Goal: Task Accomplishment & Management: Manage account settings

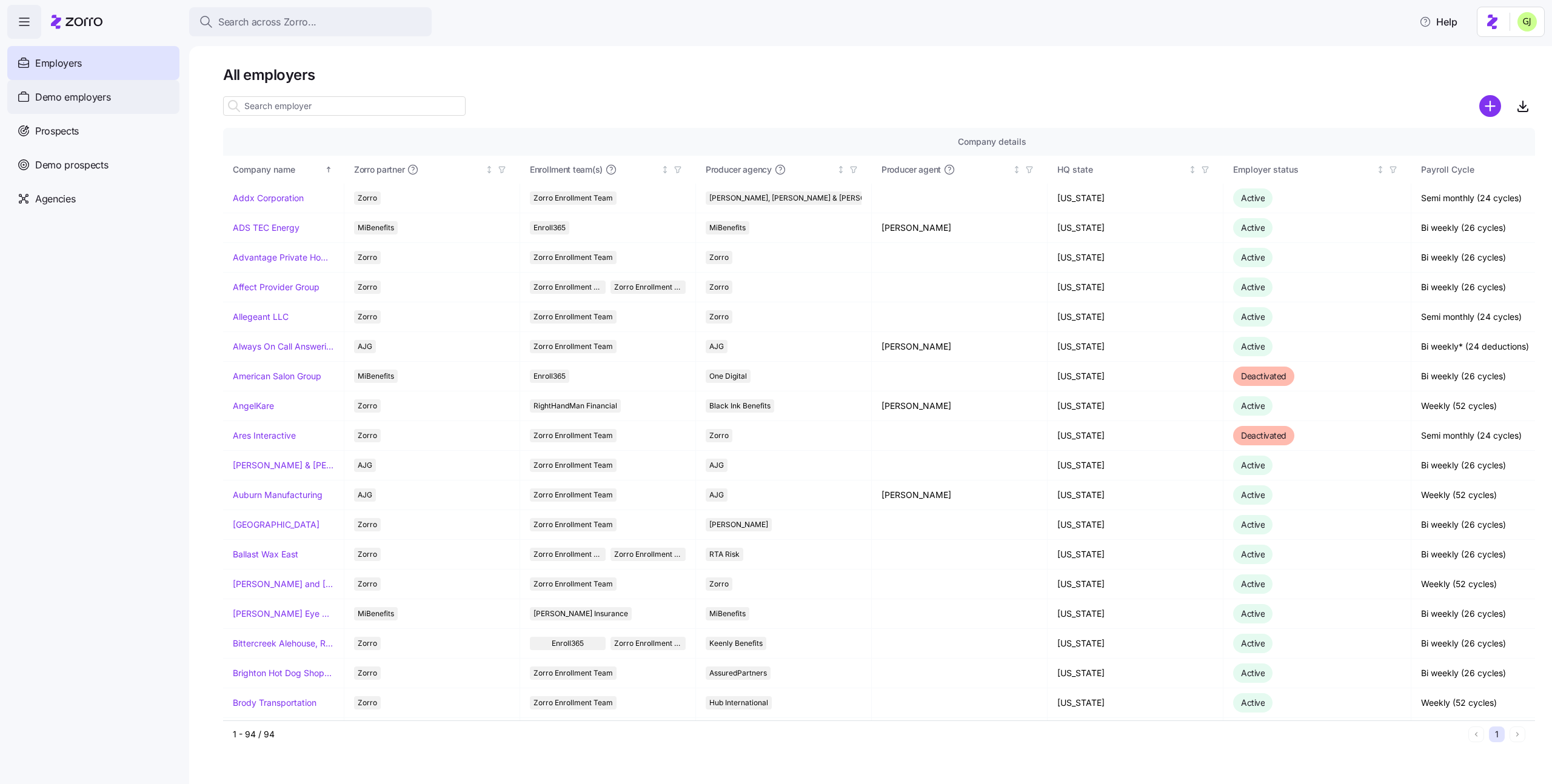
click at [99, 97] on span "Demo employers" at bounding box center [72, 96] width 76 height 15
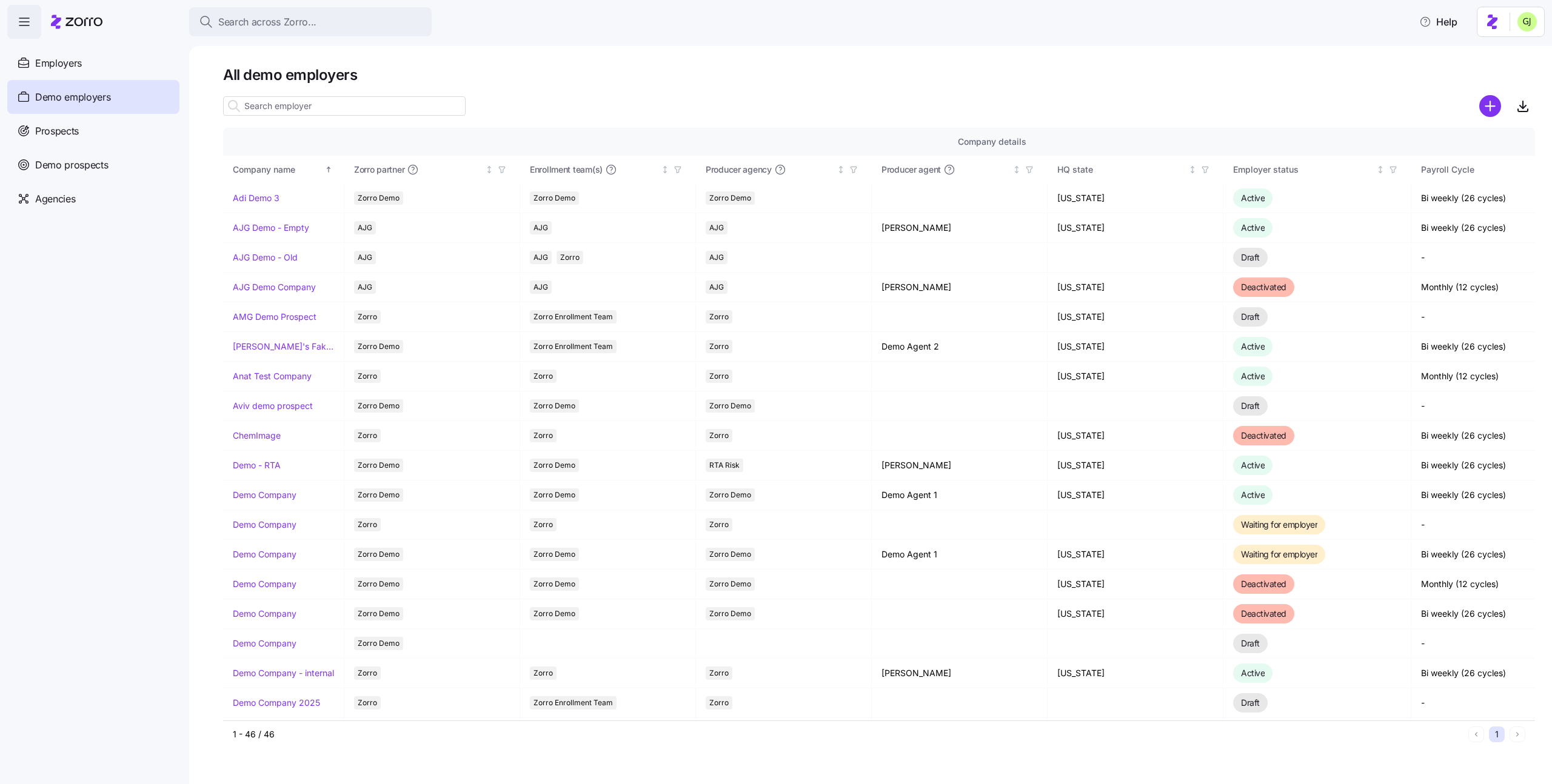
click at [307, 102] on input at bounding box center [344, 106] width 242 height 19
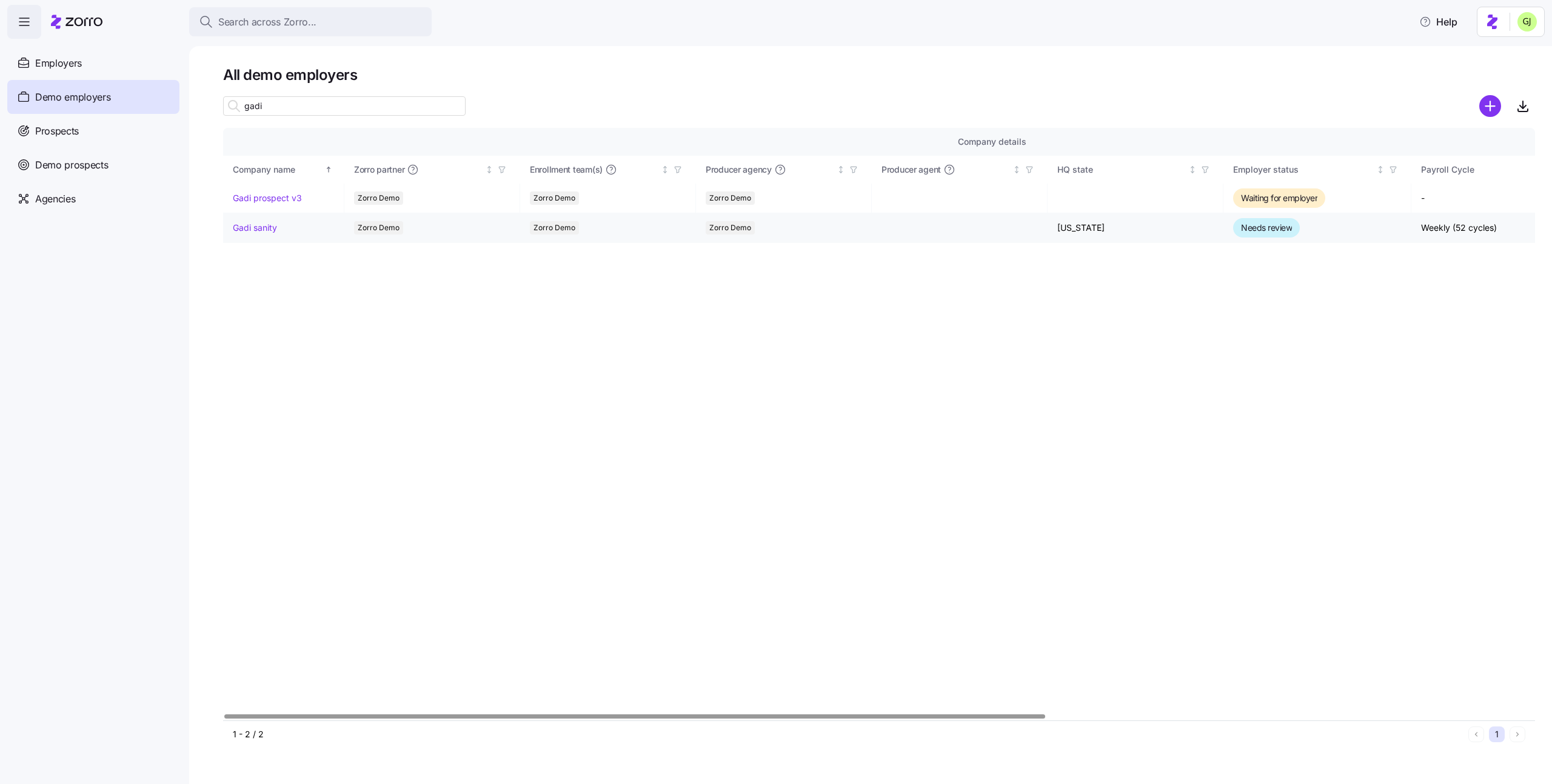
type input "gadi"
click at [266, 227] on link "Gadi sanity" at bounding box center [254, 228] width 44 height 12
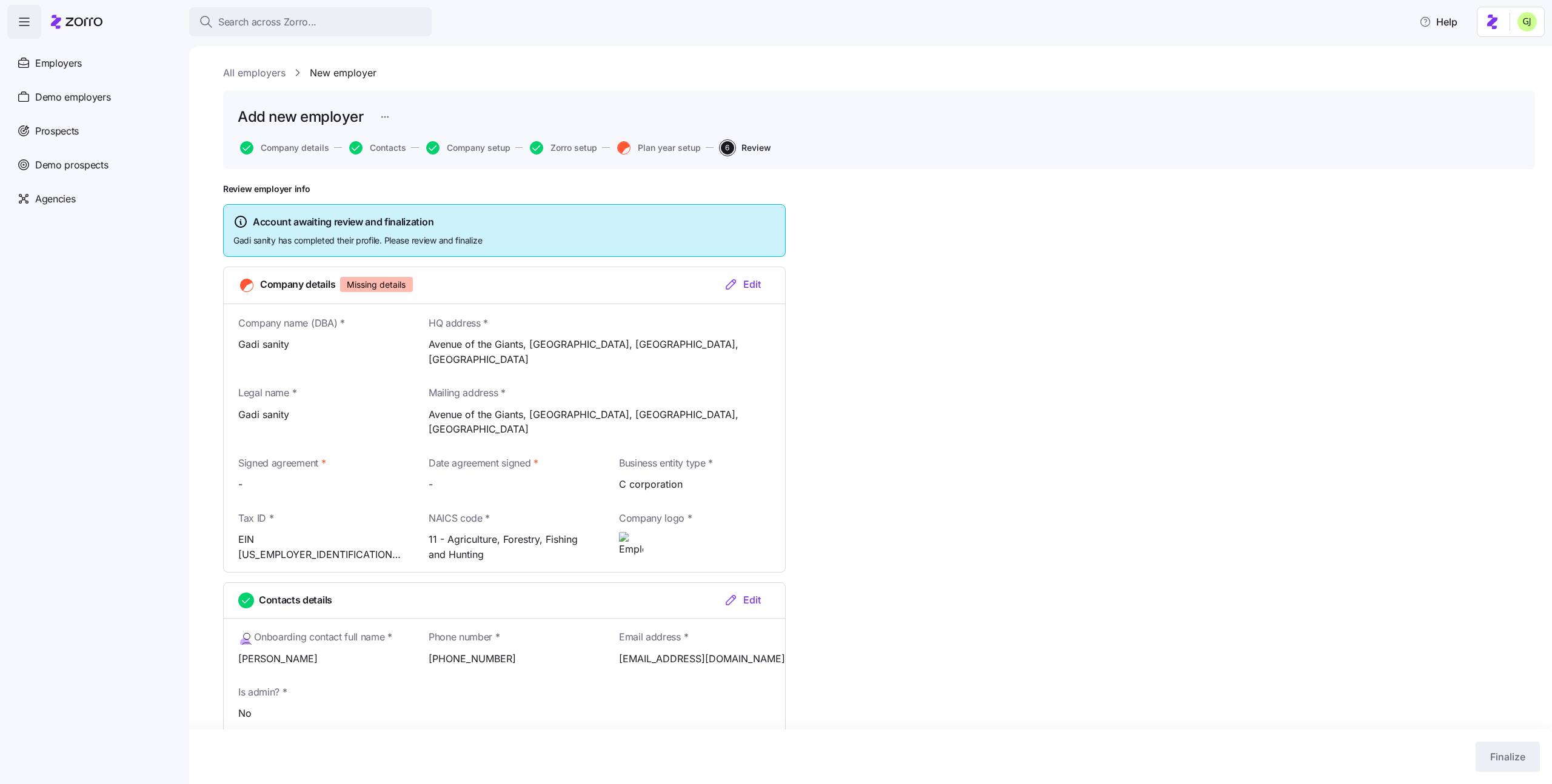
click at [749, 284] on div "Edit" at bounding box center [743, 284] width 37 height 15
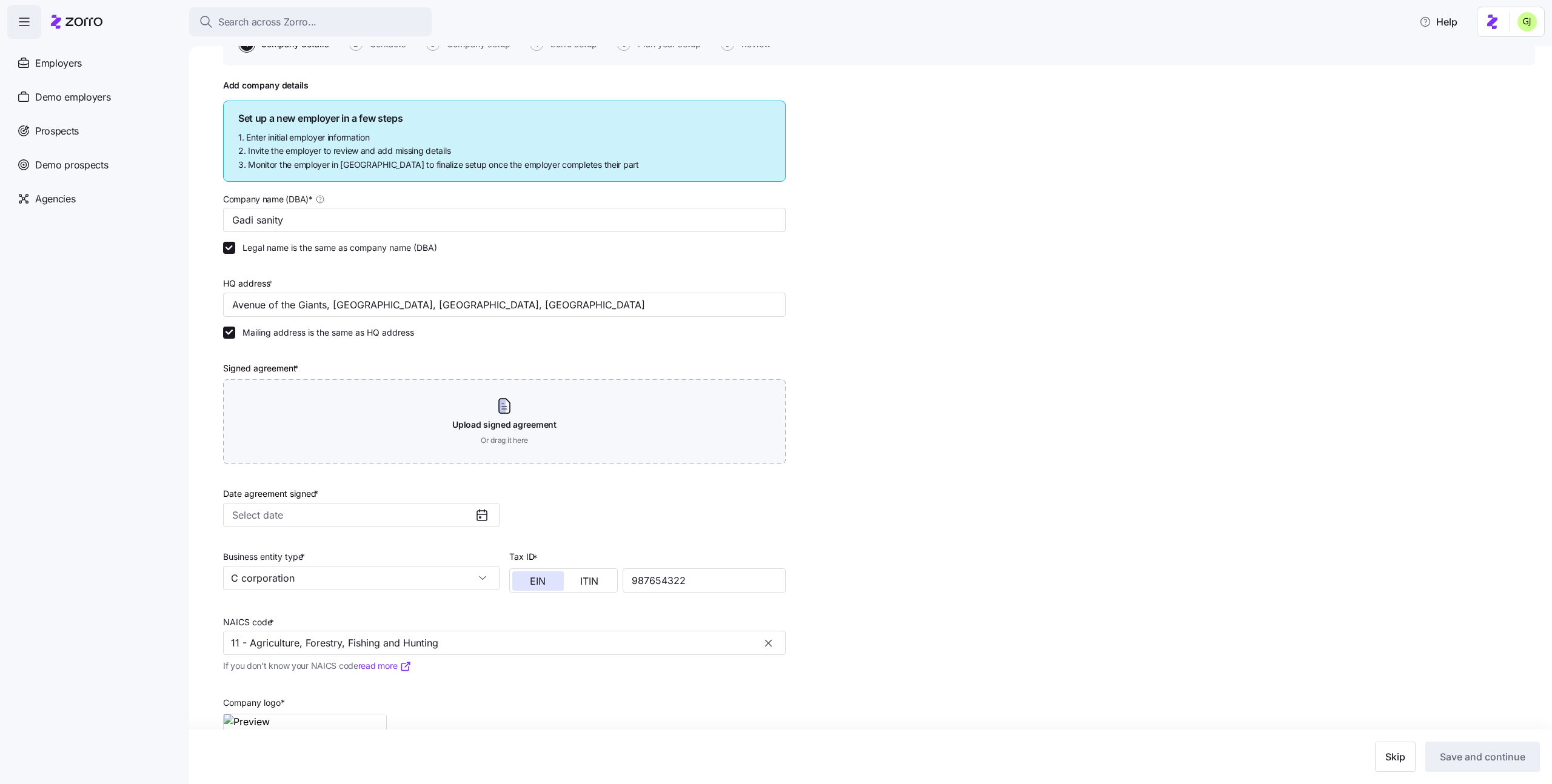
scroll to position [104, 0]
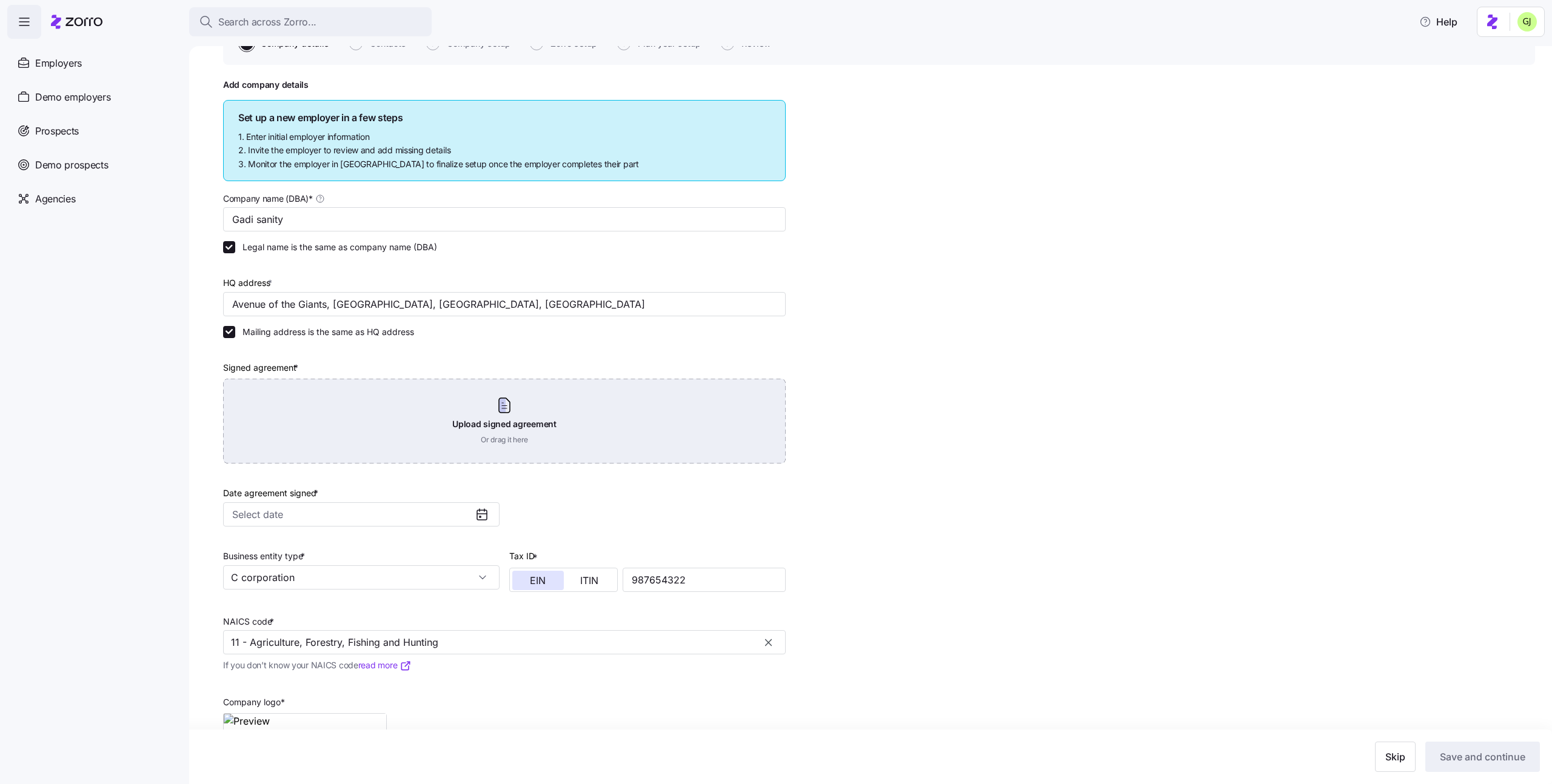
click at [670, 424] on div "Upload signed agreement Or drag it here" at bounding box center [505, 421] width 563 height 85
click at [614, 404] on div "Upload signed agreement Or drag it here" at bounding box center [505, 421] width 563 height 85
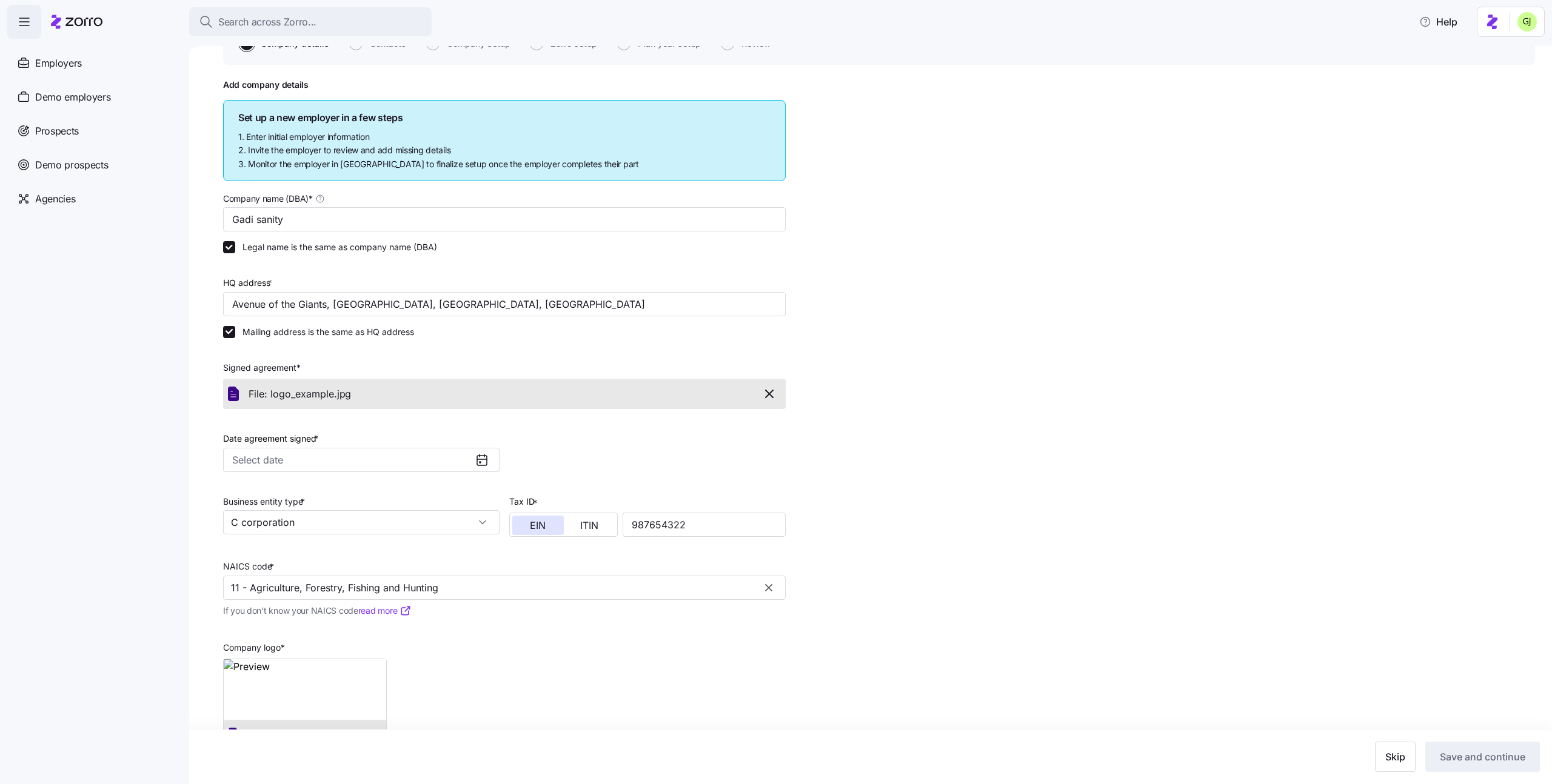
scroll to position [146, 0]
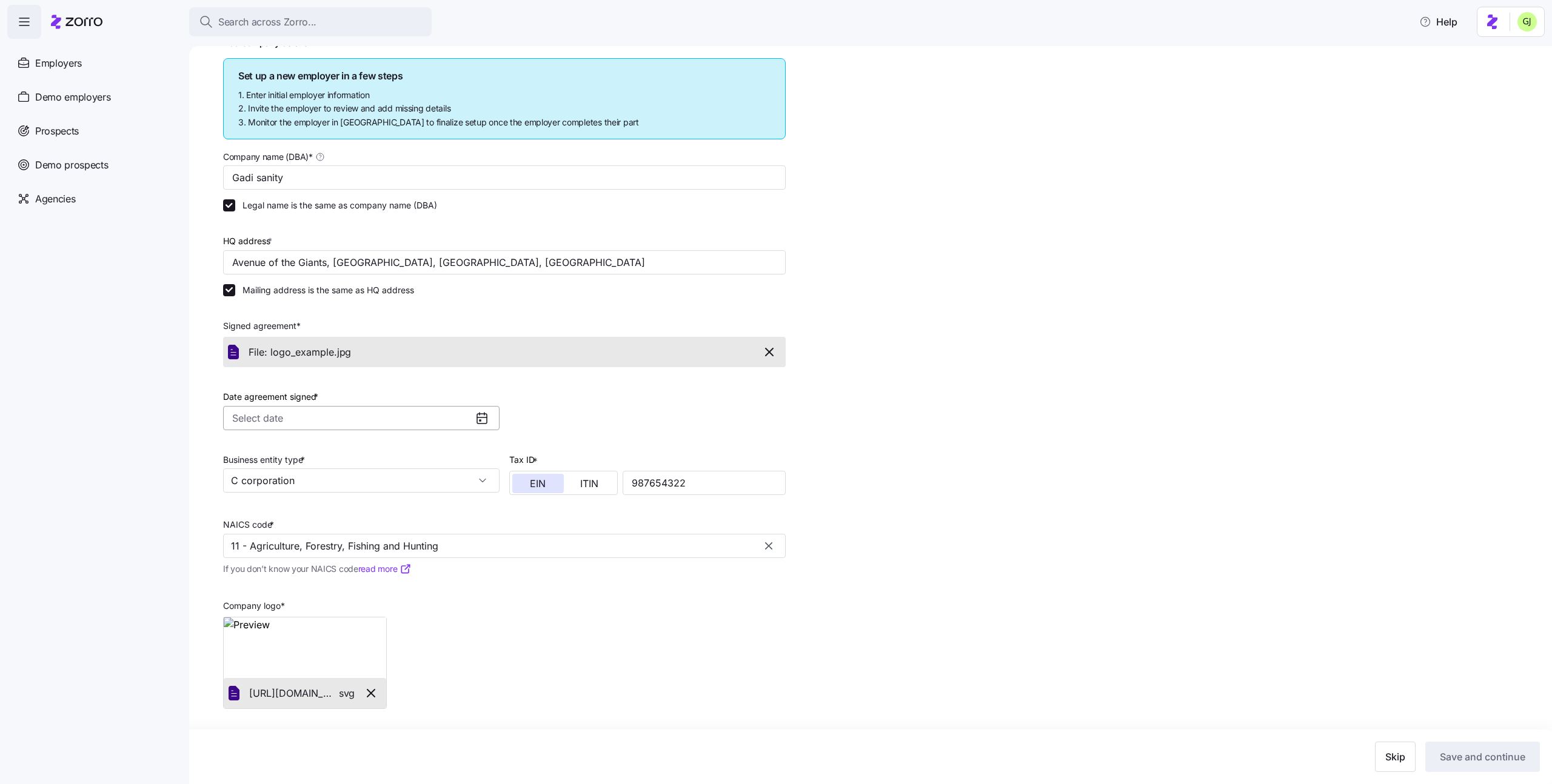
click at [466, 420] on input "Date agreement signed *" at bounding box center [361, 418] width 276 height 24
click at [242, 457] on icon "button" at bounding box center [246, 455] width 11 height 11
click at [268, 503] on button "1" at bounding box center [273, 506] width 25 height 25
type input "[DATE]"
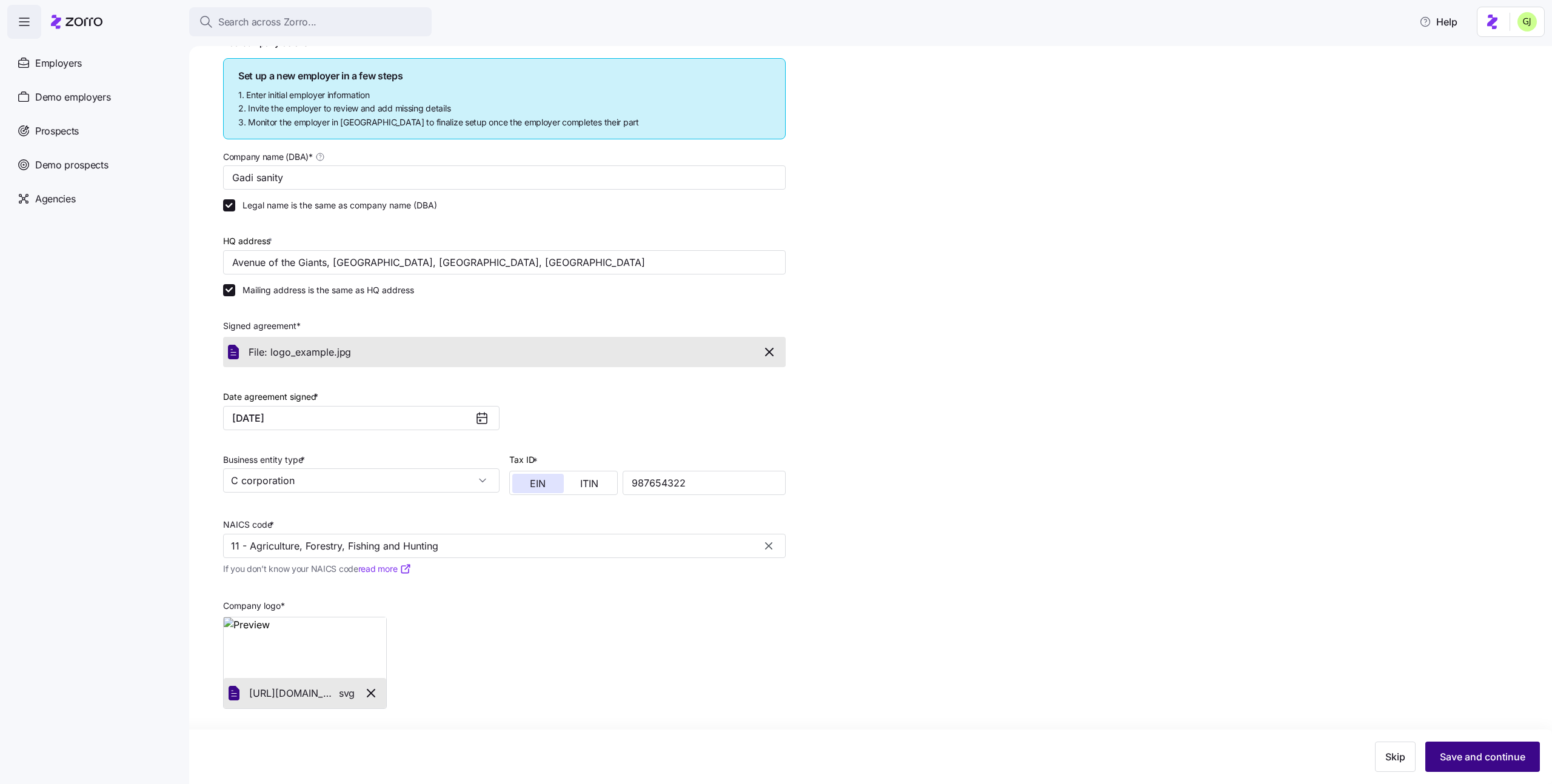
click at [1453, 752] on span "Save and continue" at bounding box center [1483, 757] width 85 height 15
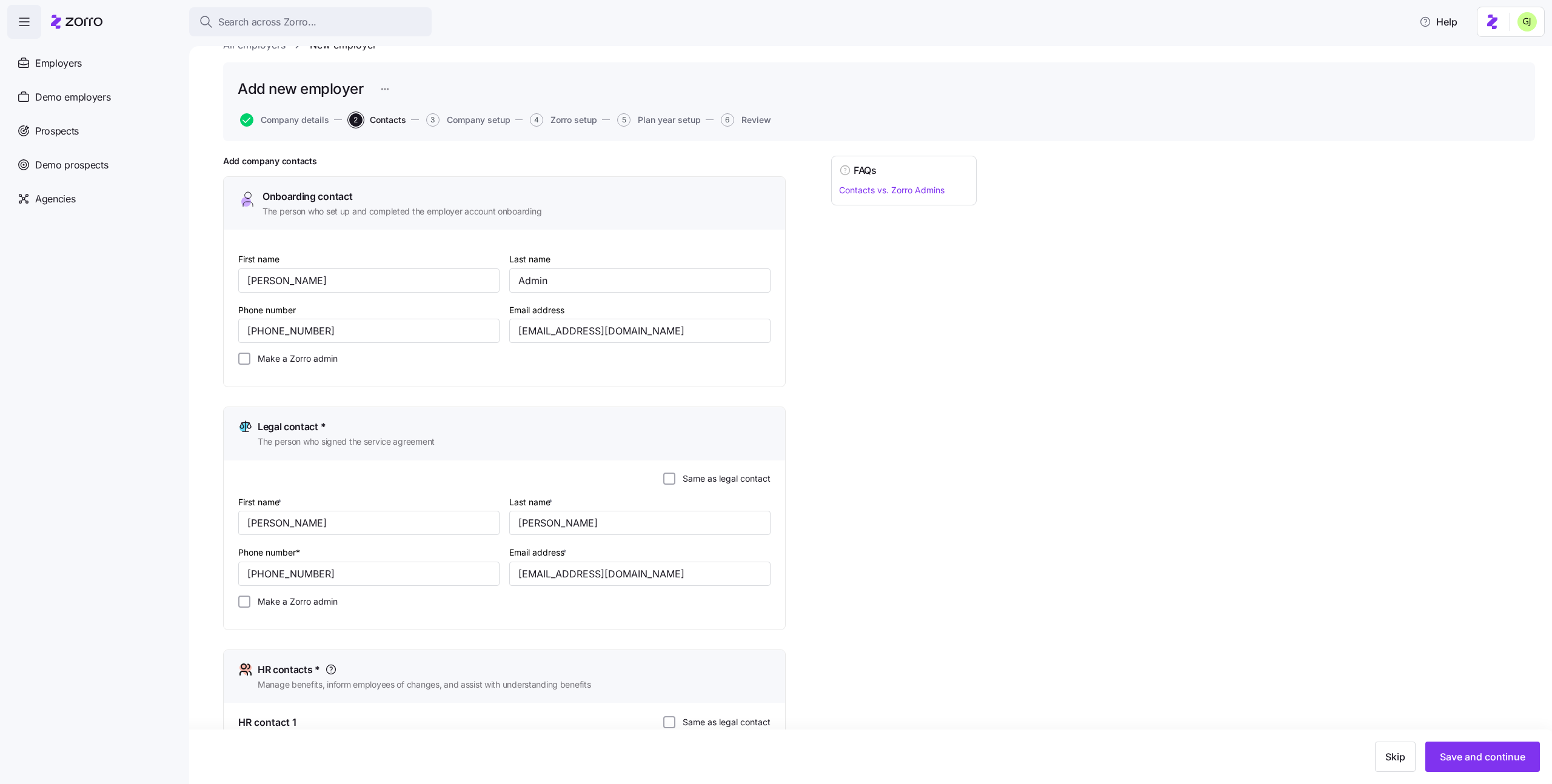
scroll to position [30, 0]
click at [1457, 756] on span "Save and continue" at bounding box center [1483, 757] width 85 height 15
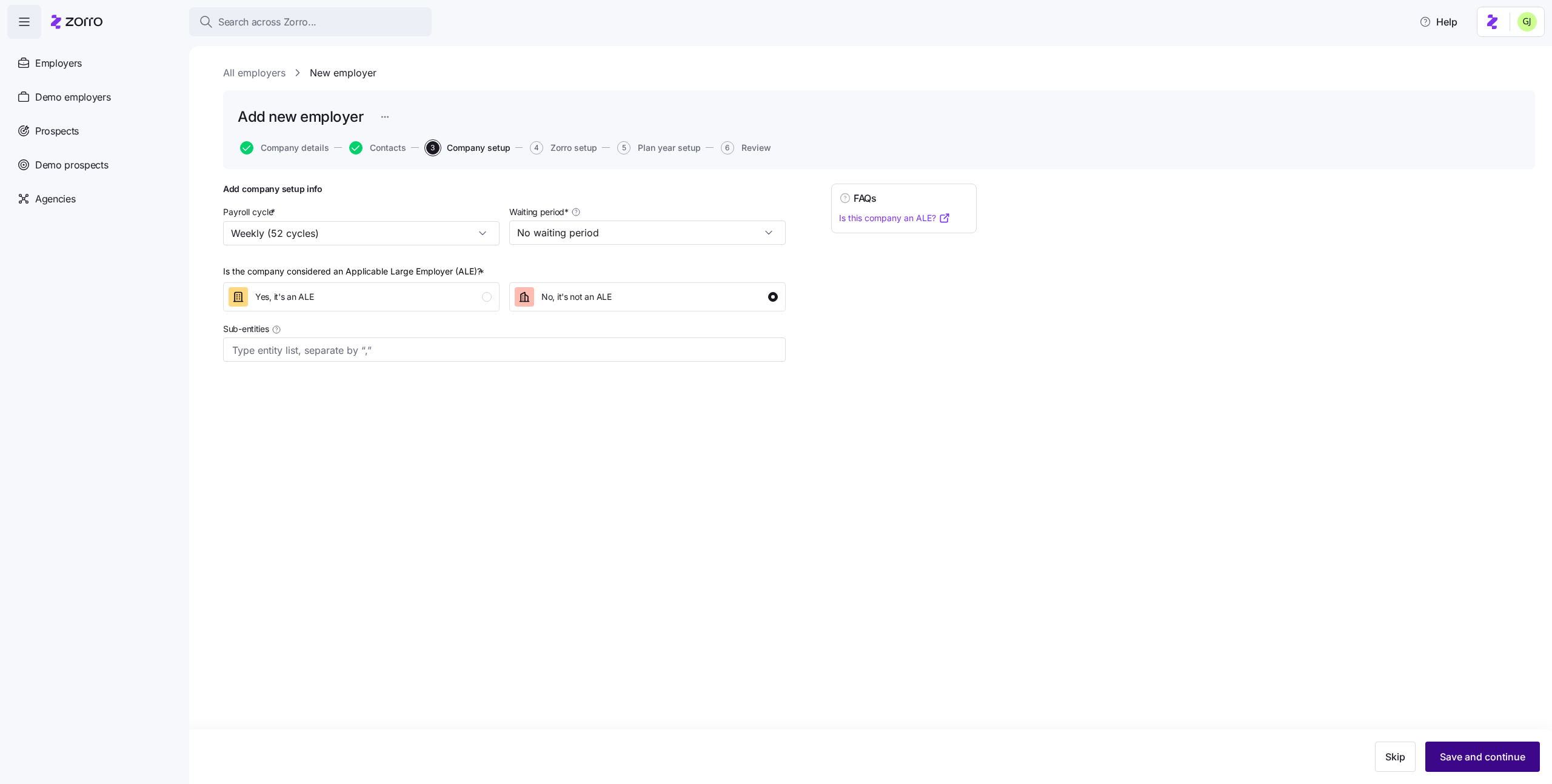
click at [1473, 756] on span "Save and continue" at bounding box center [1483, 757] width 85 height 15
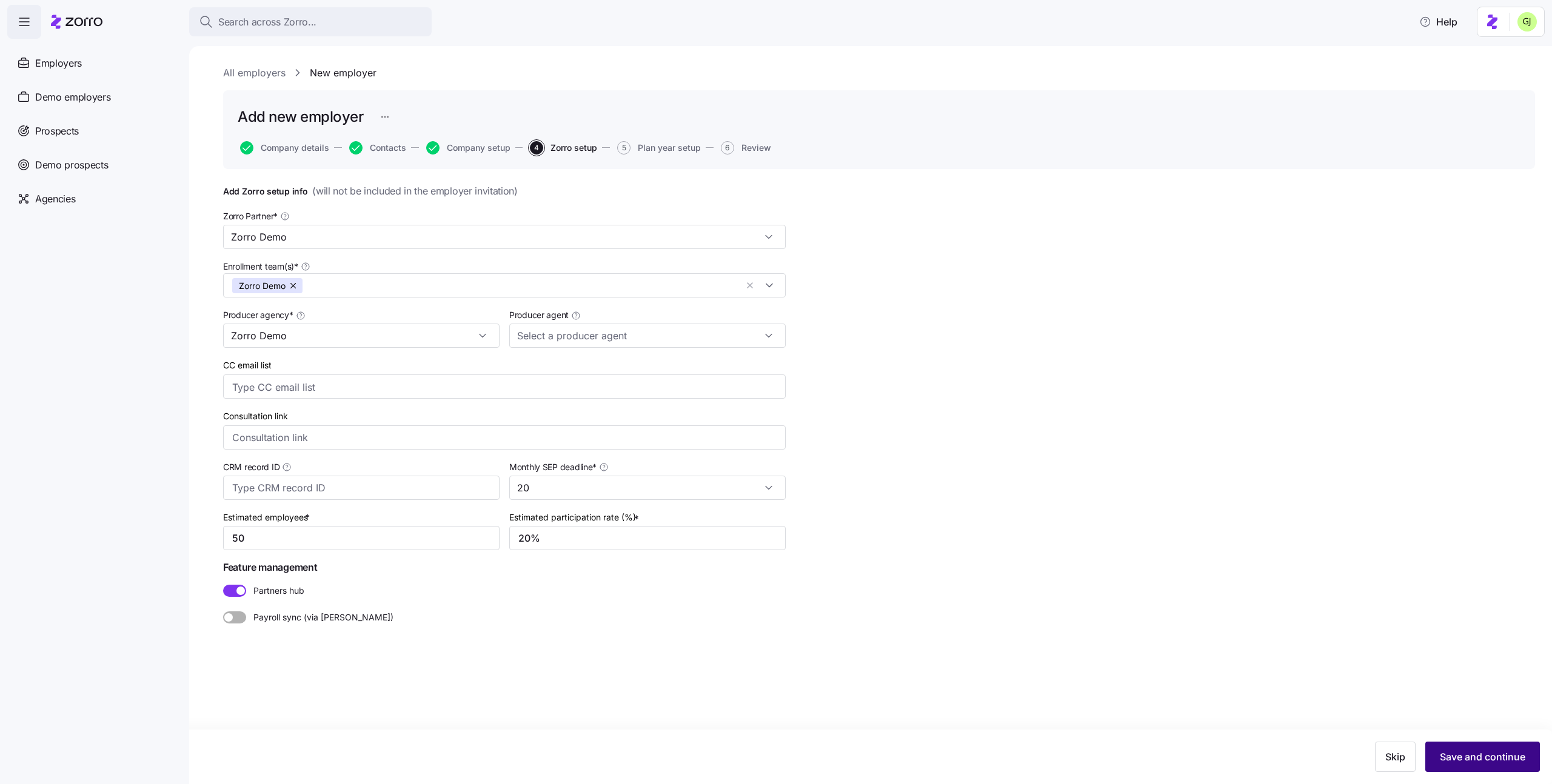
click at [1476, 752] on span "Save and continue" at bounding box center [1483, 757] width 85 height 15
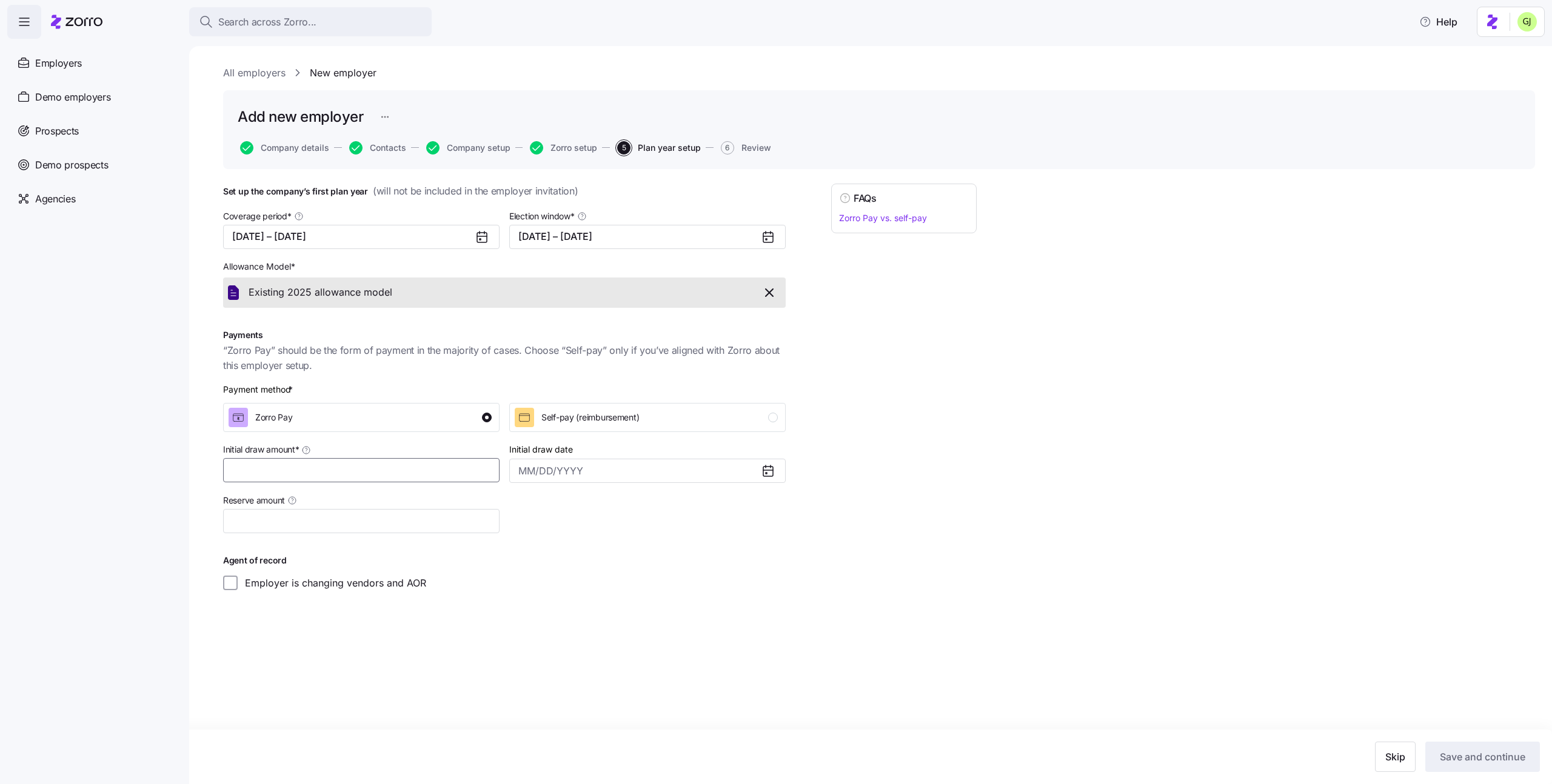
click at [356, 469] on input "Initial draw amount *" at bounding box center [361, 471] width 276 height 24
type input "$100"
click at [563, 511] on div at bounding box center [648, 513] width 287 height 50
click at [1469, 759] on span "Save and continue" at bounding box center [1483, 757] width 85 height 15
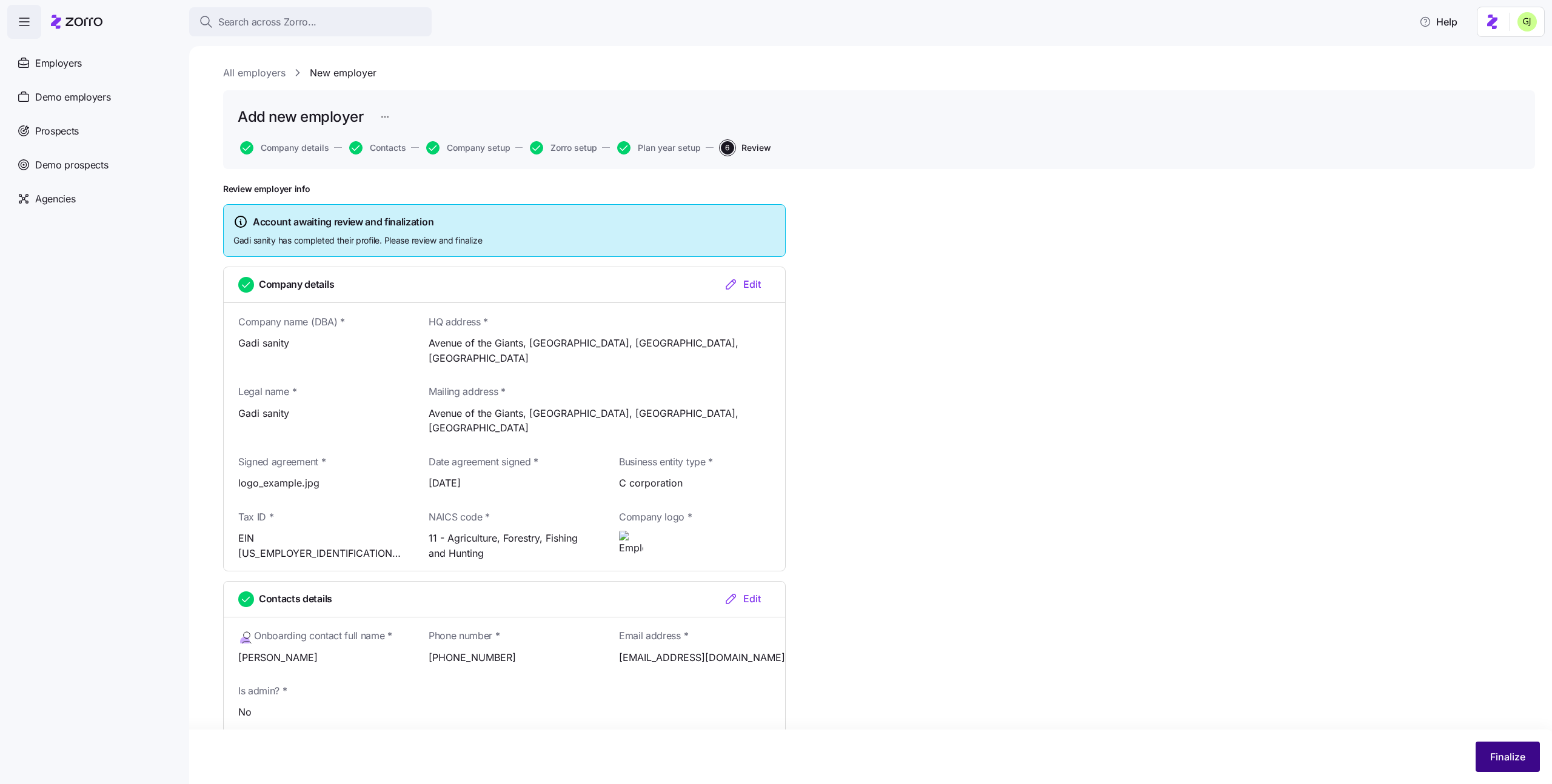
click at [1496, 761] on span "Finalize" at bounding box center [1508, 757] width 35 height 15
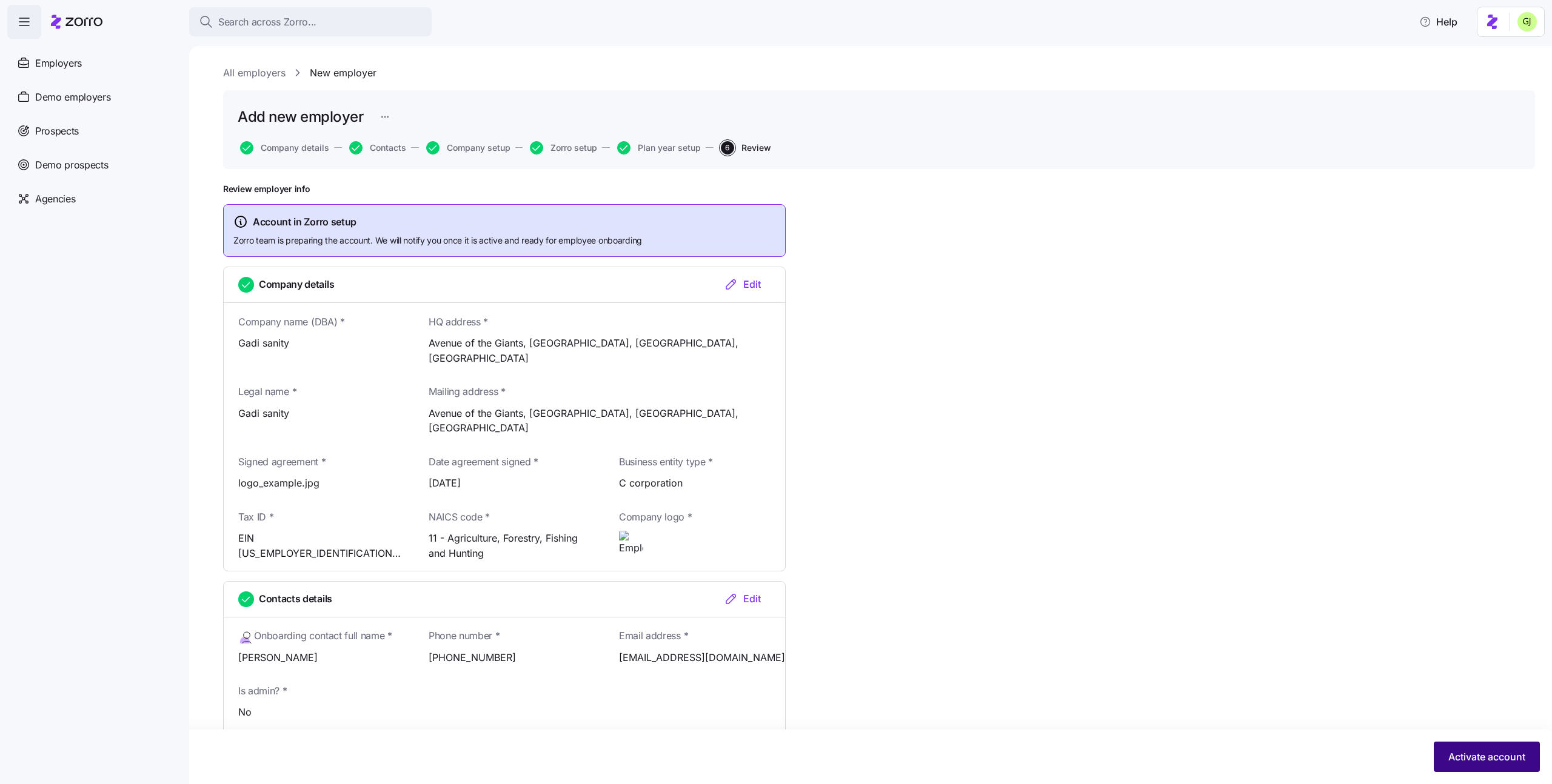
click at [1463, 753] on span "Activate account" at bounding box center [1487, 757] width 77 height 15
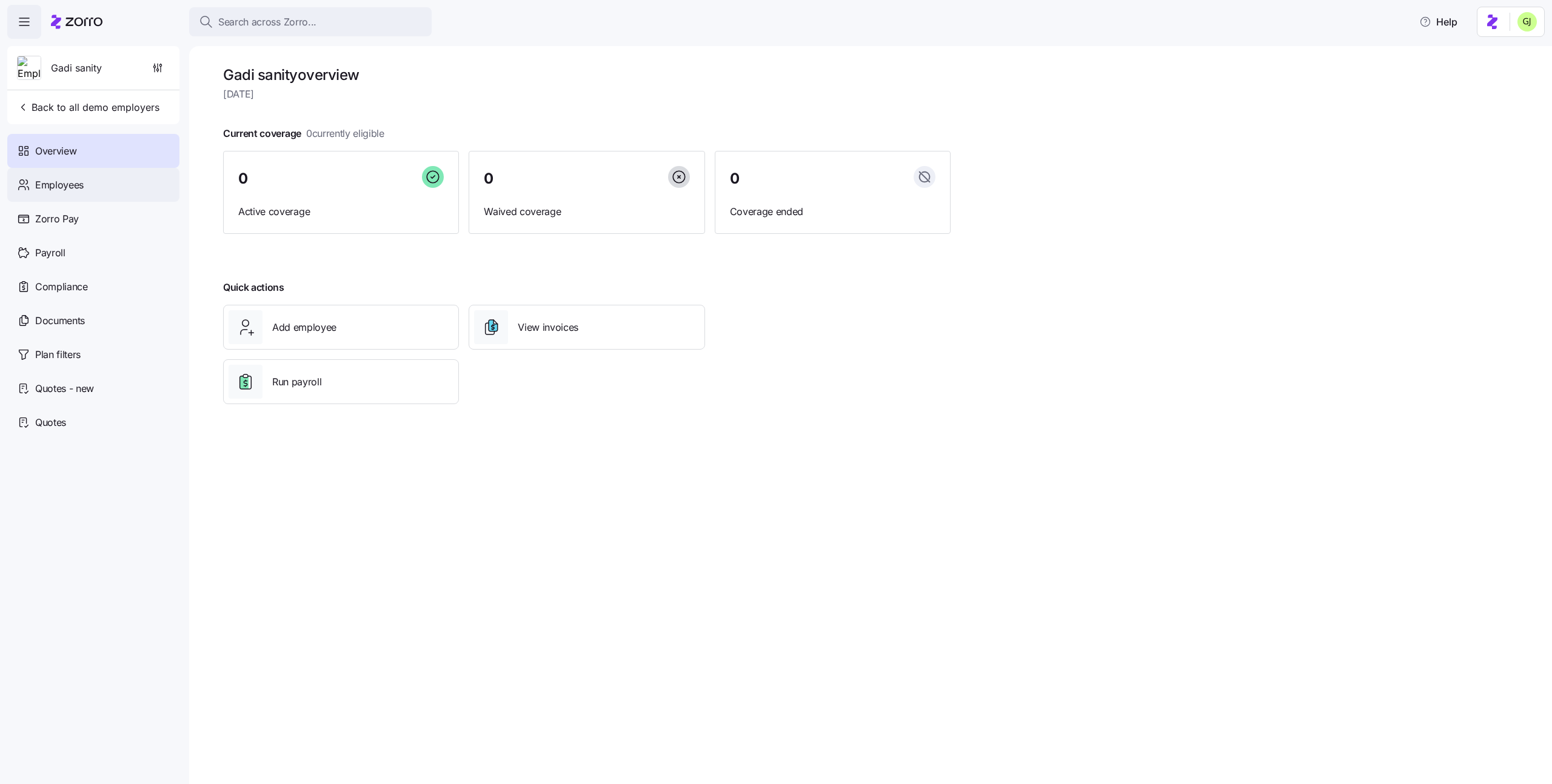
click at [78, 181] on span "Employees" at bounding box center [59, 185] width 49 height 15
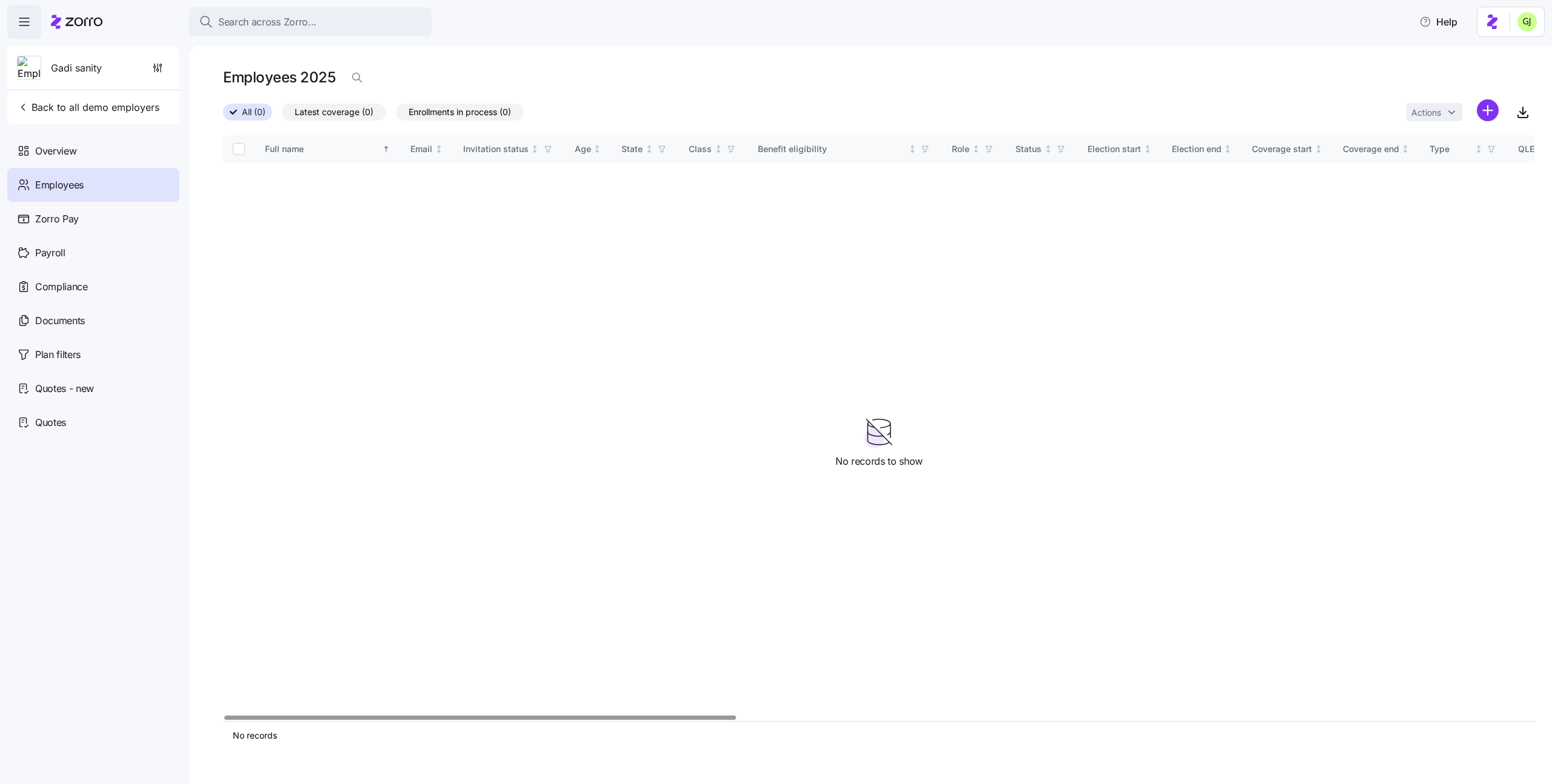
click at [1488, 114] on html "Search across Zorro... Help Gadi sanity Back to all demo employers Overview Emp…" at bounding box center [776, 388] width 1552 height 777
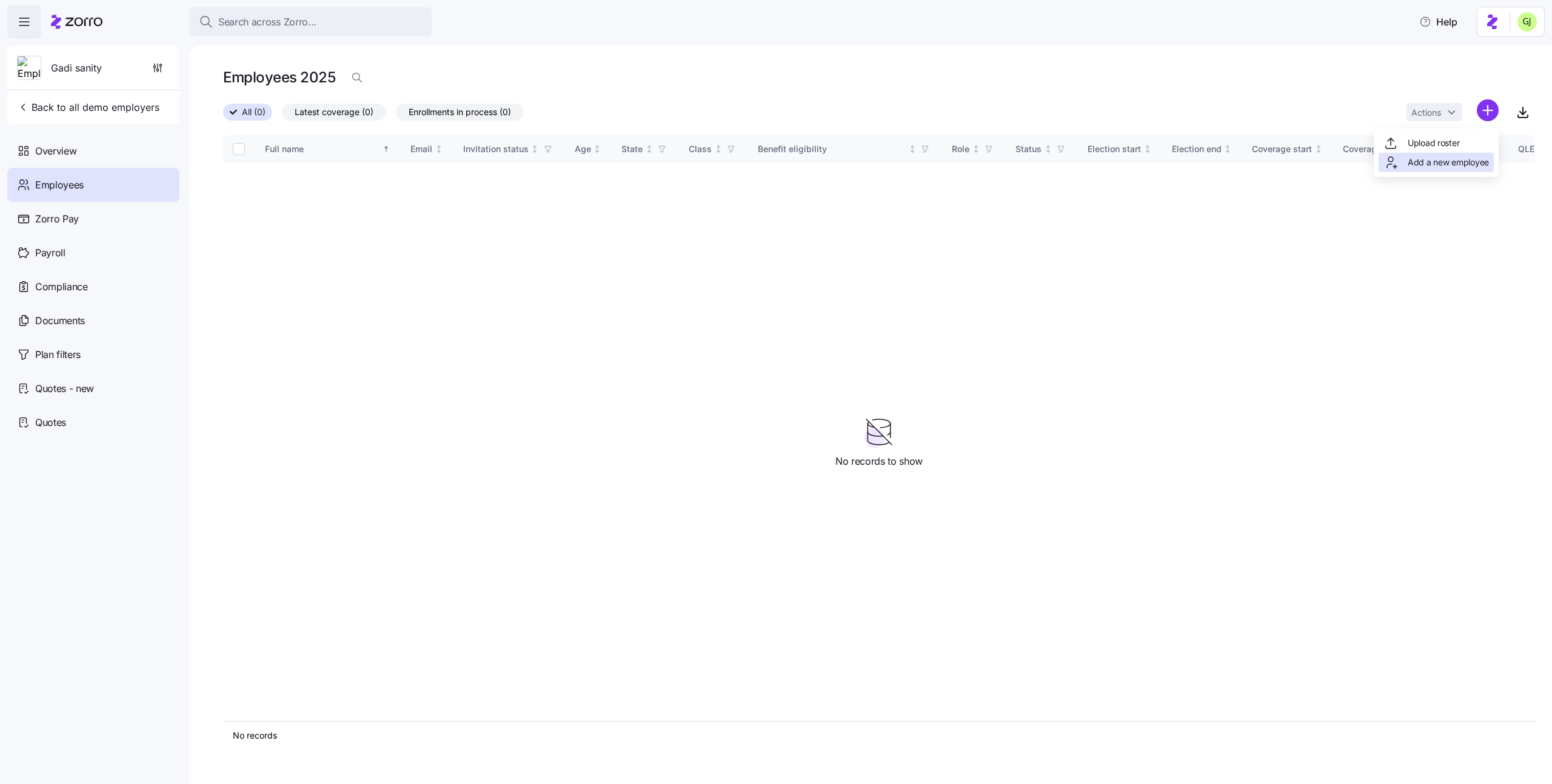
click at [1428, 168] on span "Add a new employee" at bounding box center [1449, 162] width 82 height 12
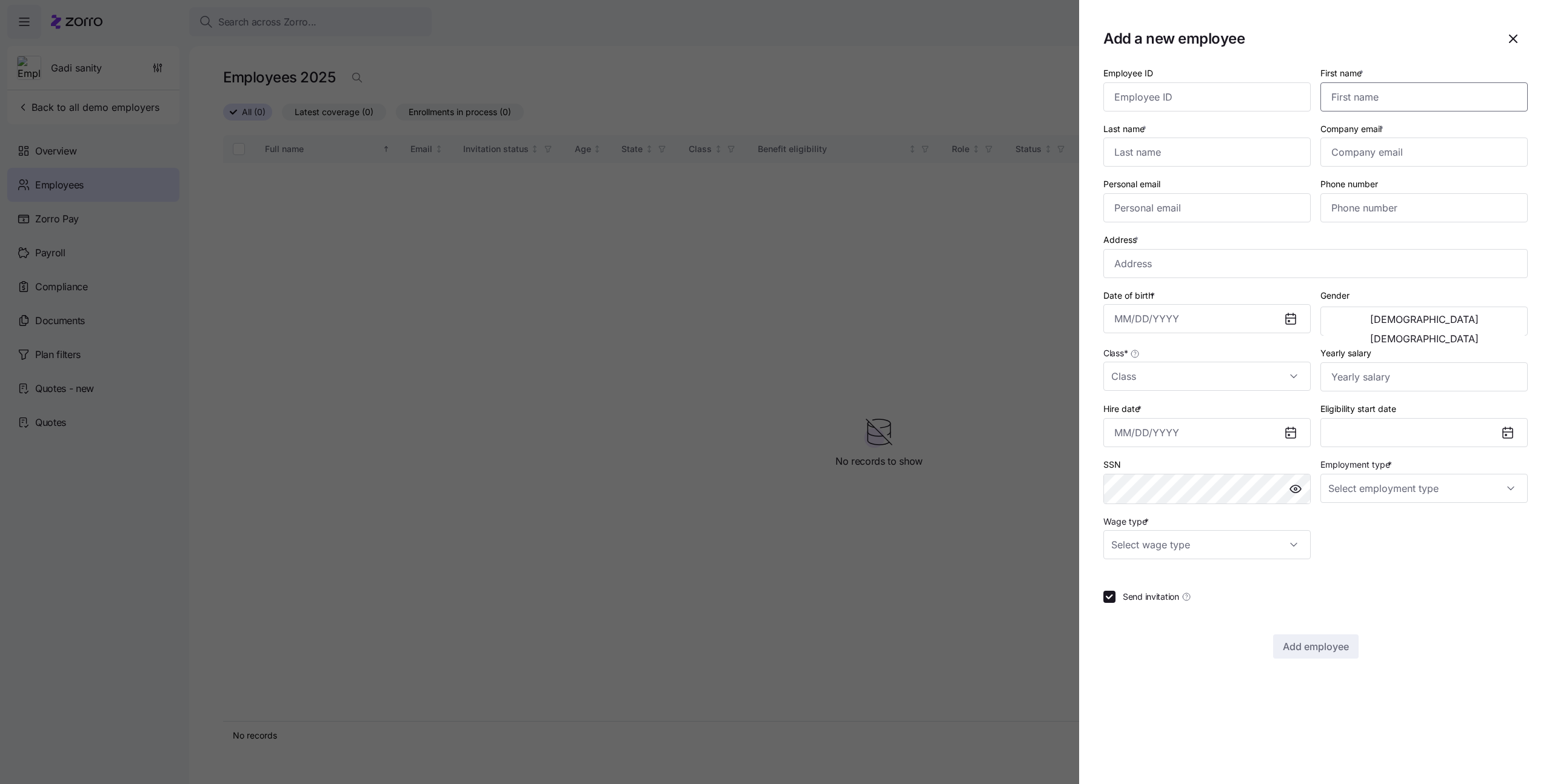
click at [1430, 99] on input "First name *" at bounding box center [1424, 97] width 208 height 30
type input "Sarit"
type input "Test"
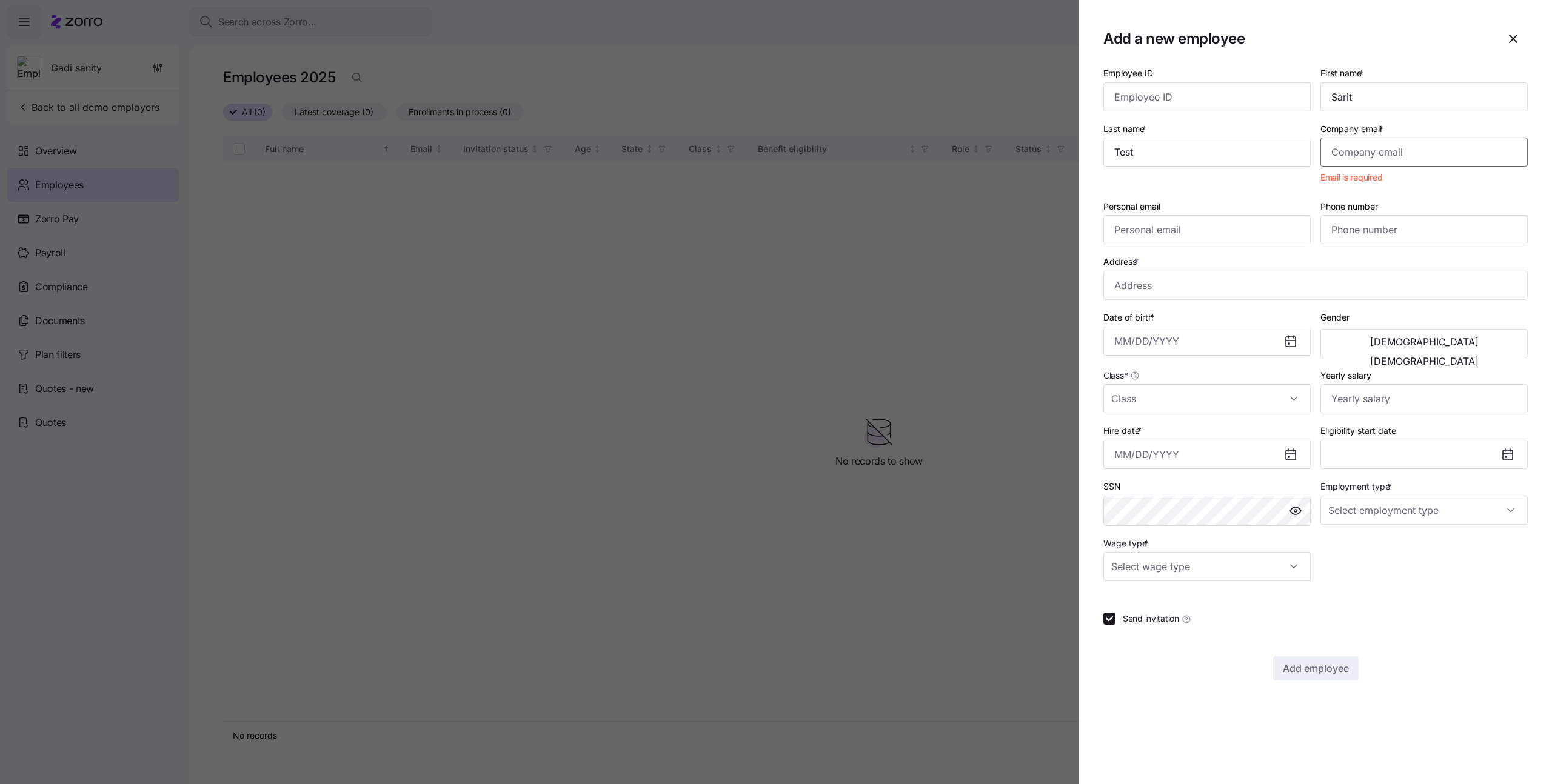
paste input "[EMAIL_ADDRESS][DOMAIN_NAME]"
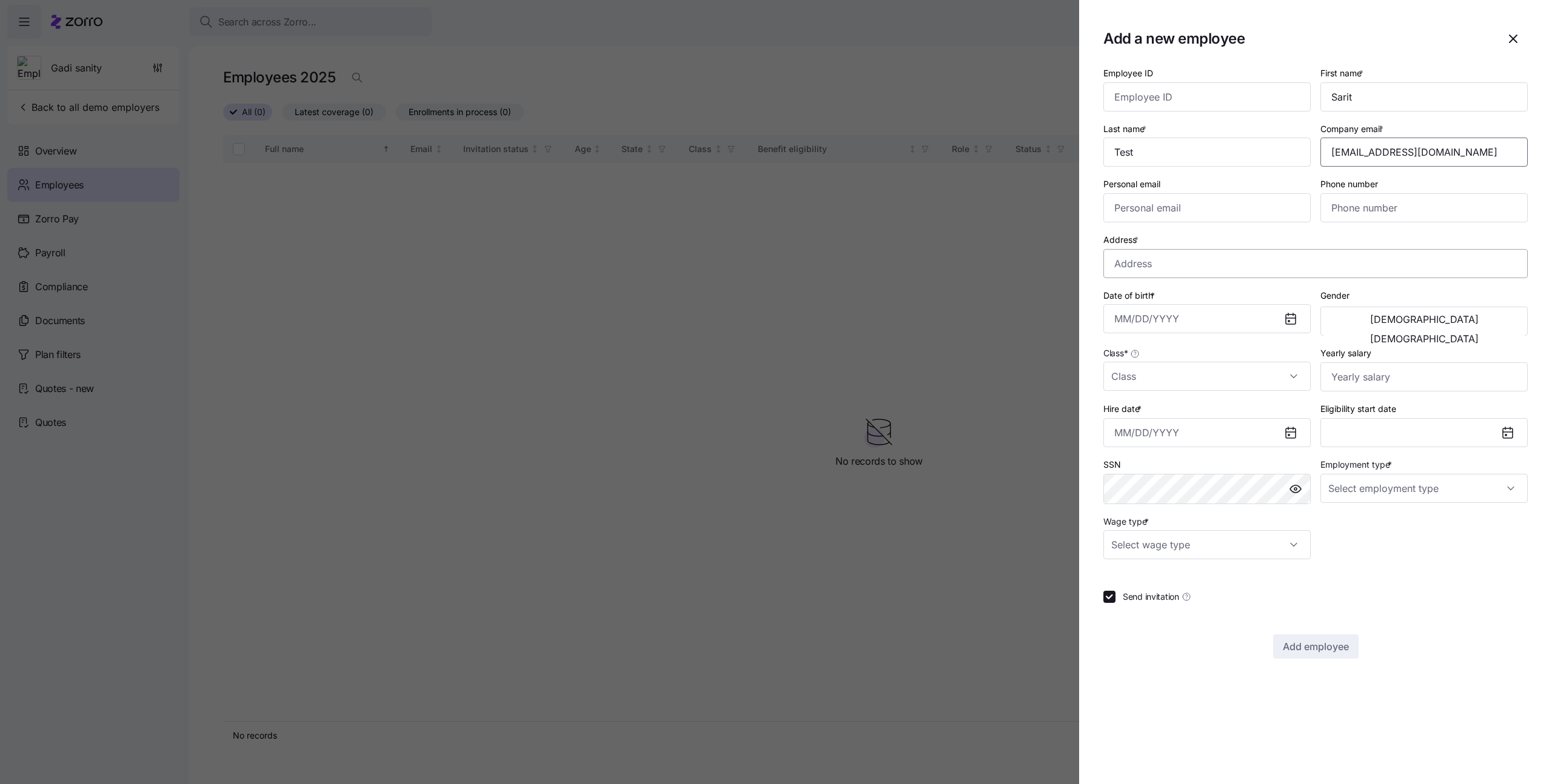
type input "[EMAIL_ADDRESS][DOMAIN_NAME]"
click at [1213, 261] on input "Address *" at bounding box center [1316, 264] width 425 height 30
click at [1510, 45] on icon "button" at bounding box center [1513, 38] width 15 height 15
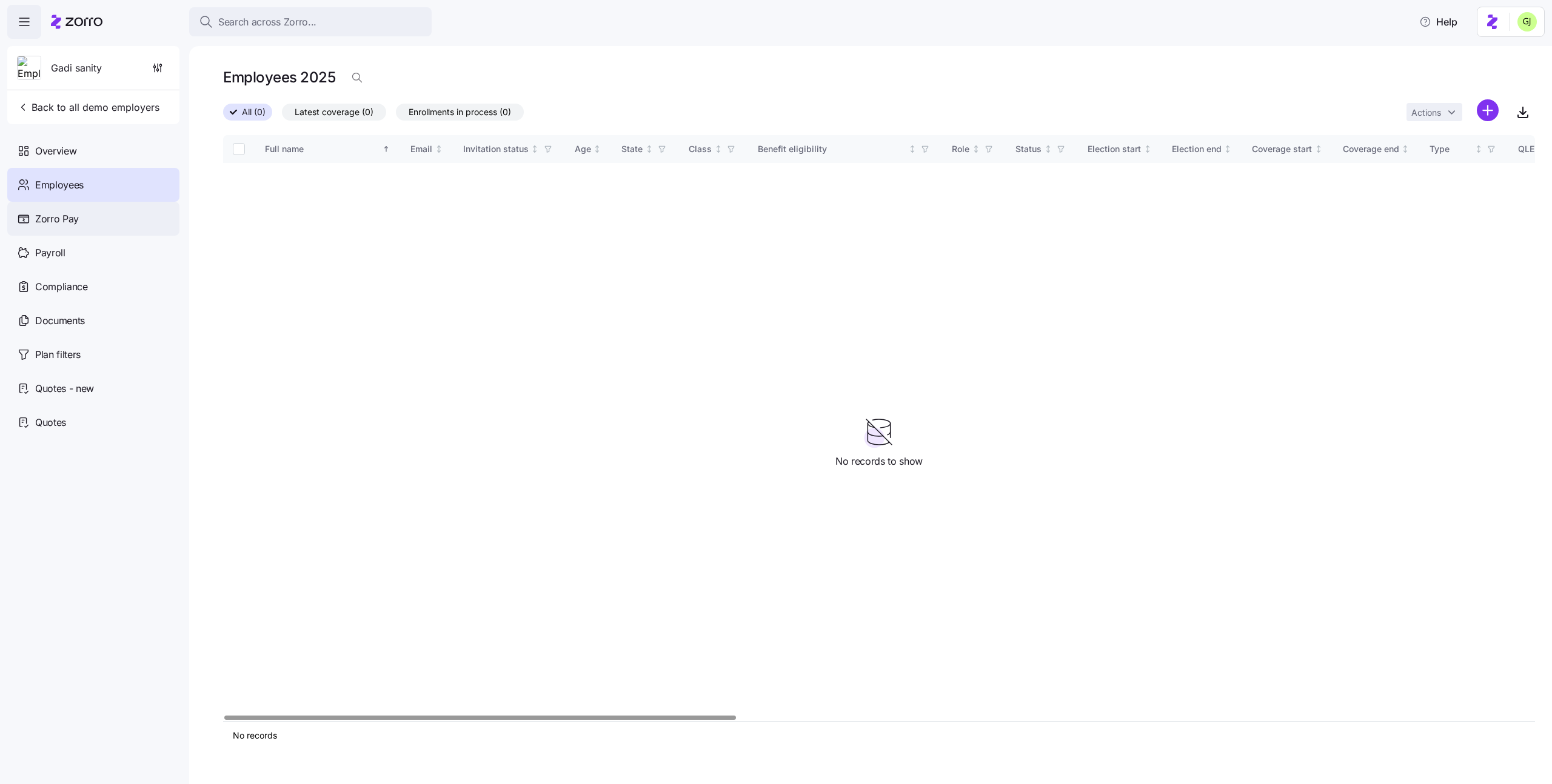
click at [59, 216] on span "Zorro Pay" at bounding box center [56, 219] width 43 height 15
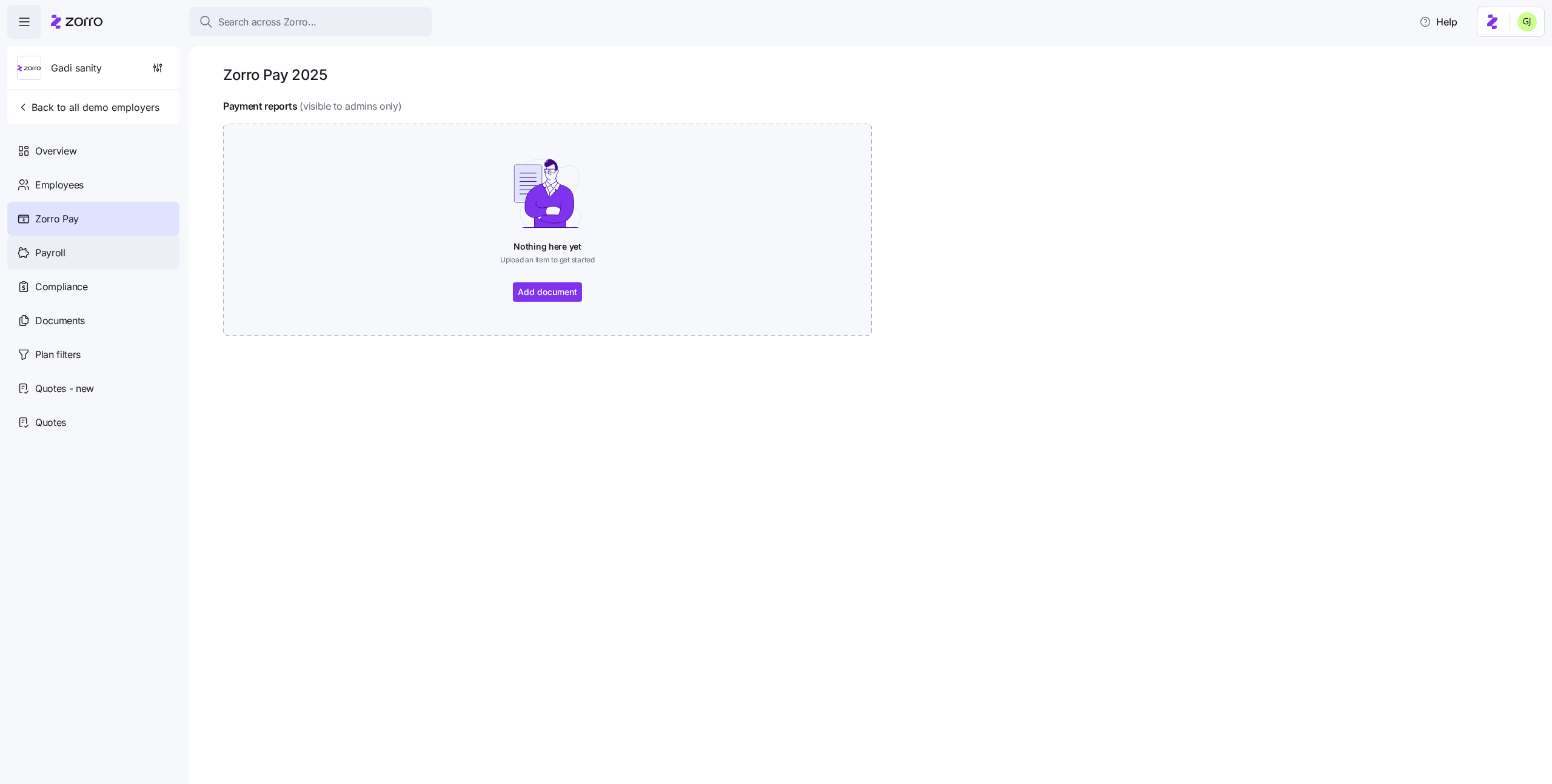
click at [103, 252] on div "Payroll" at bounding box center [93, 253] width 172 height 34
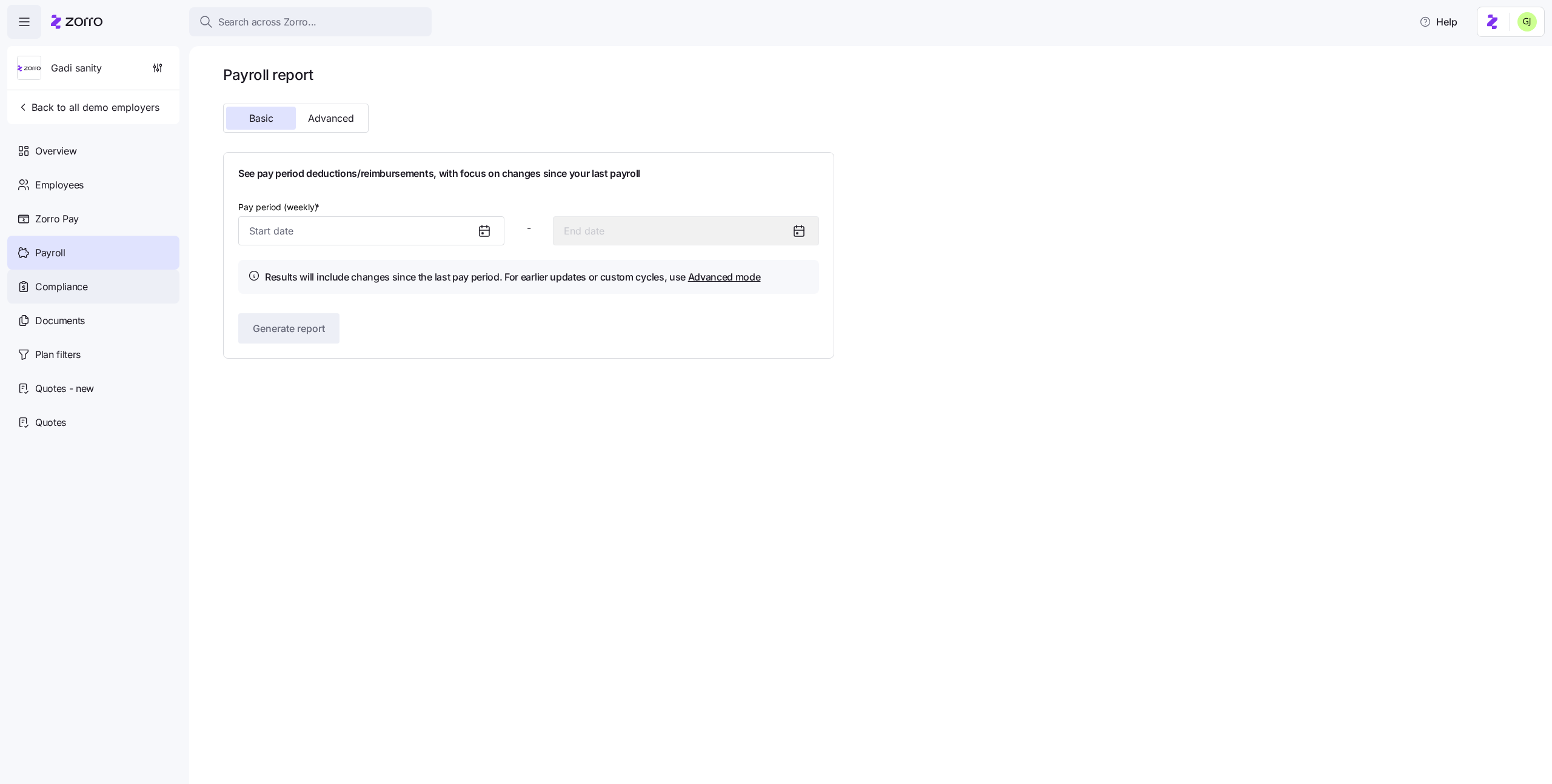
click at [109, 282] on div "Compliance" at bounding box center [93, 287] width 172 height 34
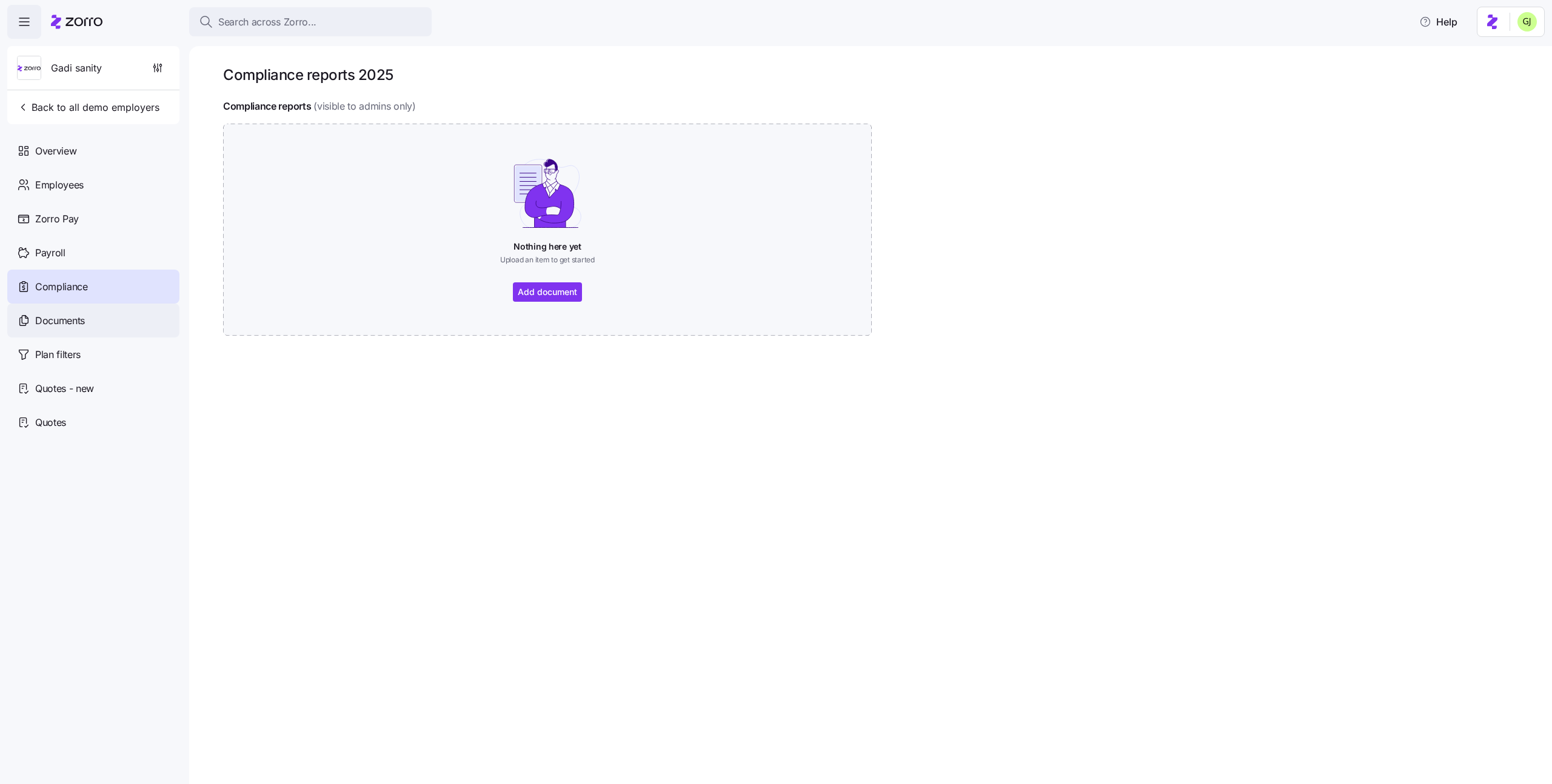
click at [102, 315] on div "Documents" at bounding box center [93, 320] width 172 height 34
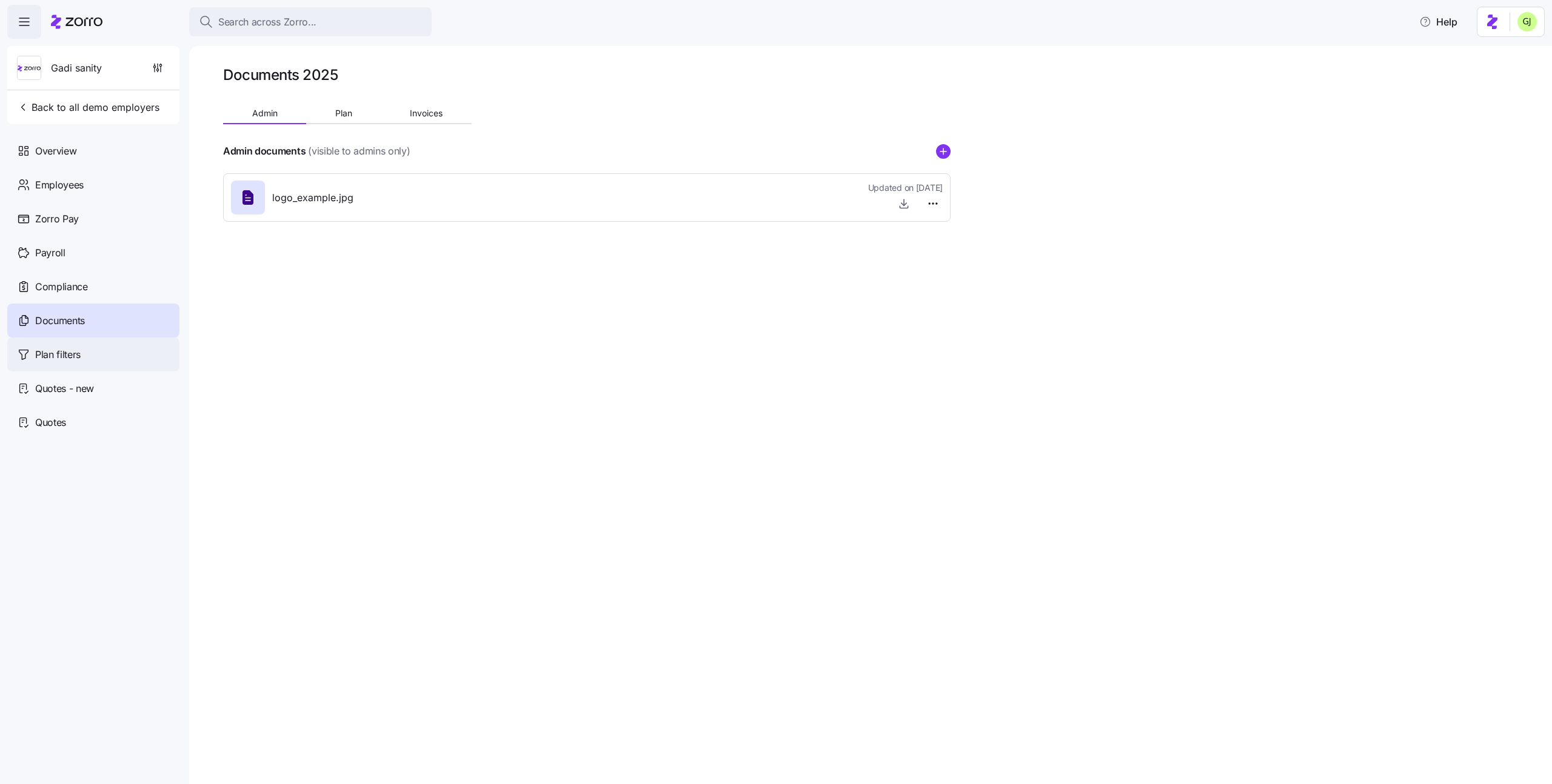
click at [97, 349] on div "Plan filters" at bounding box center [93, 354] width 172 height 34
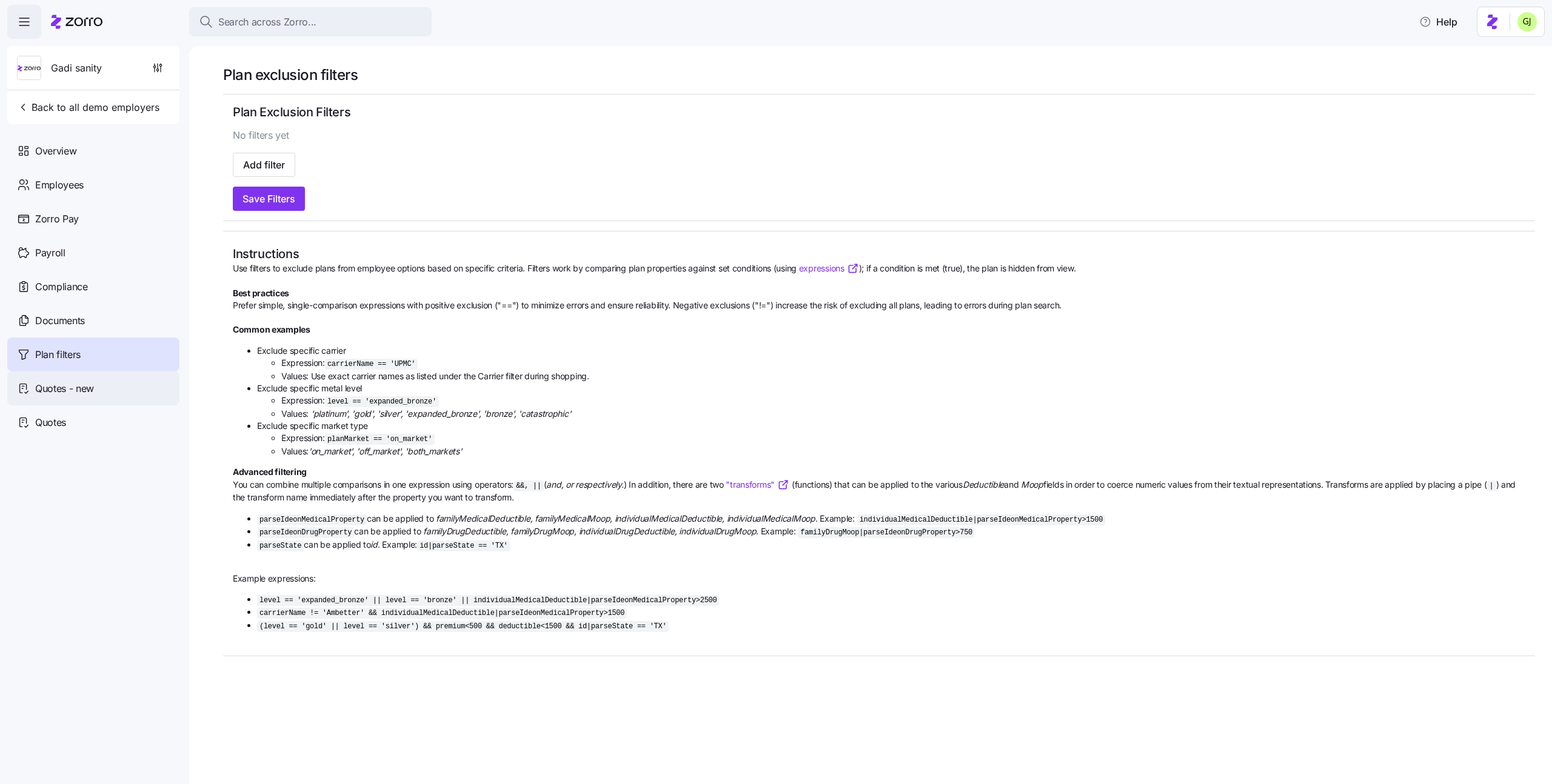
click at [85, 385] on span "Quotes - new" at bounding box center [64, 388] width 59 height 15
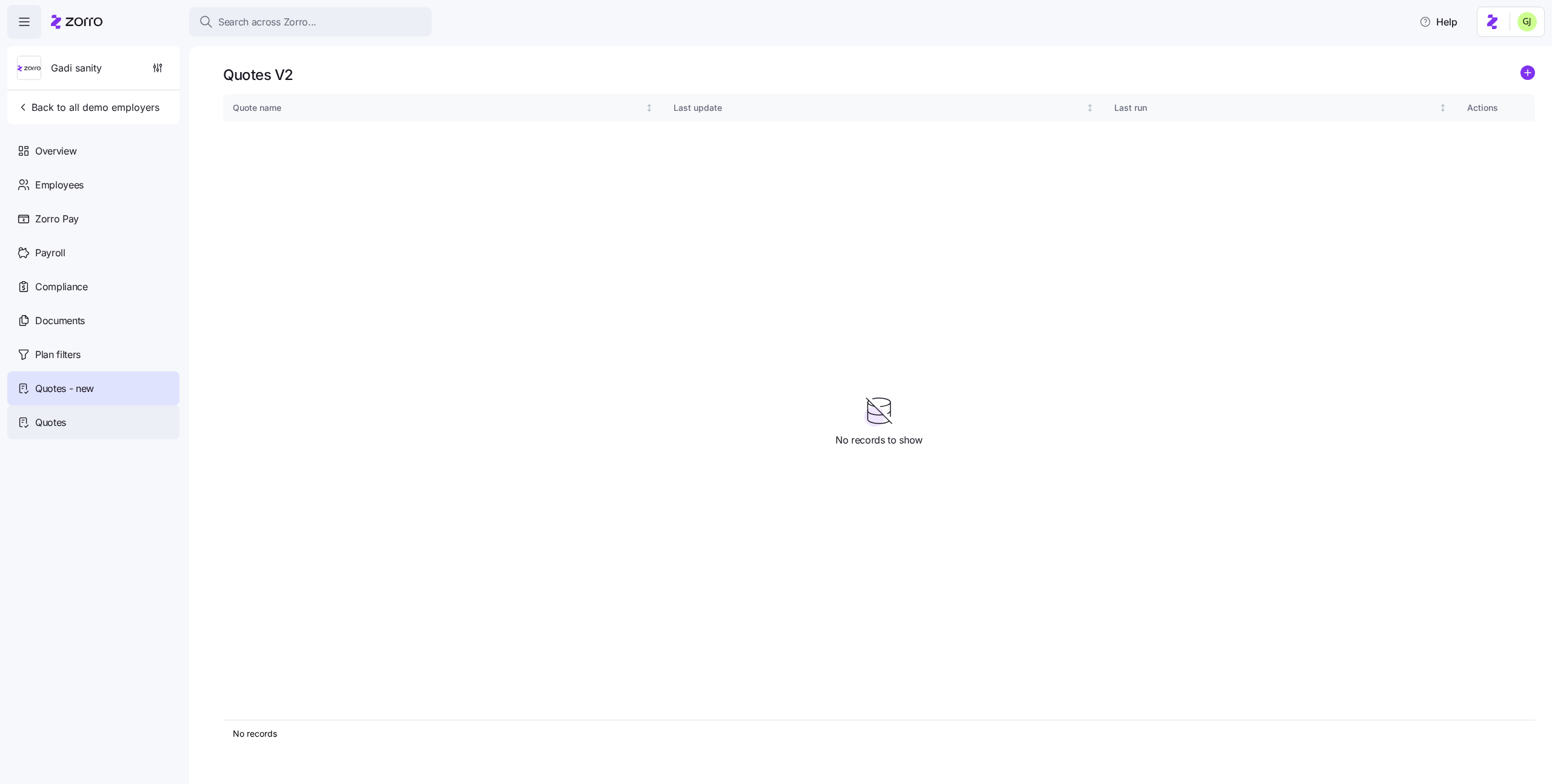
click at [93, 418] on div "Quotes" at bounding box center [93, 422] width 172 height 34
click at [89, 181] on div "Employees" at bounding box center [93, 184] width 172 height 34
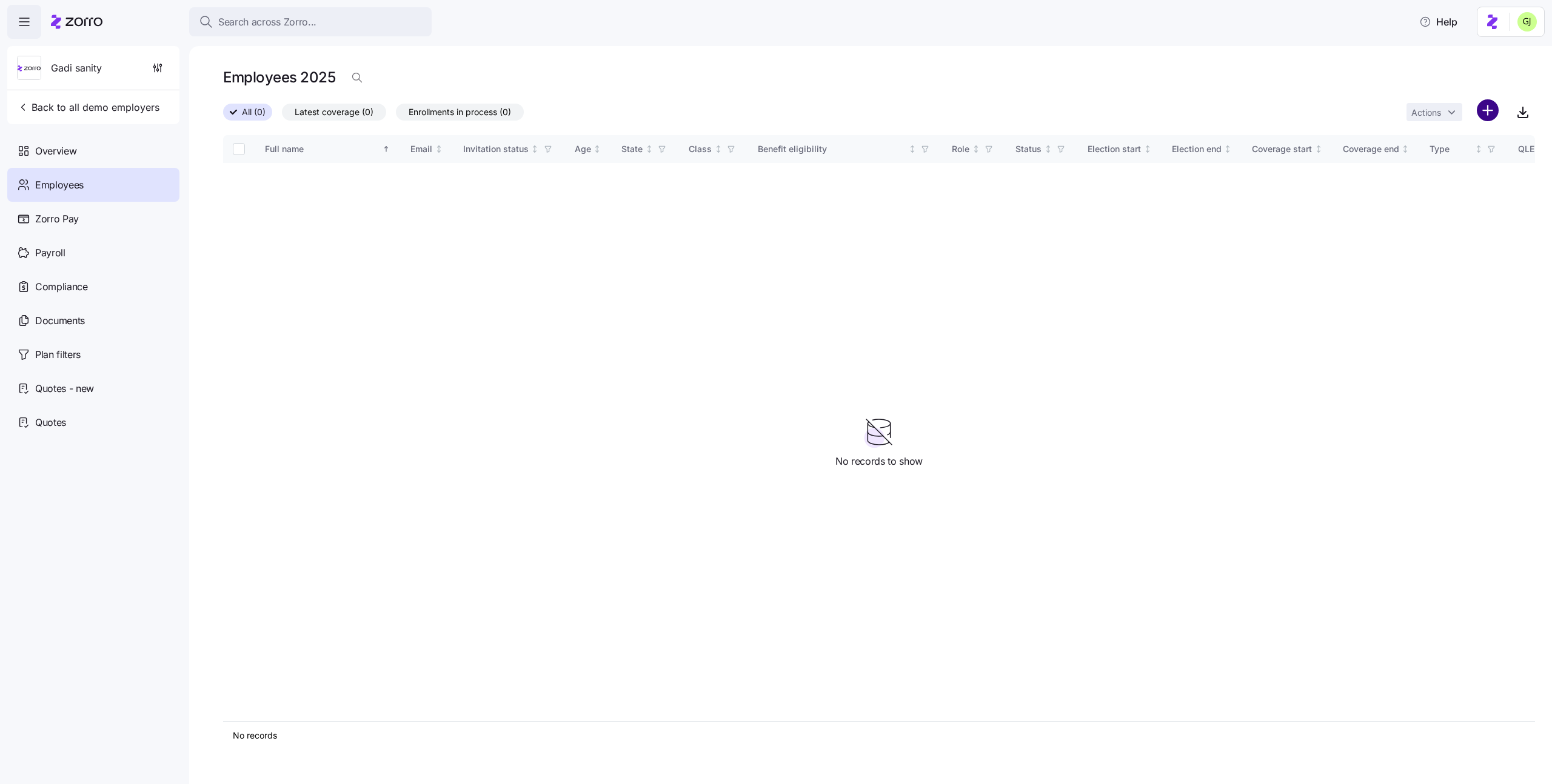
click at [1484, 113] on html "Search across Zorro... Help Gadi sanity Back to all demo employers Overview Emp…" at bounding box center [776, 388] width 1552 height 777
click at [1421, 143] on span "Upload roster" at bounding box center [1433, 143] width 51 height 12
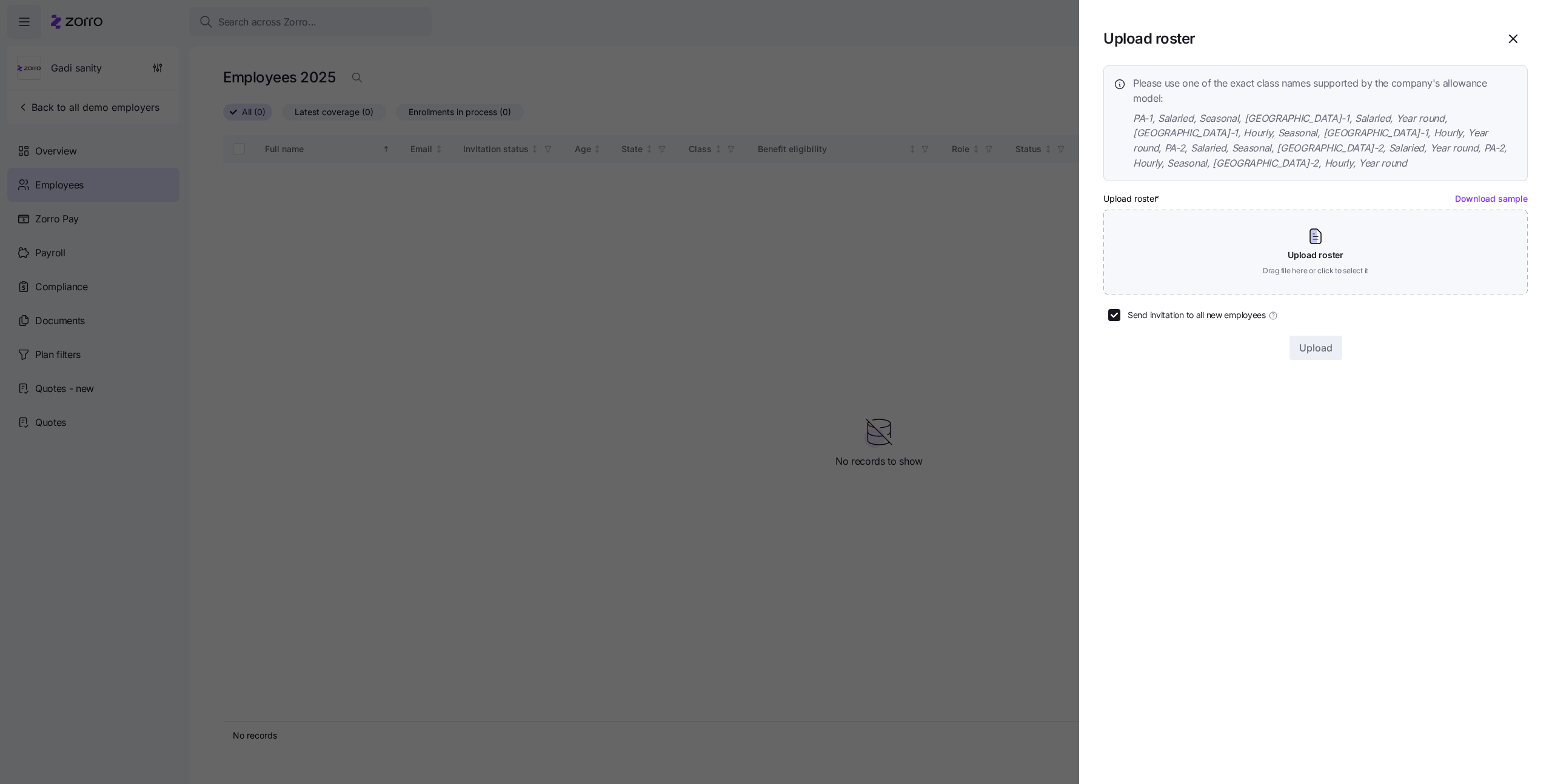
click at [1463, 194] on link "Download sample" at bounding box center [1492, 199] width 73 height 10
click at [1355, 445] on section "Upload roster Please use one of the exact class names supported by the company'…" at bounding box center [1316, 392] width 473 height 784
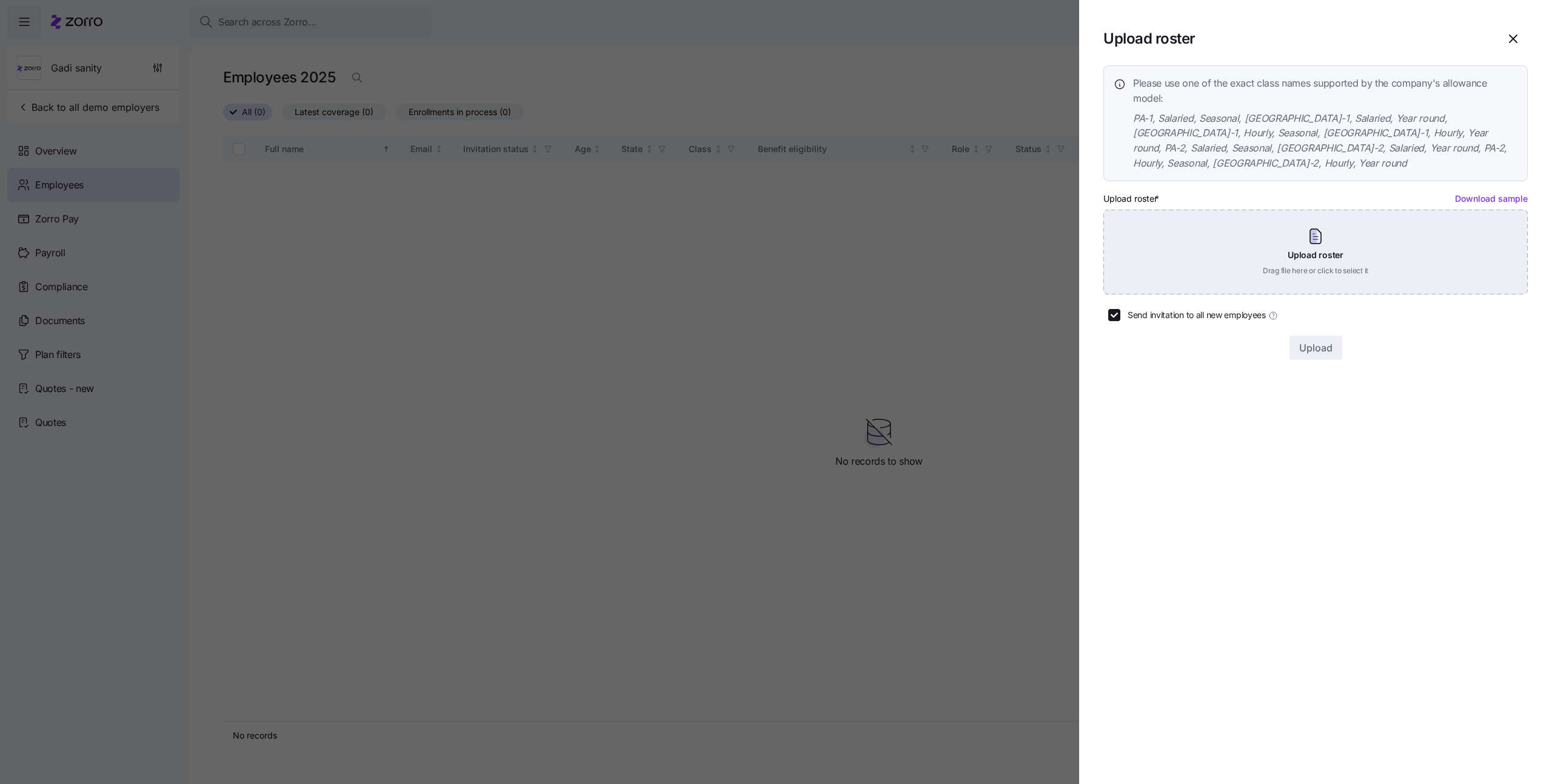
click at [1373, 221] on div "Upload roster Drag file here or click to select it" at bounding box center [1316, 253] width 425 height 85
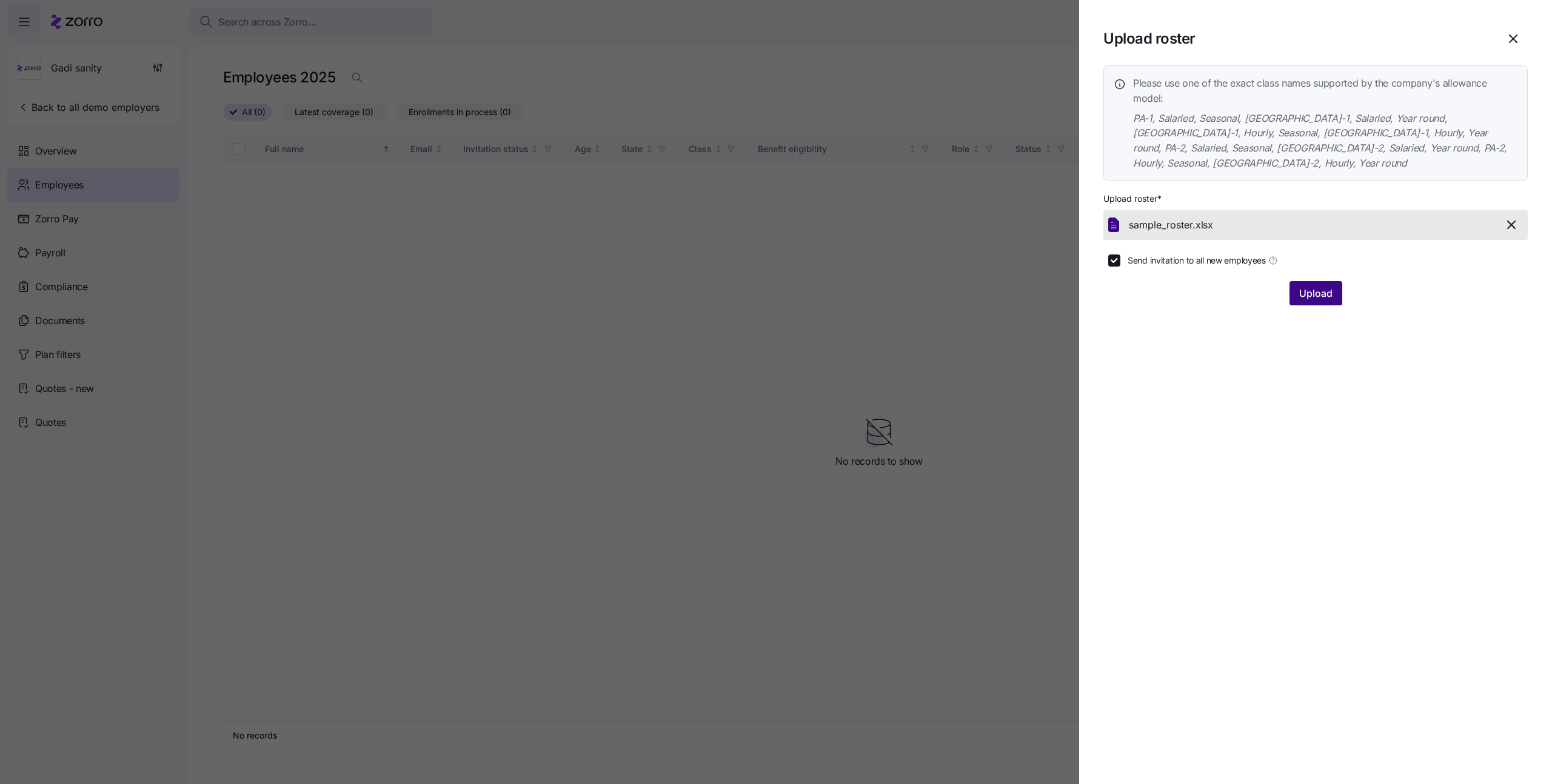
click at [1309, 287] on span "Upload" at bounding box center [1316, 293] width 33 height 15
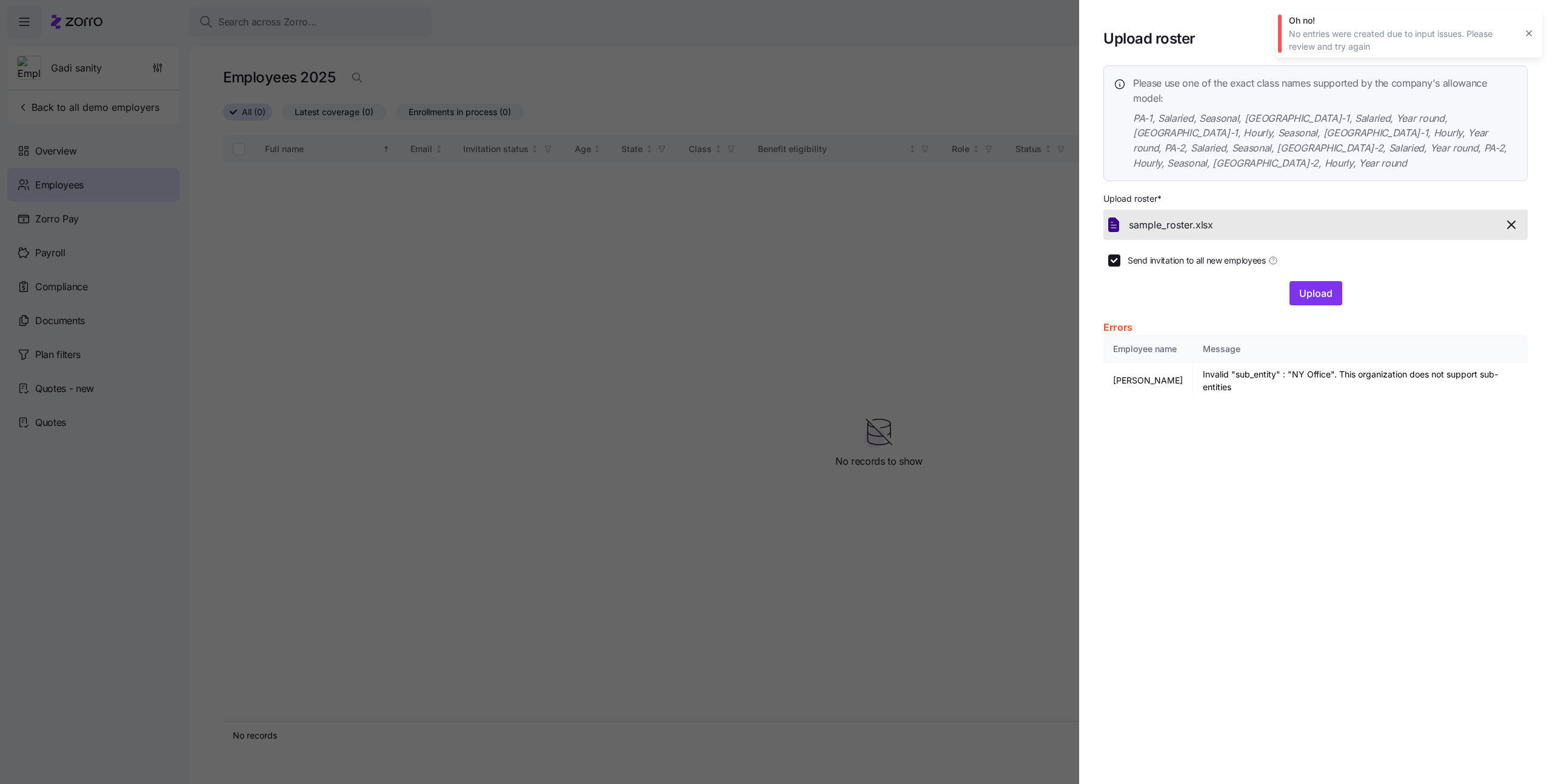
click at [1513, 218] on icon "button" at bounding box center [1511, 225] width 15 height 15
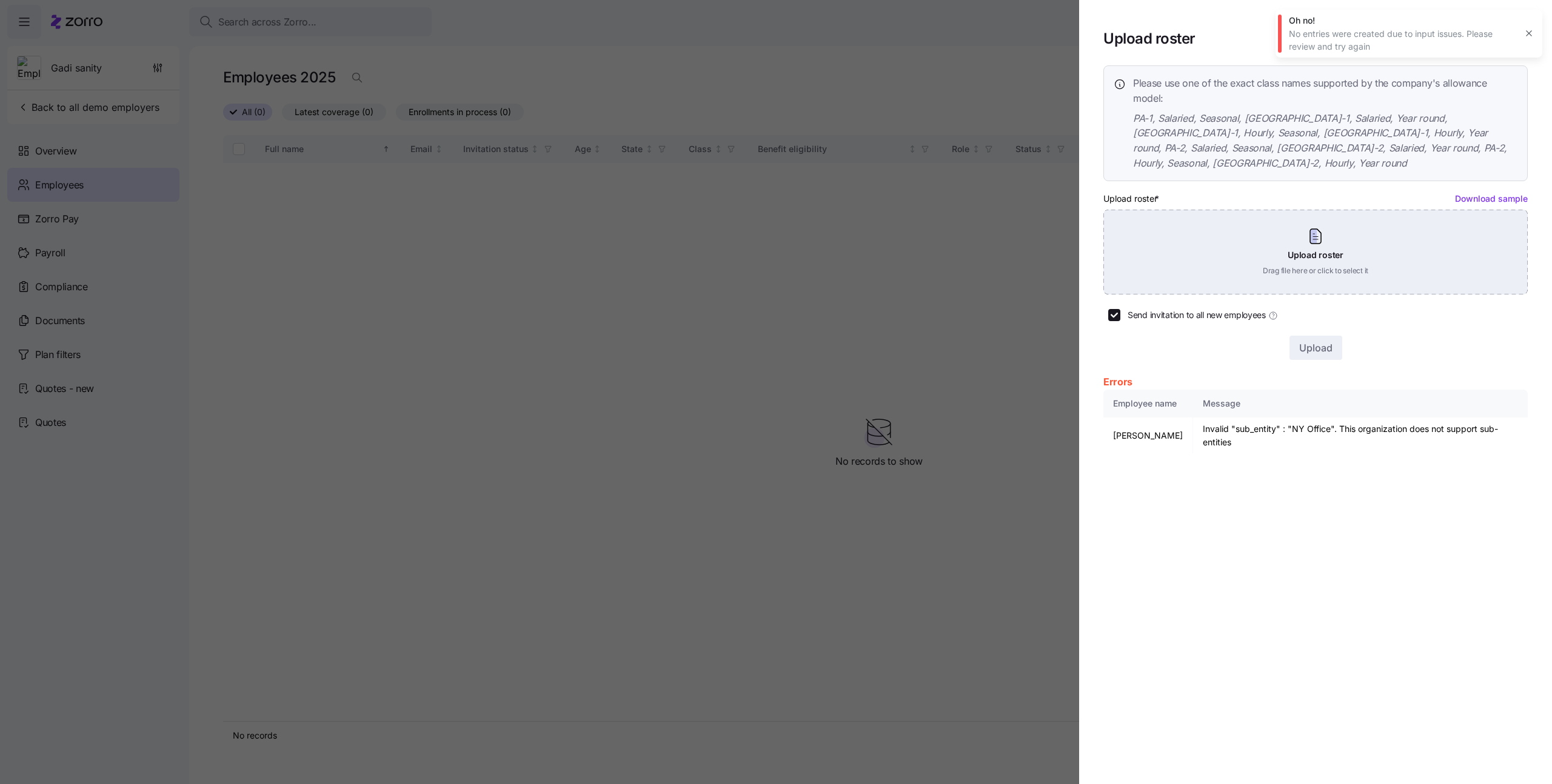
click at [1416, 214] on div "Upload roster Drag file here or click to select it" at bounding box center [1316, 253] width 425 height 85
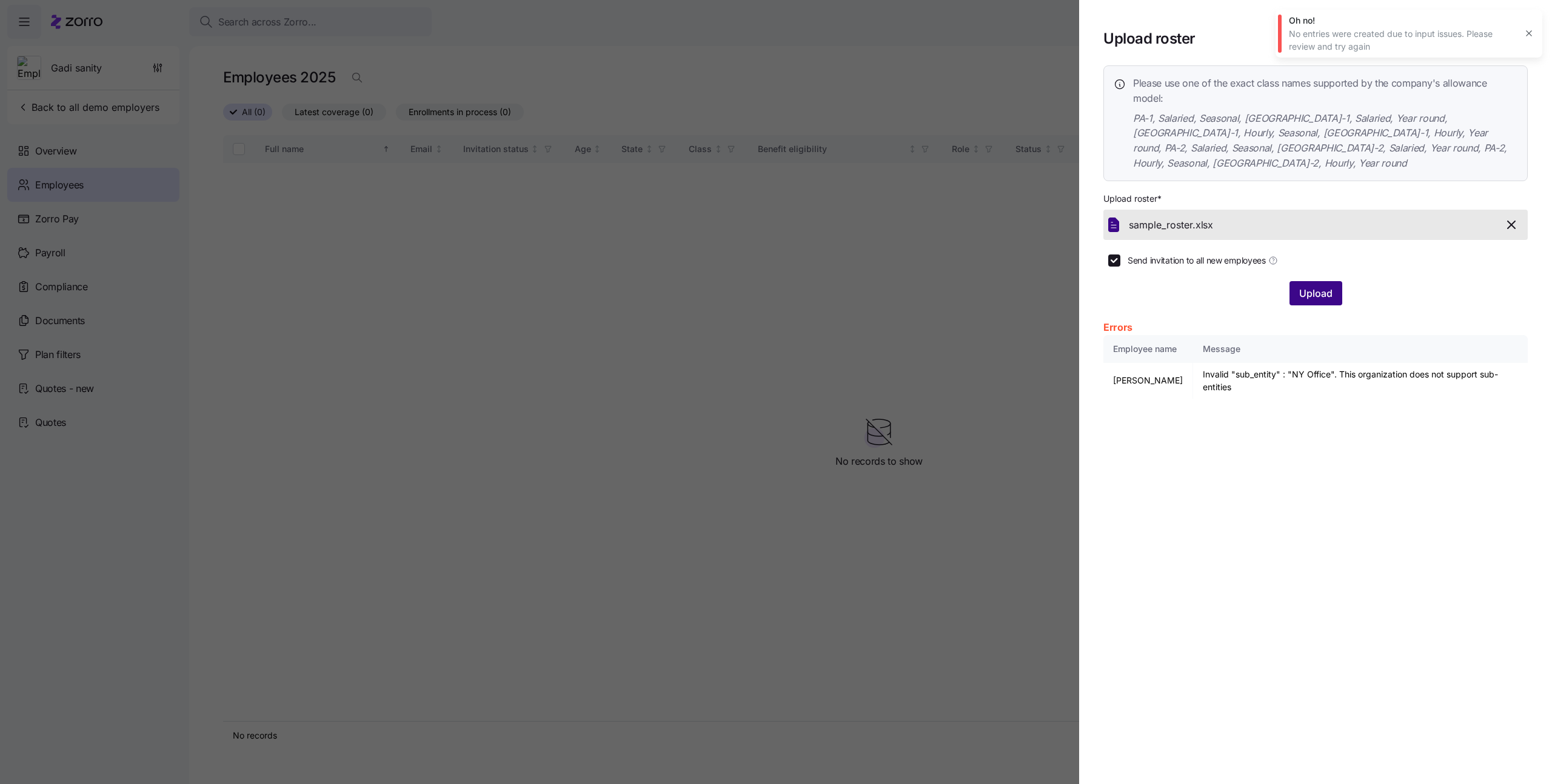
click at [1319, 287] on span "Upload" at bounding box center [1316, 293] width 33 height 15
click at [1526, 32] on icon "button" at bounding box center [1529, 33] width 10 height 10
click at [1517, 42] on icon "button" at bounding box center [1513, 38] width 15 height 15
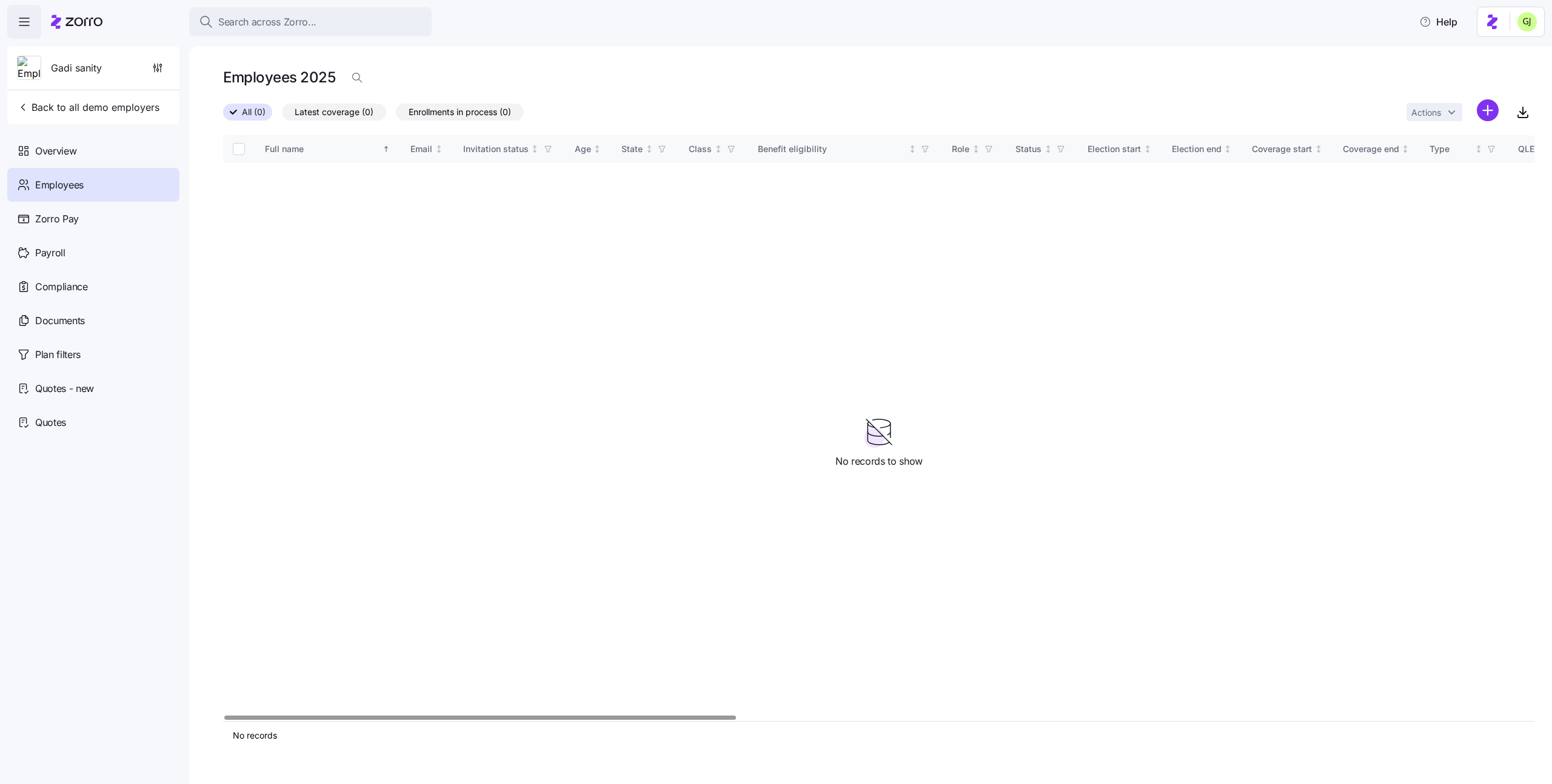
click at [1214, 390] on div "Full name Email Invitation status Age State Class Benefit eligibility Role Stat…" at bounding box center [879, 428] width 1312 height 586
click at [1484, 106] on html "Search across Zorro... Help Gadi sanity Back to all demo employers Overview Emp…" at bounding box center [776, 388] width 1552 height 777
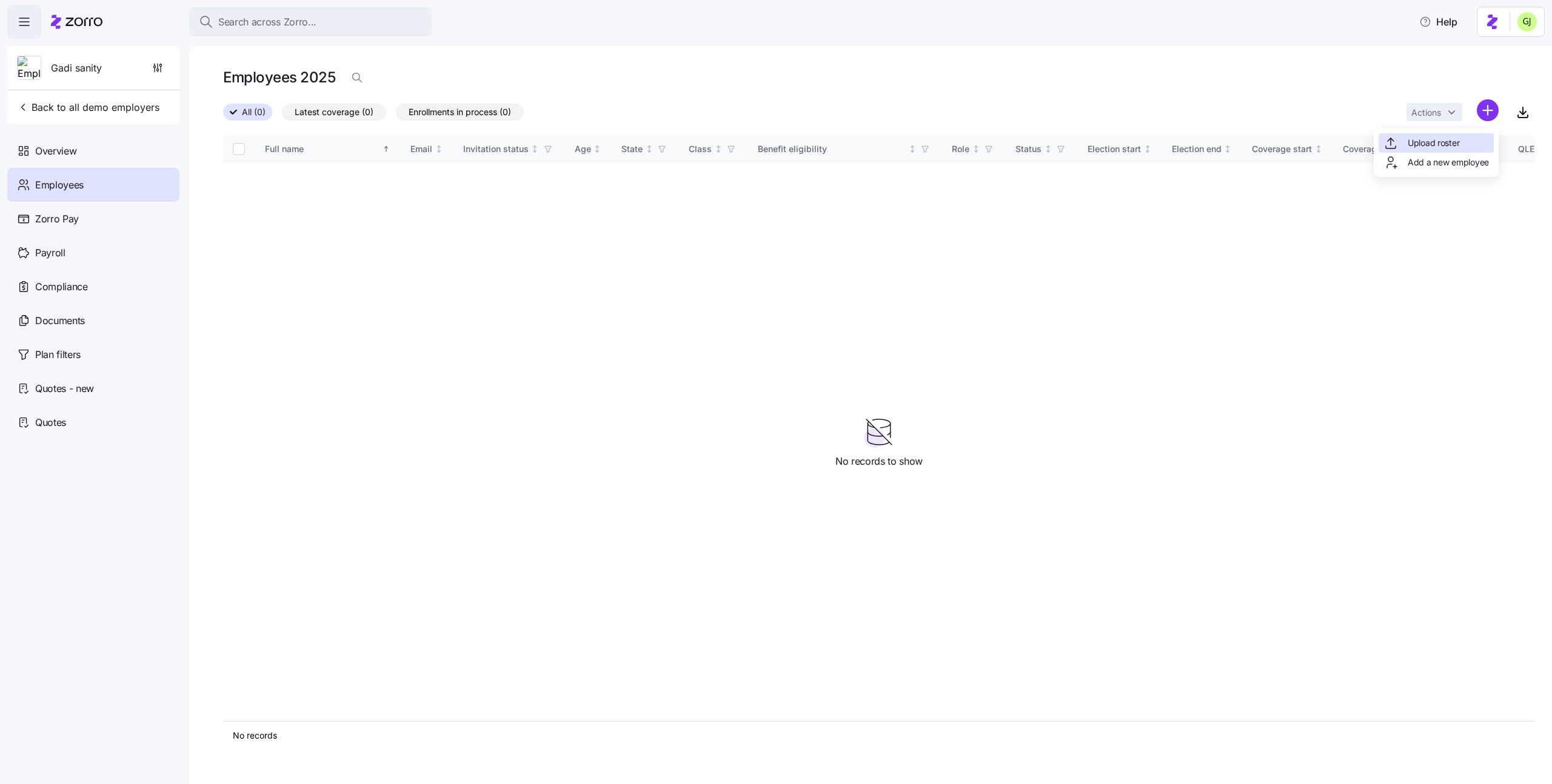
click at [1456, 138] on span "Upload roster" at bounding box center [1433, 143] width 51 height 12
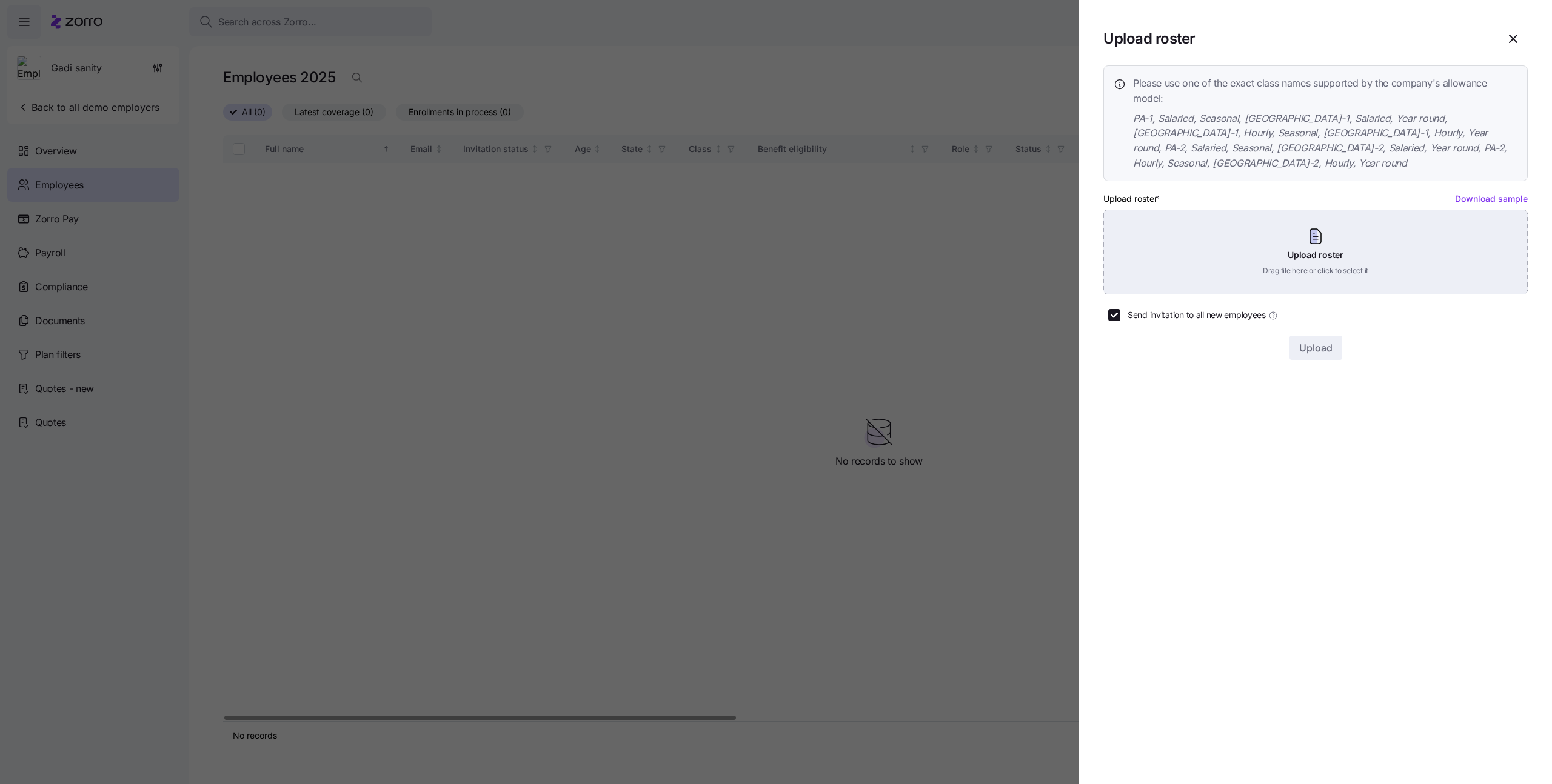
click at [1373, 232] on div "Upload roster Drag file here or click to select it" at bounding box center [1316, 253] width 425 height 85
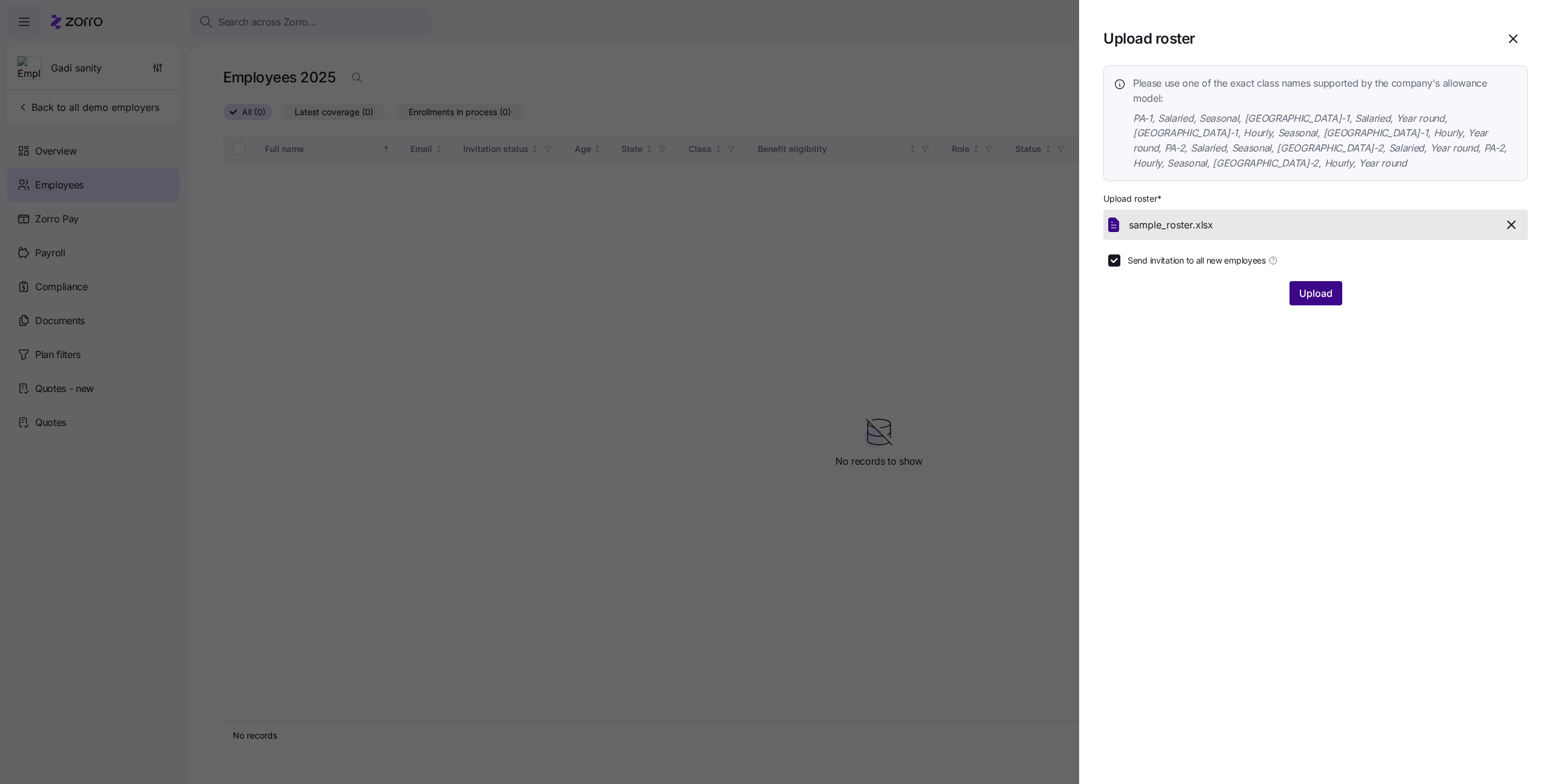
click at [1308, 287] on span "Upload" at bounding box center [1316, 293] width 33 height 15
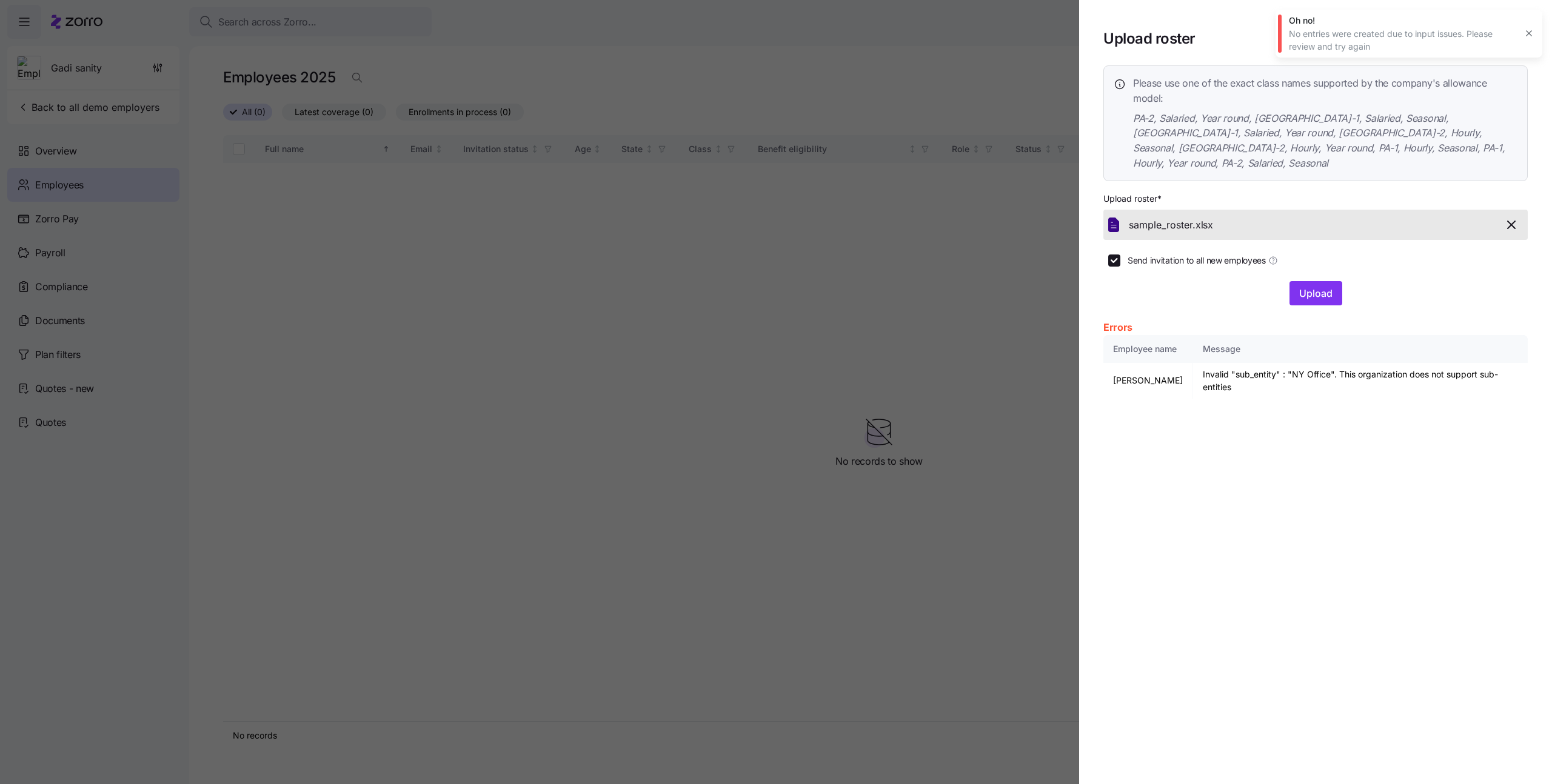
click at [1509, 218] on icon "button" at bounding box center [1511, 225] width 15 height 15
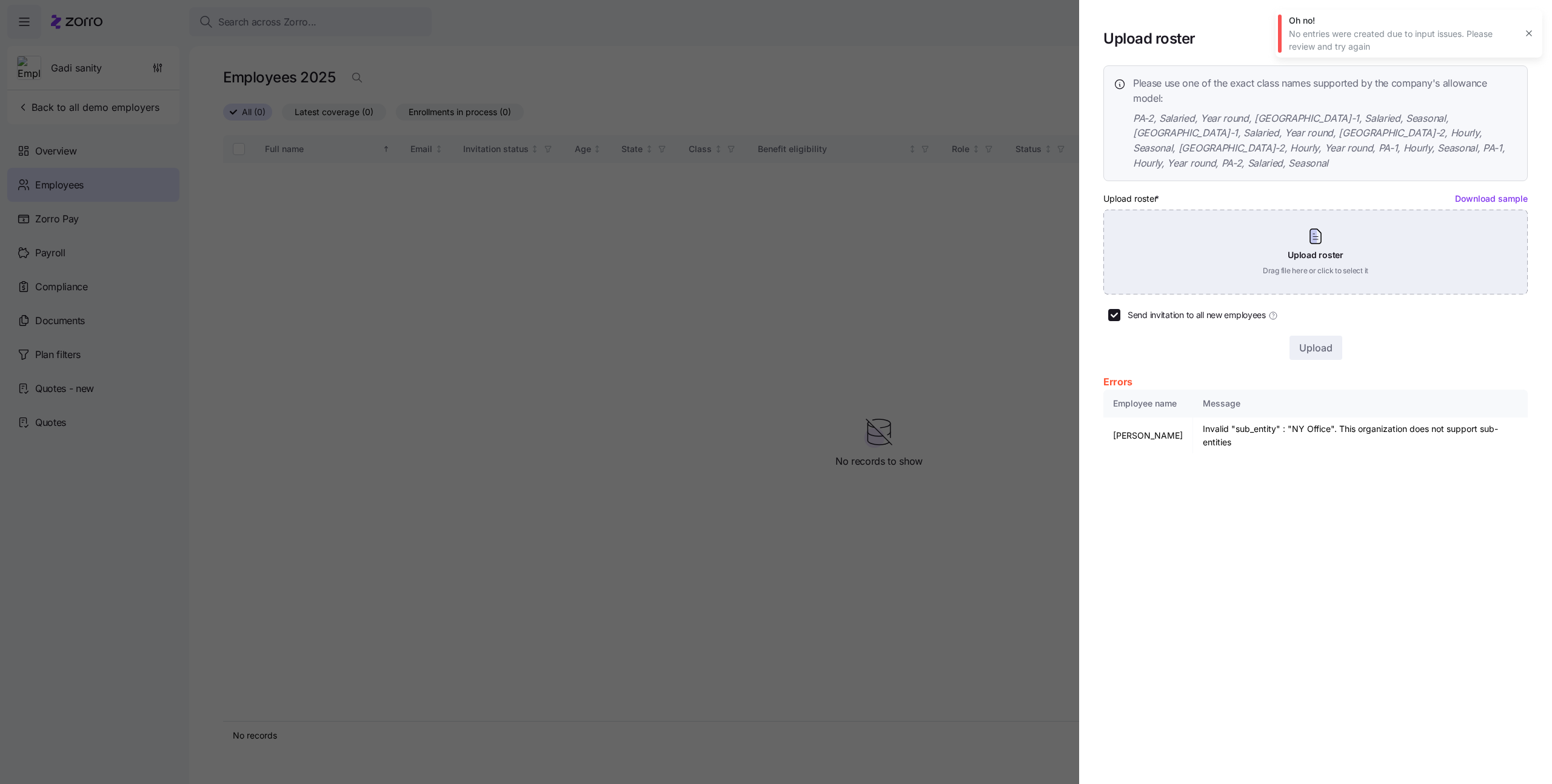
click at [1389, 215] on div "Upload roster Drag file here or click to select it" at bounding box center [1316, 253] width 425 height 85
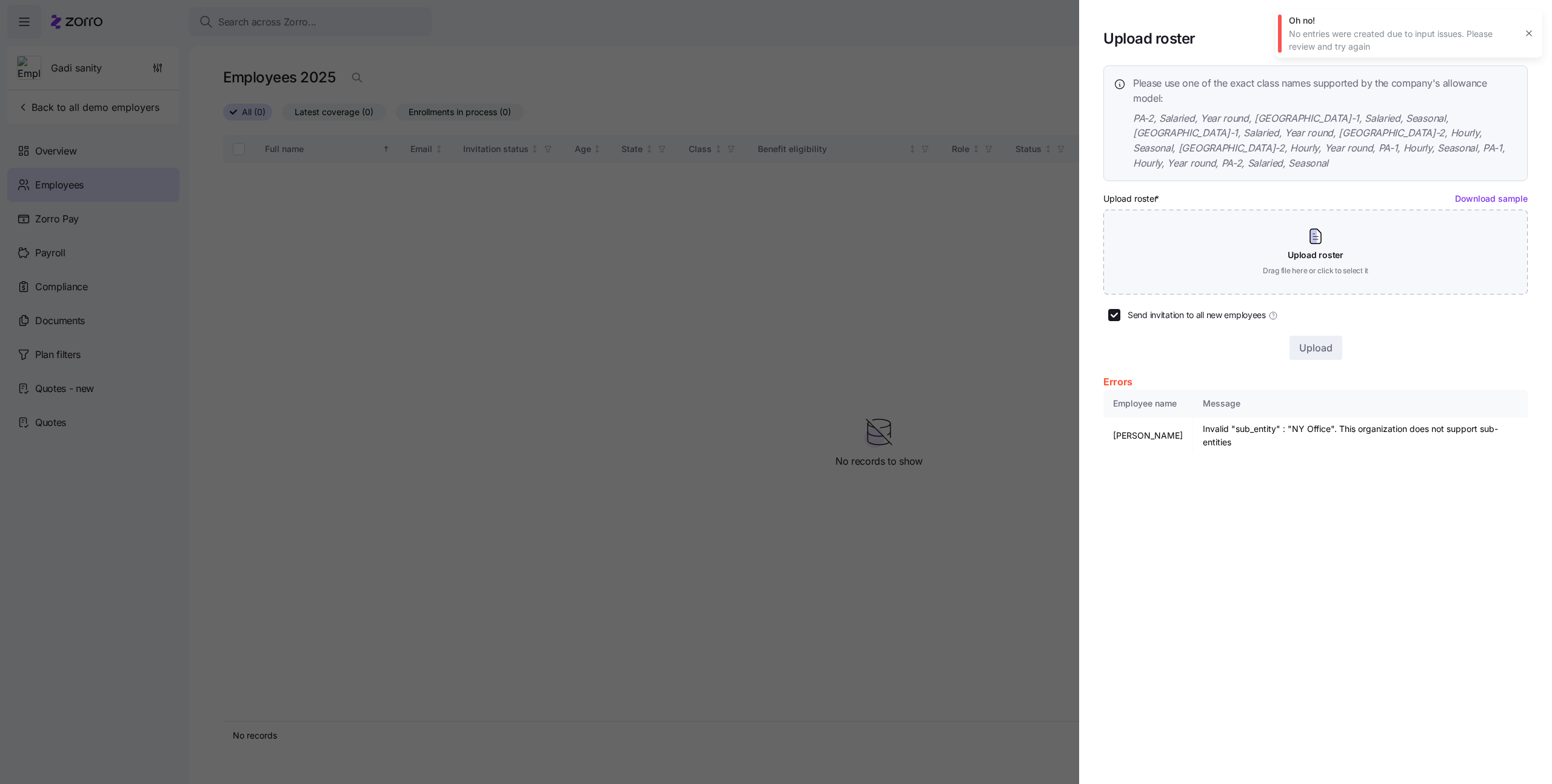
click at [1529, 33] on icon "button" at bounding box center [1529, 34] width 5 height 5
click at [1508, 35] on icon "button" at bounding box center [1513, 38] width 15 height 15
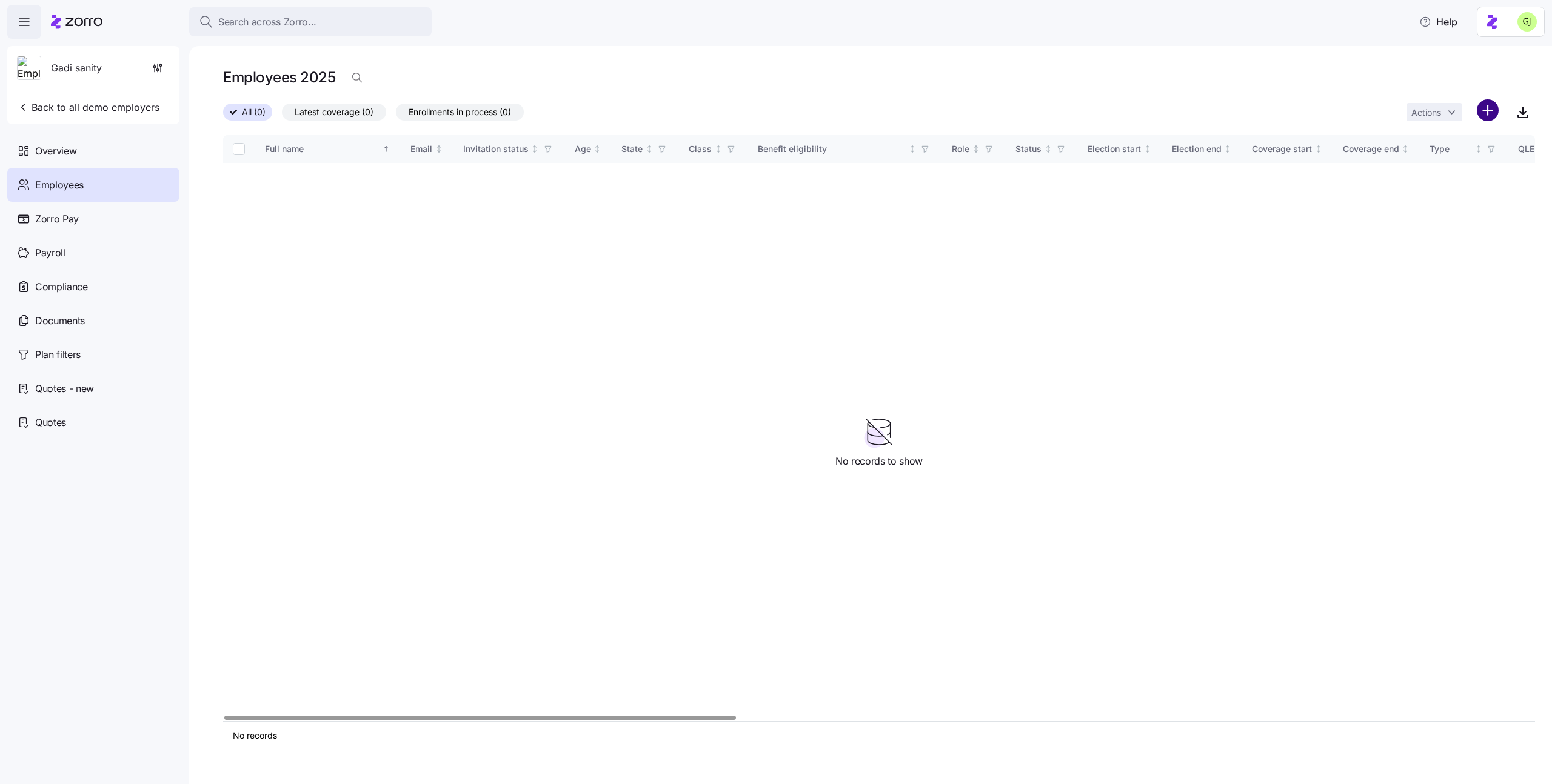
click at [1494, 112] on html "Search across Zorro... Help Gadi sanity Back to all demo employers Overview Emp…" at bounding box center [776, 388] width 1552 height 777
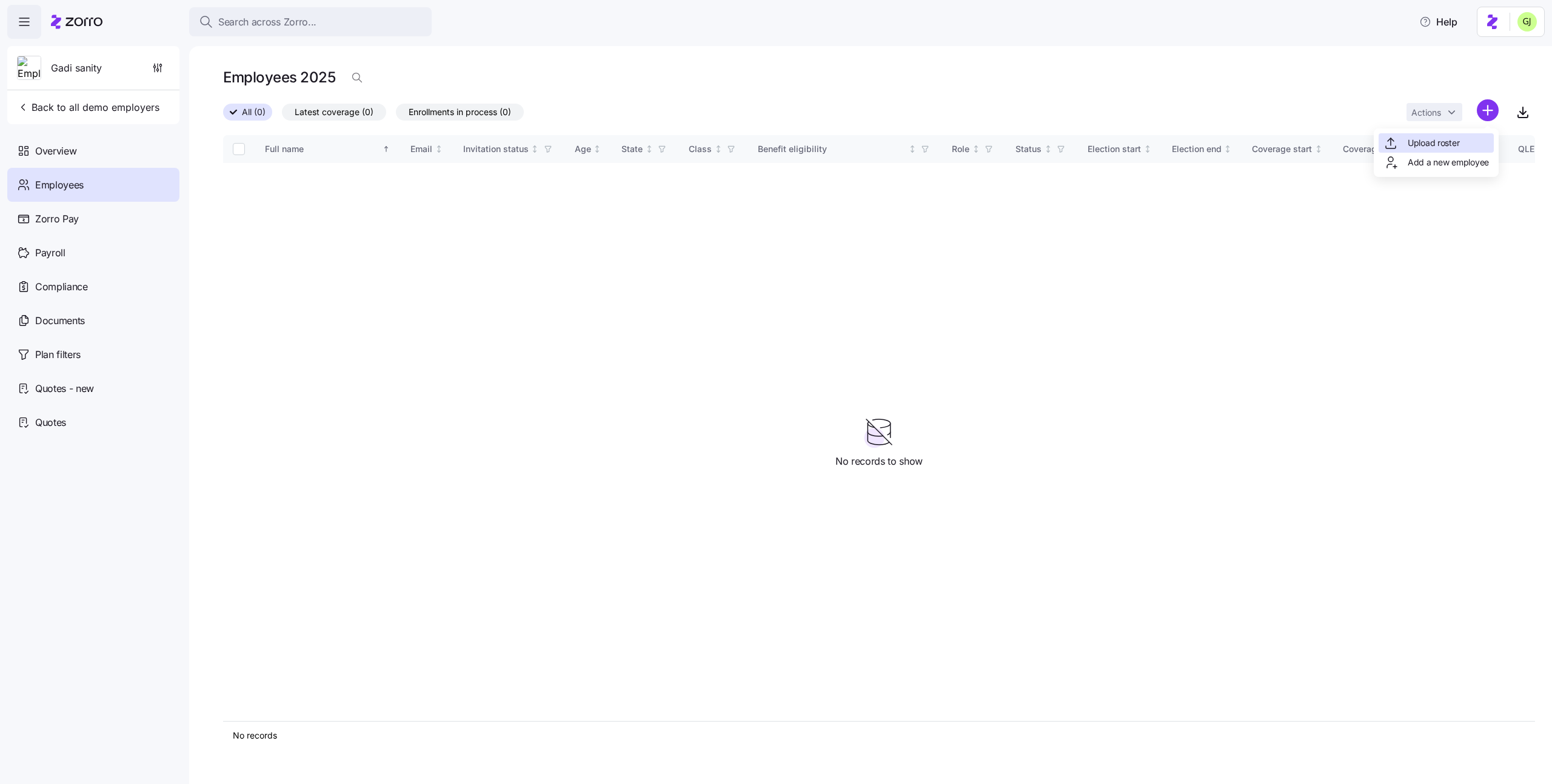
click at [1459, 142] on span "Upload roster" at bounding box center [1433, 143] width 51 height 12
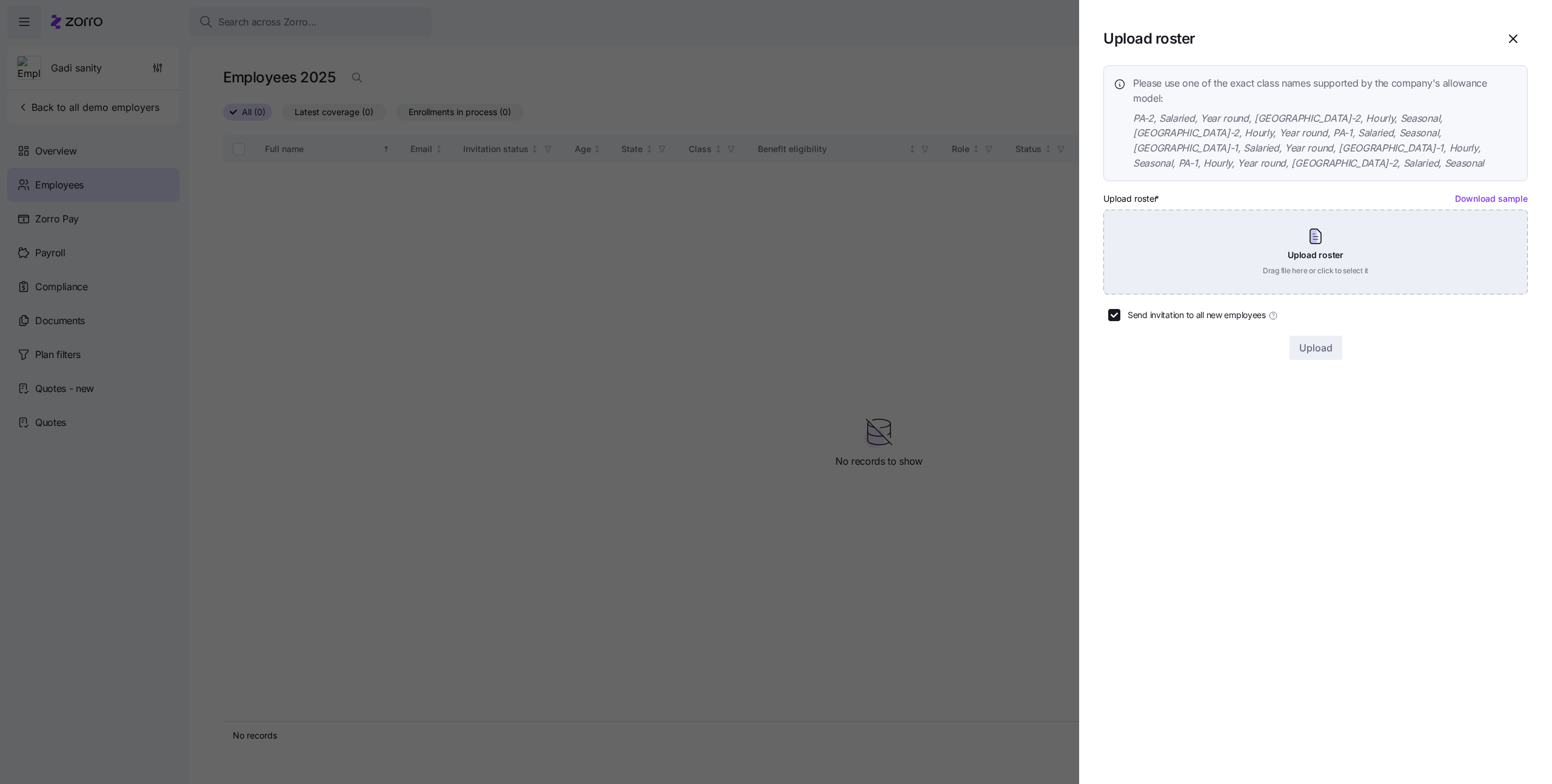
click at [1393, 227] on div "Upload roster Drag file here or click to select it" at bounding box center [1316, 253] width 425 height 85
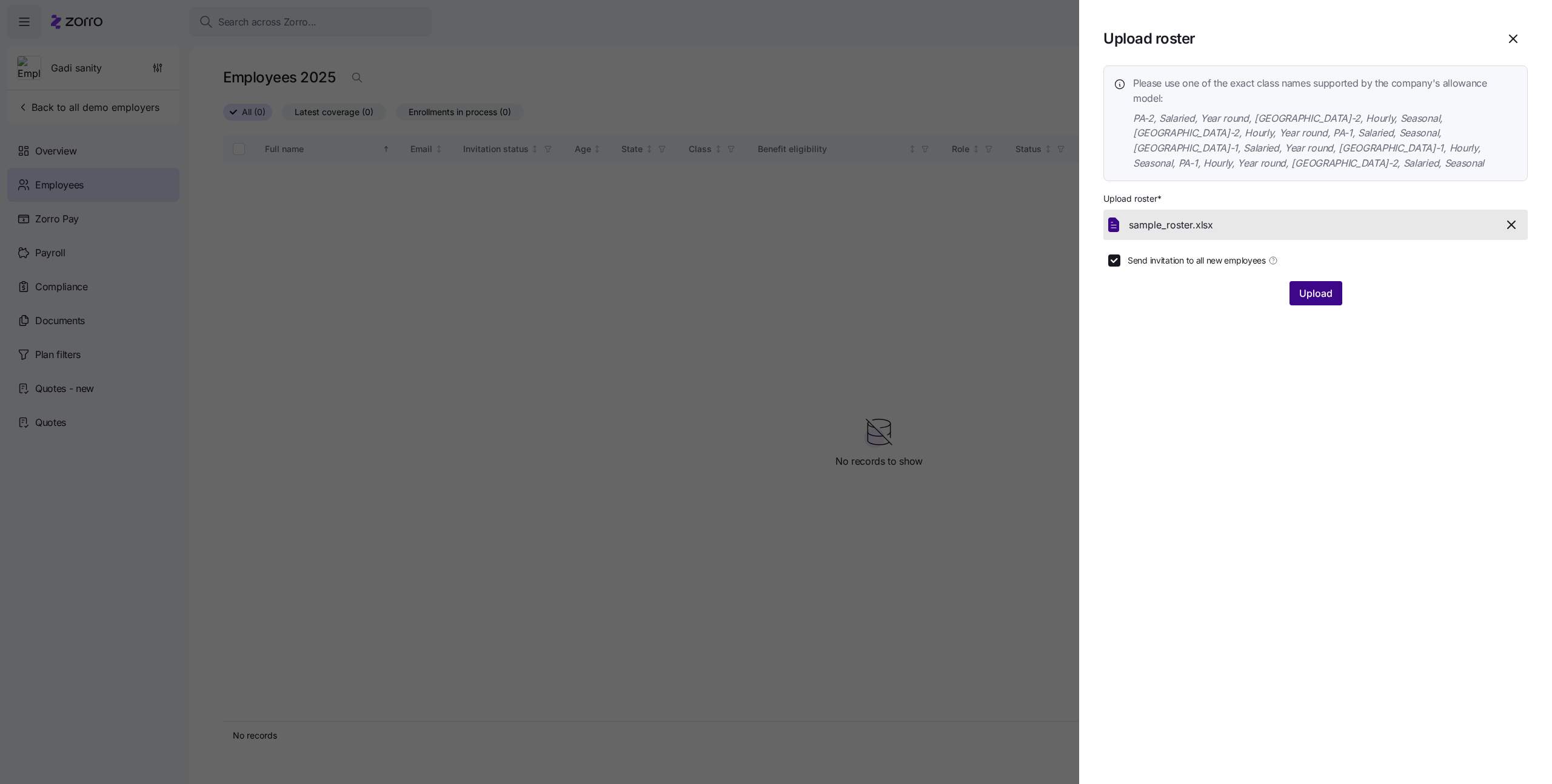
click at [1320, 287] on span "Upload" at bounding box center [1316, 293] width 33 height 15
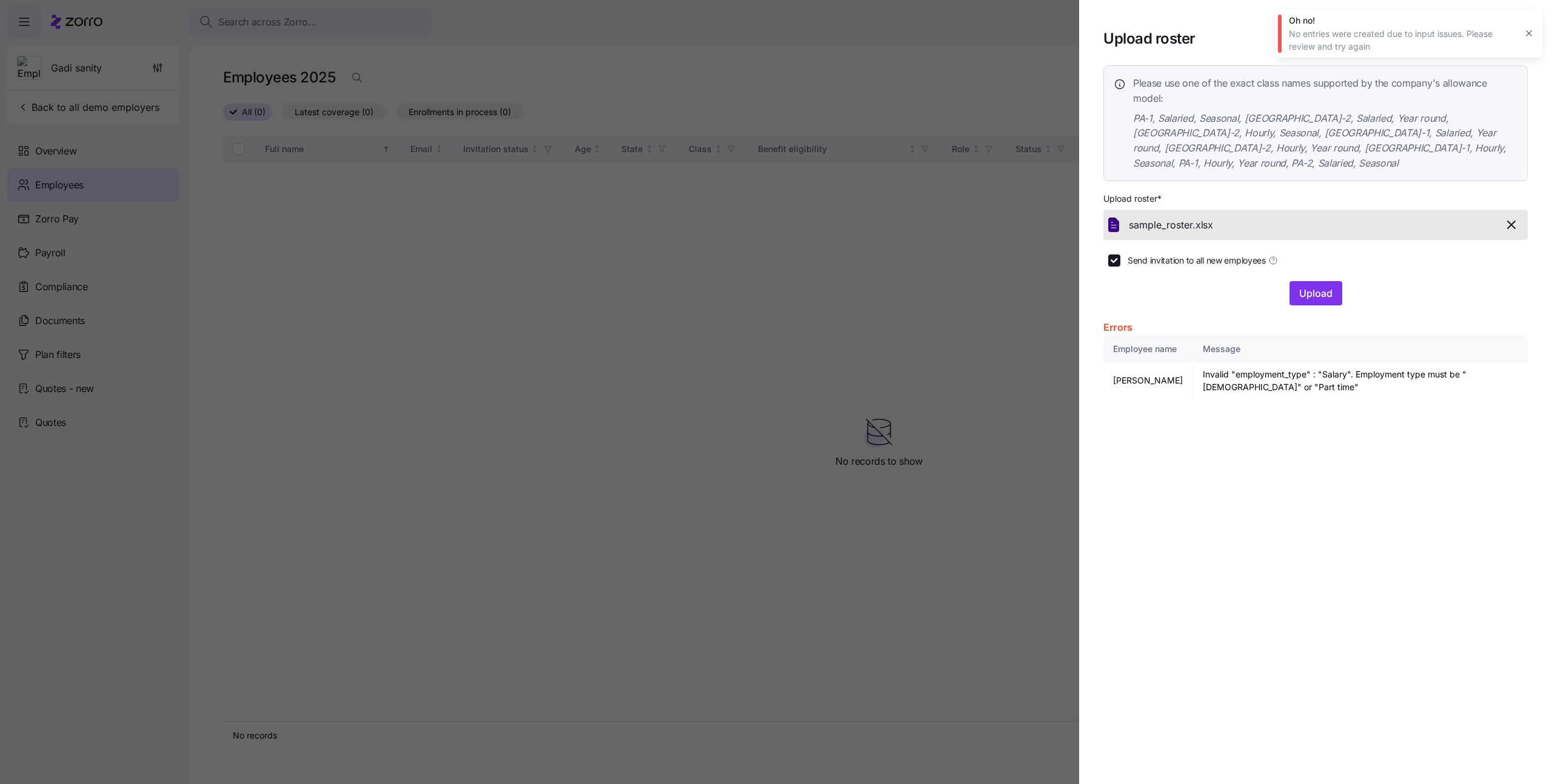
click at [1510, 221] on icon "button" at bounding box center [1511, 225] width 7 height 7
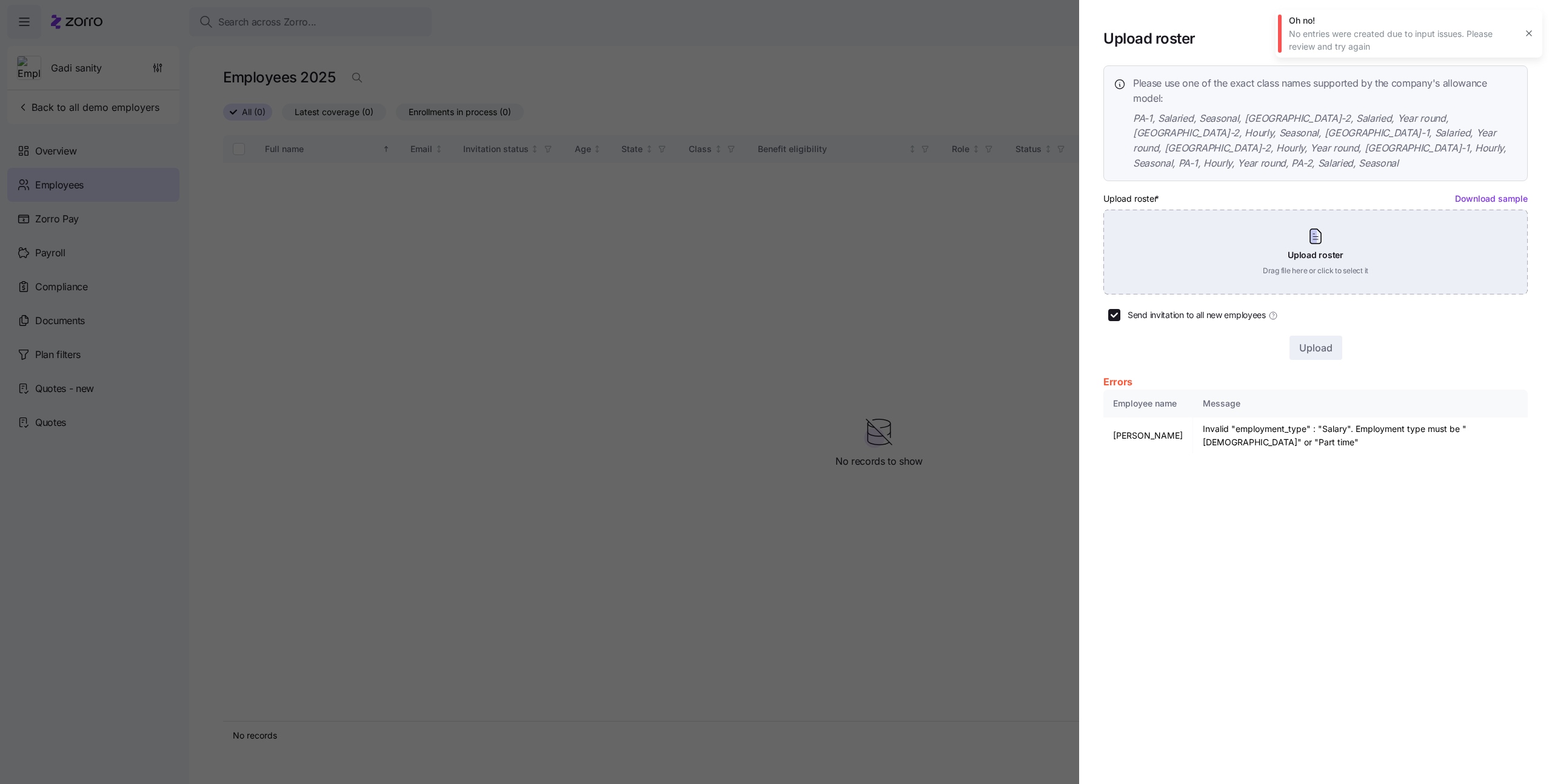
click at [1389, 226] on div "Upload roster Drag file here or click to select it" at bounding box center [1316, 253] width 425 height 85
click at [1403, 232] on div "Upload roster Drag file here or click to select it" at bounding box center [1316, 253] width 425 height 85
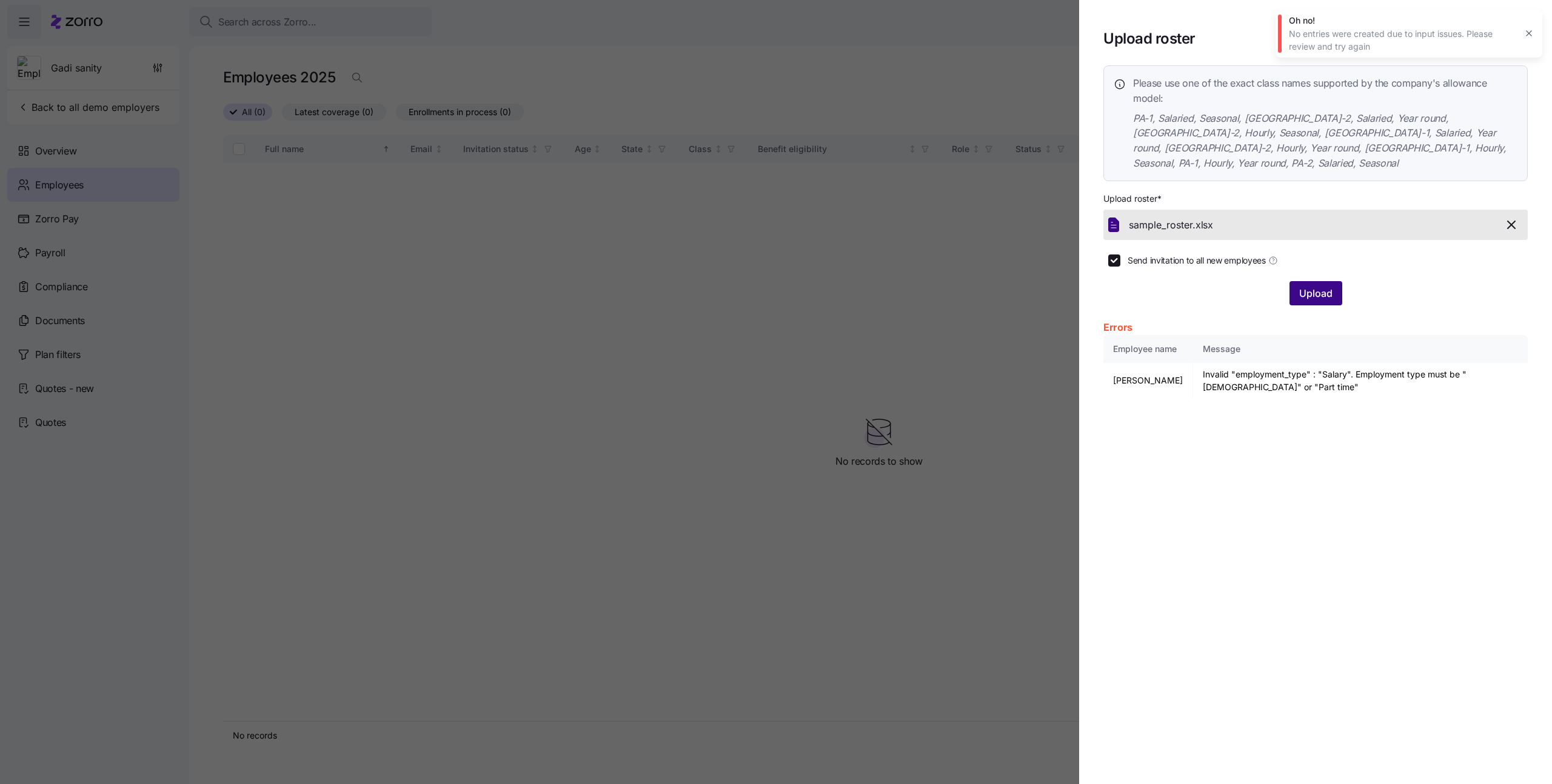
click at [1309, 287] on span "Upload" at bounding box center [1316, 293] width 33 height 15
click at [1528, 36] on icon "button" at bounding box center [1529, 33] width 10 height 10
click at [1516, 38] on icon "button" at bounding box center [1513, 38] width 15 height 15
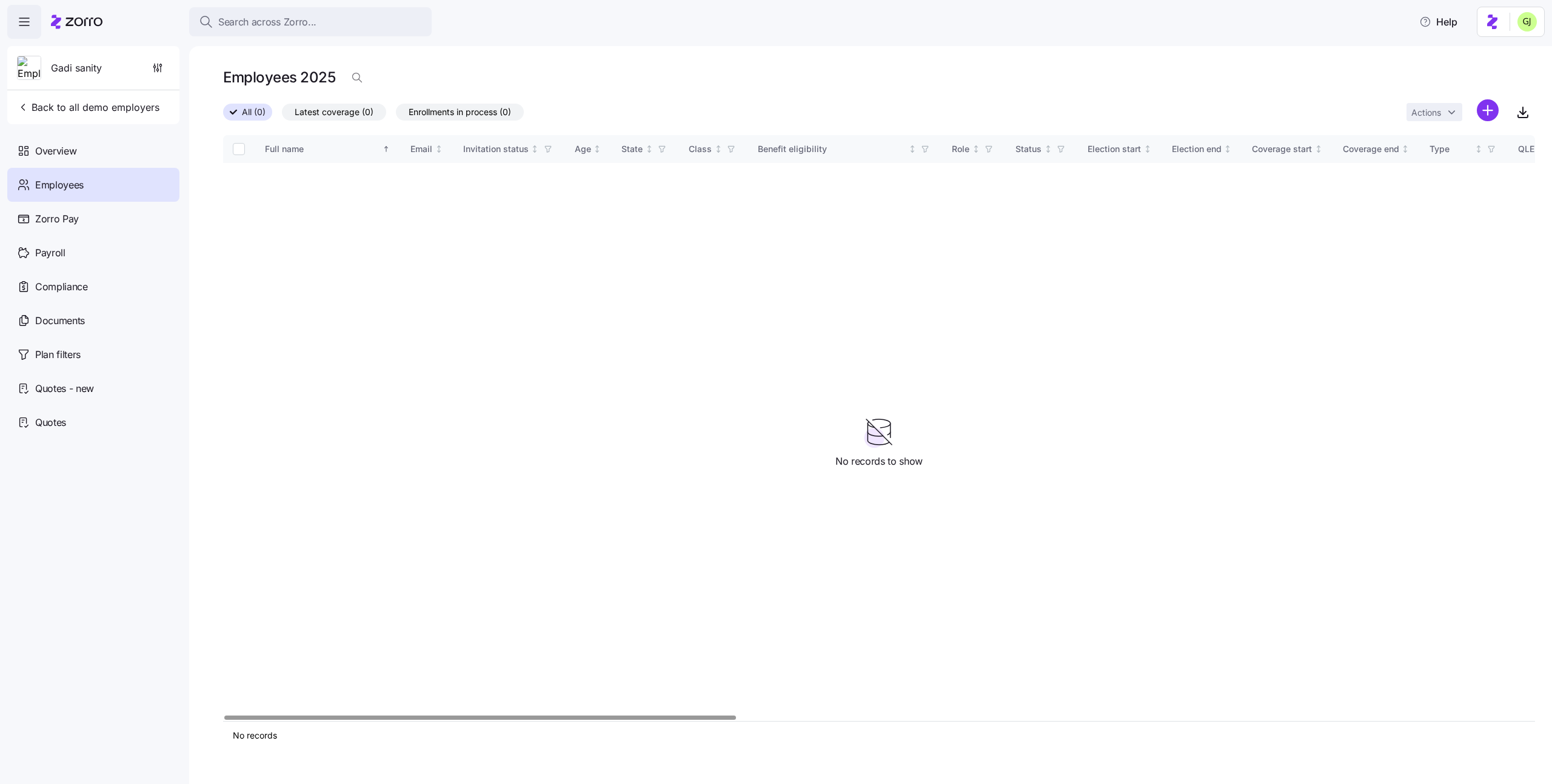
click at [1491, 110] on html "Search across Zorro... Help Gadi sanity Back to all demo employers Overview Emp…" at bounding box center [776, 388] width 1552 height 777
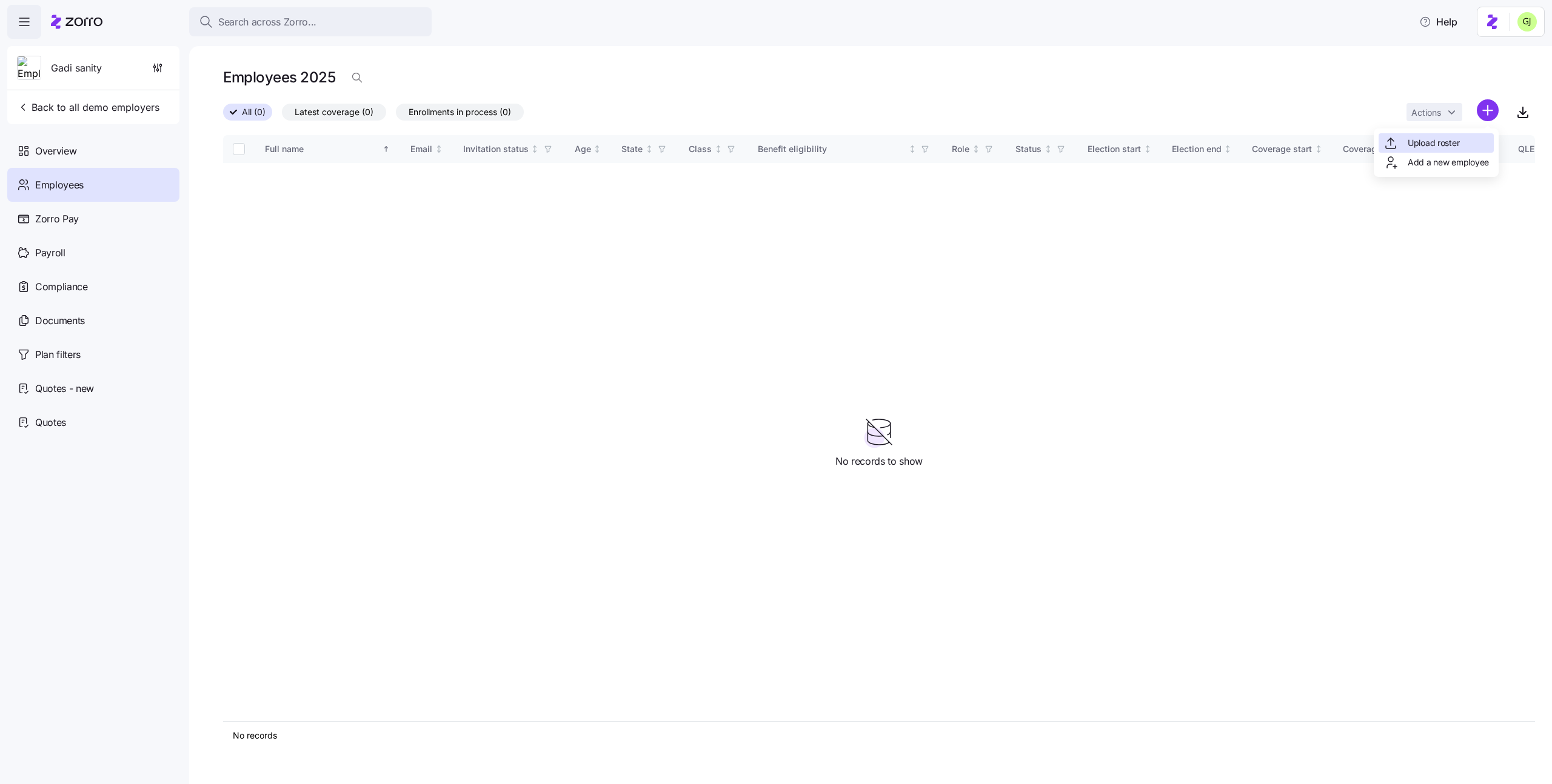
click at [1439, 139] on span "Upload roster" at bounding box center [1433, 143] width 51 height 12
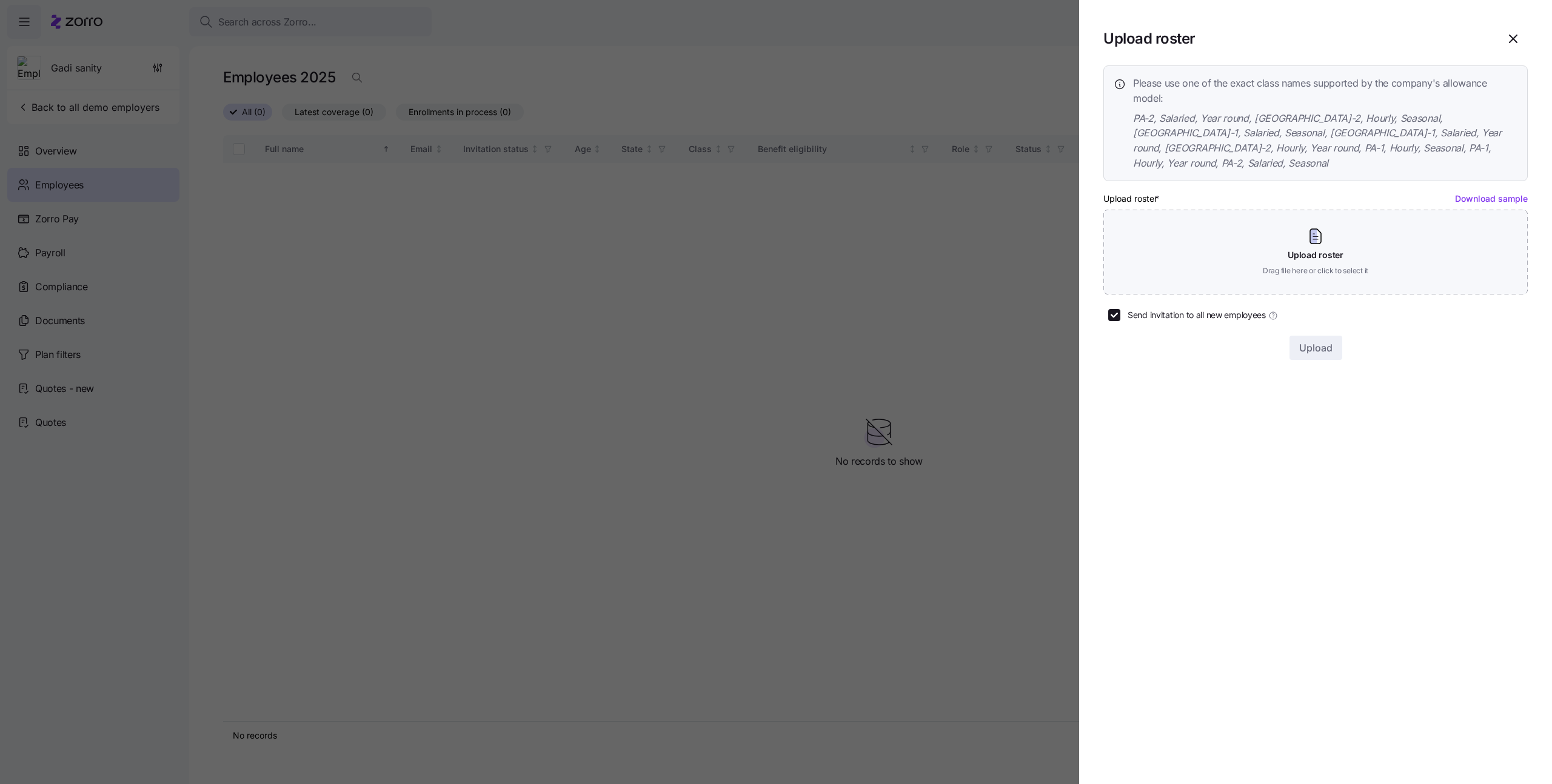
click at [1470, 194] on link "Download sample" at bounding box center [1492, 199] width 73 height 10
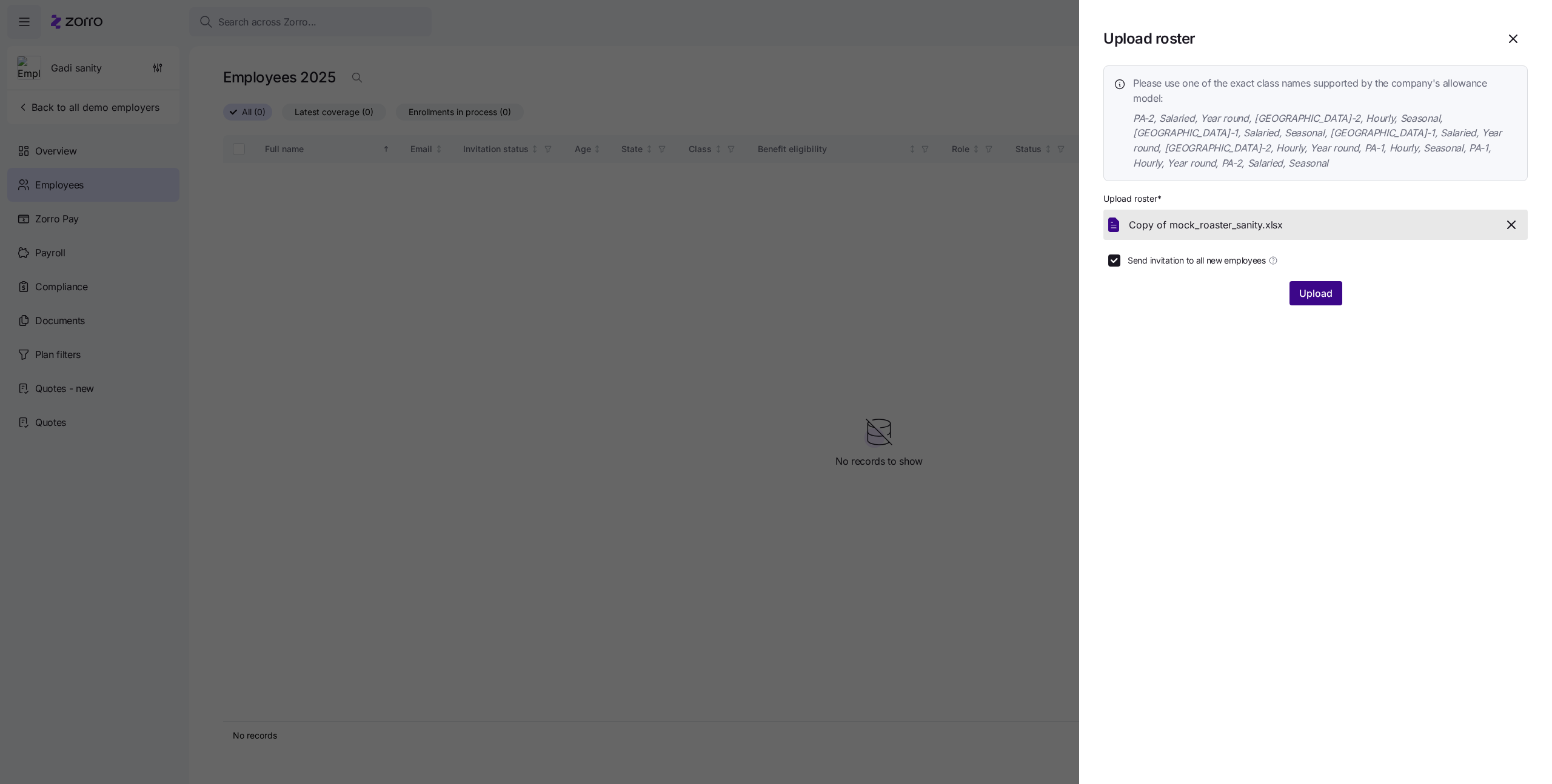
click at [1307, 287] on span "Upload" at bounding box center [1316, 293] width 33 height 15
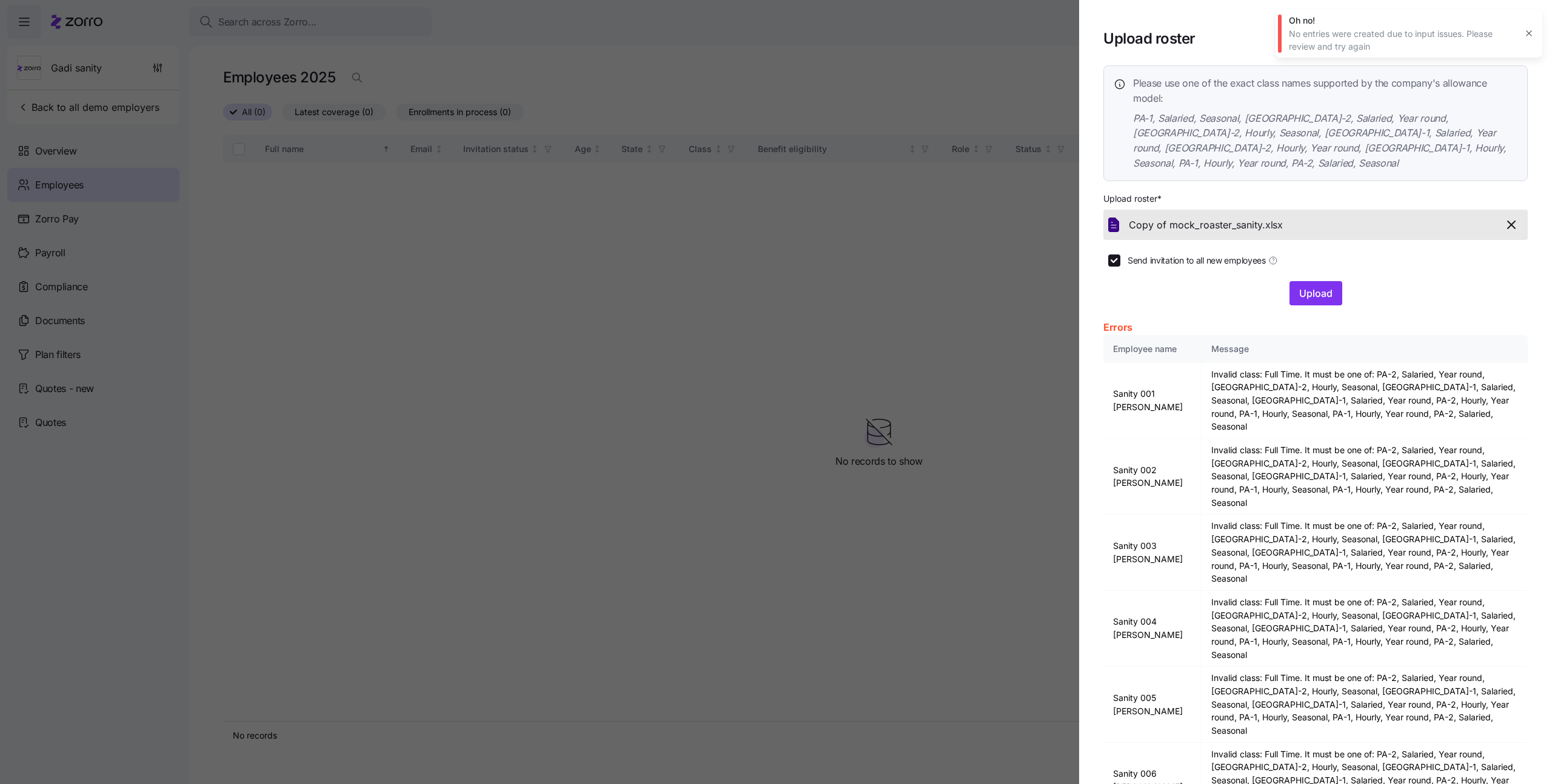
click at [1531, 37] on icon "button" at bounding box center [1529, 33] width 10 height 10
click at [1516, 37] on icon "button" at bounding box center [1513, 38] width 7 height 7
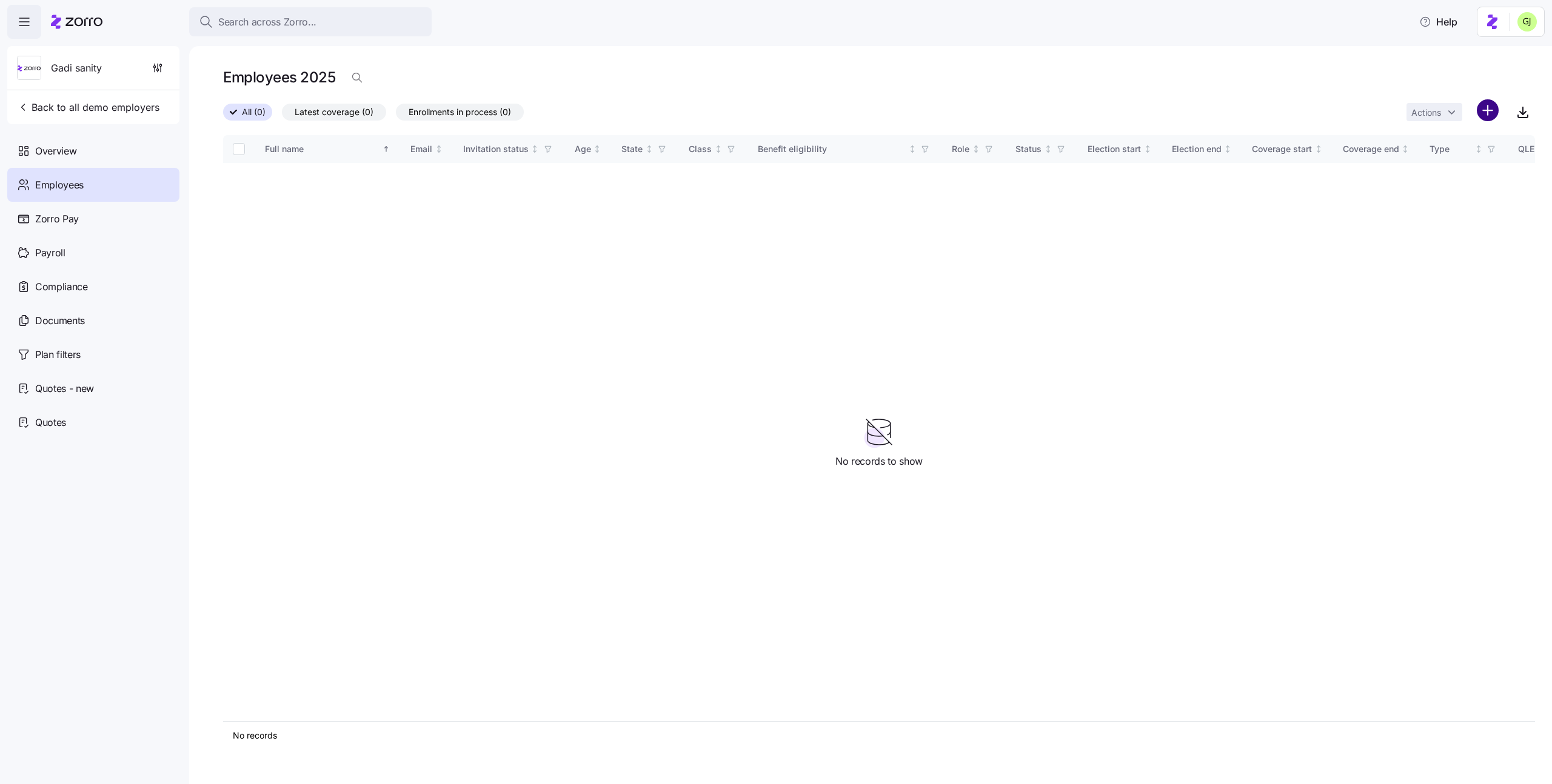
click at [1489, 117] on html "Search across Zorro... Help Gadi sanity Back to all demo employers Overview Emp…" at bounding box center [776, 388] width 1552 height 777
click at [1419, 142] on span "Upload roster" at bounding box center [1433, 143] width 51 height 12
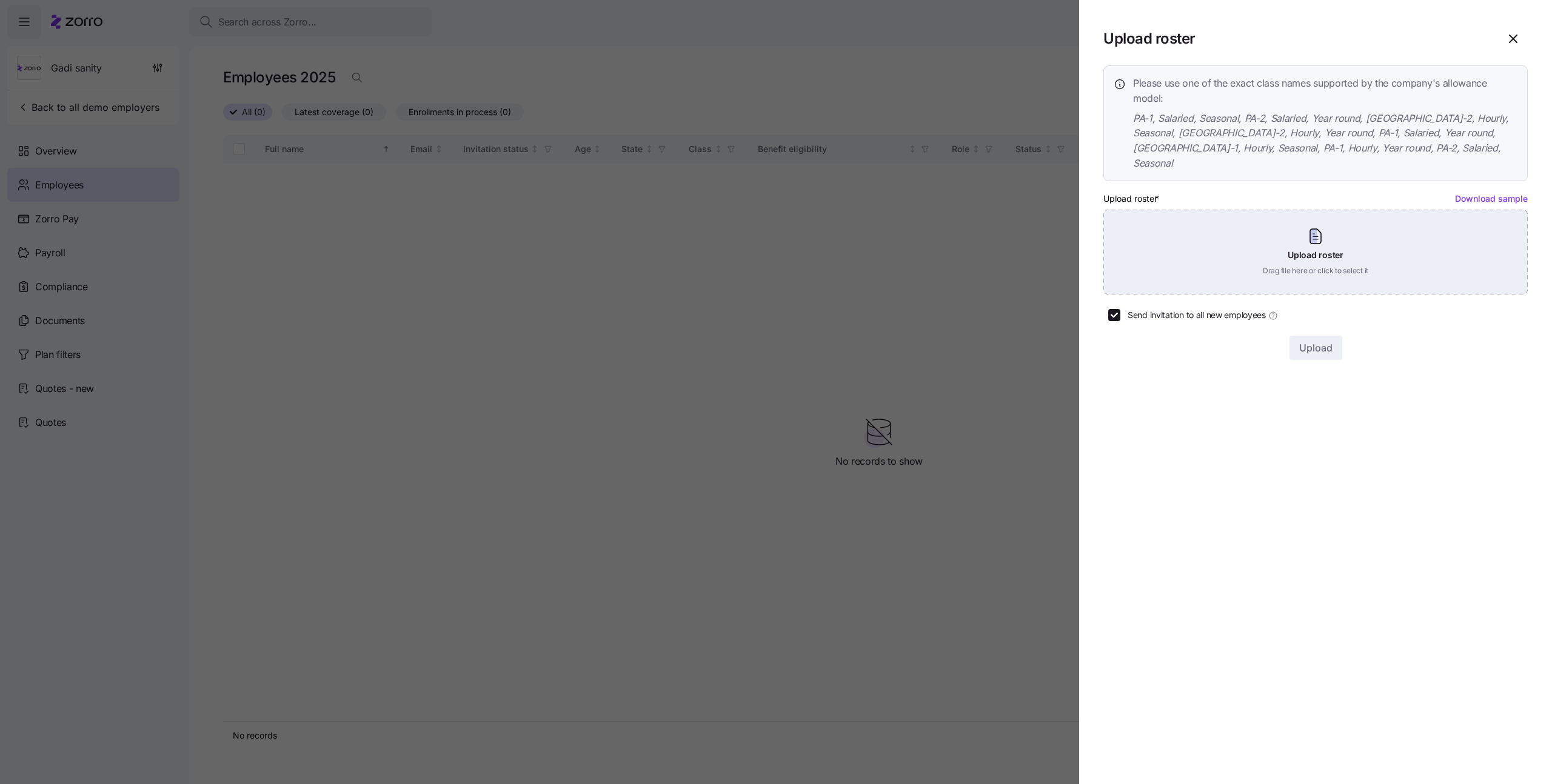
click at [1397, 247] on div "Upload roster Drag file here or click to select it" at bounding box center [1316, 253] width 425 height 85
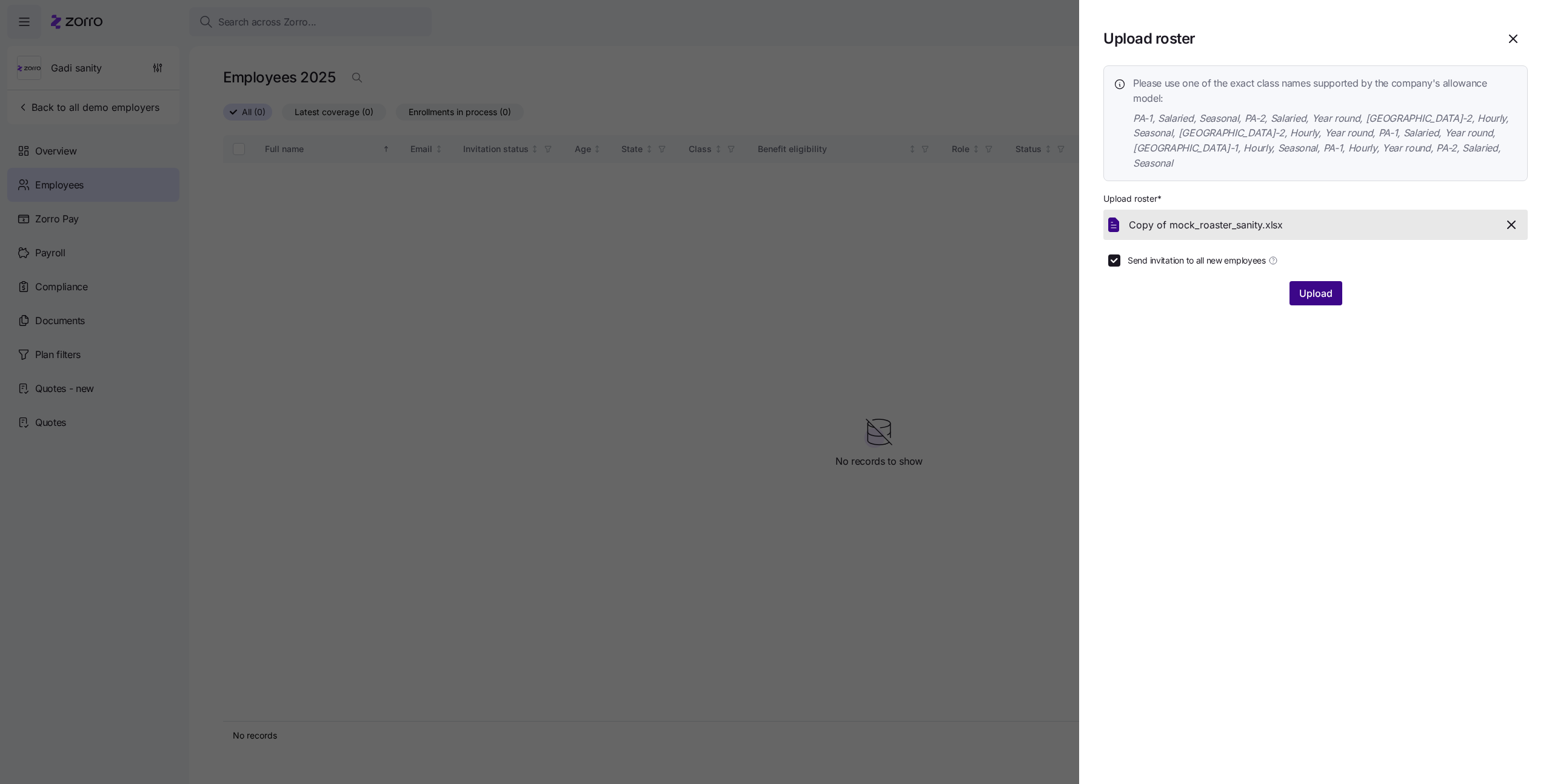
click at [1318, 287] on span "Upload" at bounding box center [1316, 293] width 33 height 15
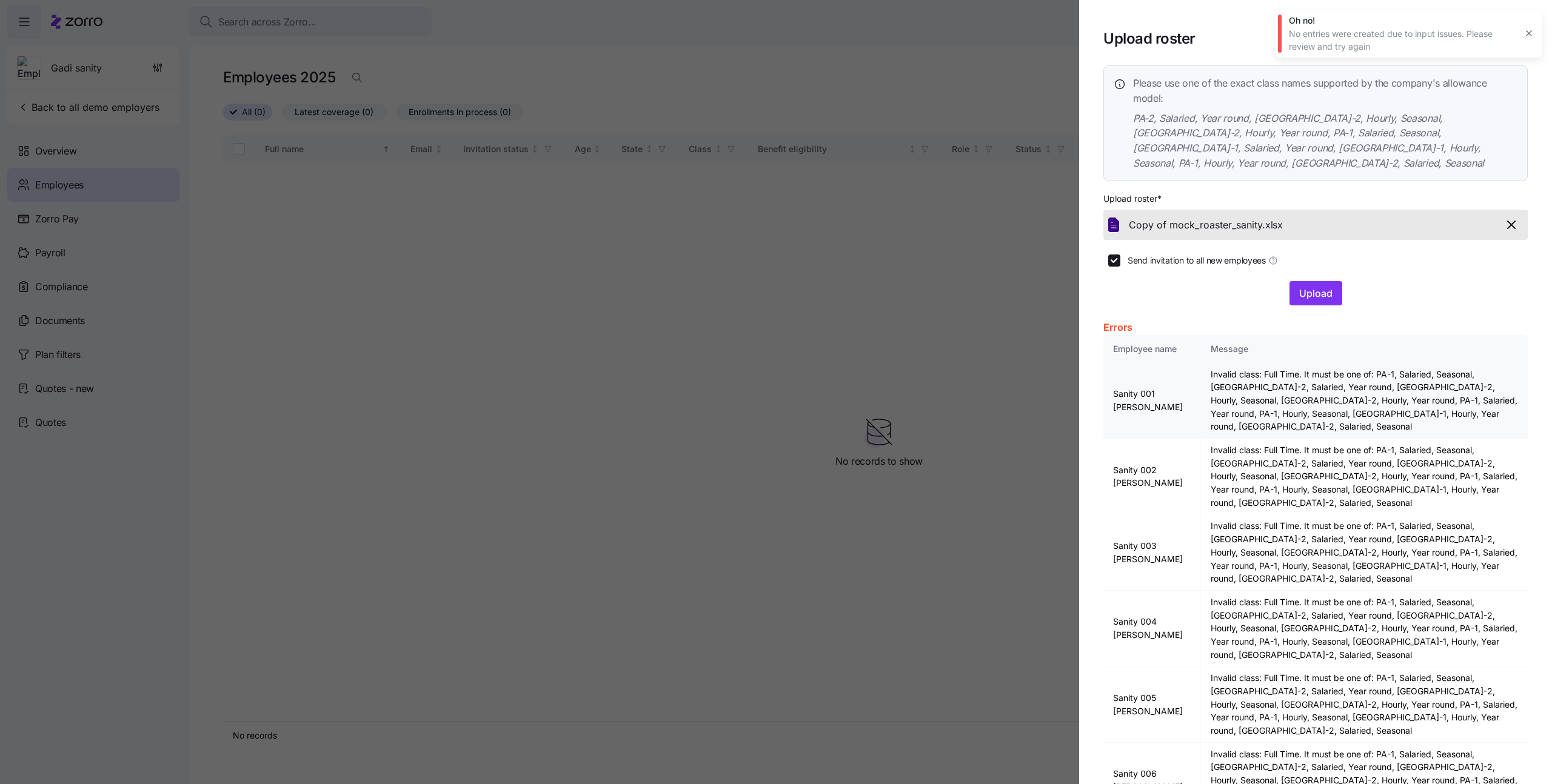
scroll to position [216, 0]
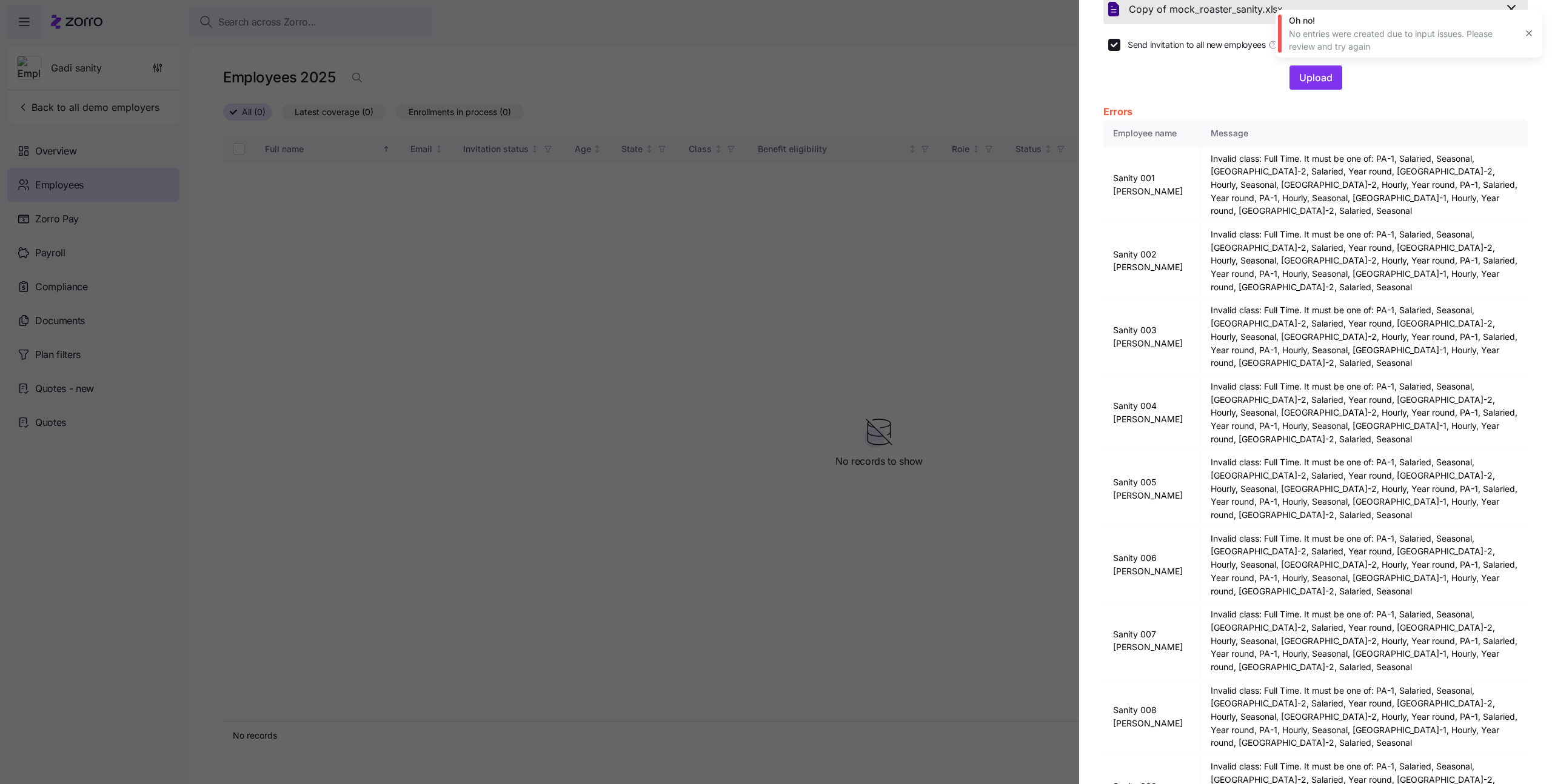
click at [1527, 33] on icon "button" at bounding box center [1529, 33] width 10 height 10
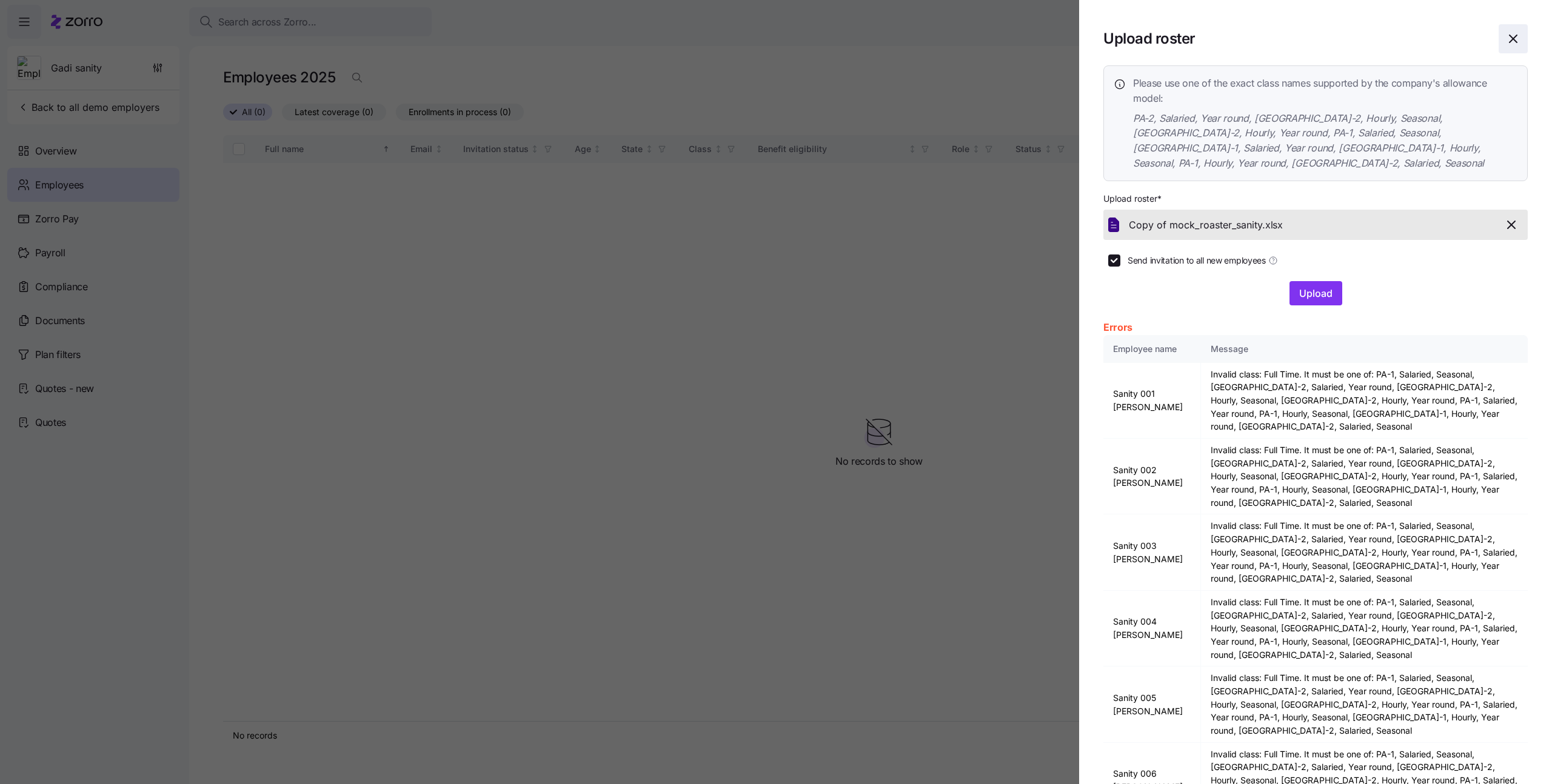
click at [1514, 39] on icon "button" at bounding box center [1513, 38] width 7 height 7
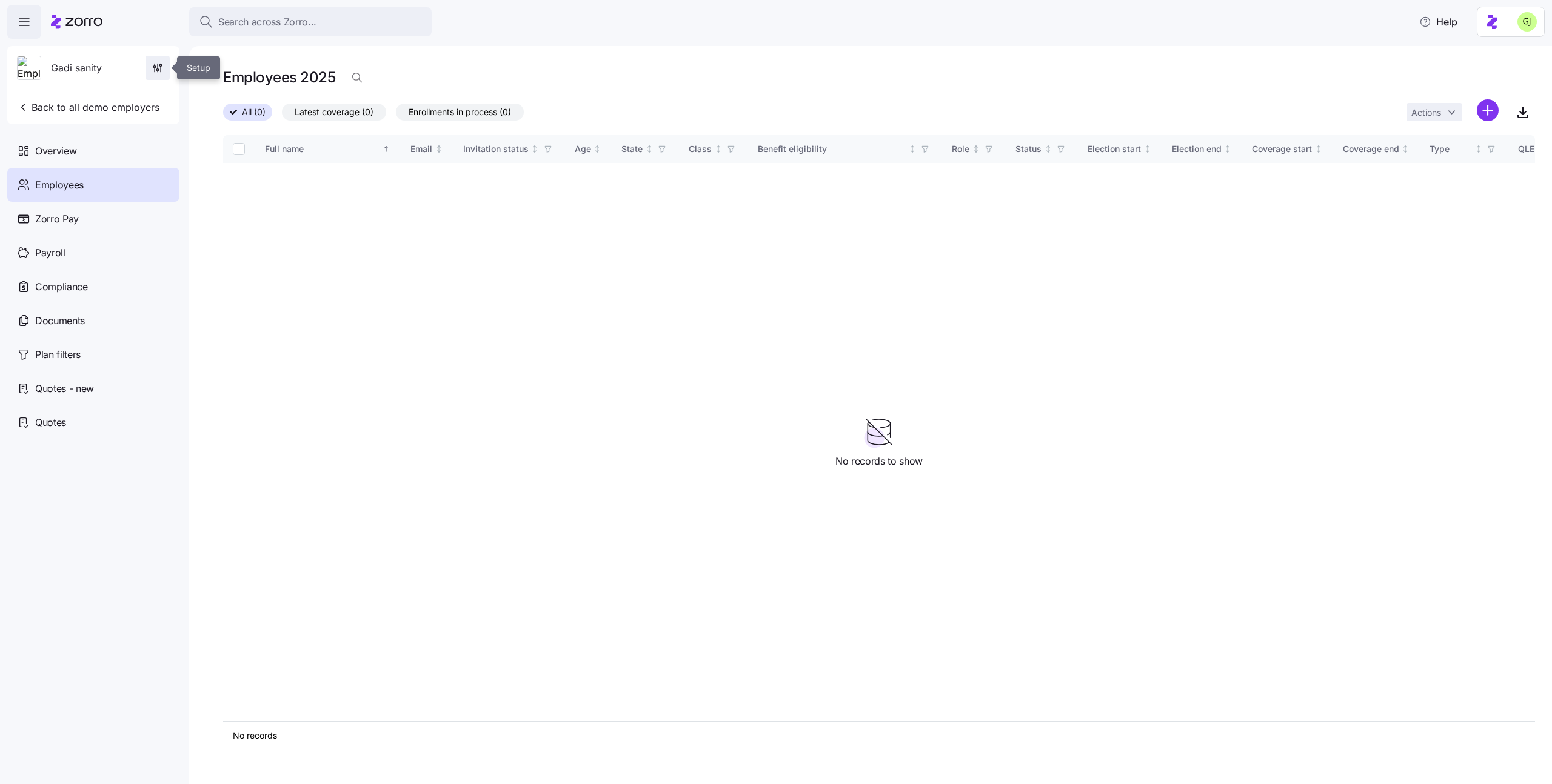
click at [151, 76] on span "button" at bounding box center [157, 68] width 23 height 23
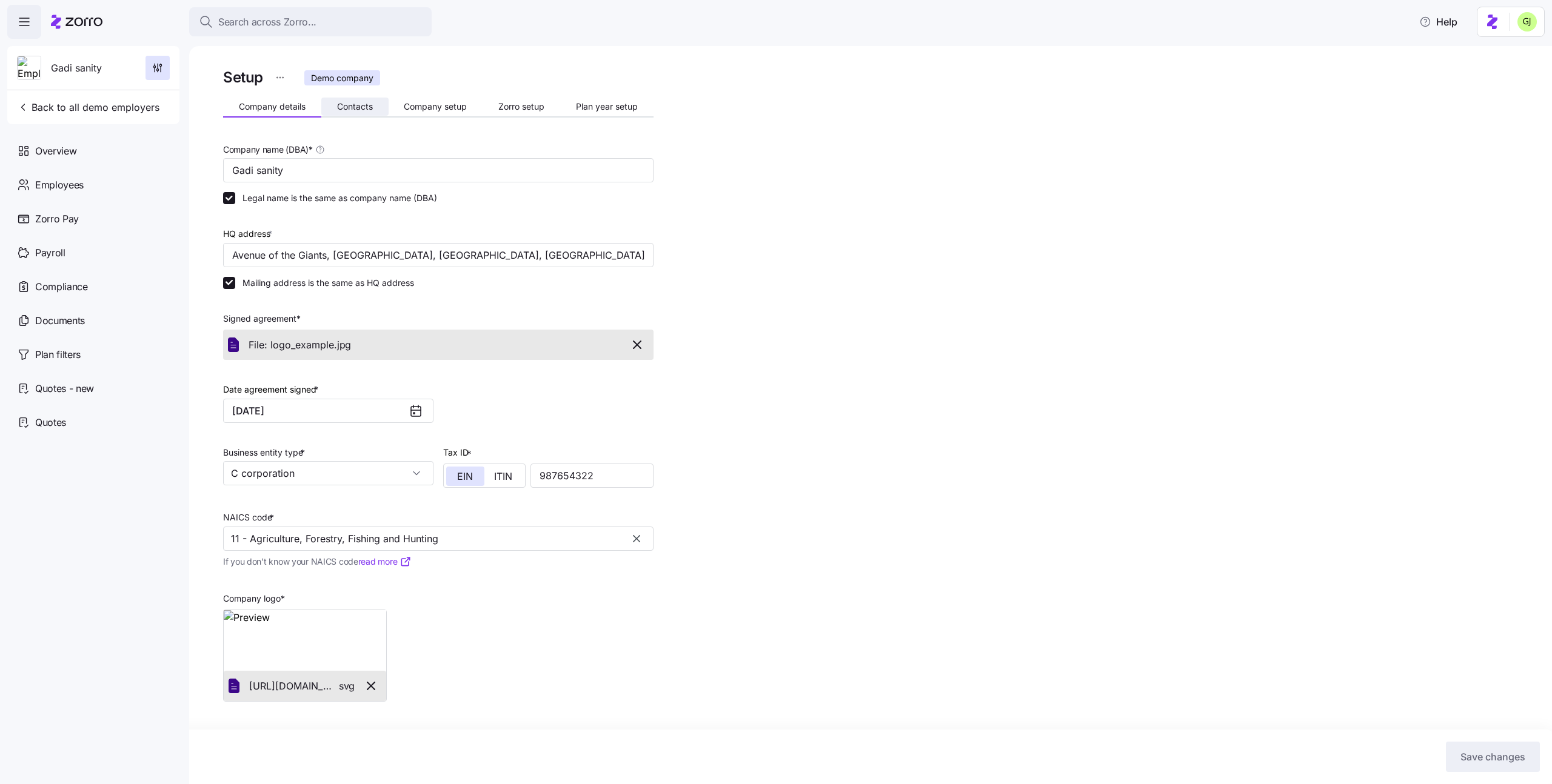
click at [352, 105] on span "Contacts" at bounding box center [354, 107] width 36 height 9
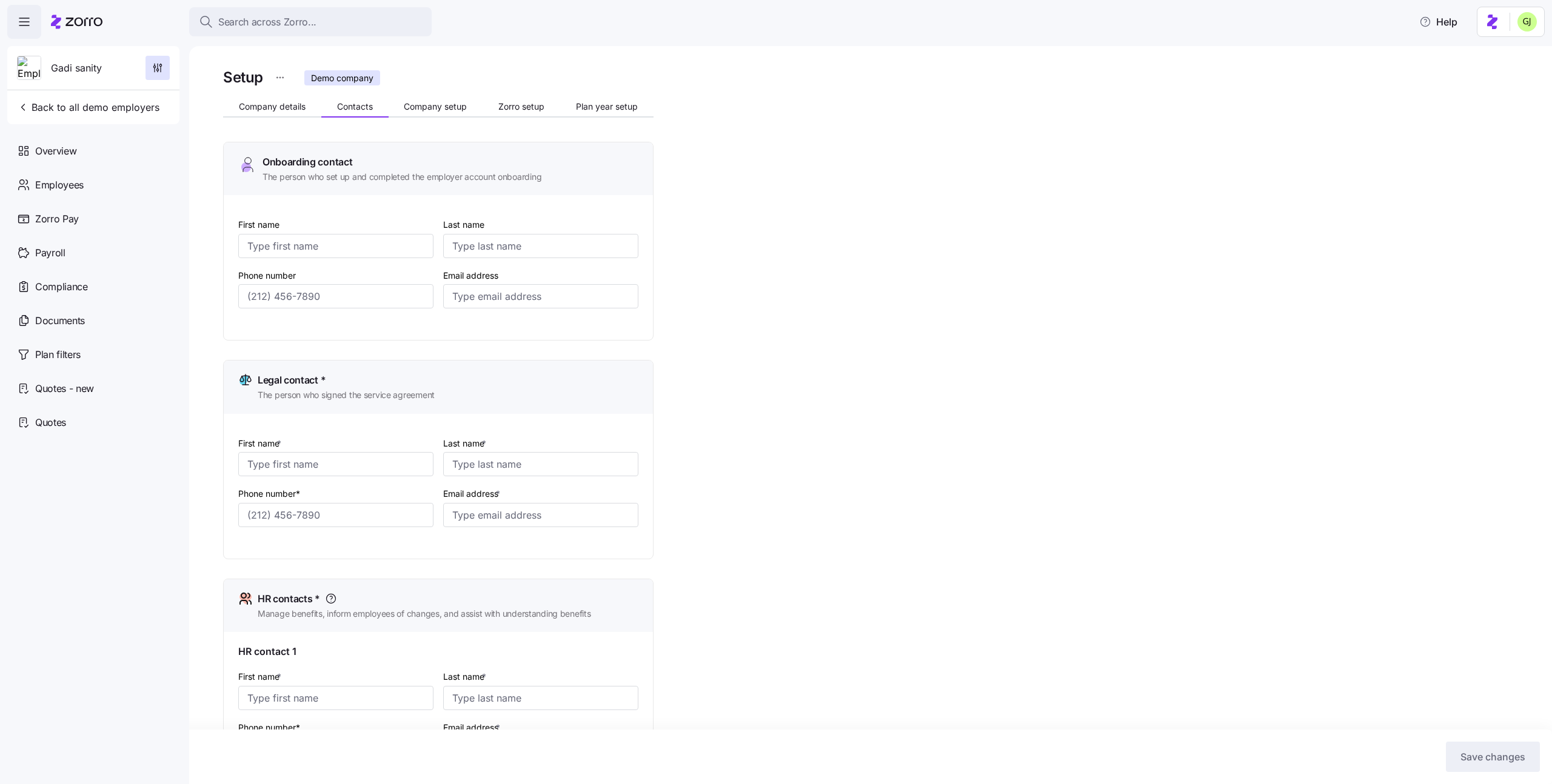
type input "[PERSON_NAME]"
type input "Admin"
type input "[EMAIL_ADDRESS][DOMAIN_NAME]"
type input "[PERSON_NAME]"
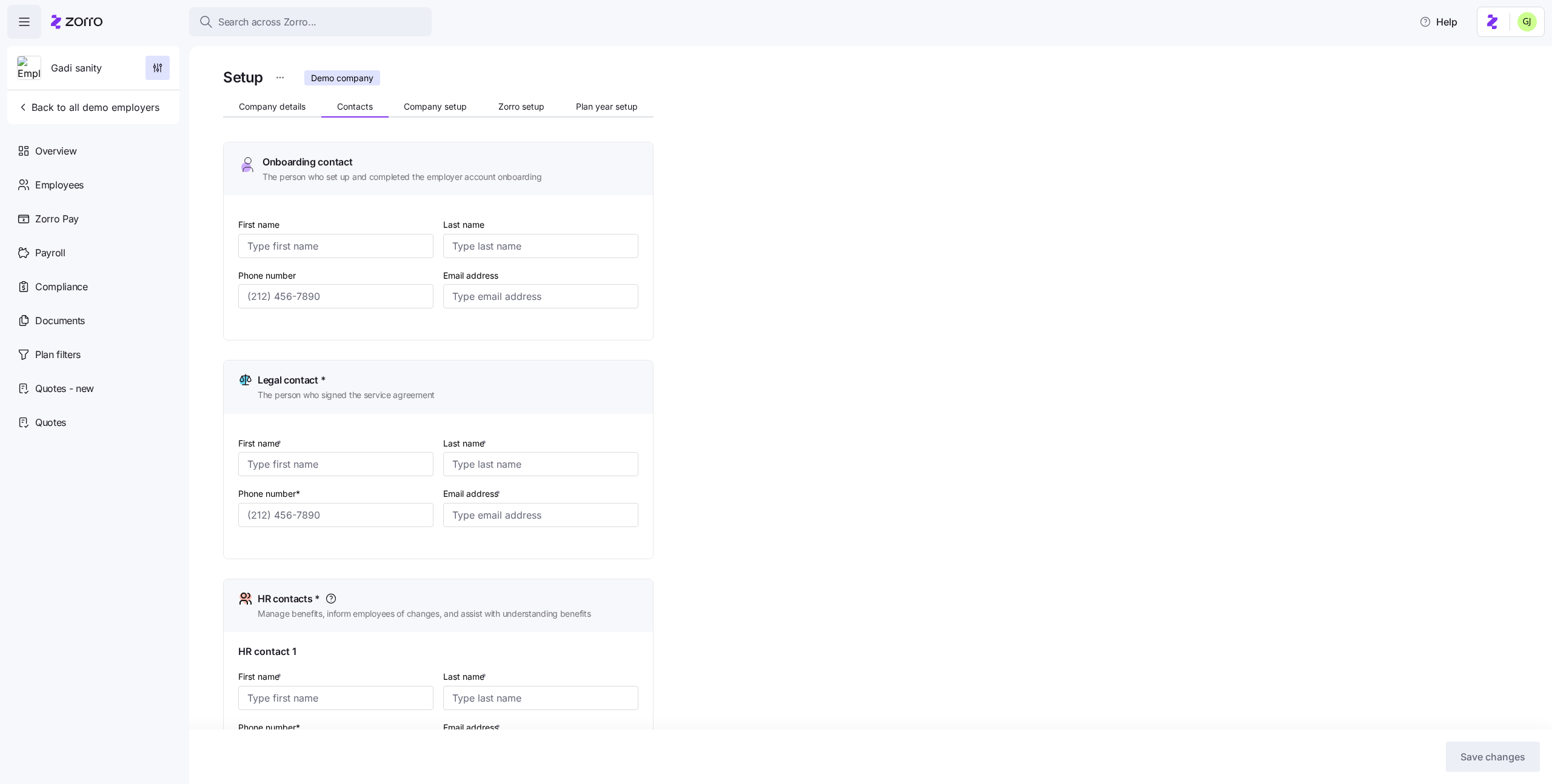
type input "[EMAIL_ADDRESS][DOMAIN_NAME]"
type input "[PERSON_NAME]"
type input "[EMAIL_ADDRESS][DOMAIN_NAME]"
type input "[PERSON_NAME]"
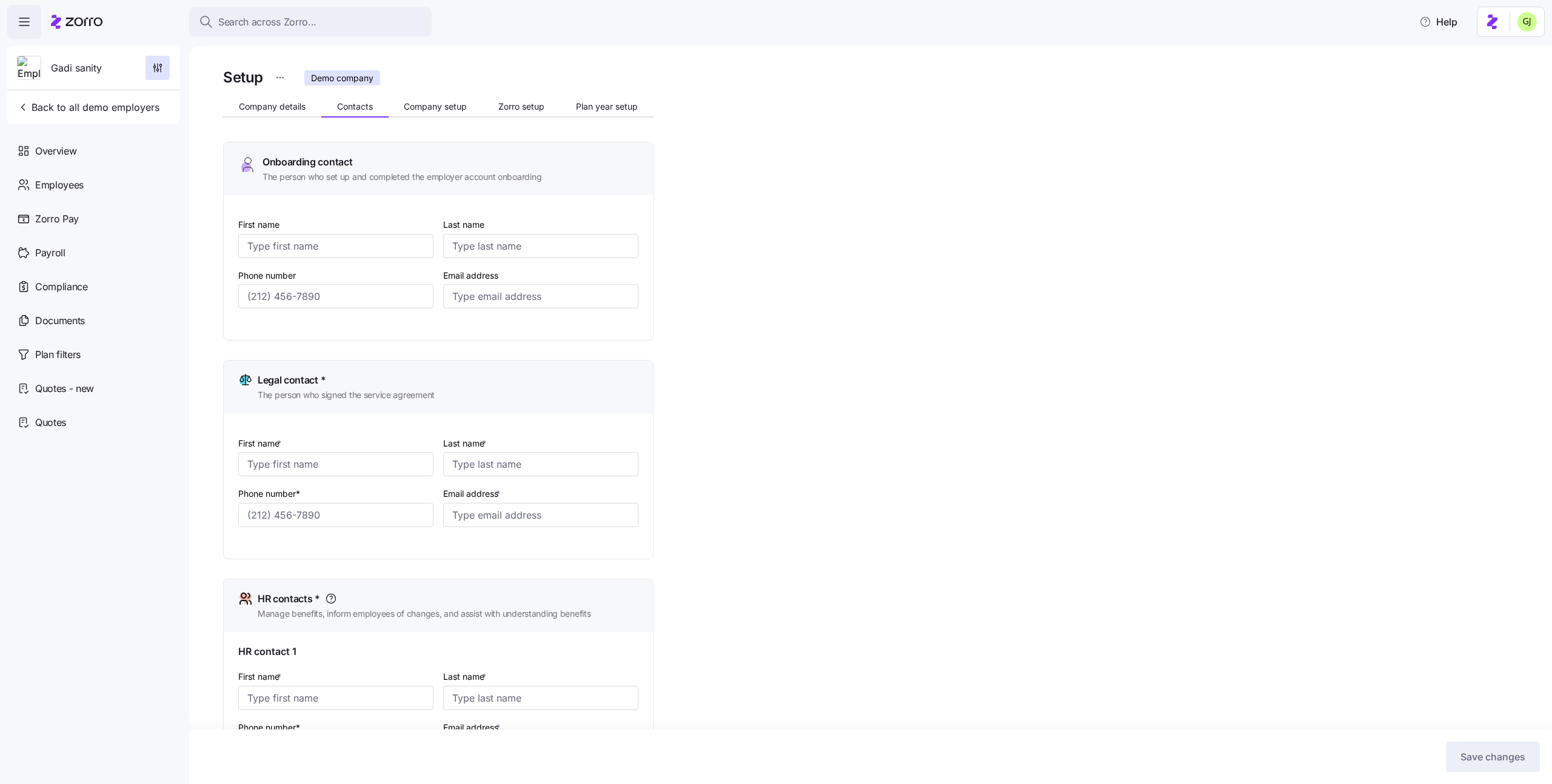
type input "[PERSON_NAME]"
type input "[EMAIL_ADDRESS][DOMAIN_NAME]"
type input "[PHONE_NUMBER]"
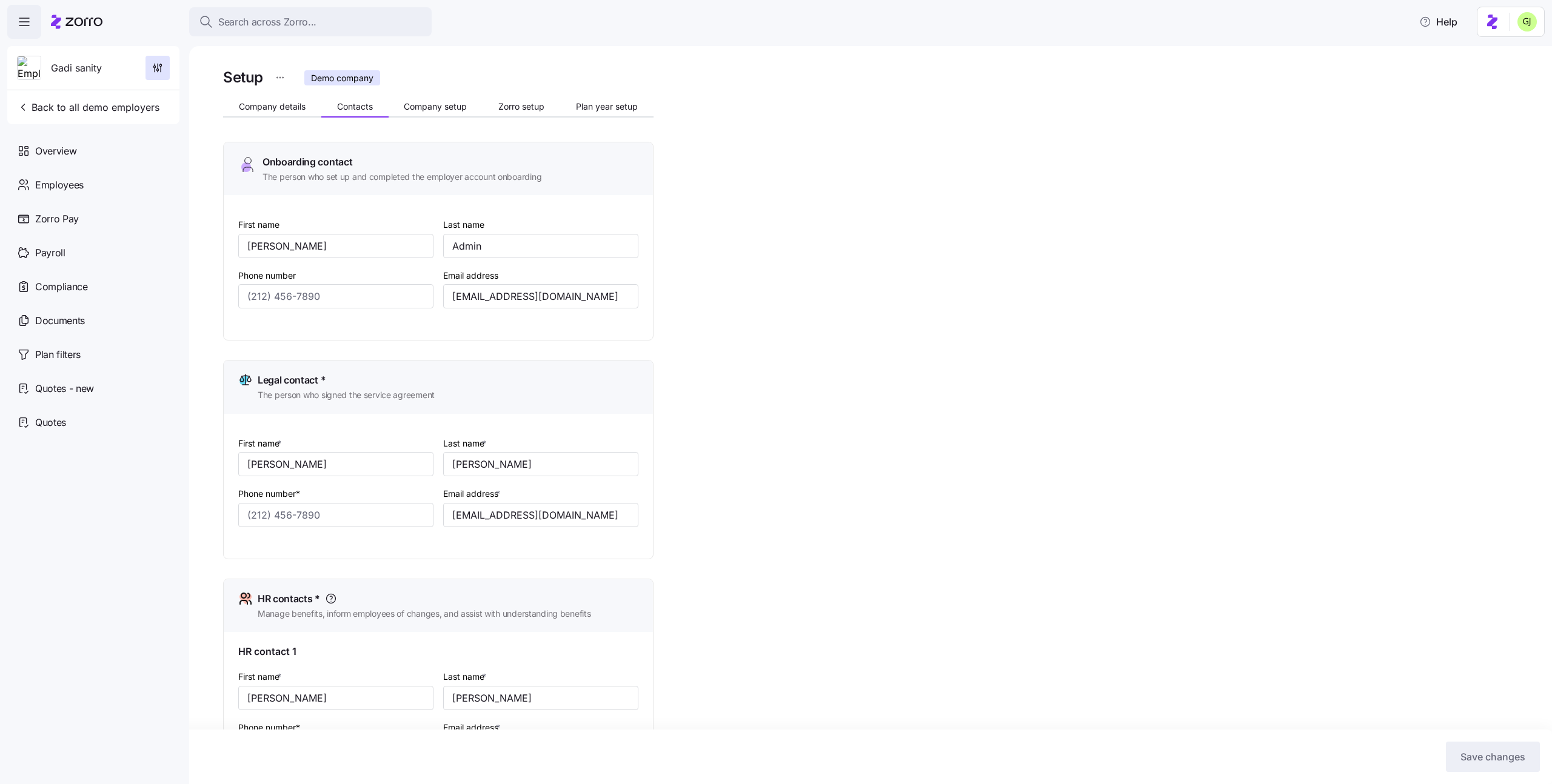
type input "[PHONE_NUMBER]"
click at [427, 103] on span "Company setup" at bounding box center [435, 107] width 63 height 9
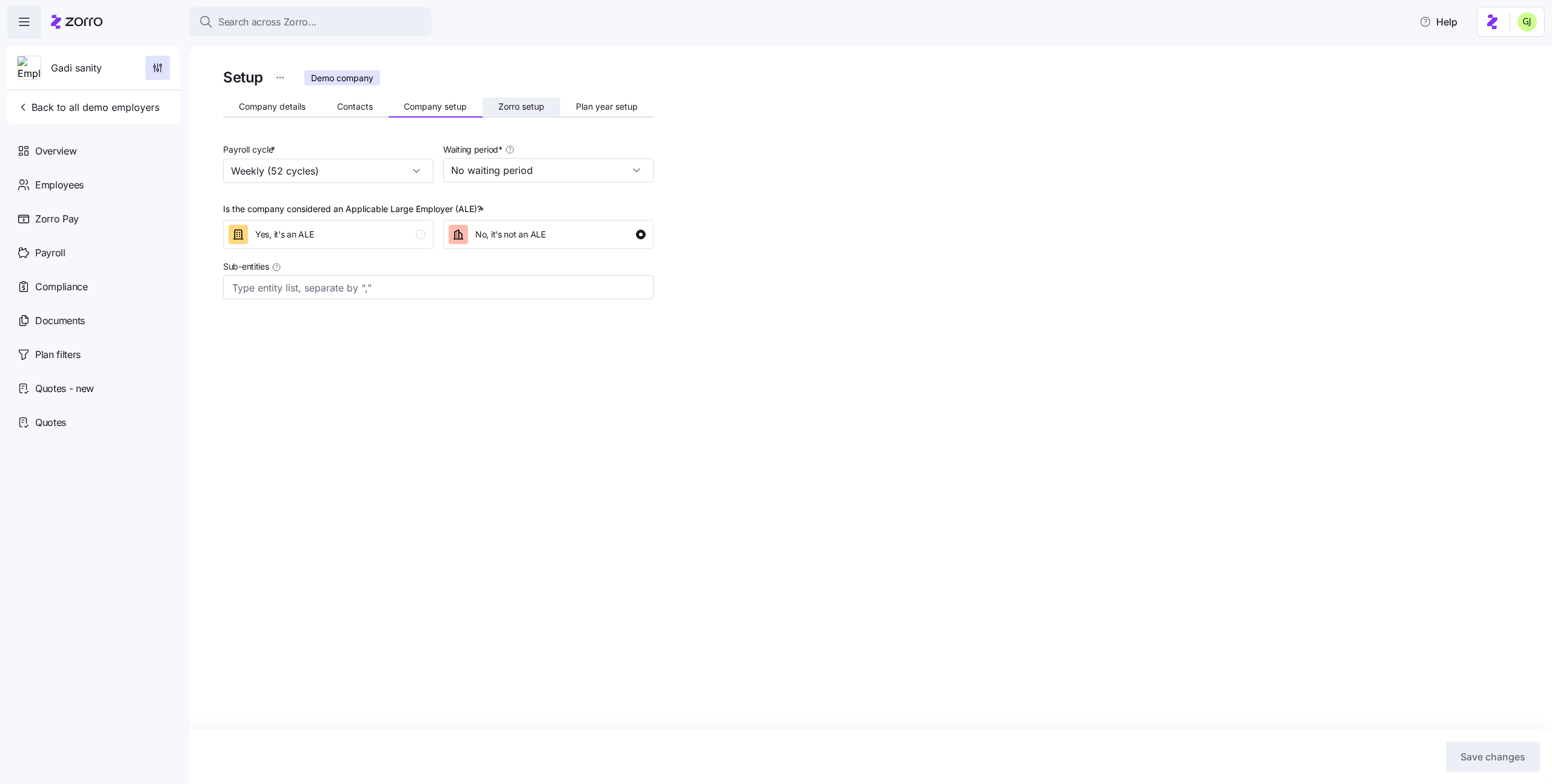
click at [530, 99] on button "Zorro setup" at bounding box center [521, 106] width 77 height 18
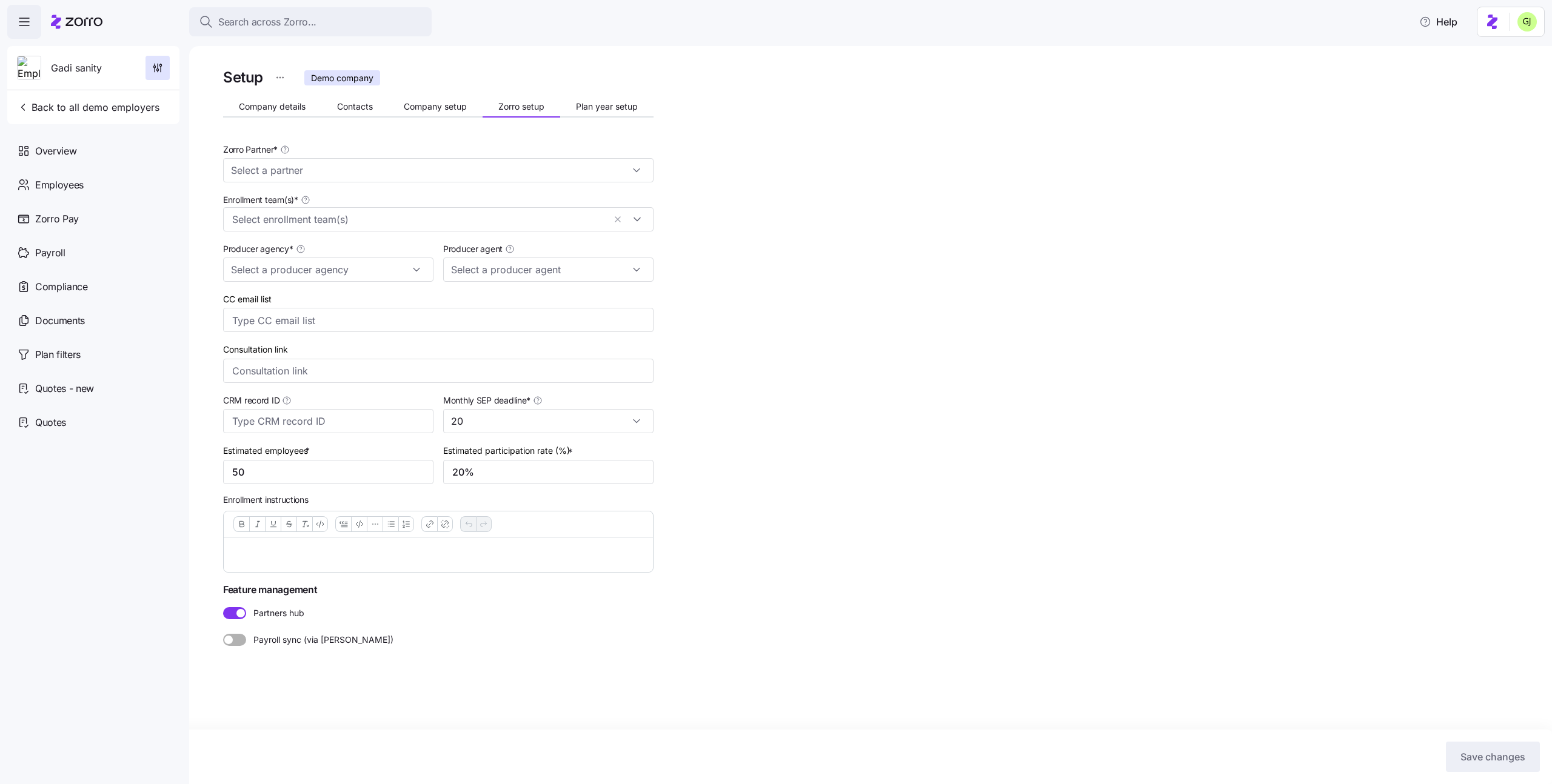
type input "Zorro Demo"
click at [588, 121] on div "Setup Demo company Company details Contacts Company setup Zorro setup Plan year…" at bounding box center [439, 385] width 431 height 639
click at [590, 117] on div "Company details Contacts Company setup Zorro setup Plan year setup" at bounding box center [439, 108] width 431 height 18
click at [591, 111] on span "Plan year setup" at bounding box center [606, 107] width 62 height 9
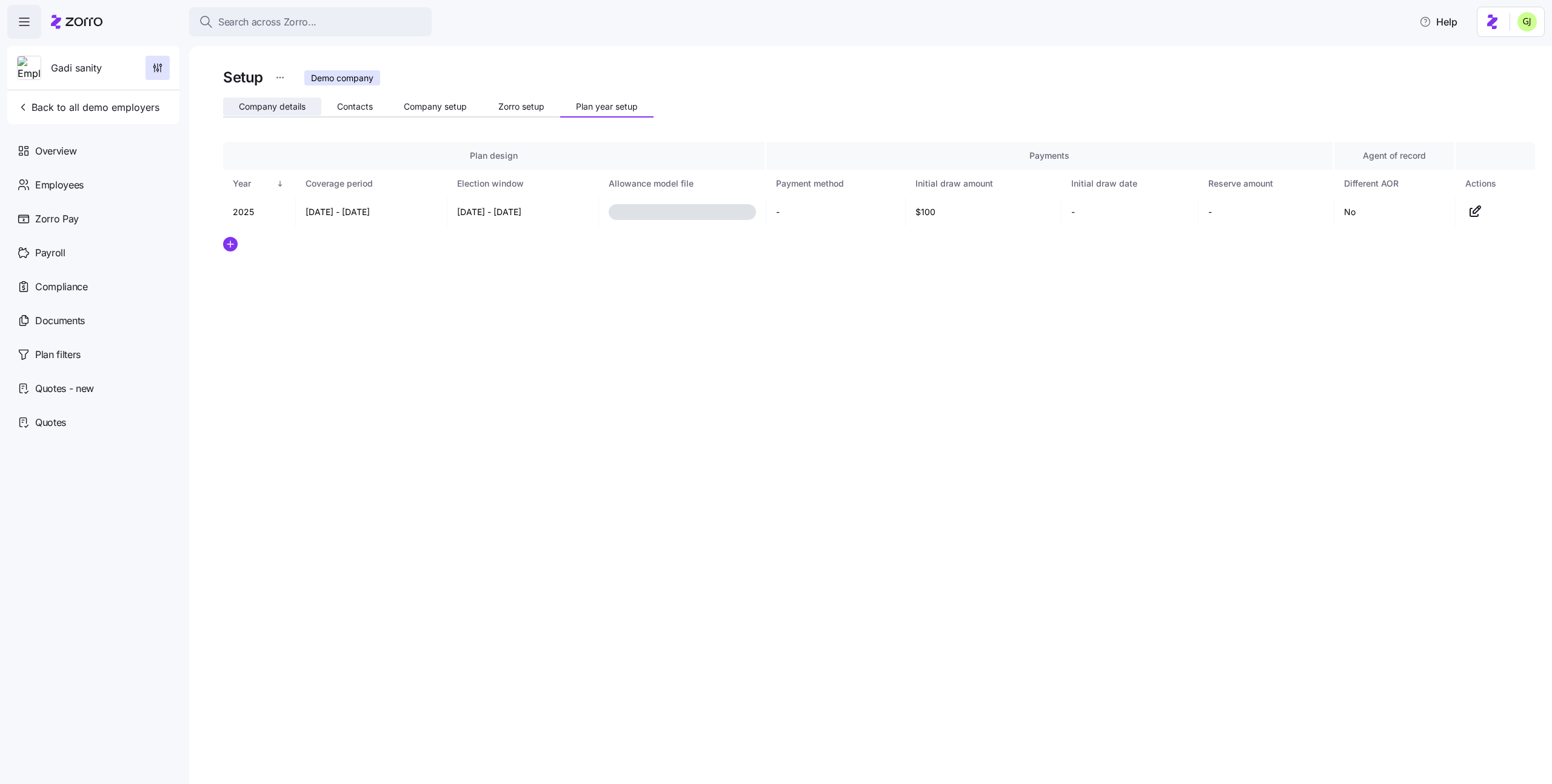
click at [272, 104] on span "Company details" at bounding box center [272, 107] width 67 height 9
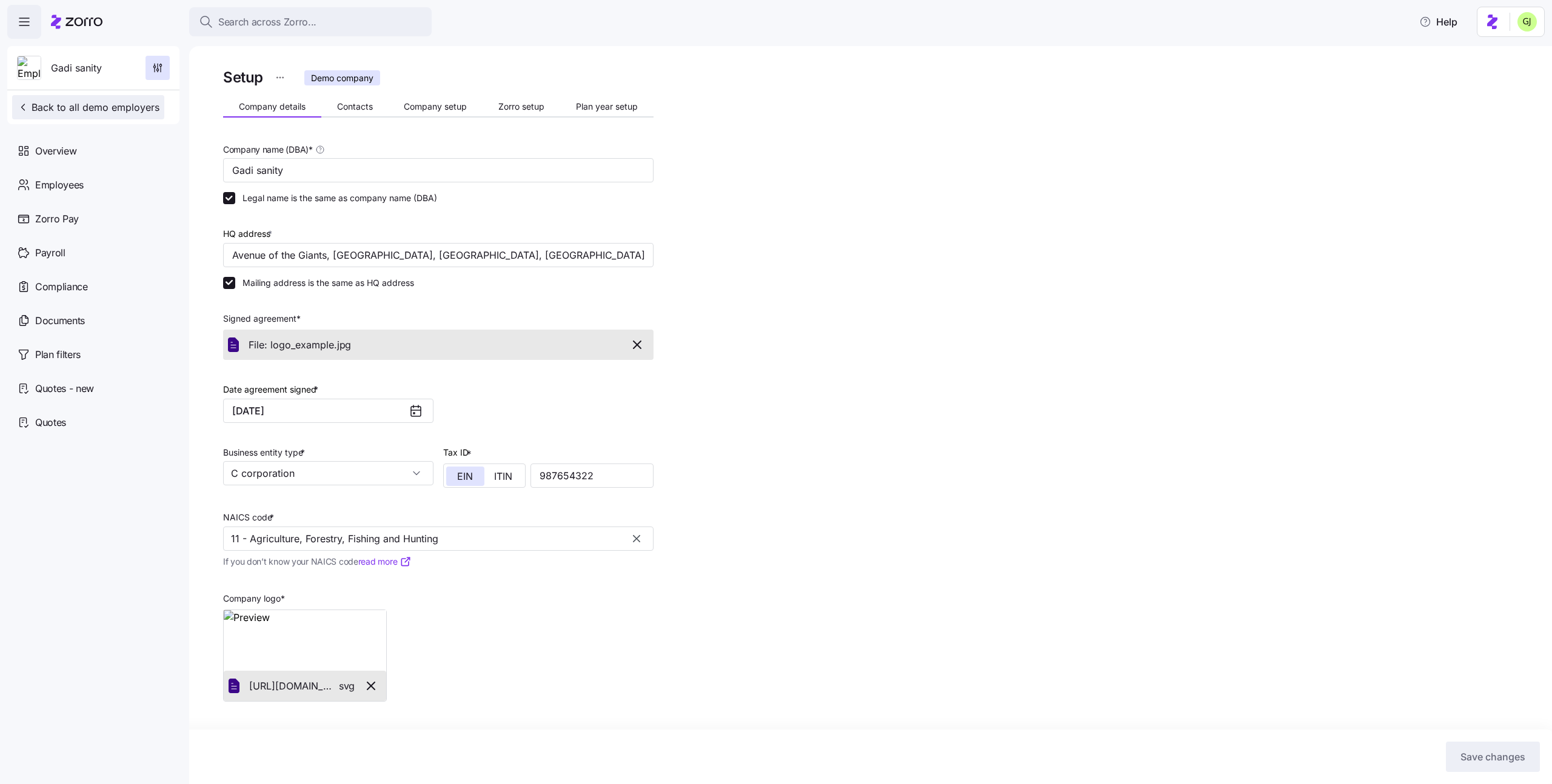
click at [94, 105] on span "Back to all demo employers" at bounding box center [89, 107] width 142 height 15
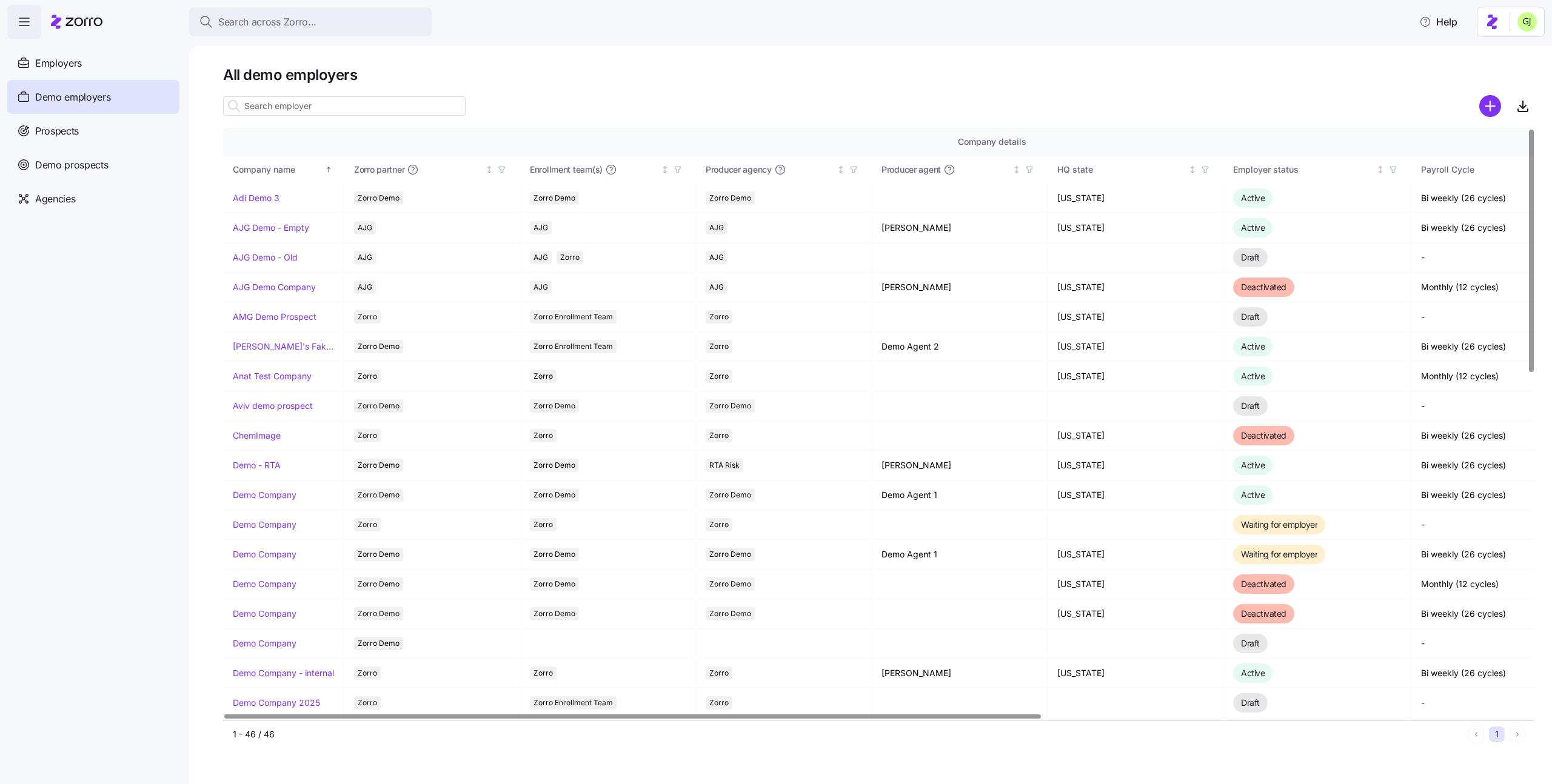
click at [308, 111] on input at bounding box center [344, 106] width 242 height 19
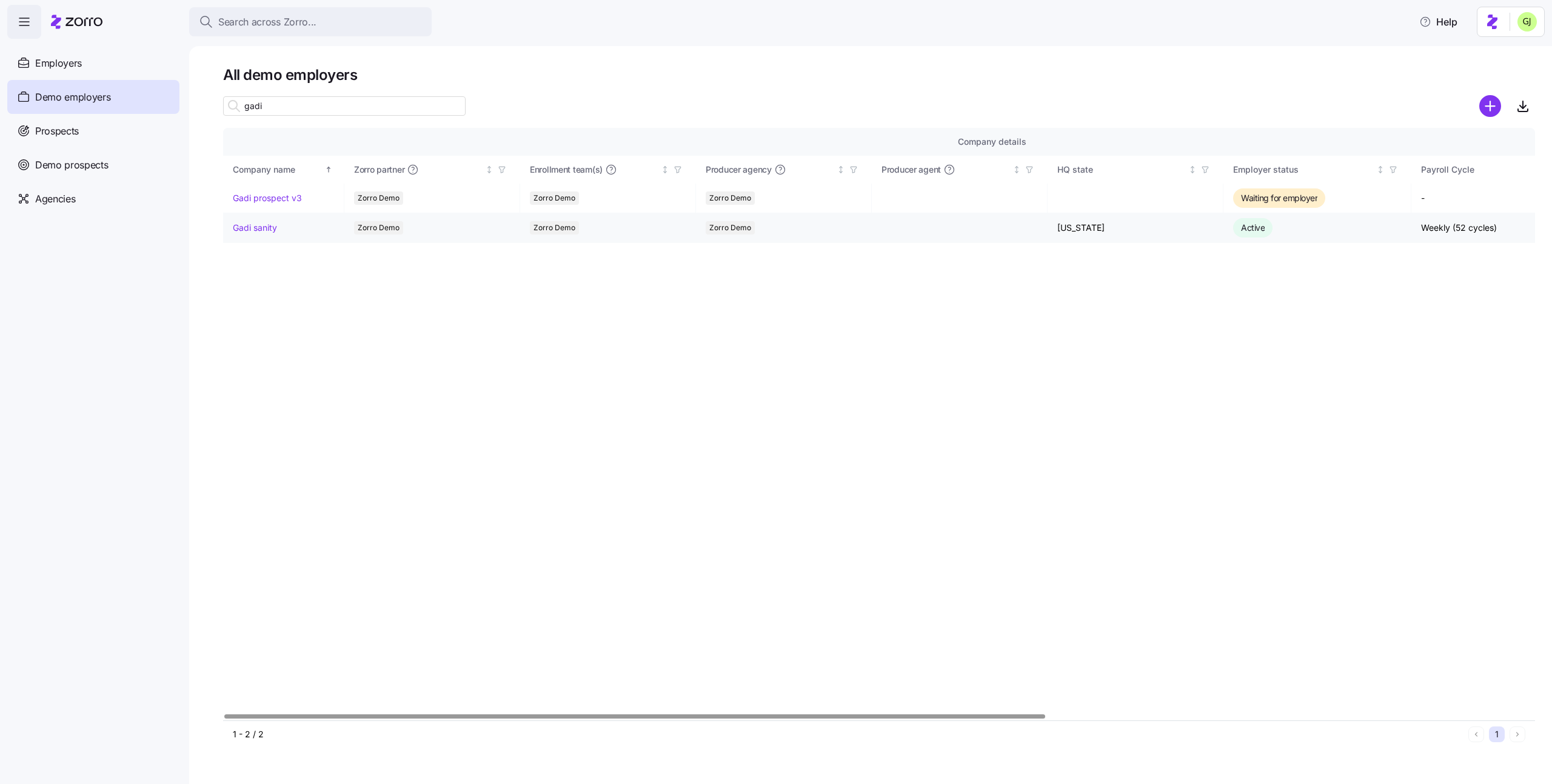
type input "gadi"
click at [262, 227] on link "Gadi sanity" at bounding box center [254, 228] width 44 height 12
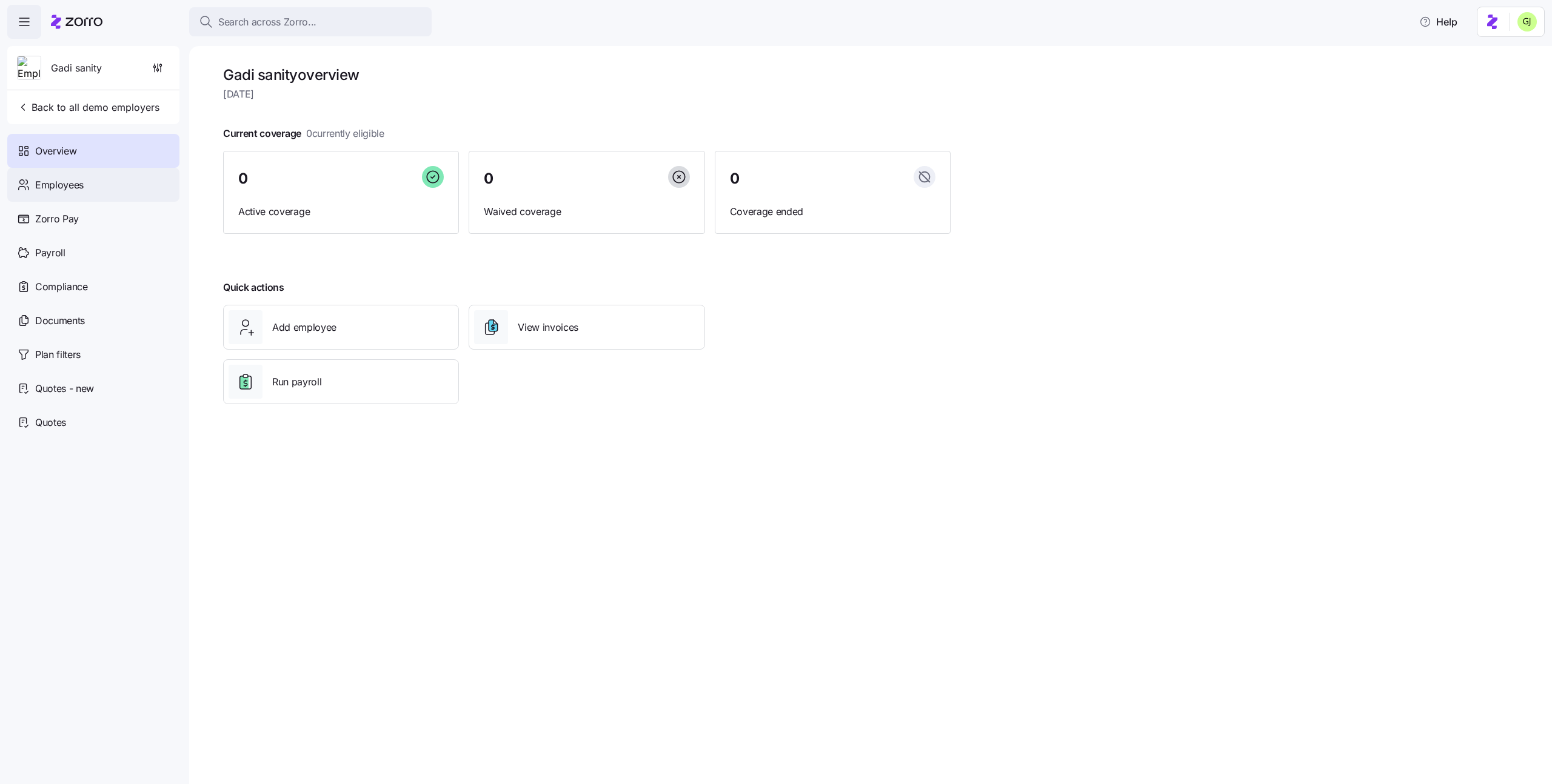
click at [126, 181] on div "Employees" at bounding box center [93, 184] width 172 height 34
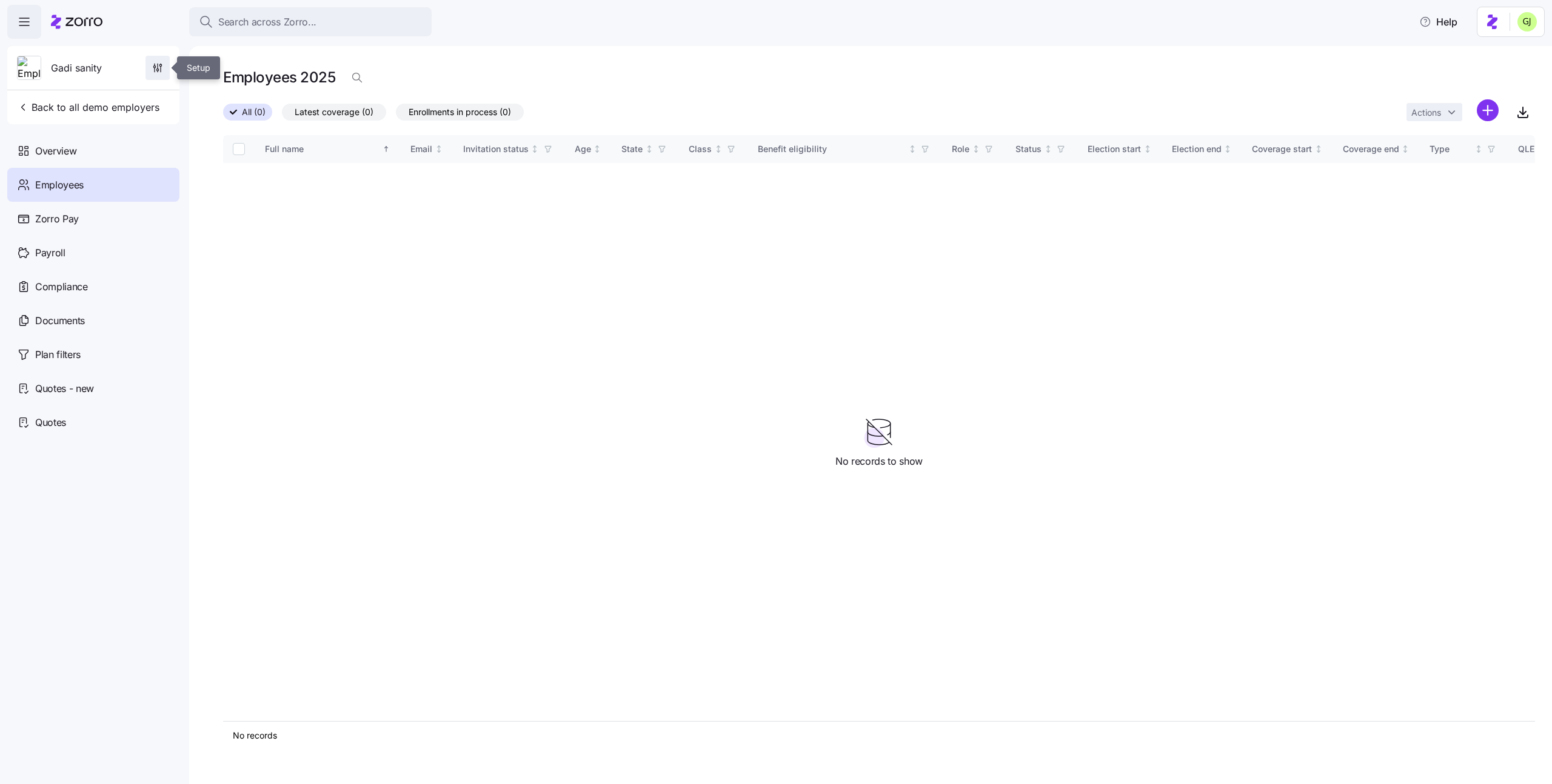
click at [160, 67] on icon "button" at bounding box center [158, 68] width 12 height 12
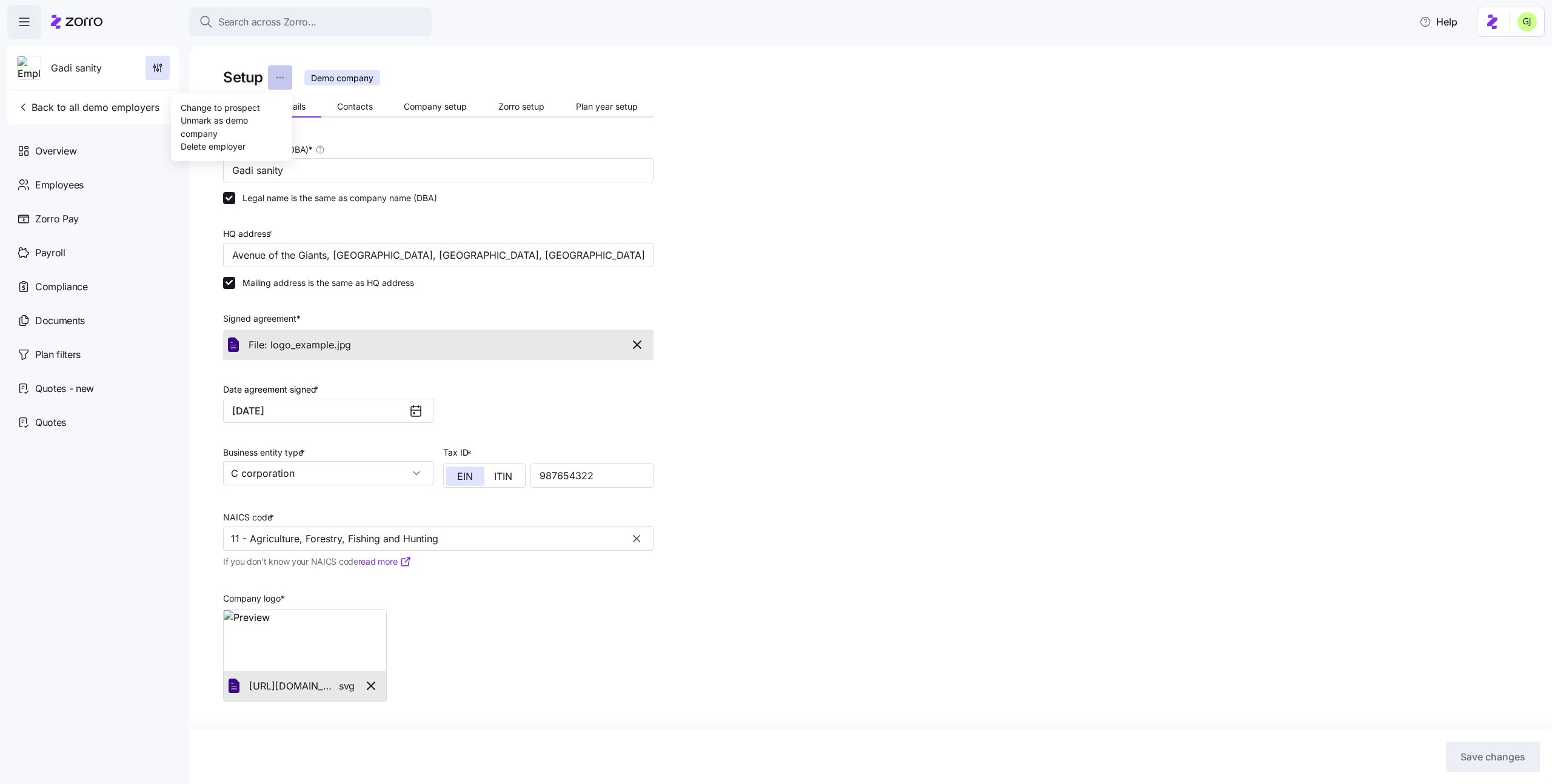
click at [280, 79] on html "Search across Zorro... Help Gadi sanity Back to all demo employers Overview Emp…" at bounding box center [776, 388] width 1552 height 777
click at [433, 146] on html "Search across Zorro... Help Gadi sanity Back to all demo employers Overview Emp…" at bounding box center [776, 388] width 1552 height 777
click at [348, 103] on span "Contacts" at bounding box center [354, 107] width 36 height 9
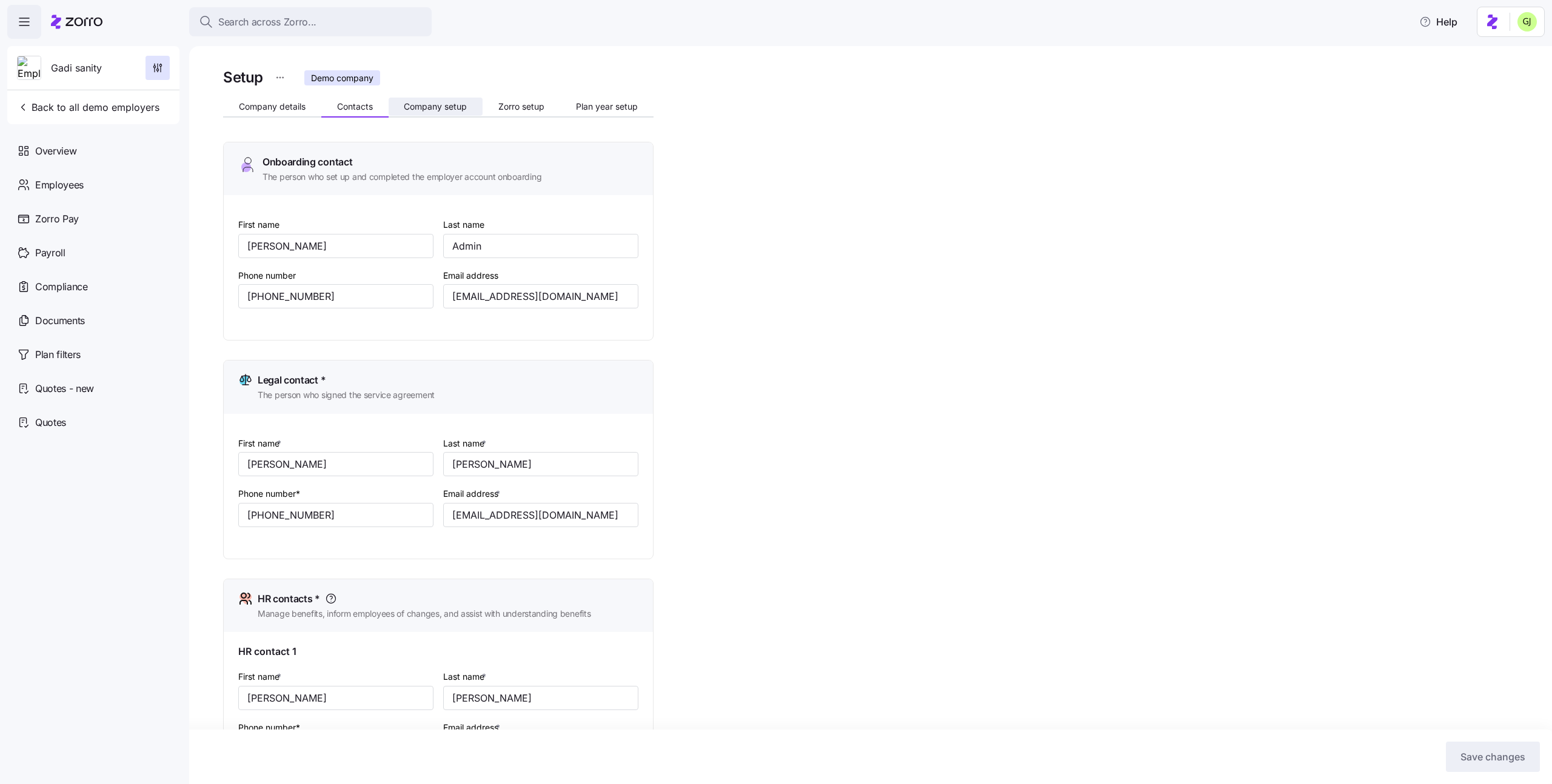
click at [434, 106] on span "Company setup" at bounding box center [435, 107] width 63 height 9
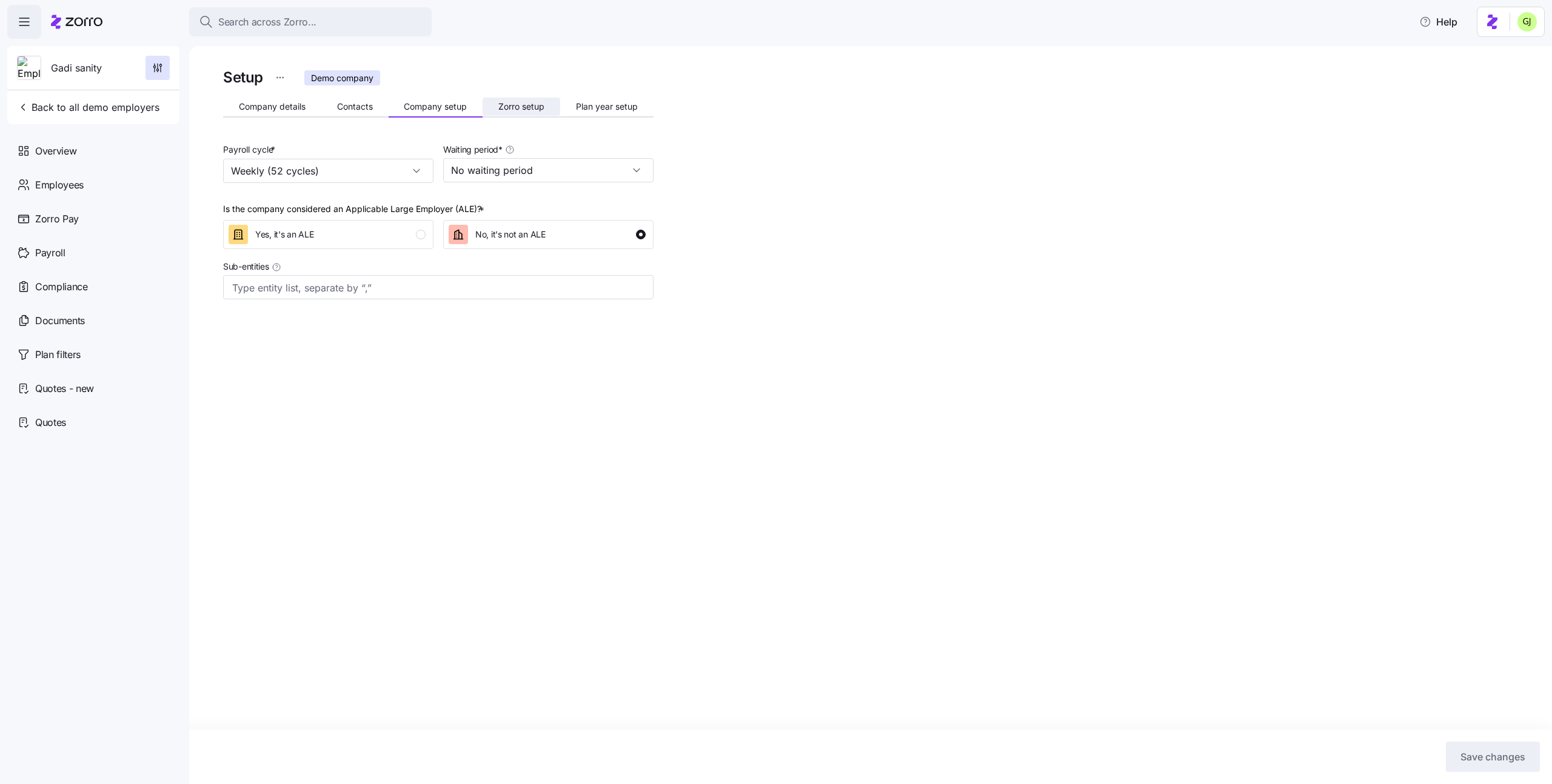
click at [511, 109] on span "Zorro setup" at bounding box center [521, 107] width 46 height 9
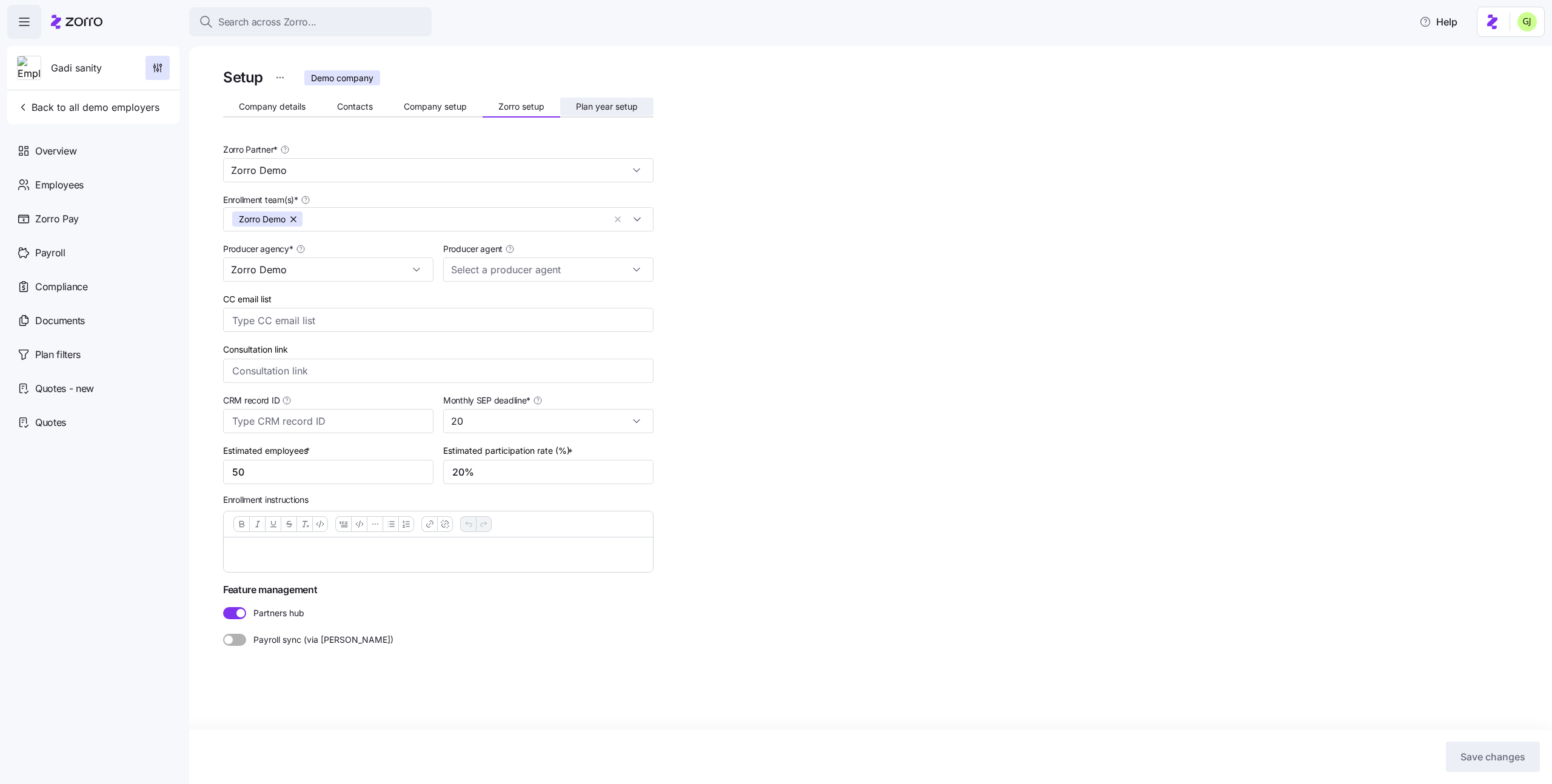
click at [591, 112] on button "Plan year setup" at bounding box center [607, 106] width 94 height 18
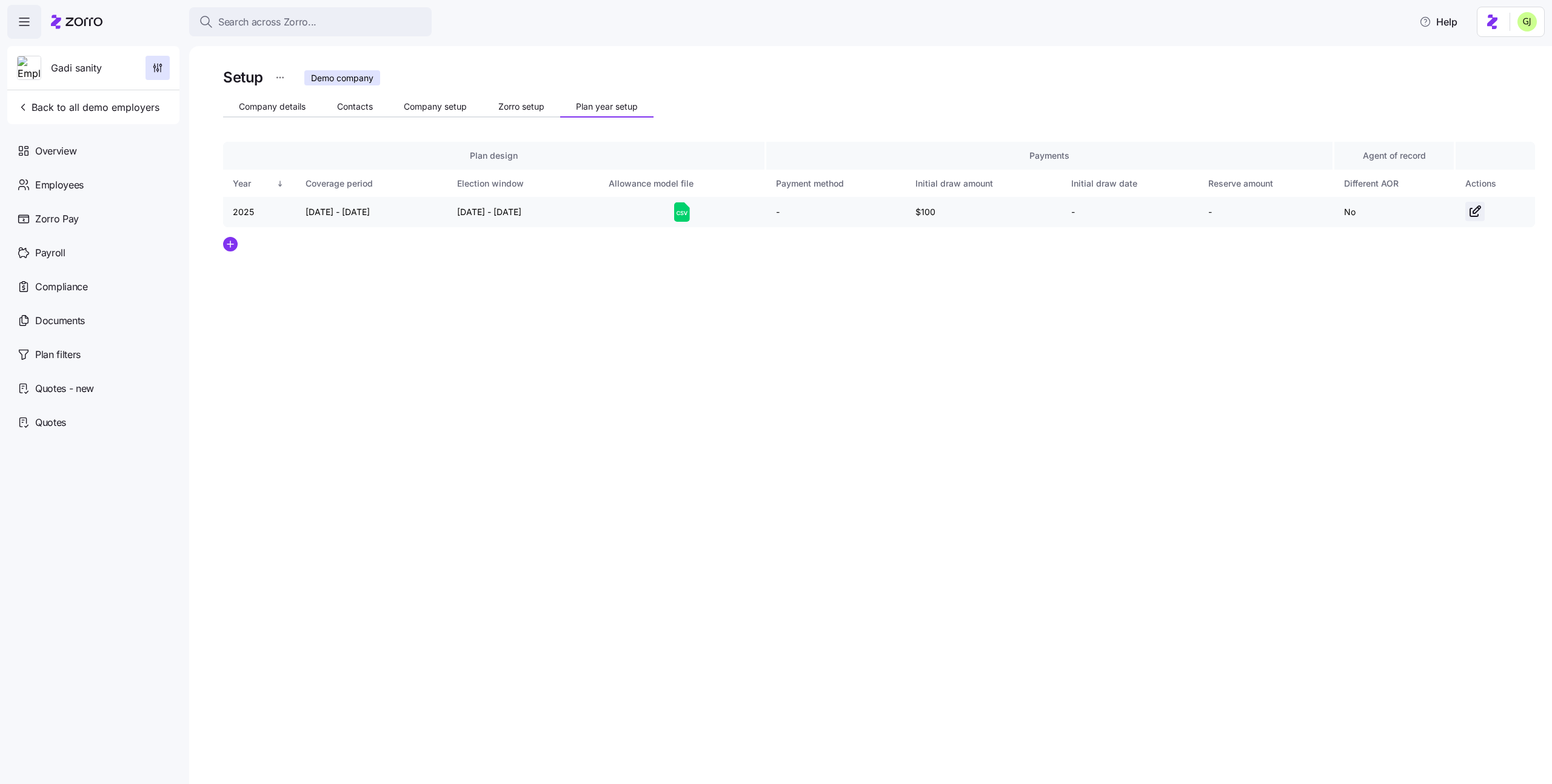
click at [1476, 210] on icon "button" at bounding box center [1475, 211] width 15 height 15
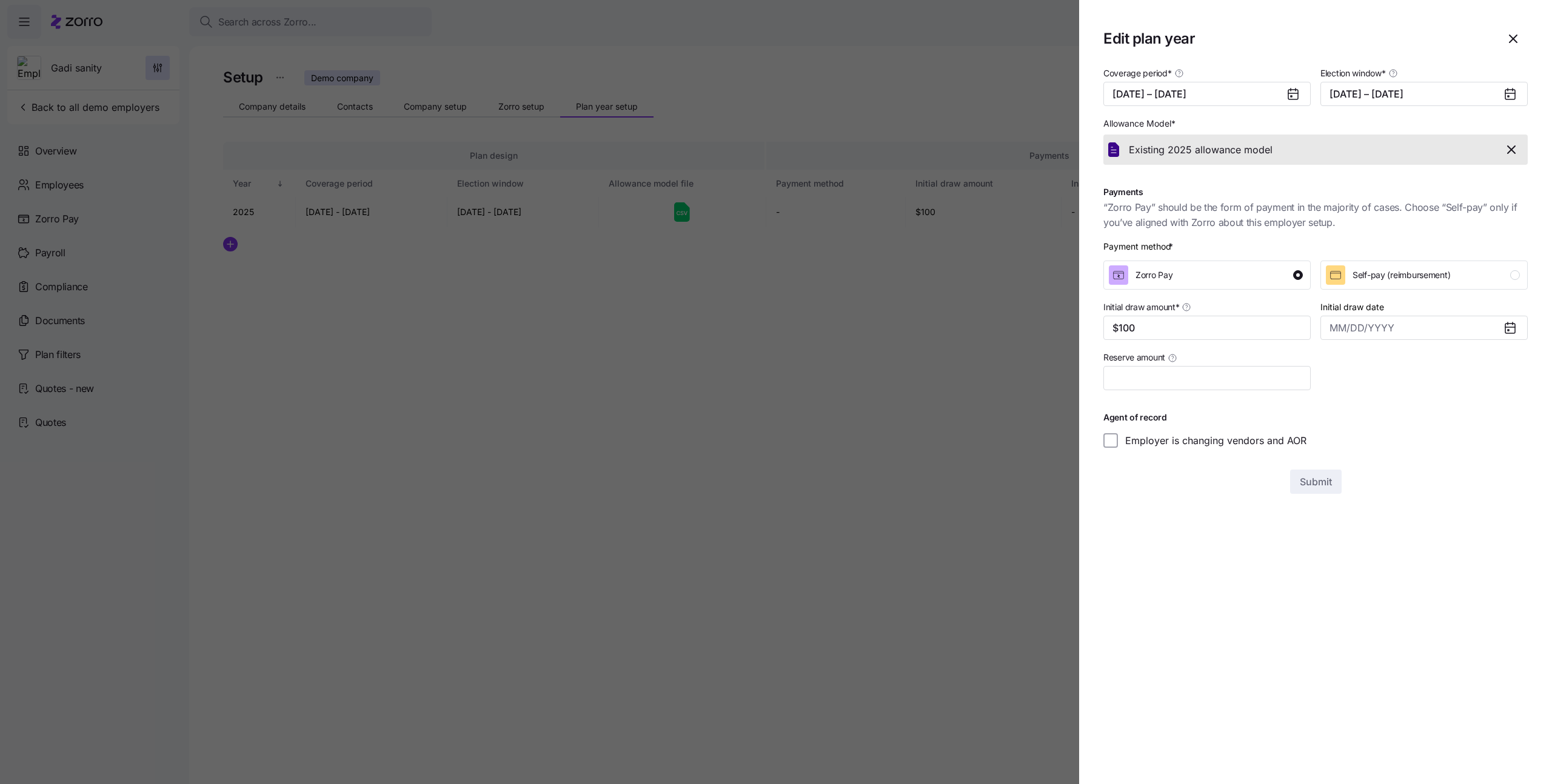
click at [1513, 148] on icon "button" at bounding box center [1511, 149] width 7 height 7
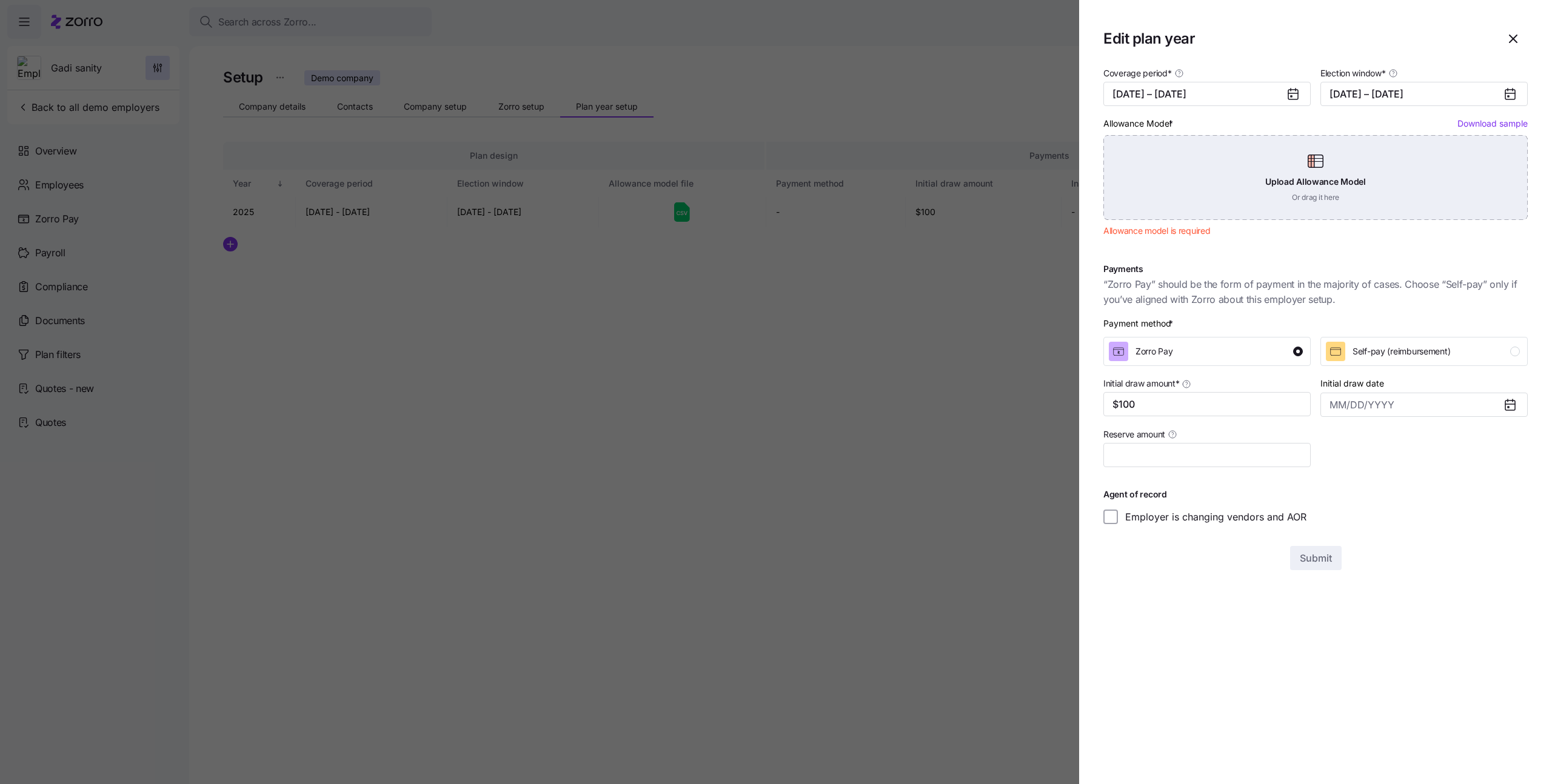
click at [1386, 174] on div "Upload Allowance Model Or drag it here" at bounding box center [1316, 178] width 425 height 85
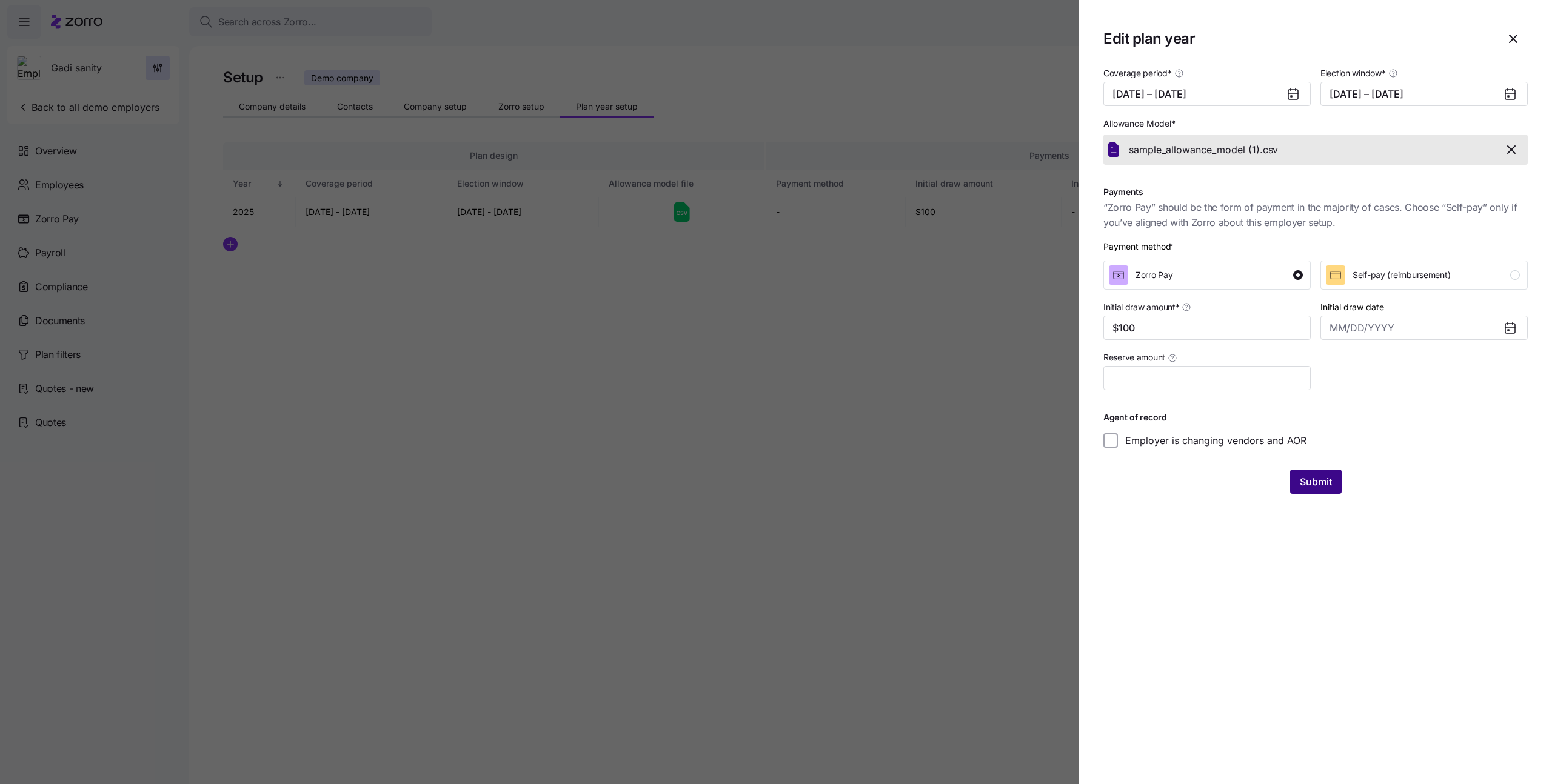
click at [1315, 479] on span "Submit" at bounding box center [1316, 482] width 32 height 15
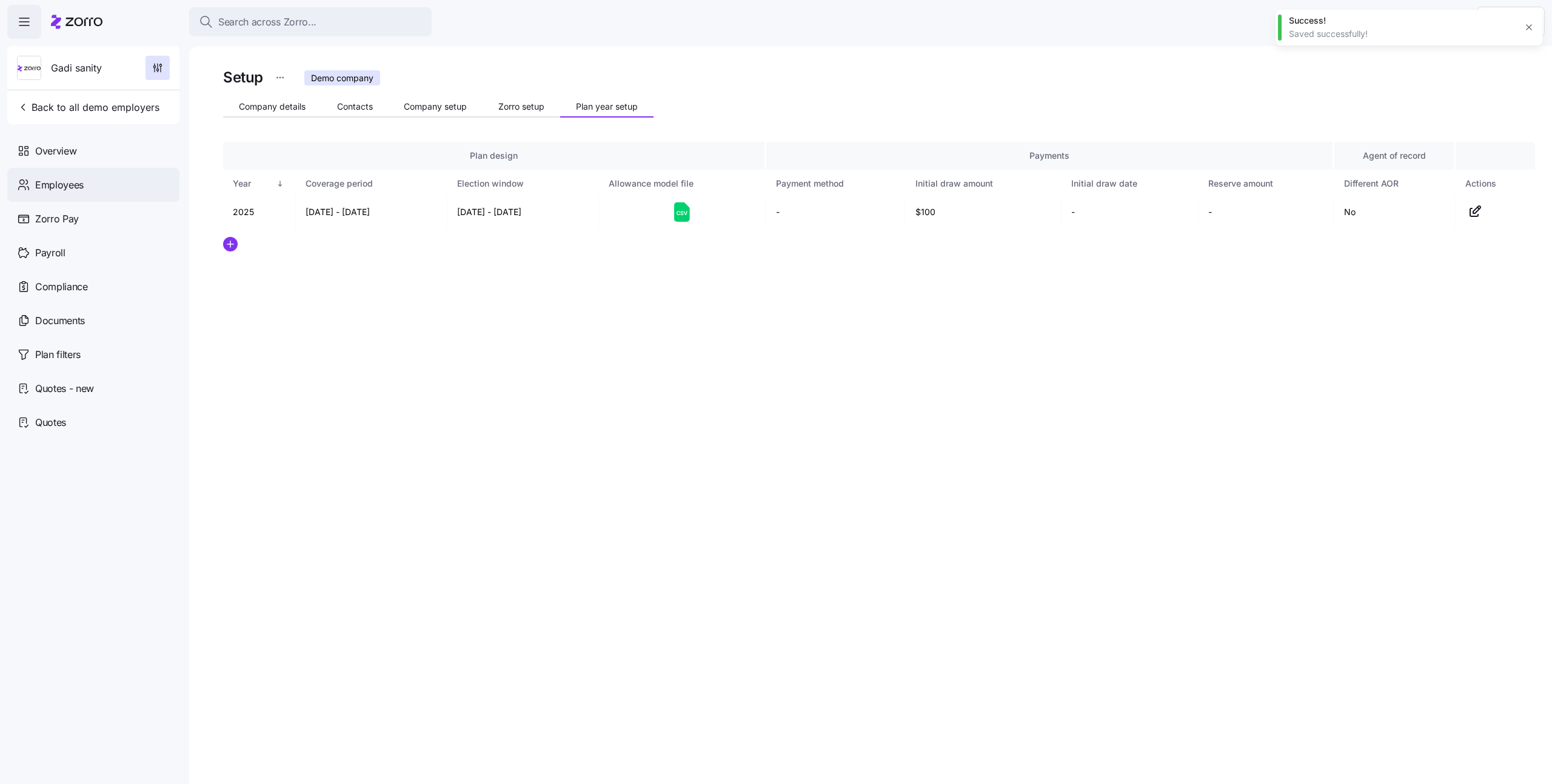
click at [88, 186] on div "Employees" at bounding box center [93, 184] width 172 height 34
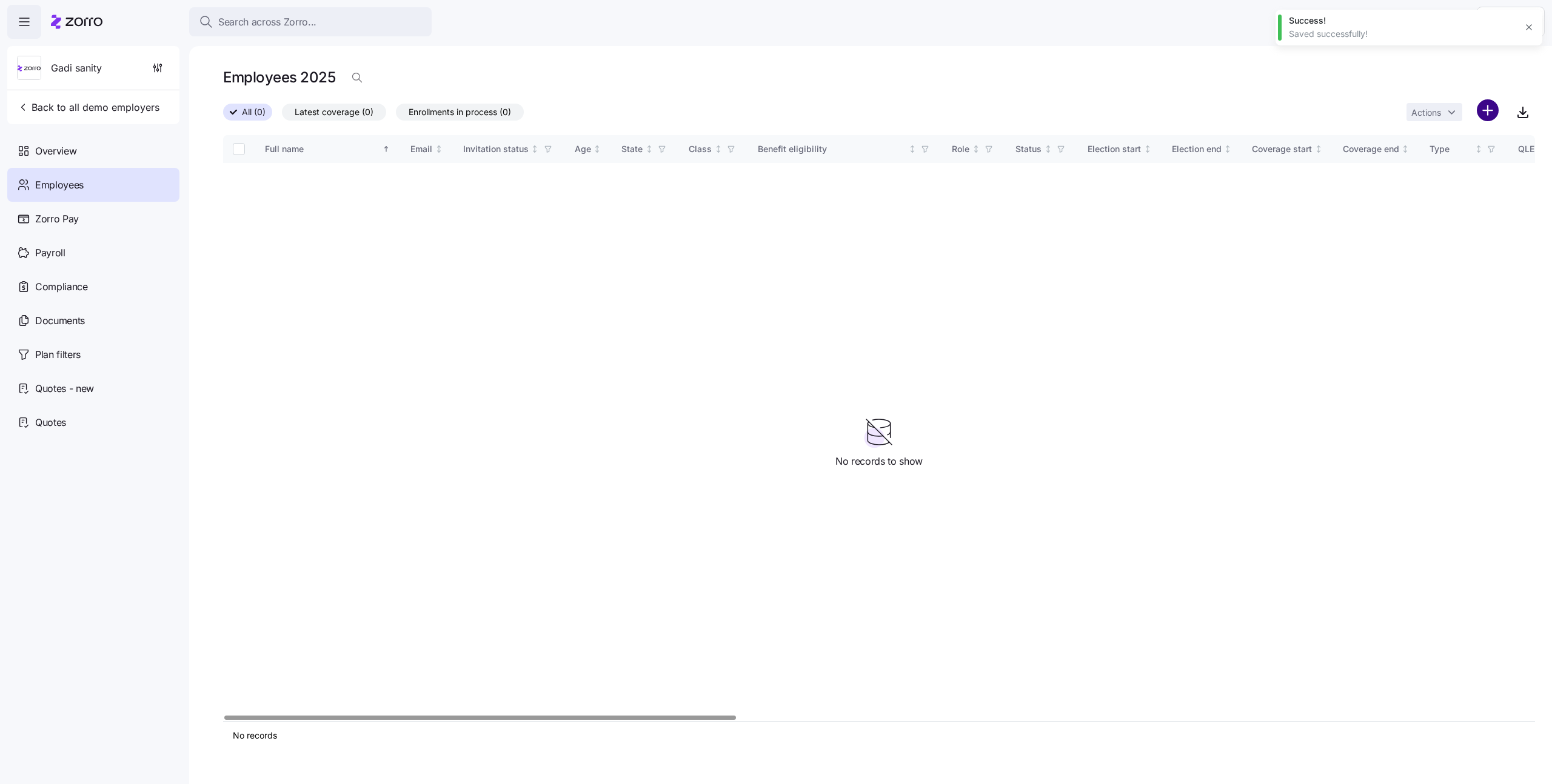
click at [1483, 114] on html "Search across Zorro... Help Gadi sanity Back to all demo employers Overview Emp…" at bounding box center [776, 388] width 1552 height 777
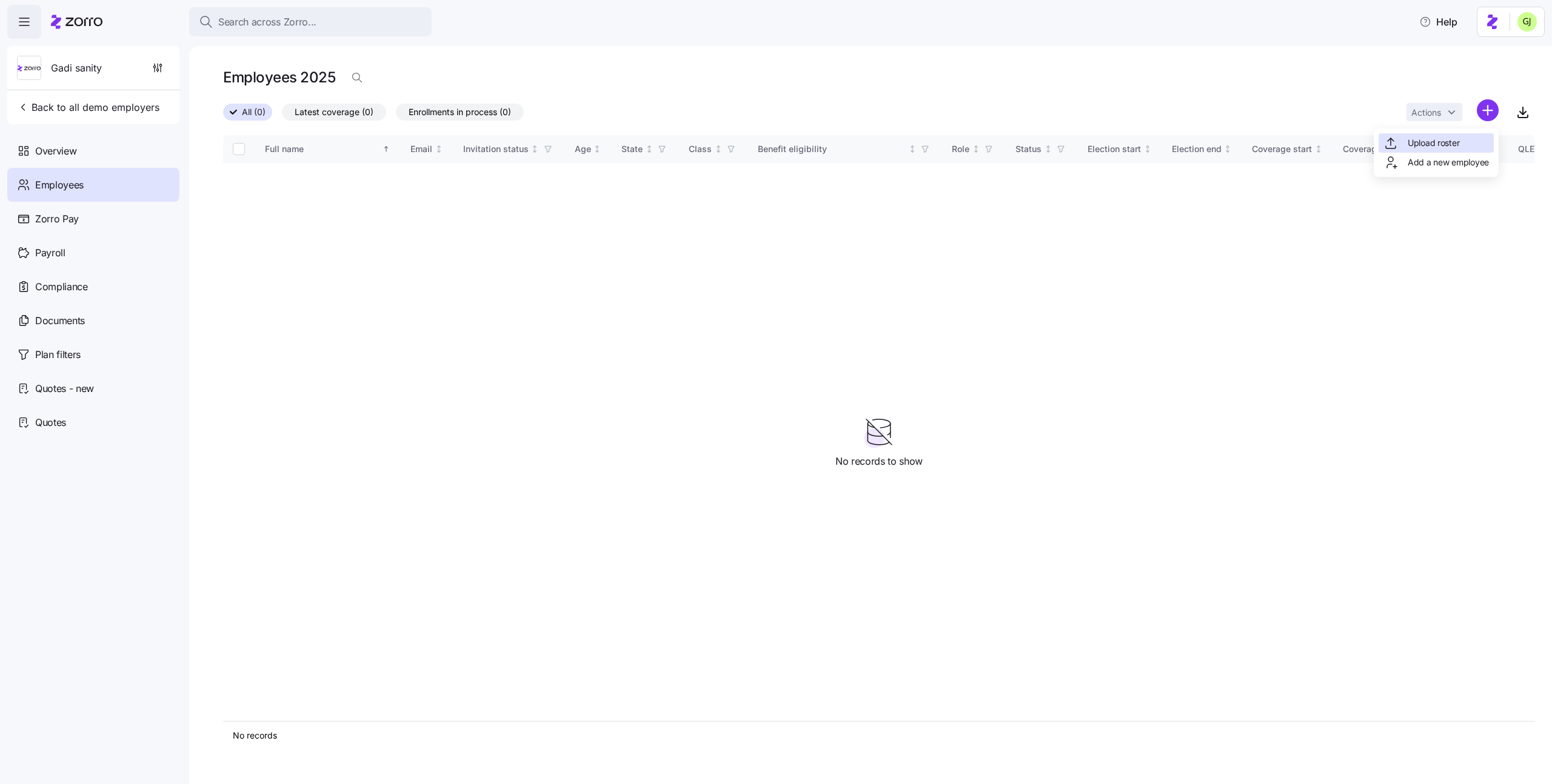
click at [1453, 135] on div "Upload roster" at bounding box center [1421, 142] width 76 height 15
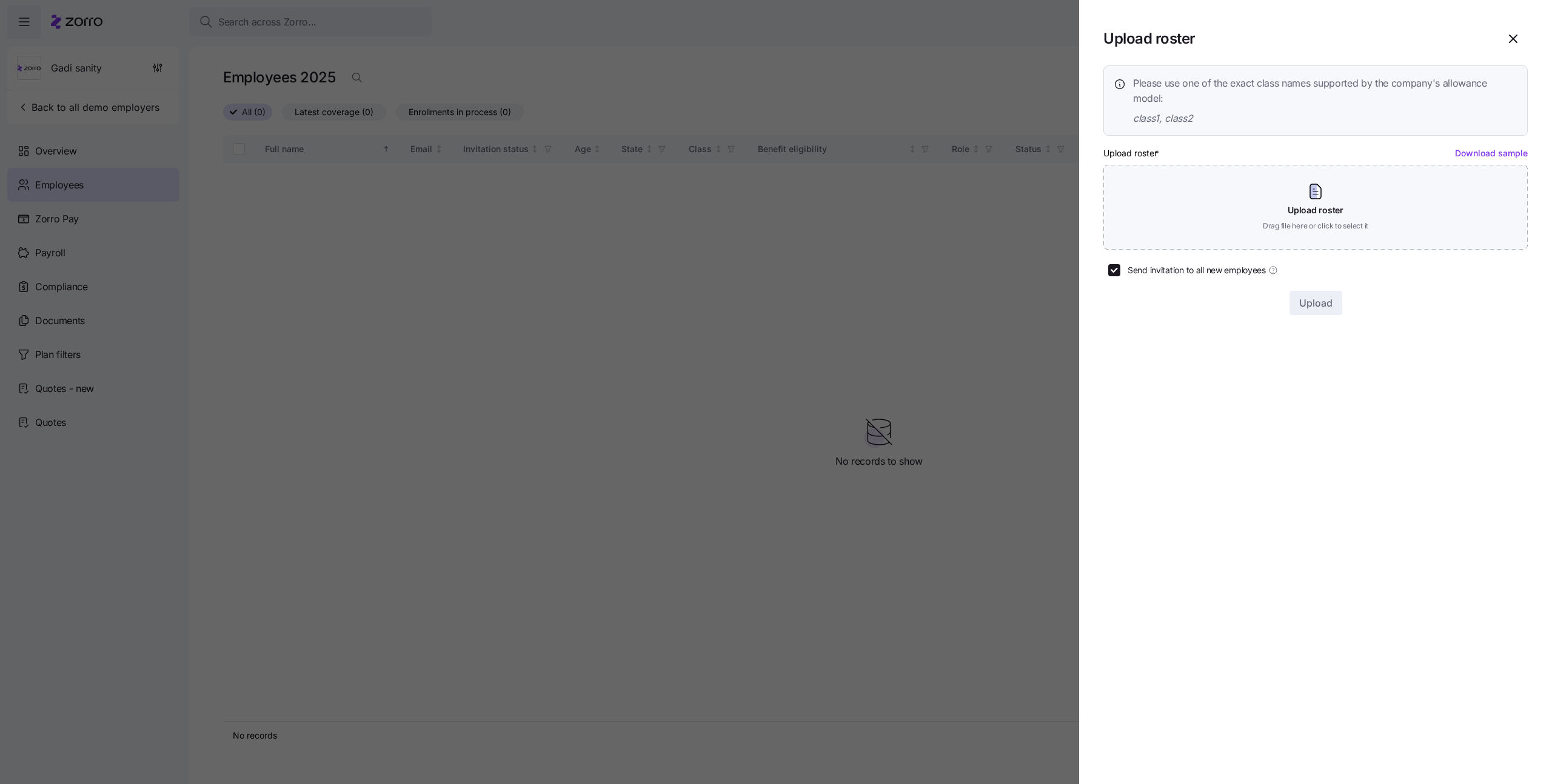
click at [1481, 154] on link "Download sample" at bounding box center [1492, 153] width 73 height 10
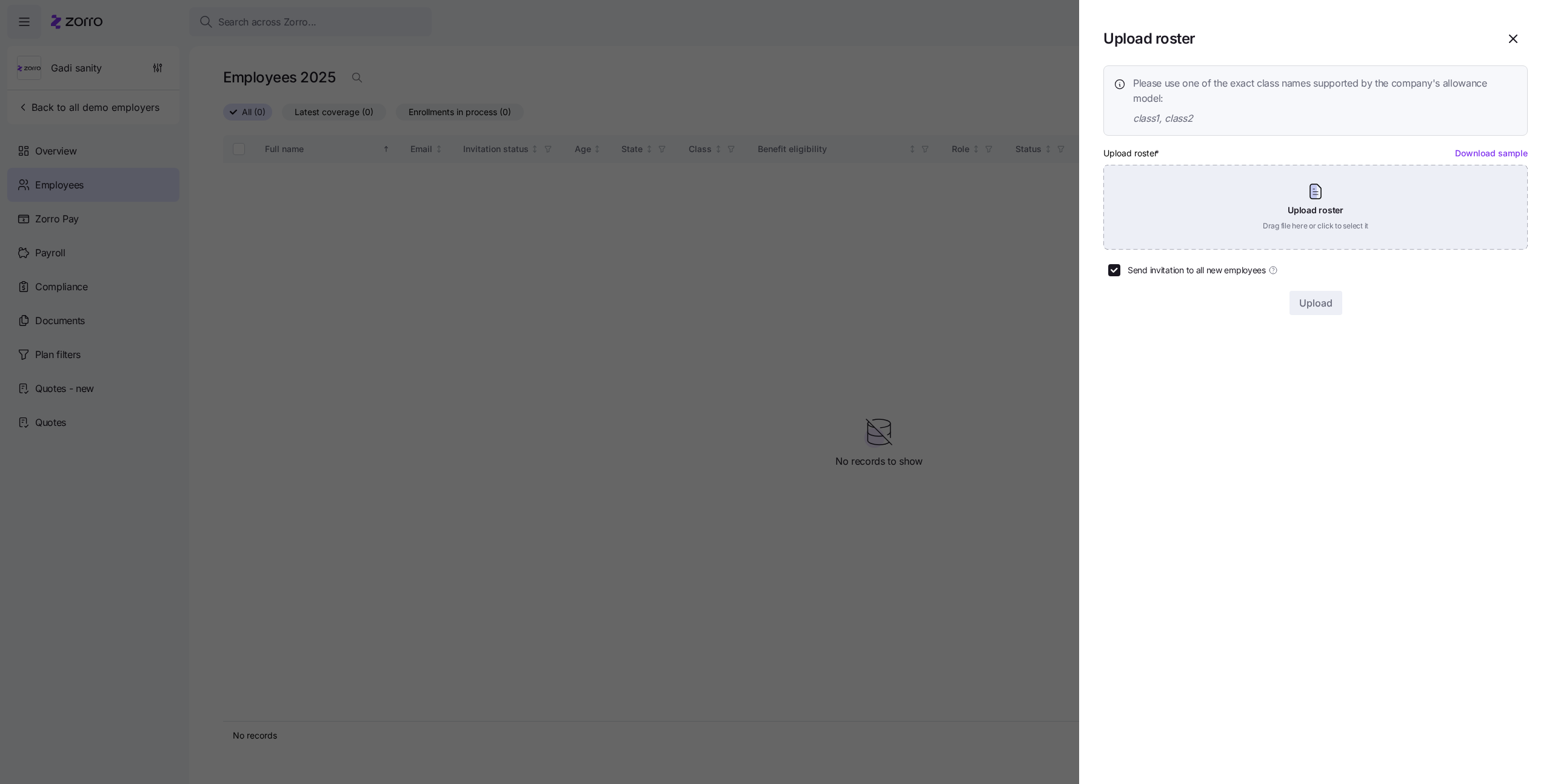
click at [1337, 225] on div "Upload roster Drag file here or click to select it" at bounding box center [1316, 208] width 425 height 85
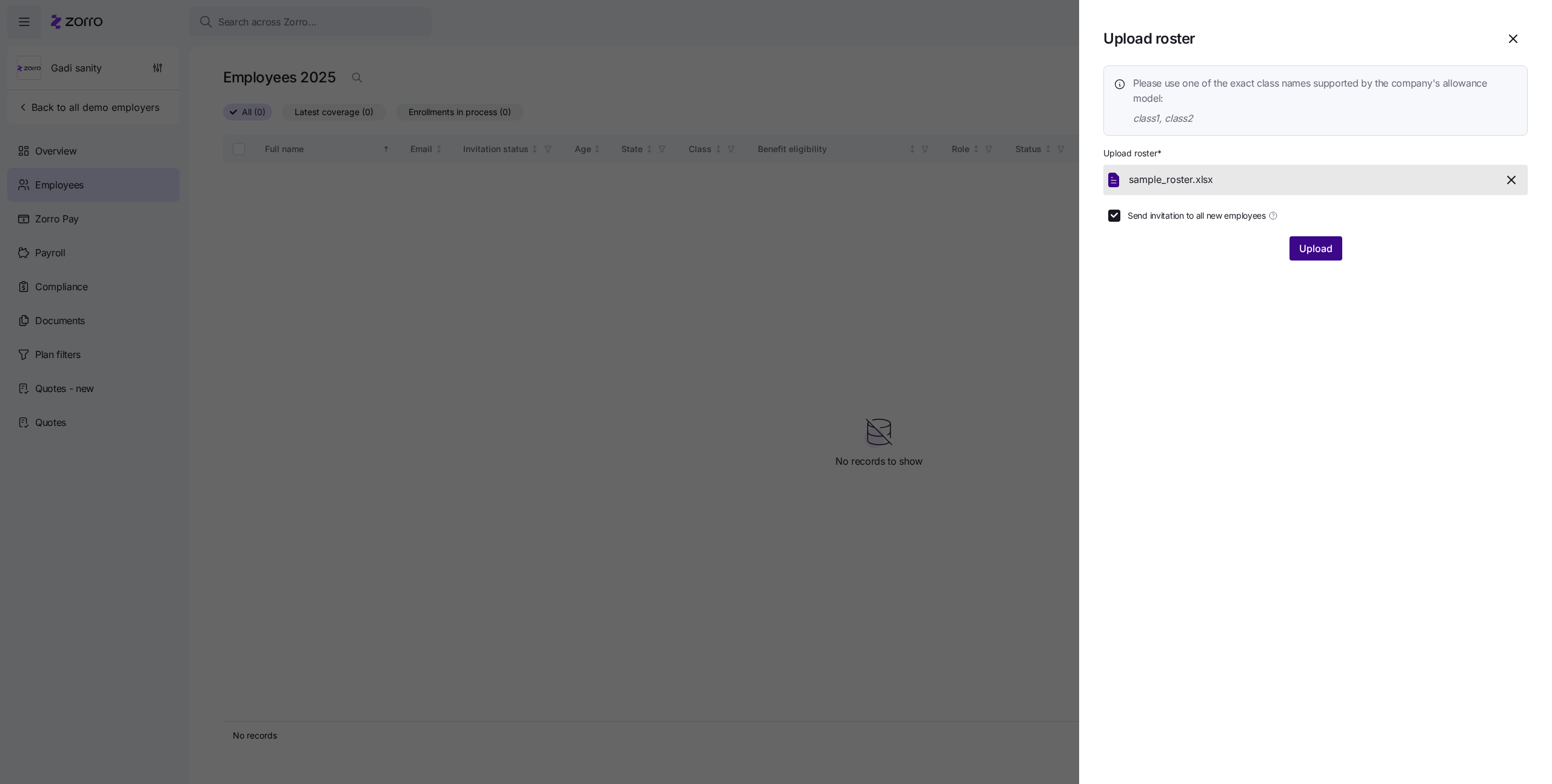
click at [1313, 248] on span "Upload" at bounding box center [1316, 248] width 33 height 15
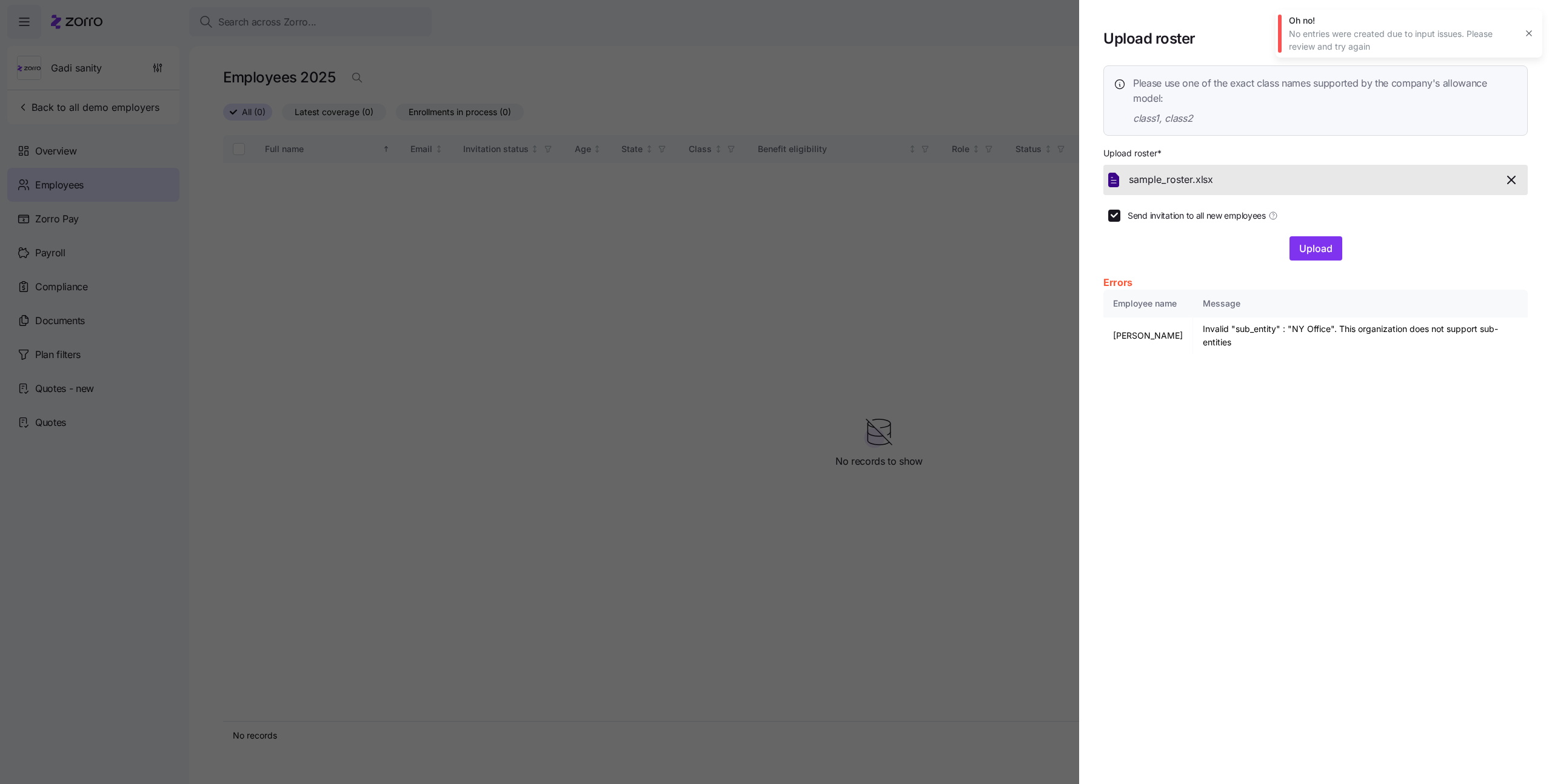
click at [1529, 35] on icon "button" at bounding box center [1529, 33] width 10 height 10
click at [1516, 35] on icon "button" at bounding box center [1513, 38] width 7 height 7
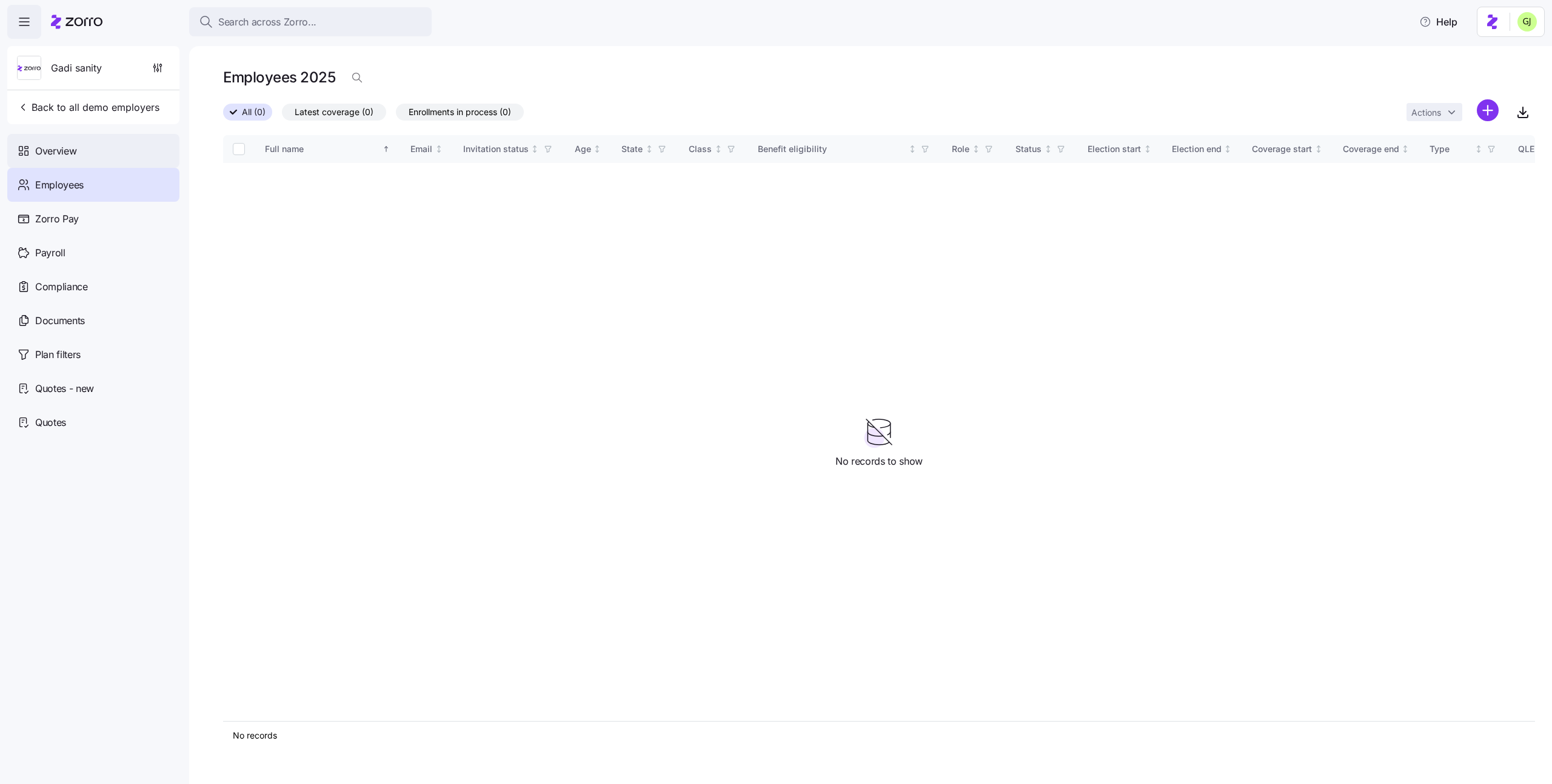
click at [106, 152] on div "Overview" at bounding box center [93, 150] width 172 height 34
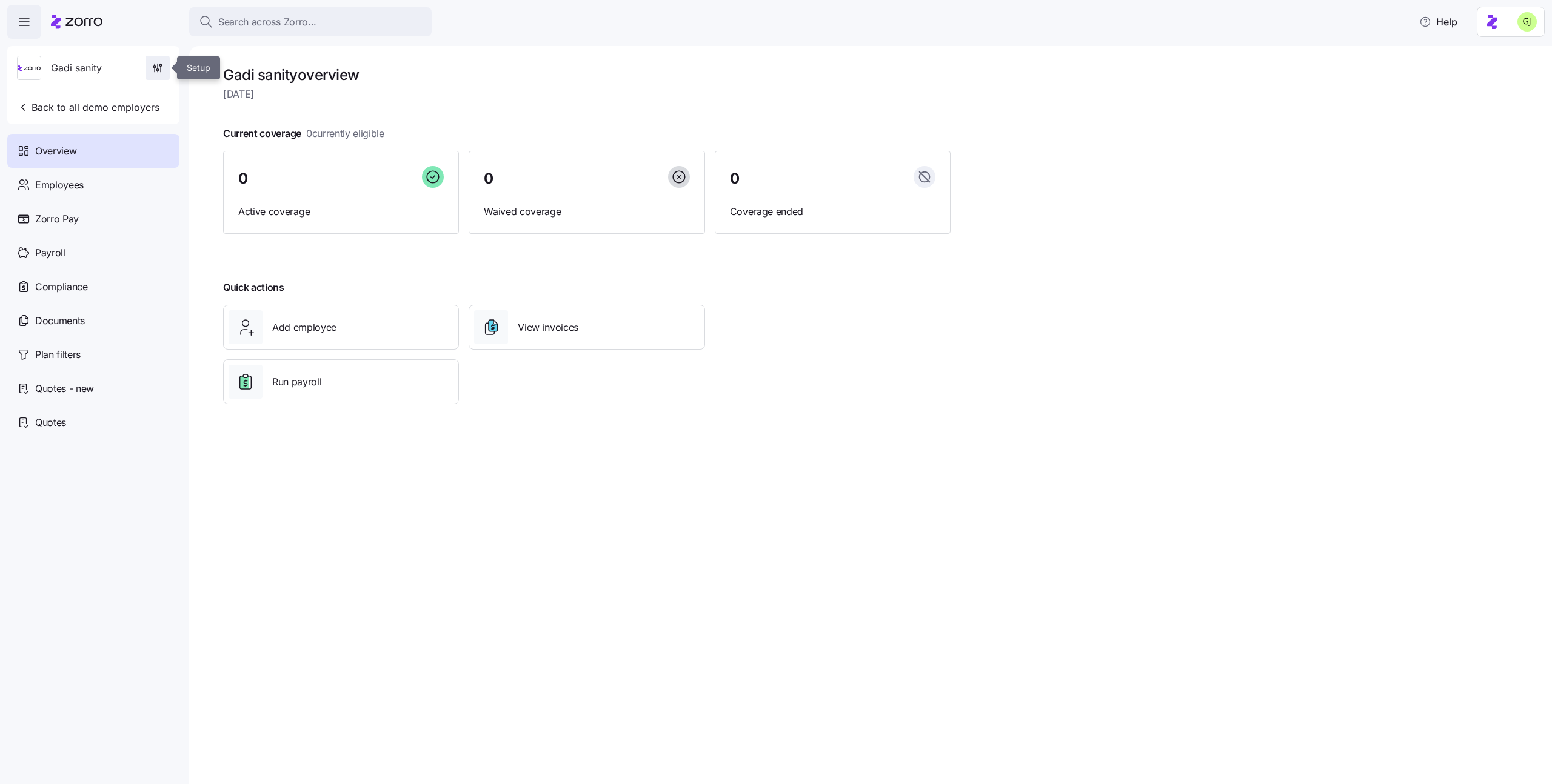
click at [158, 67] on icon "button" at bounding box center [158, 66] width 0 height 5
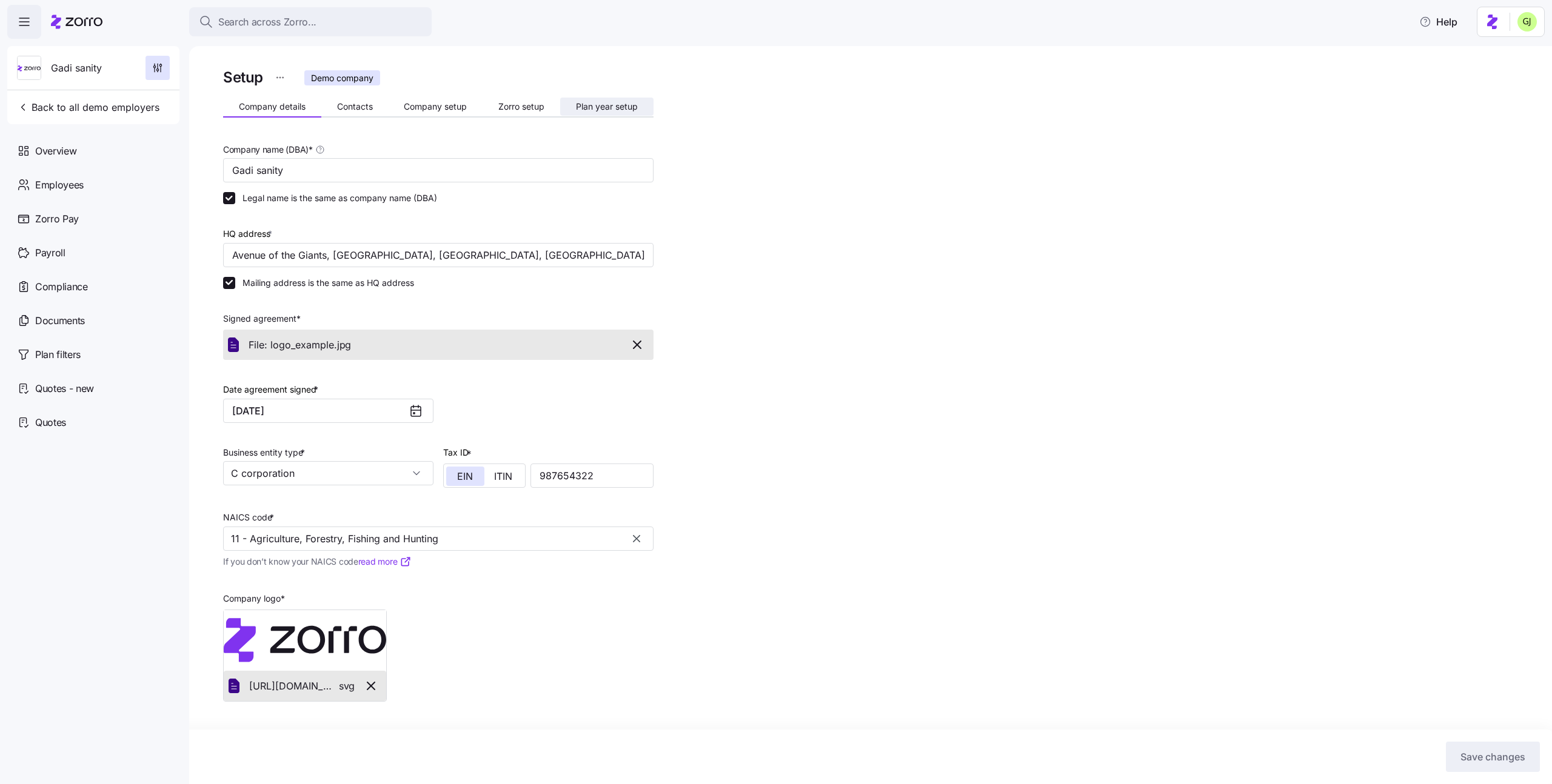
click at [614, 107] on span "Plan year setup" at bounding box center [606, 107] width 62 height 9
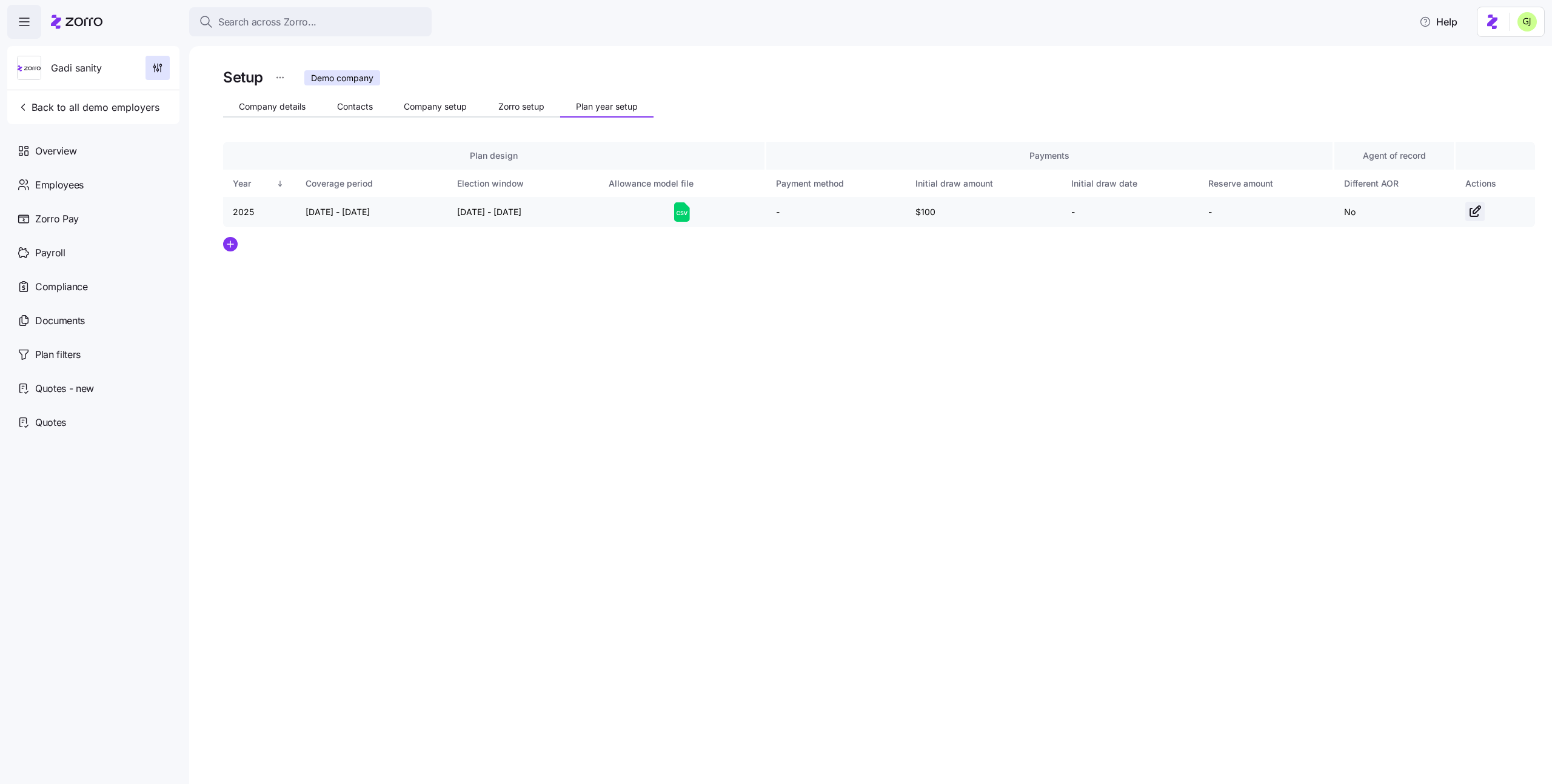
click at [1477, 212] on icon "button" at bounding box center [1477, 209] width 7 height 7
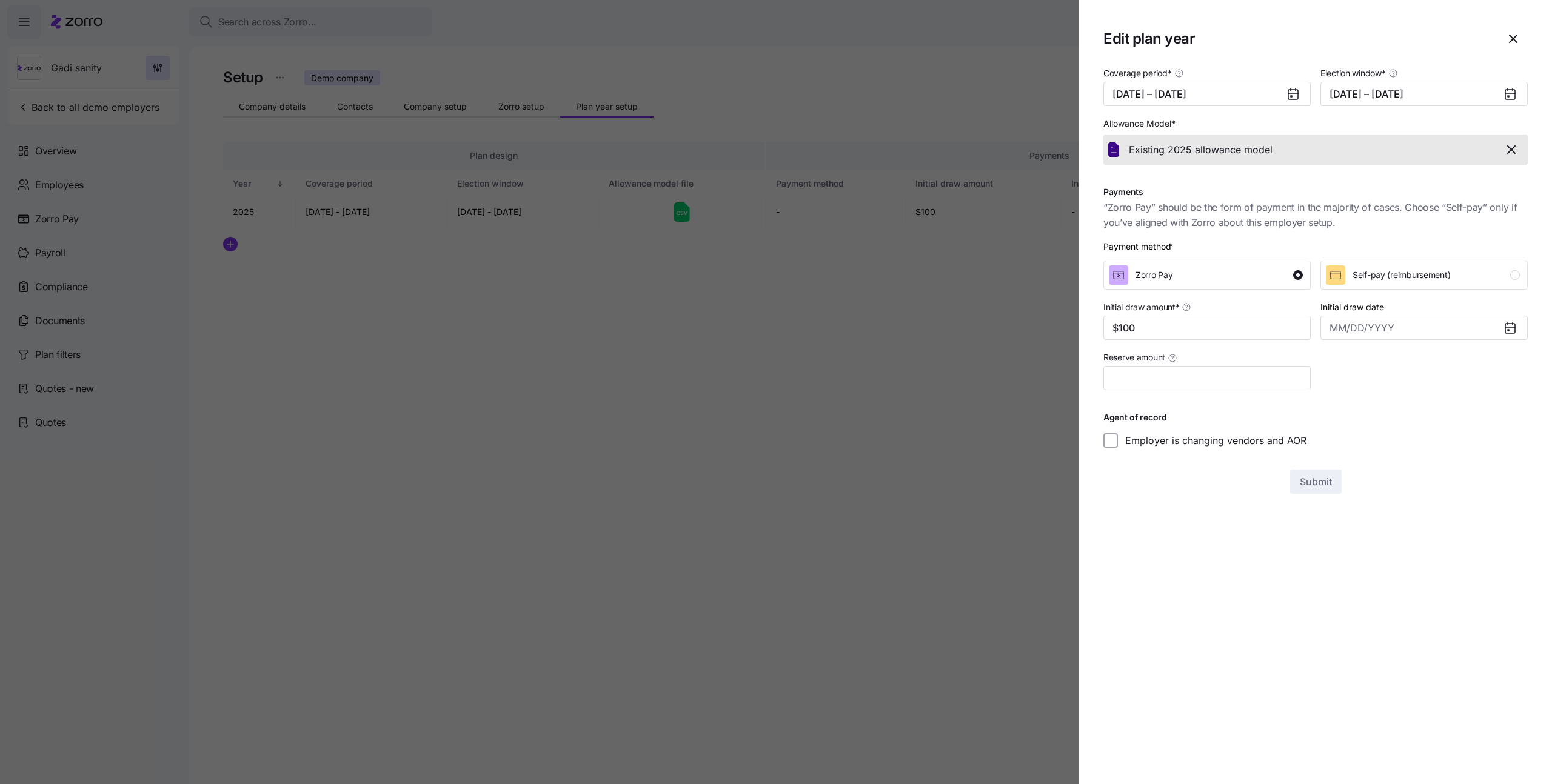
click at [1512, 150] on icon "button" at bounding box center [1511, 149] width 7 height 7
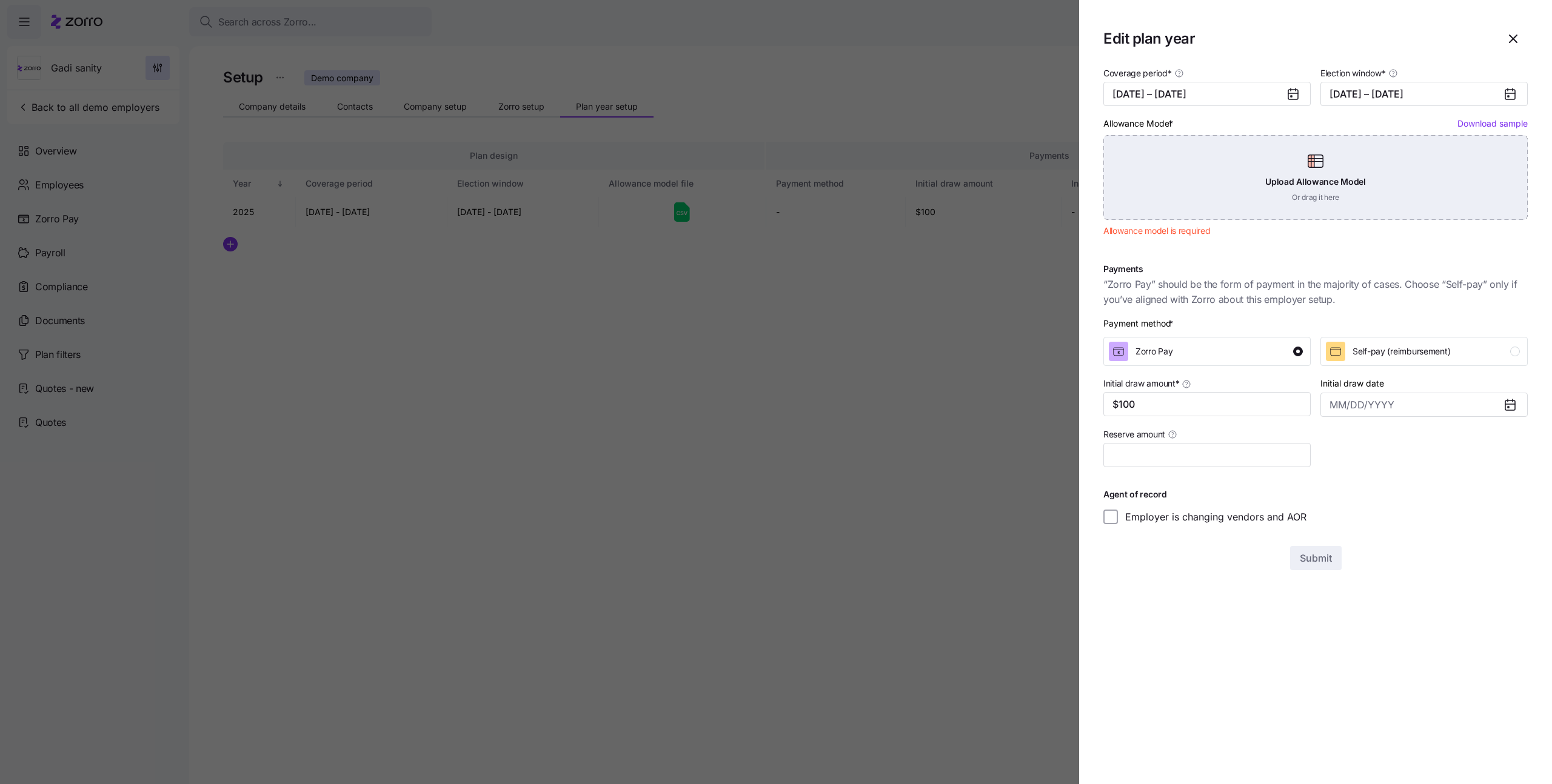
click at [1371, 179] on div "Upload Allowance Model Or drag it here" at bounding box center [1316, 178] width 425 height 85
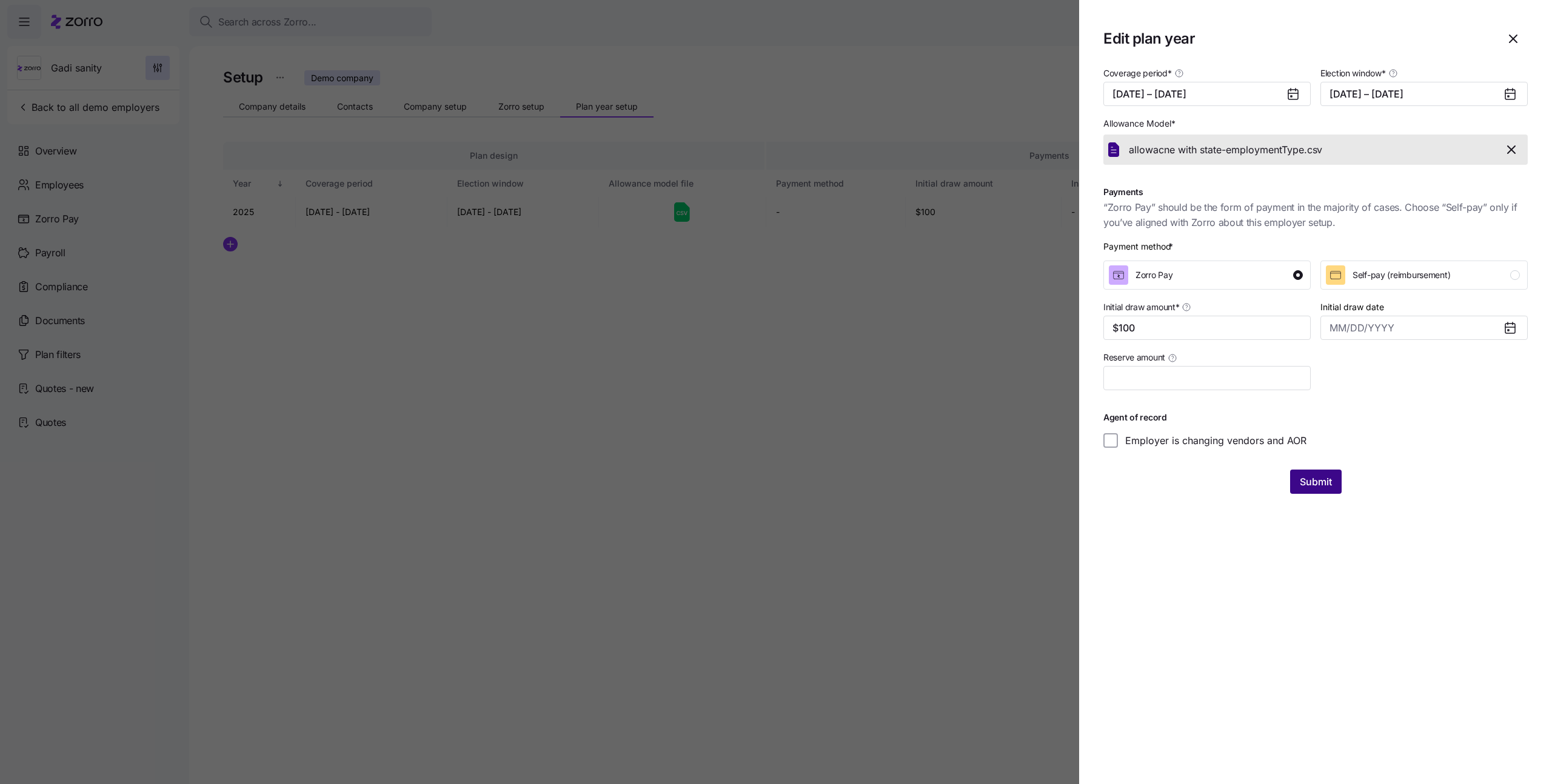
click at [1317, 485] on span "Submit" at bounding box center [1316, 482] width 32 height 15
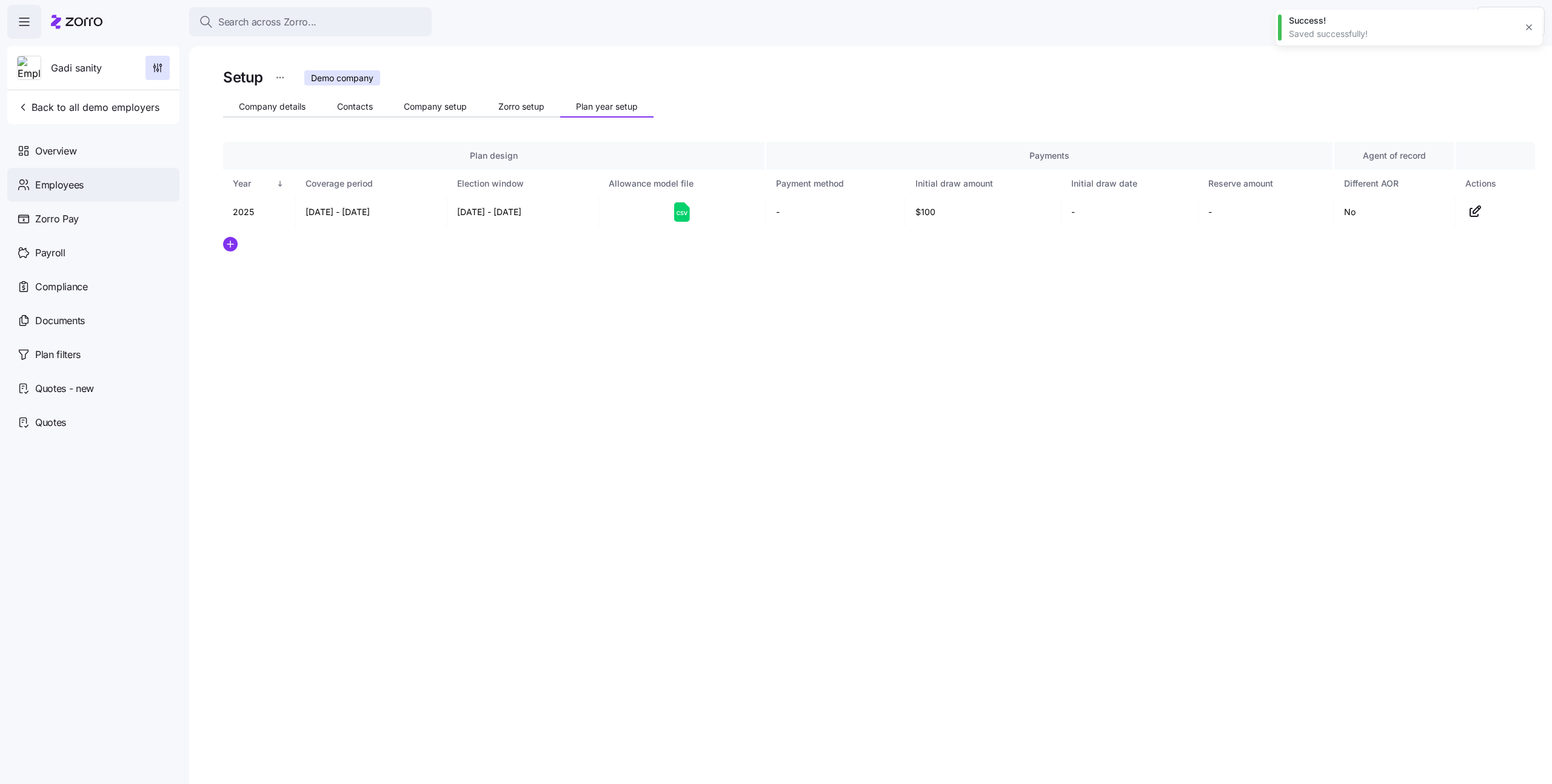
click at [108, 189] on div "Employees" at bounding box center [93, 184] width 172 height 34
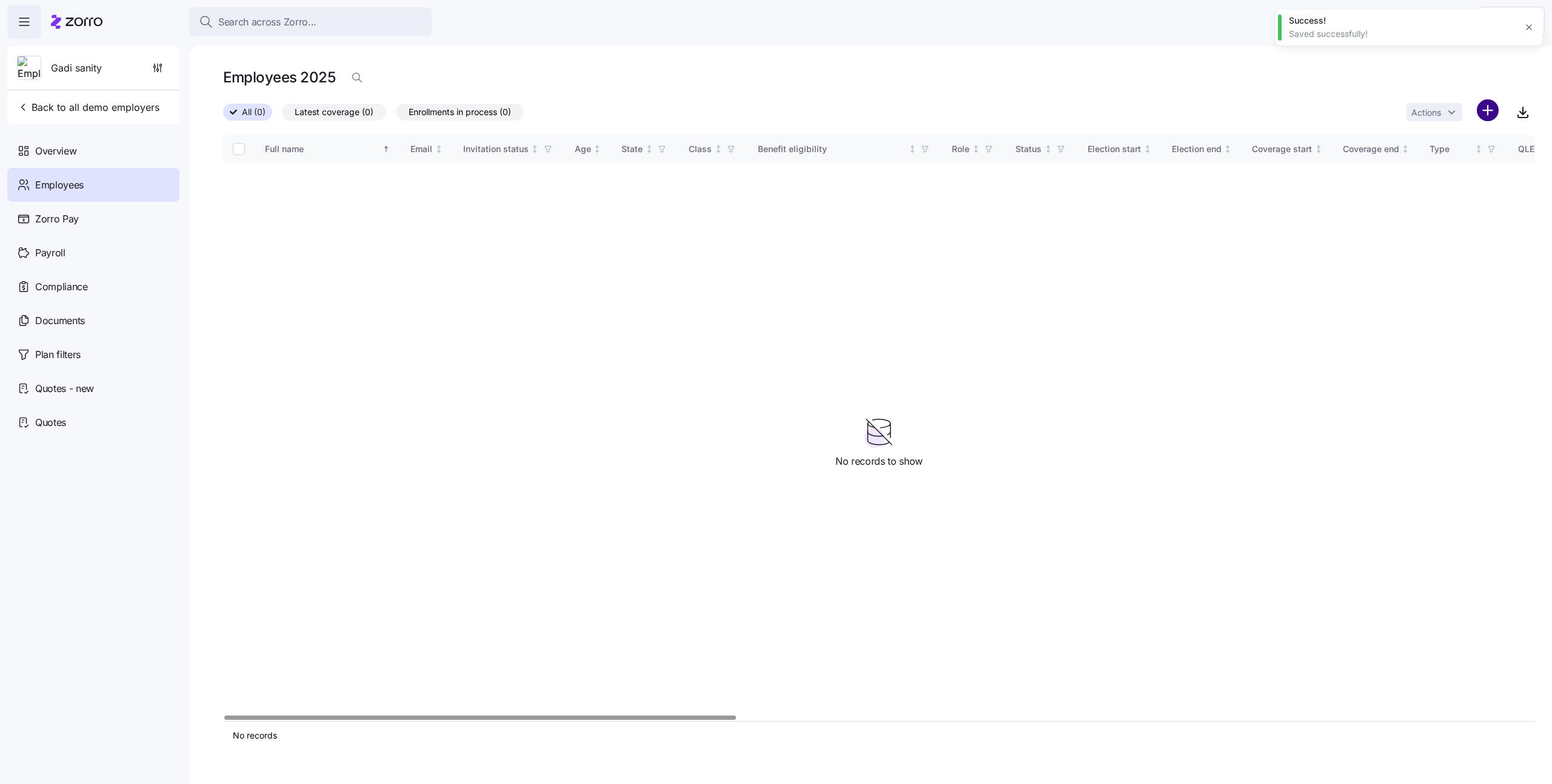
click at [1483, 111] on html "Search across Zorro... Help Gadi sanity Back to all demo employers Overview Emp…" at bounding box center [776, 388] width 1552 height 777
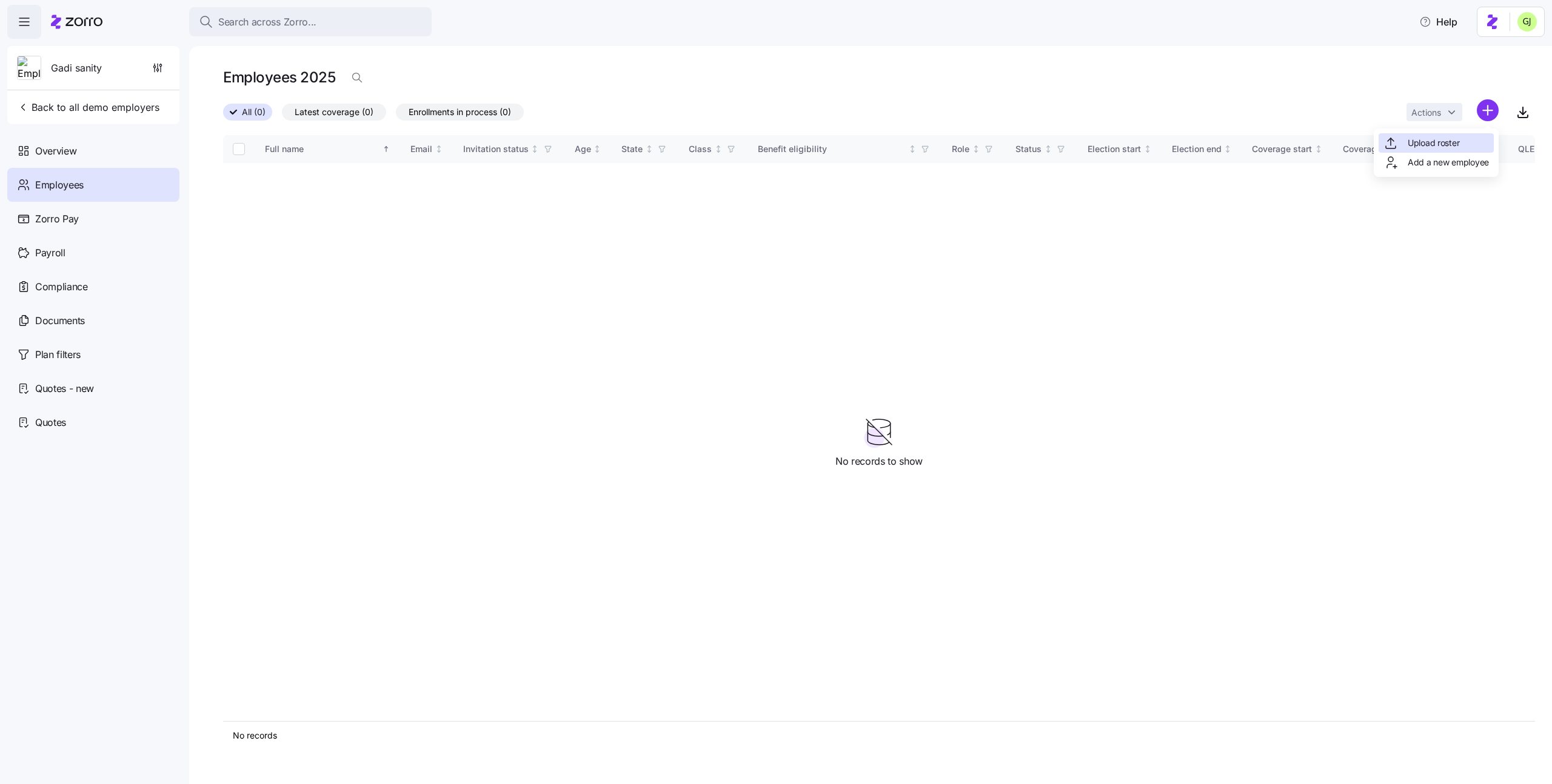
click at [1458, 137] on span "Upload roster" at bounding box center [1433, 143] width 51 height 12
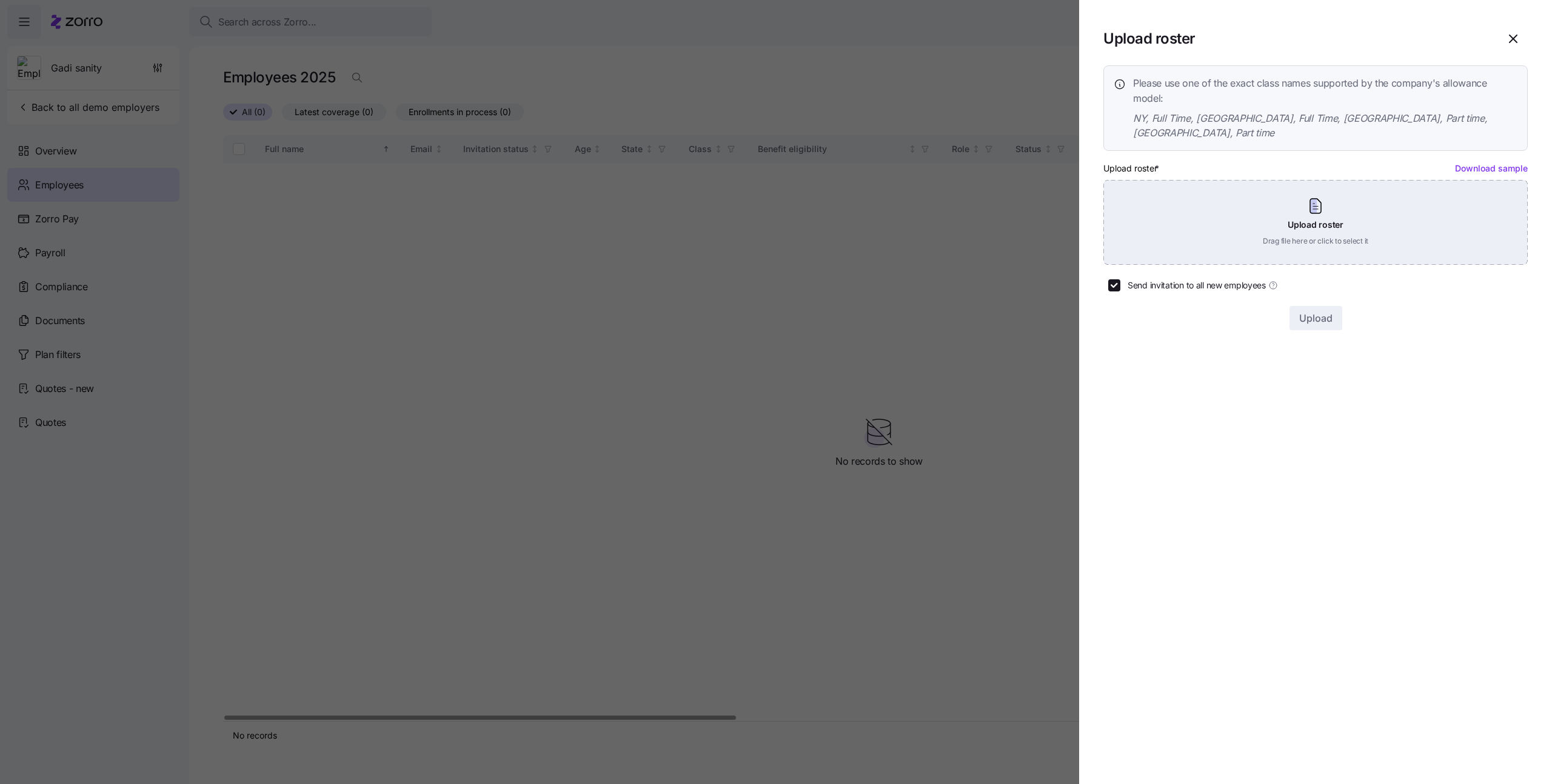
click at [1401, 196] on div "Upload roster Drag file here or click to select it" at bounding box center [1316, 222] width 425 height 85
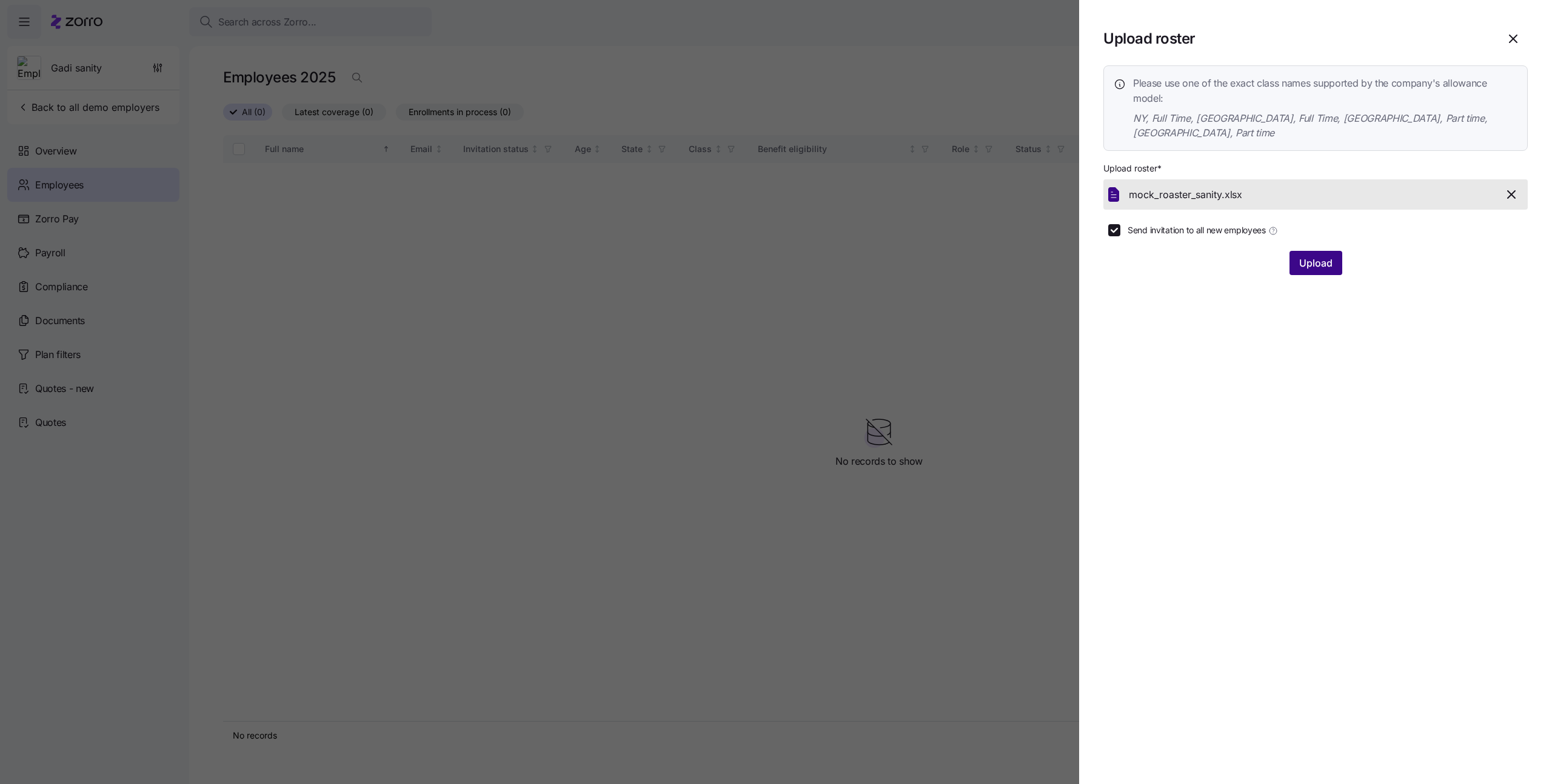
click at [1319, 256] on button "Upload" at bounding box center [1316, 263] width 53 height 24
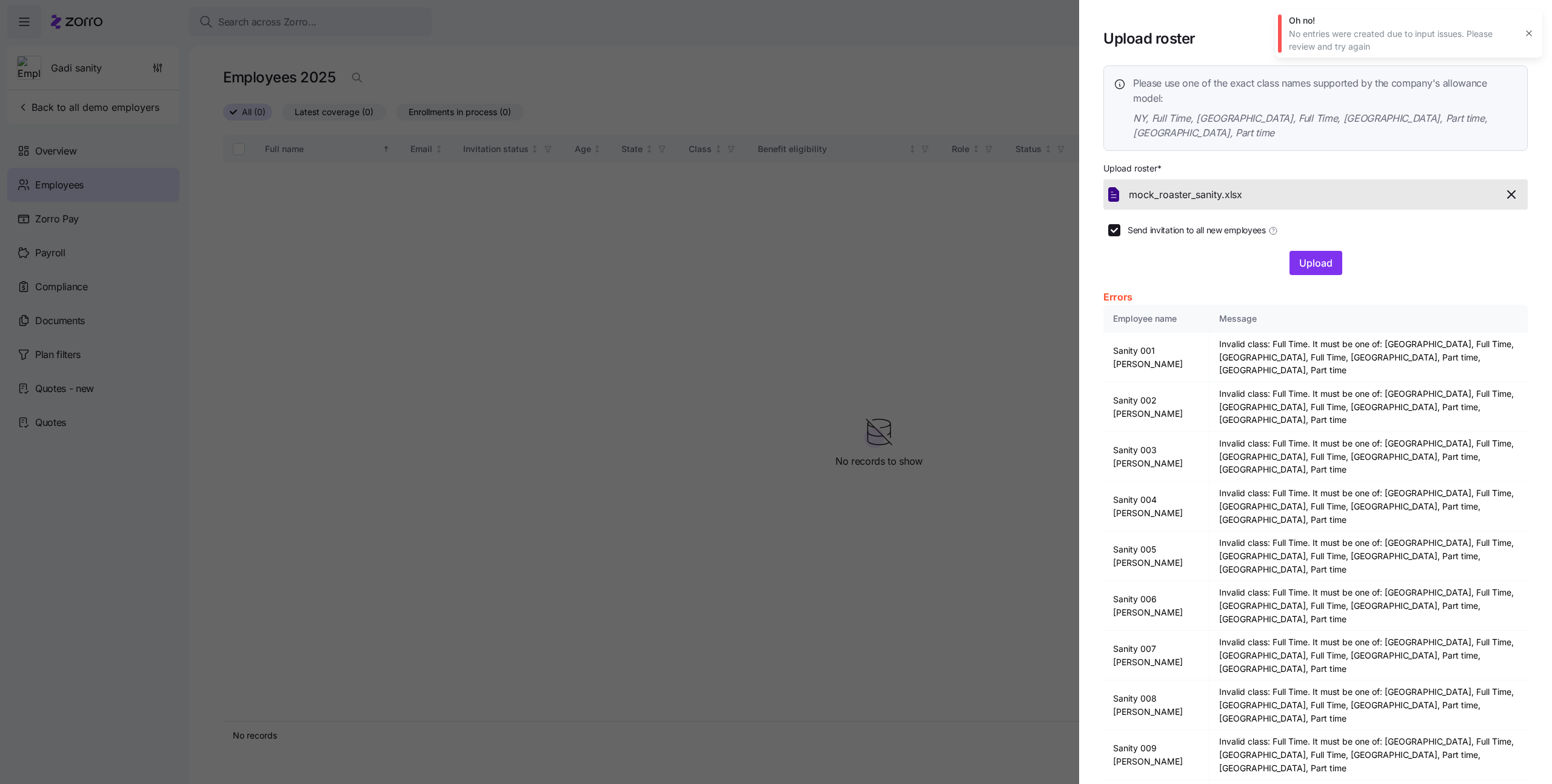
click at [1512, 188] on icon "button" at bounding box center [1511, 194] width 15 height 15
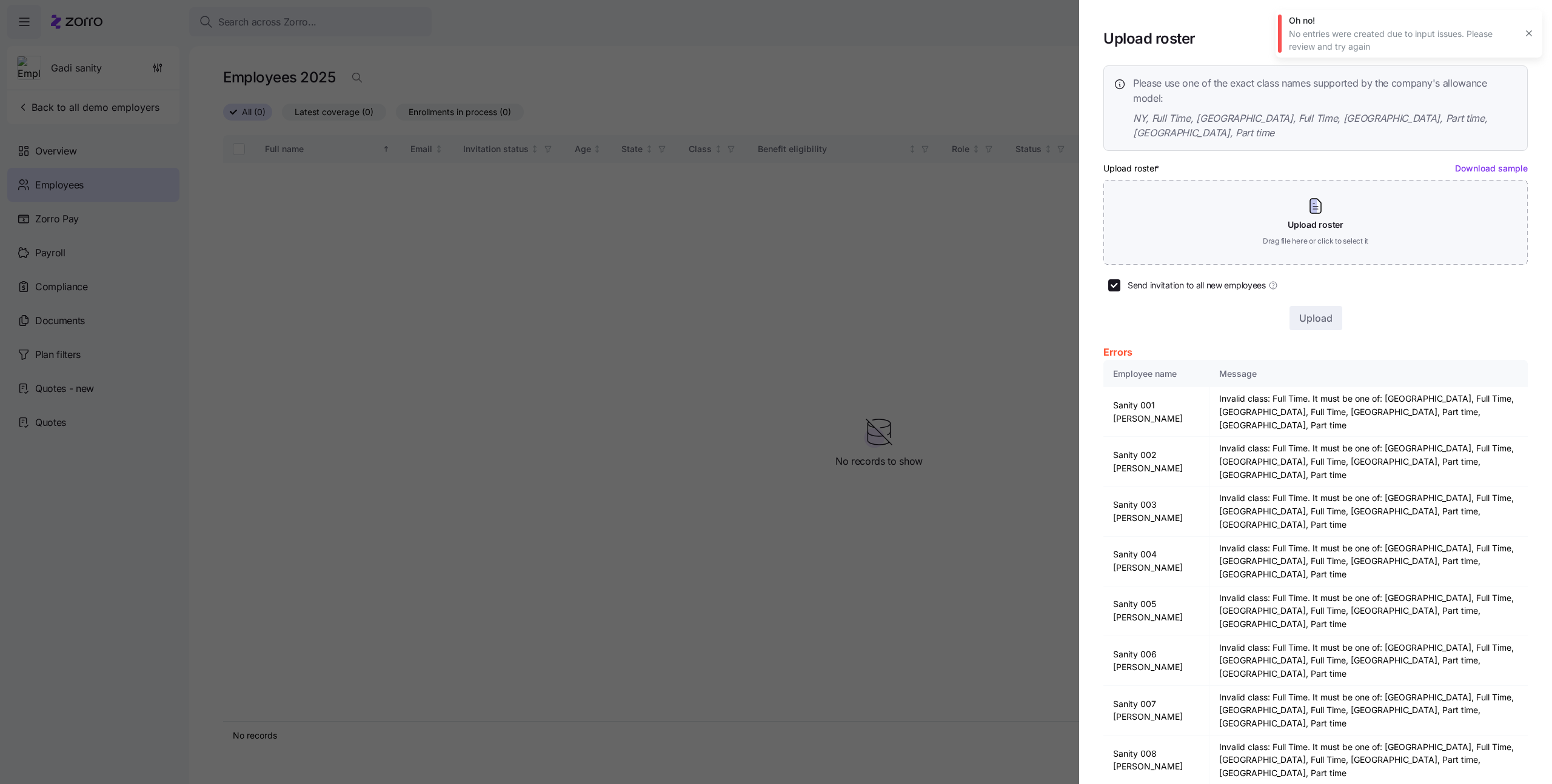
click at [1529, 36] on icon "button" at bounding box center [1529, 33] width 10 height 10
click at [1517, 37] on icon "button" at bounding box center [1513, 38] width 15 height 15
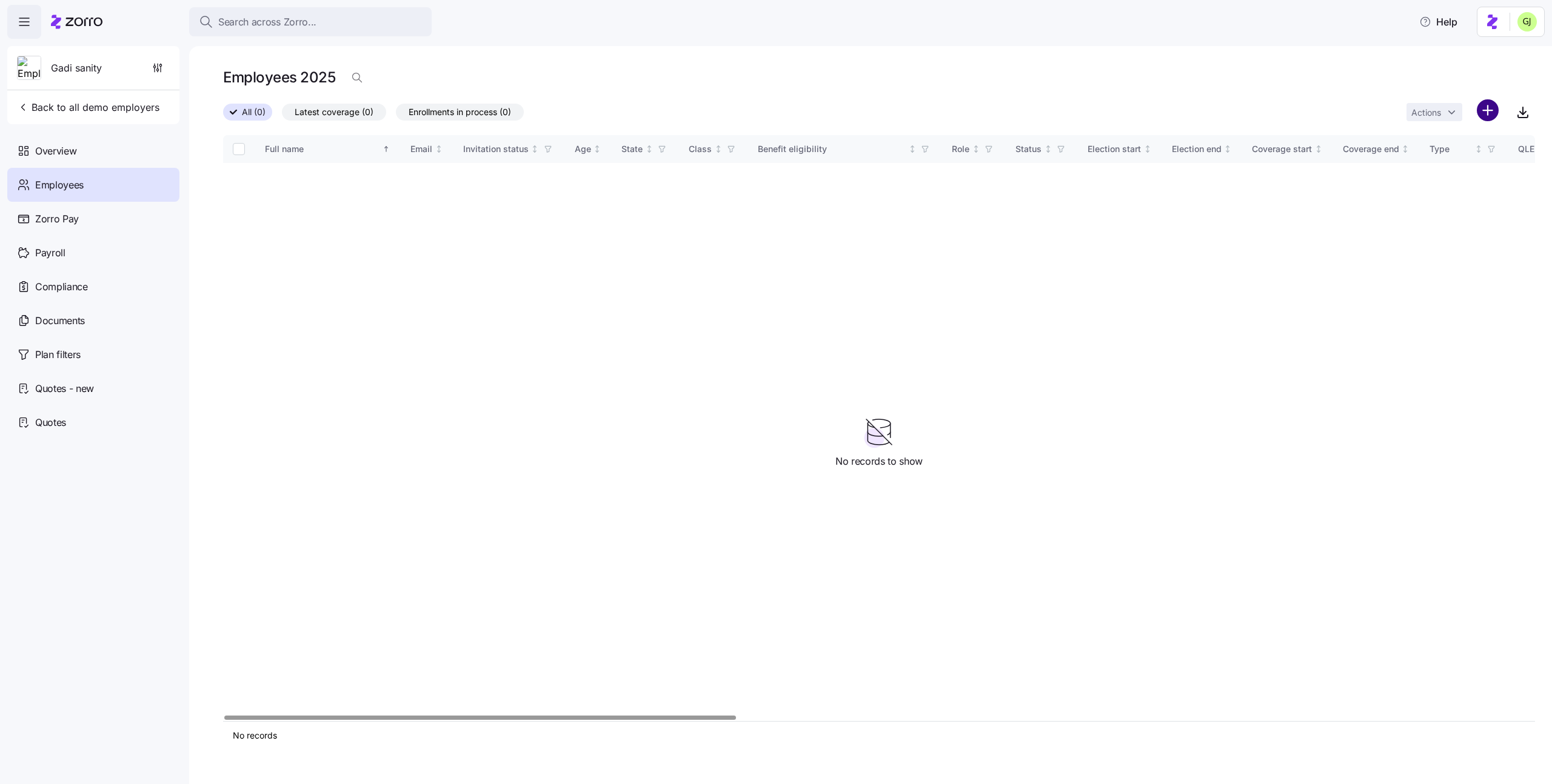
click at [1489, 116] on html "Search across Zorro... Help Gadi sanity Back to all demo employers Overview Emp…" at bounding box center [776, 388] width 1552 height 777
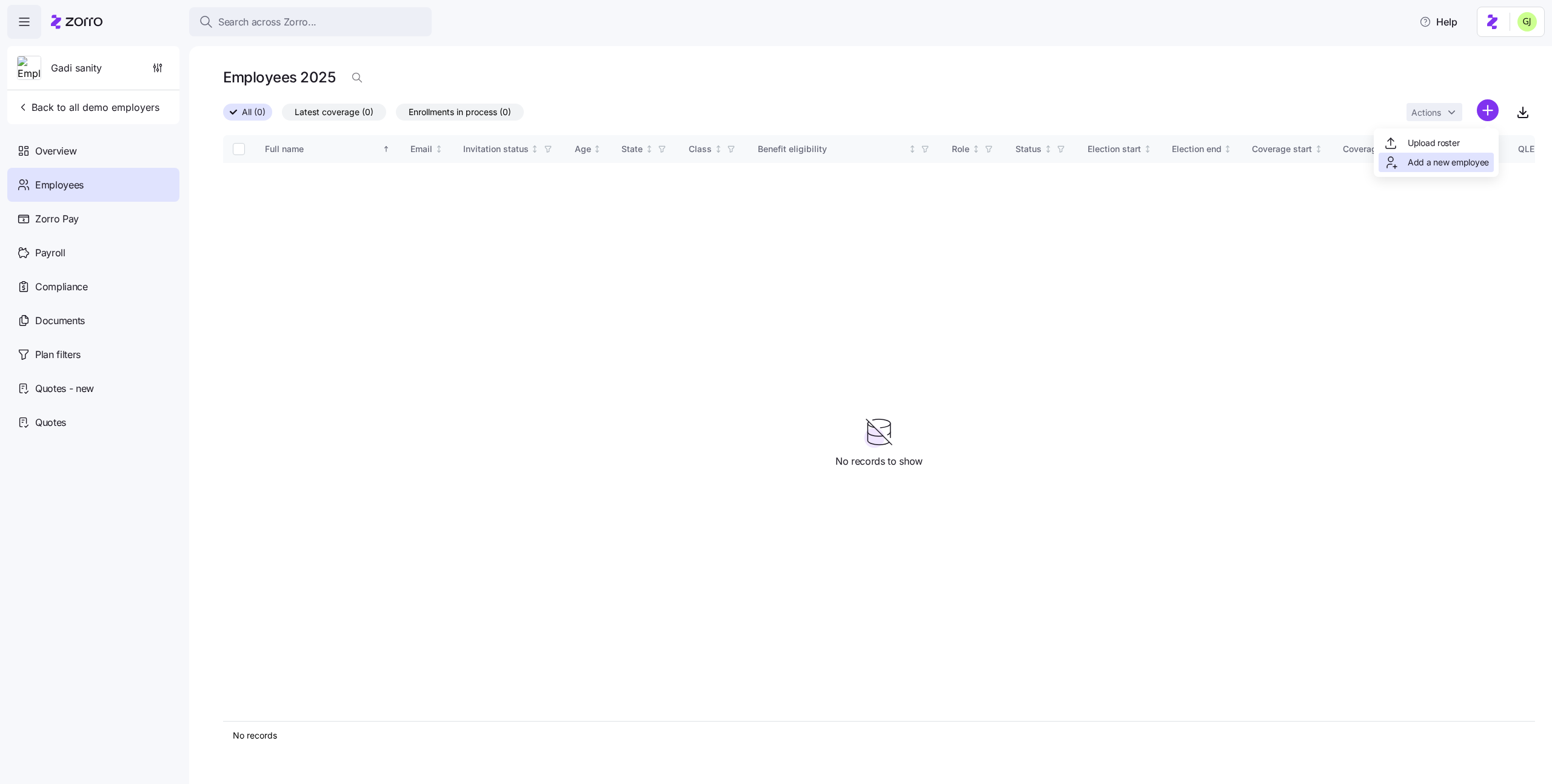
click at [1432, 167] on span "Add a new employee" at bounding box center [1449, 162] width 82 height 12
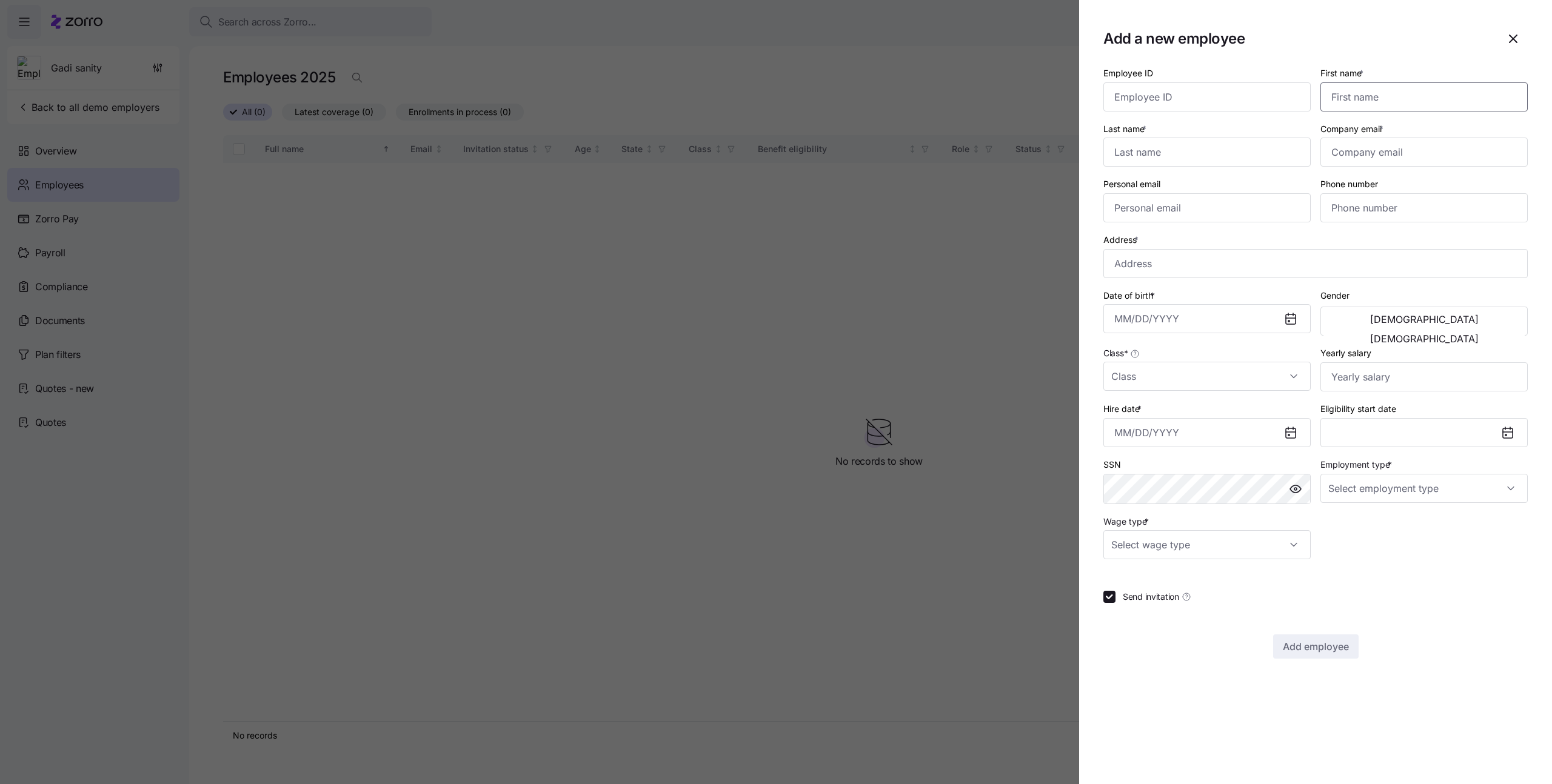
click at [1384, 100] on input "First name *" at bounding box center [1424, 97] width 208 height 30
click at [1408, 96] on input "First name *" at bounding box center [1424, 97] width 208 height 30
type input "[PERSON_NAME]"
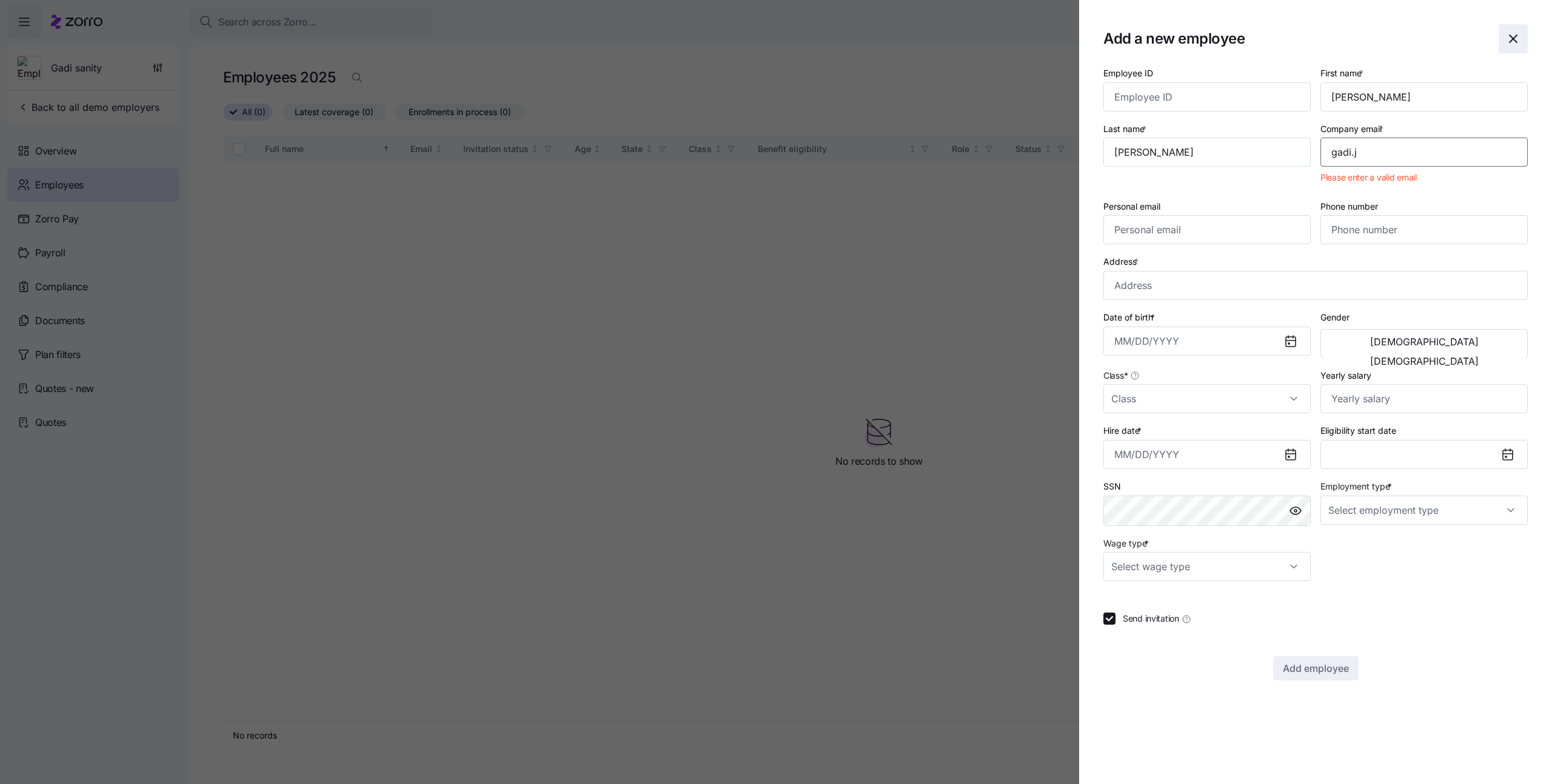
type input "gadi.j"
click at [1525, 29] on span "button" at bounding box center [1514, 39] width 28 height 28
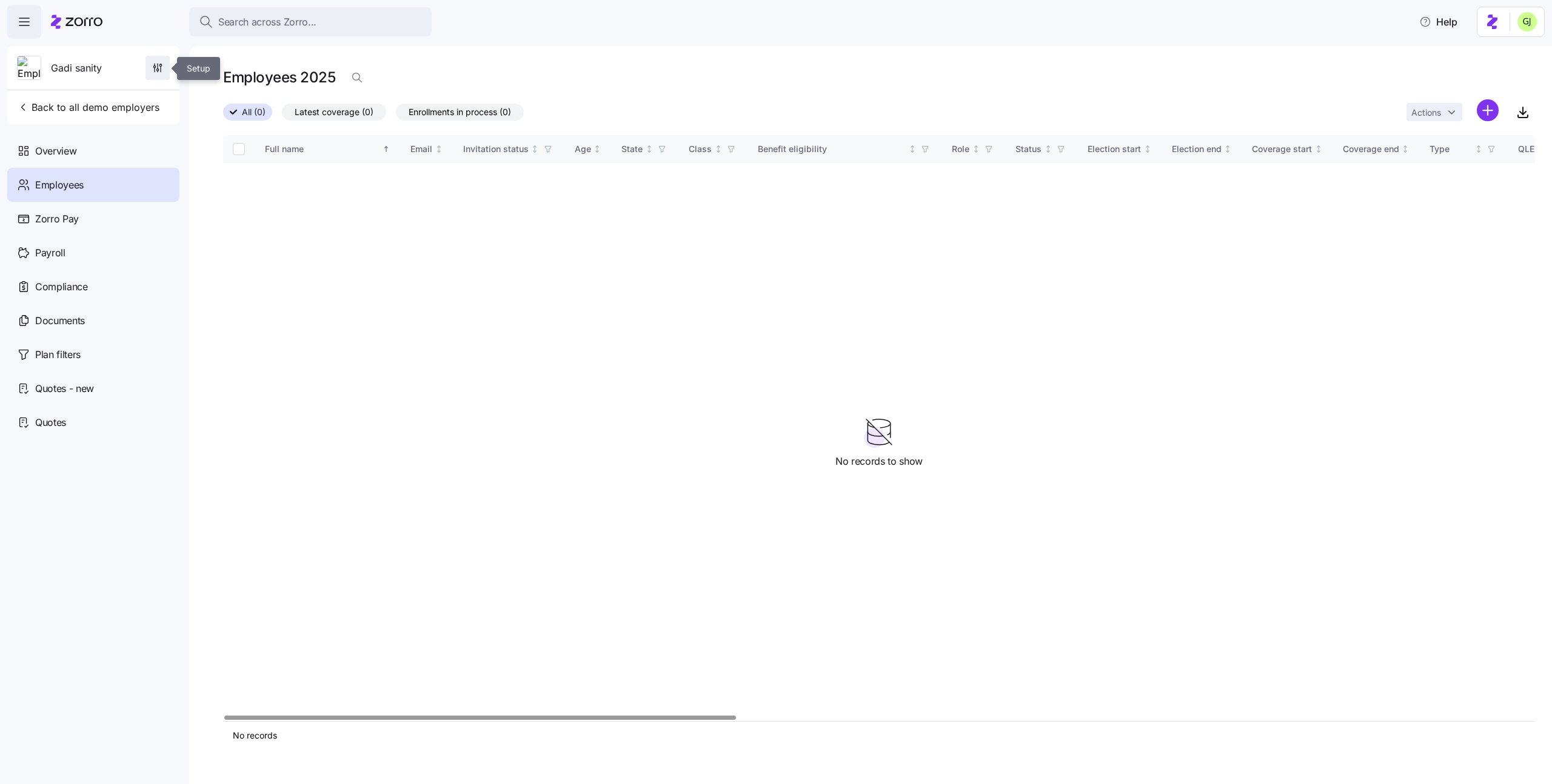
click at [150, 69] on span "button" at bounding box center [157, 68] width 23 height 23
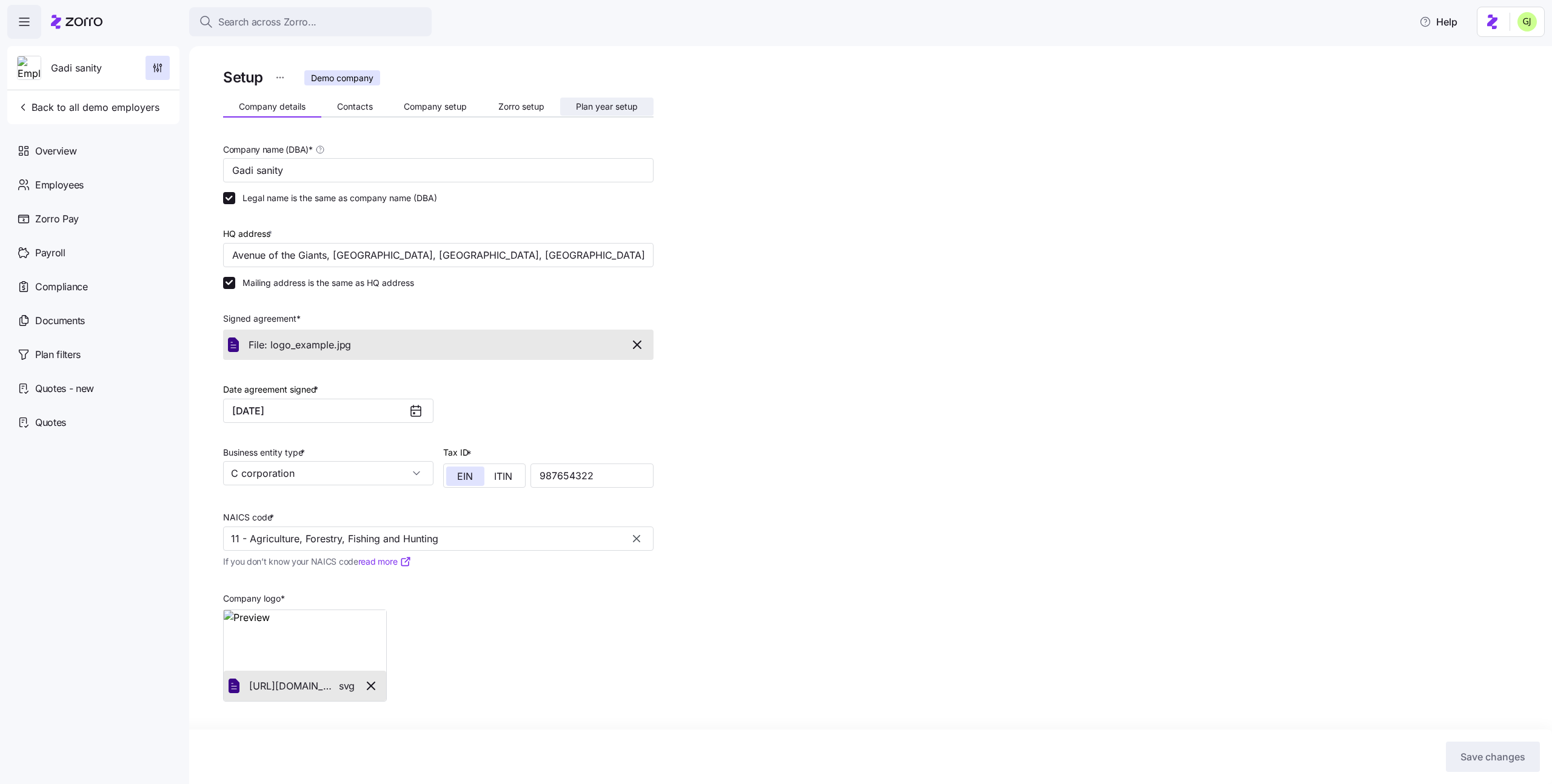
click at [614, 105] on span "Plan year setup" at bounding box center [606, 107] width 62 height 9
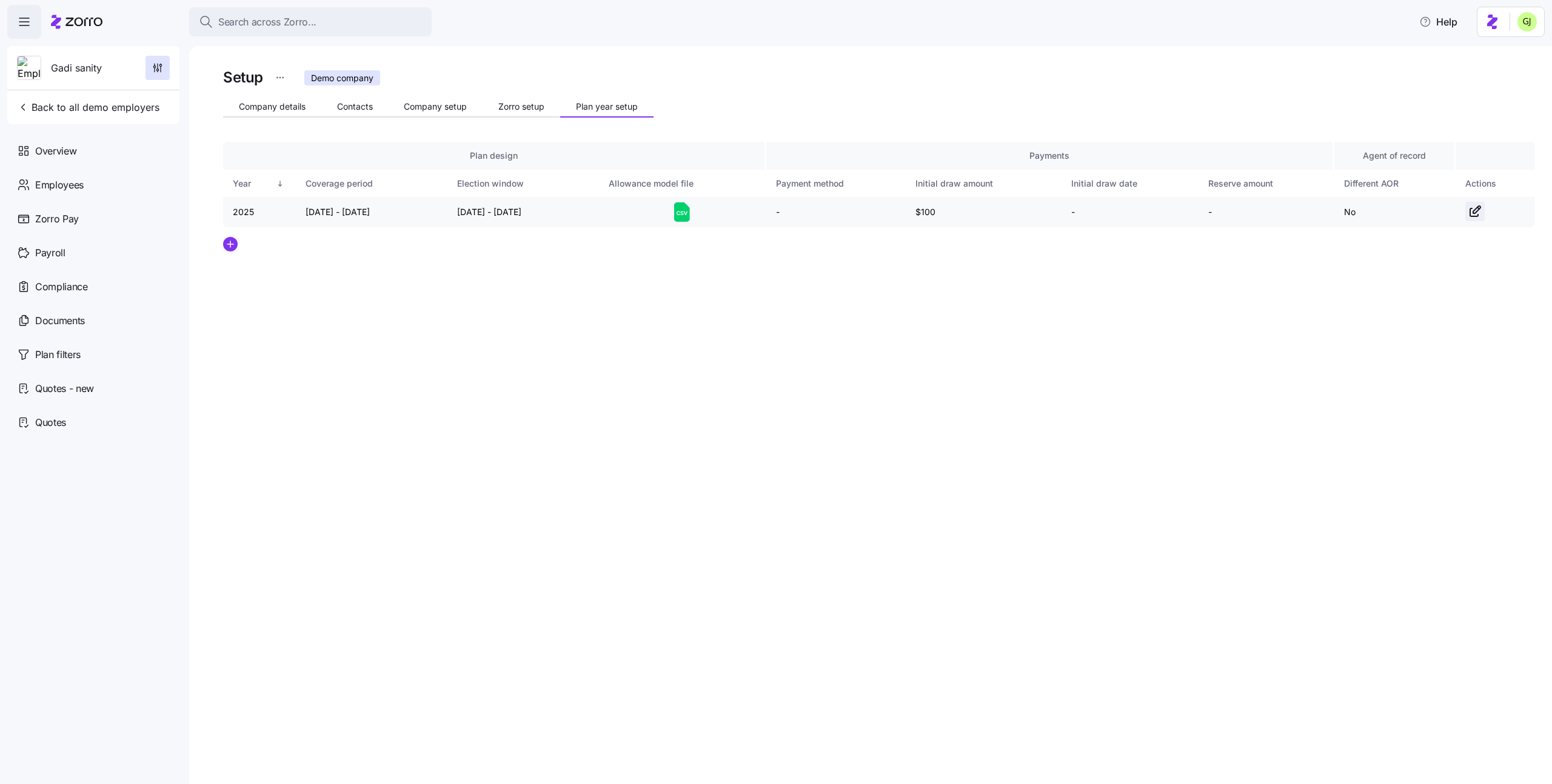
click at [1475, 209] on icon "button" at bounding box center [1475, 211] width 15 height 15
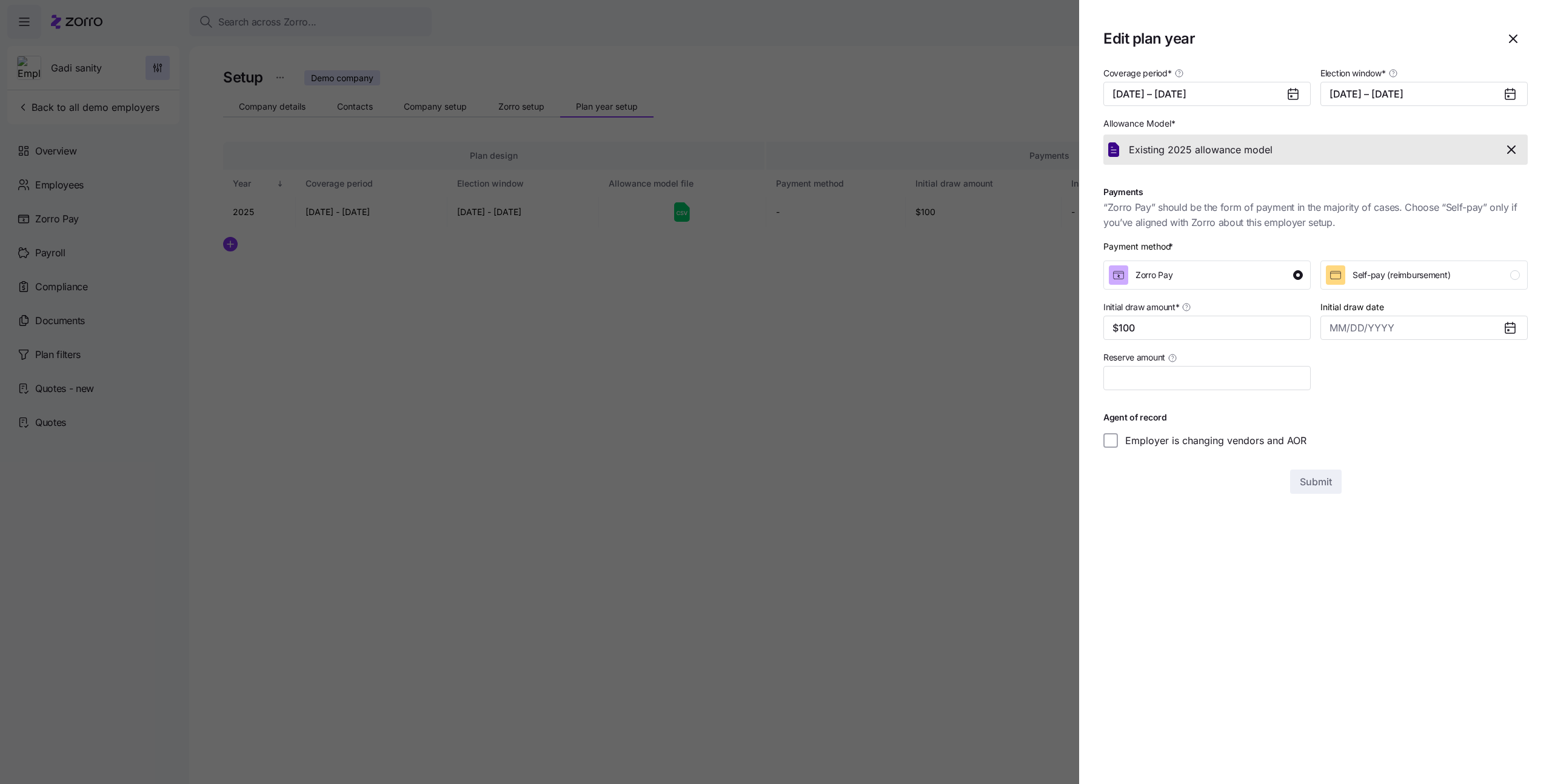
click at [1516, 140] on button "button" at bounding box center [1512, 150] width 23 height 21
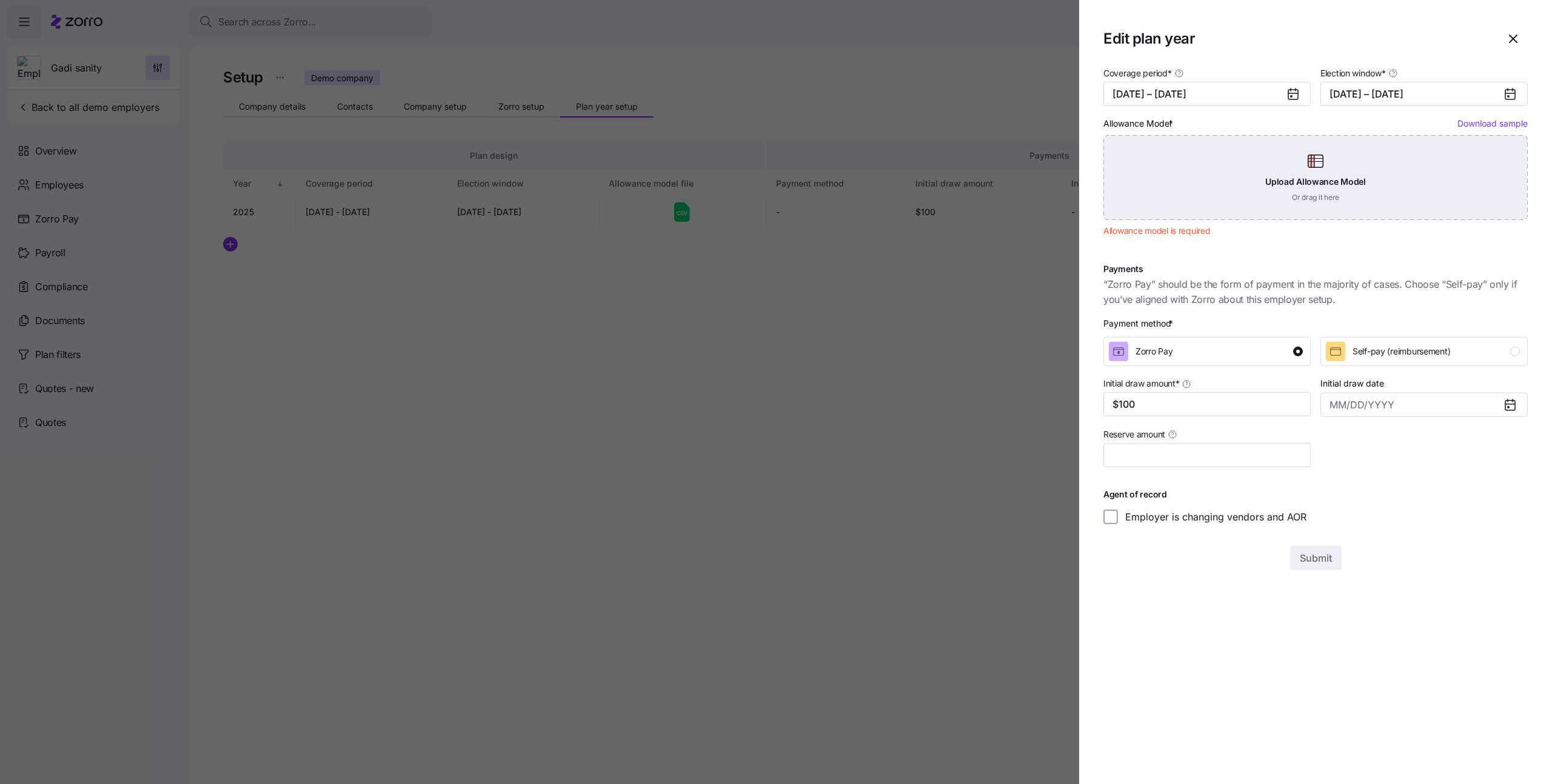
click at [1354, 171] on div "Upload Allowance Model Or drag it here" at bounding box center [1316, 178] width 425 height 85
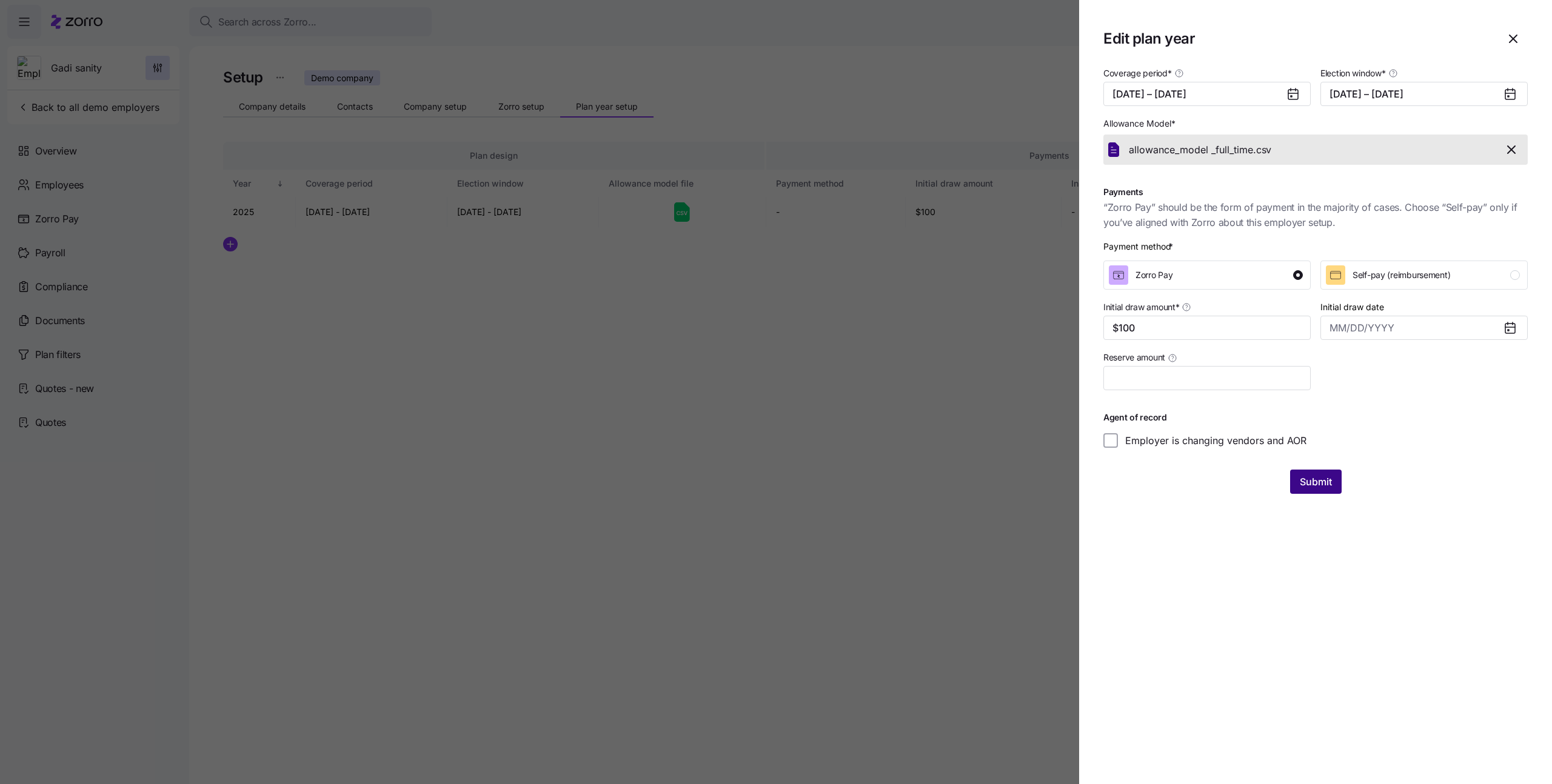
click at [1311, 484] on span "Submit" at bounding box center [1316, 482] width 32 height 15
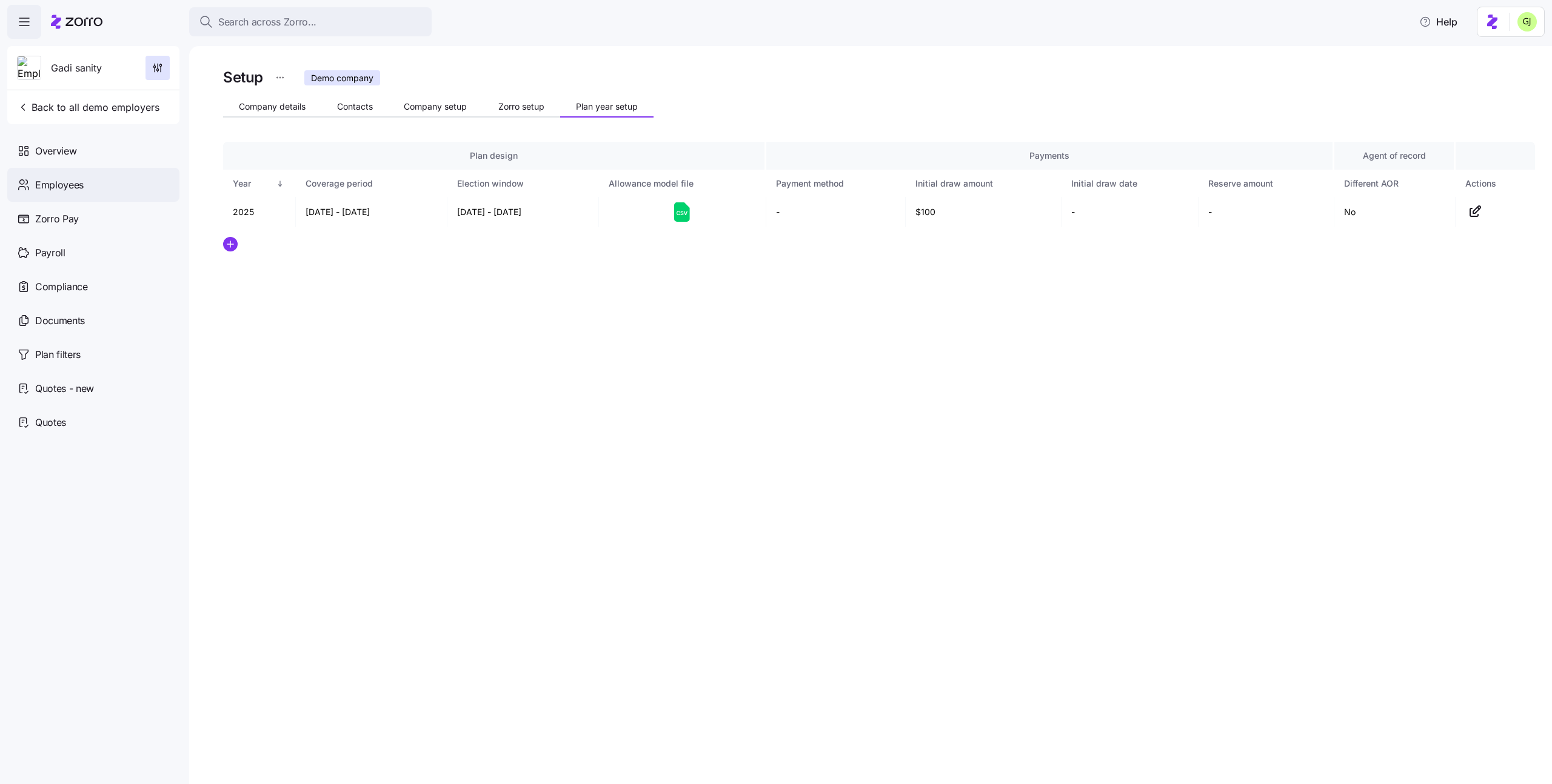
click at [109, 188] on div "Employees" at bounding box center [93, 184] width 172 height 34
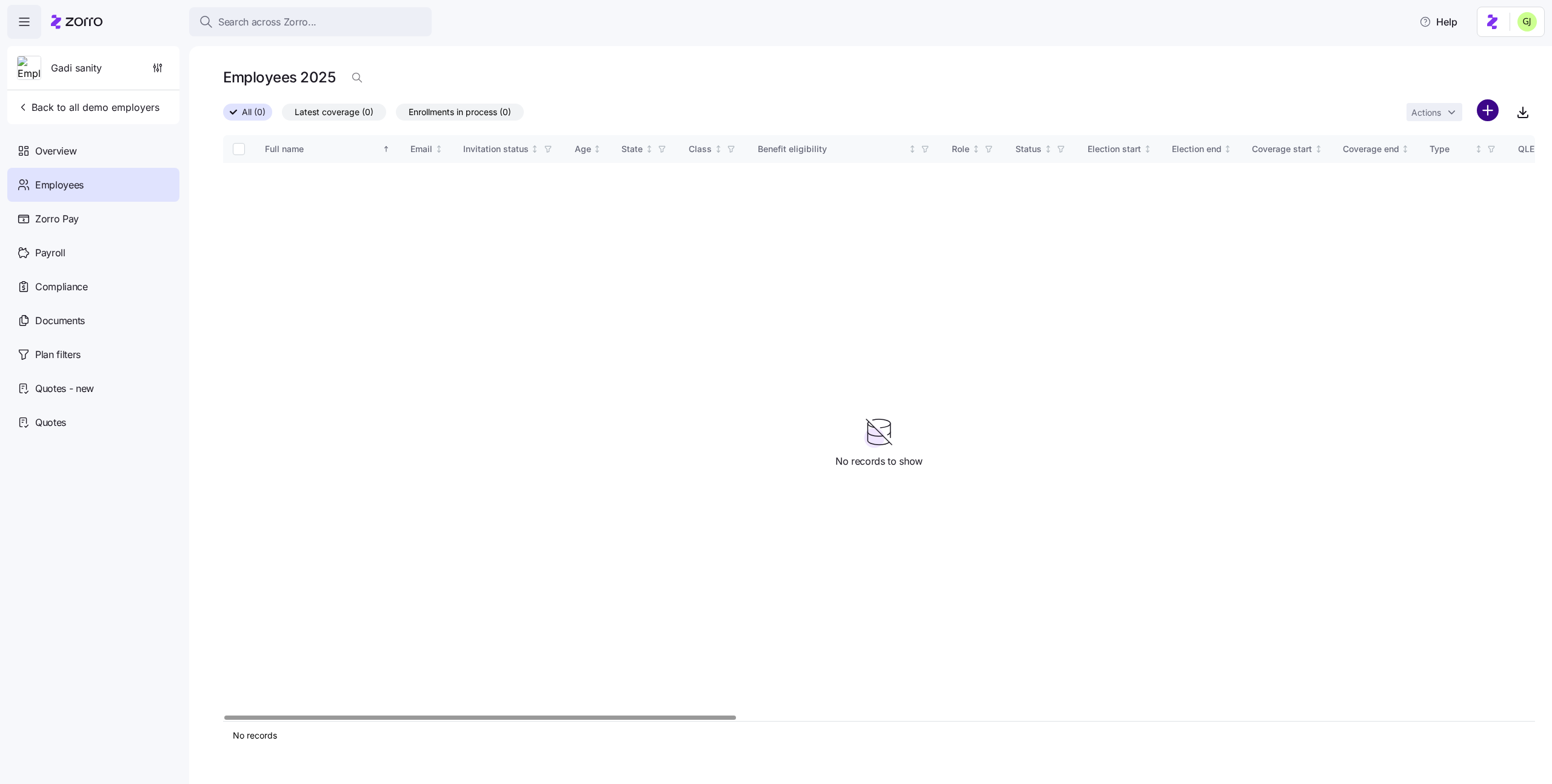
click at [1491, 107] on html "Search across Zorro... Help Gadi sanity Back to all demo employers Overview Emp…" at bounding box center [776, 388] width 1552 height 777
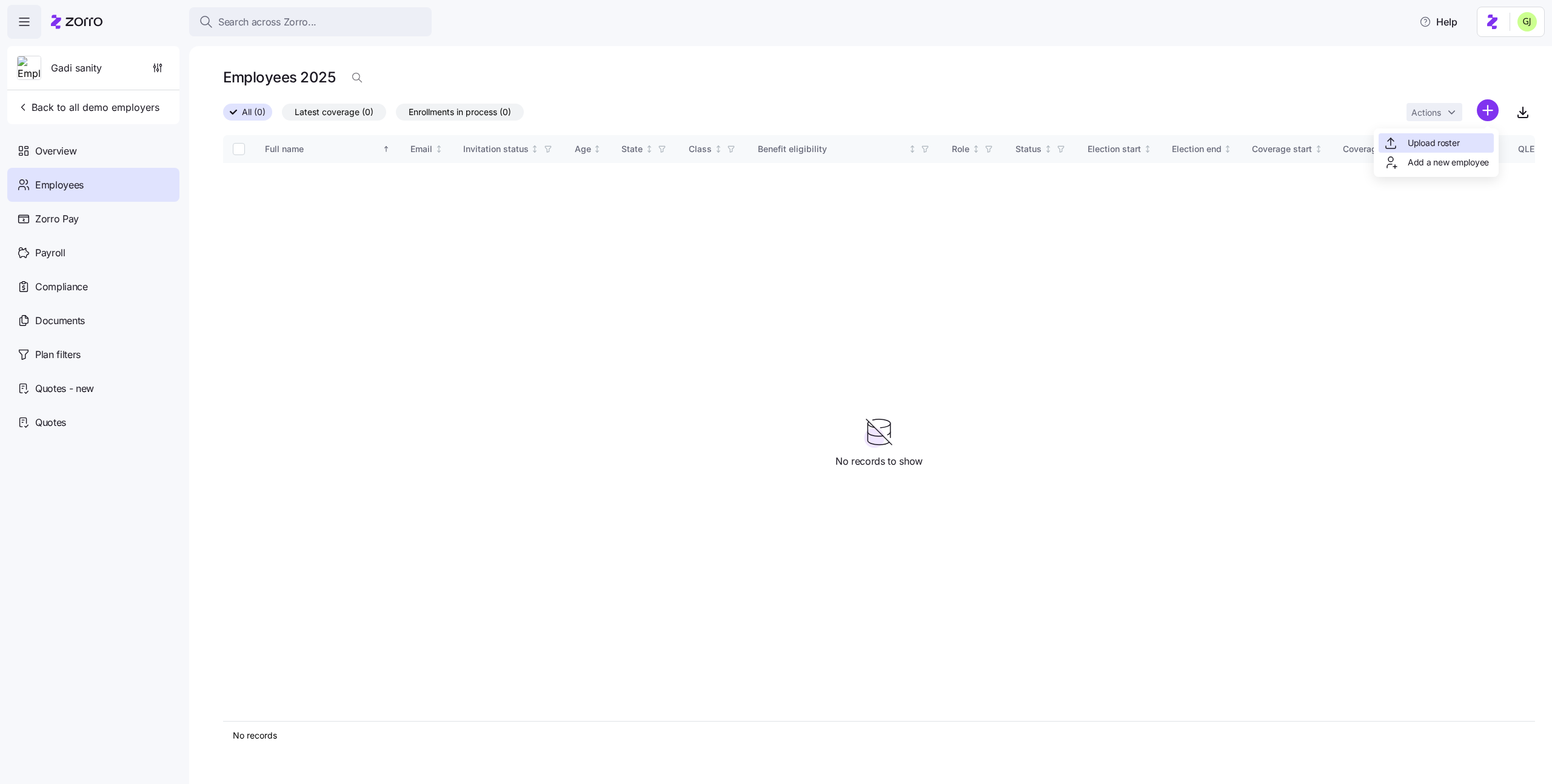
click at [1455, 140] on span "Upload roster" at bounding box center [1433, 143] width 51 height 12
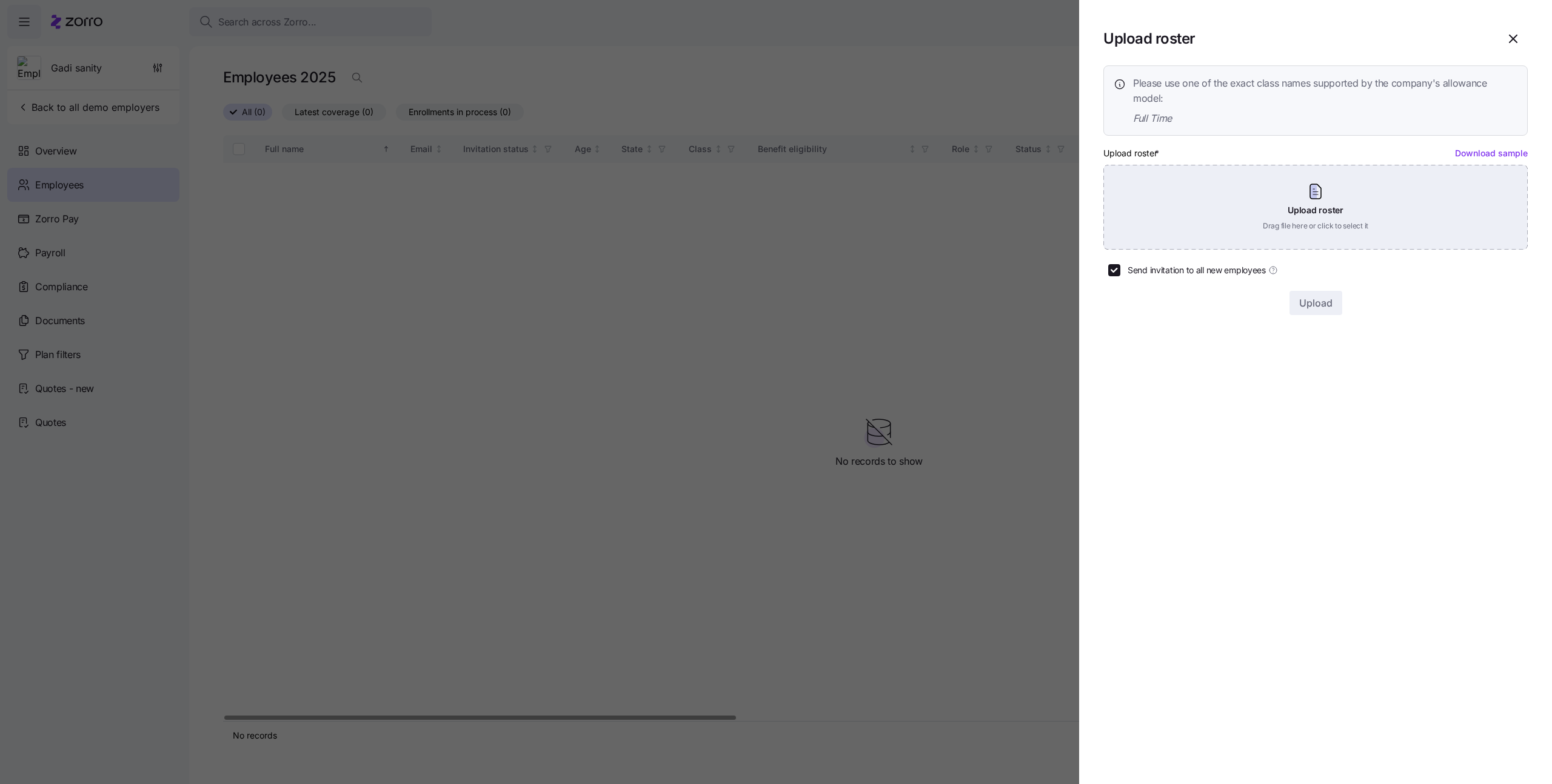
click at [1434, 186] on div "Upload roster Drag file here or click to select it" at bounding box center [1316, 208] width 425 height 85
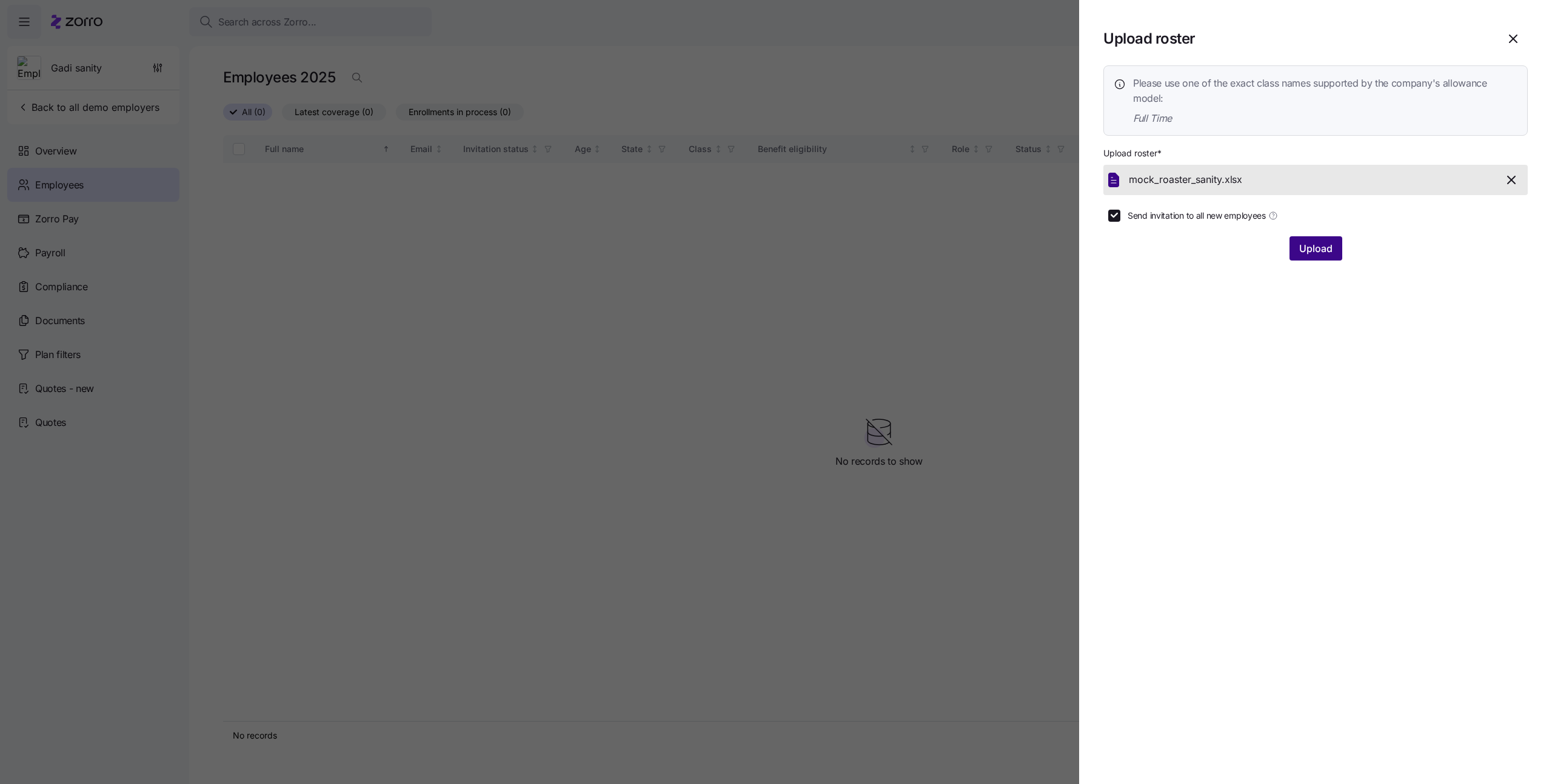
click at [1319, 251] on span "Upload" at bounding box center [1316, 248] width 33 height 15
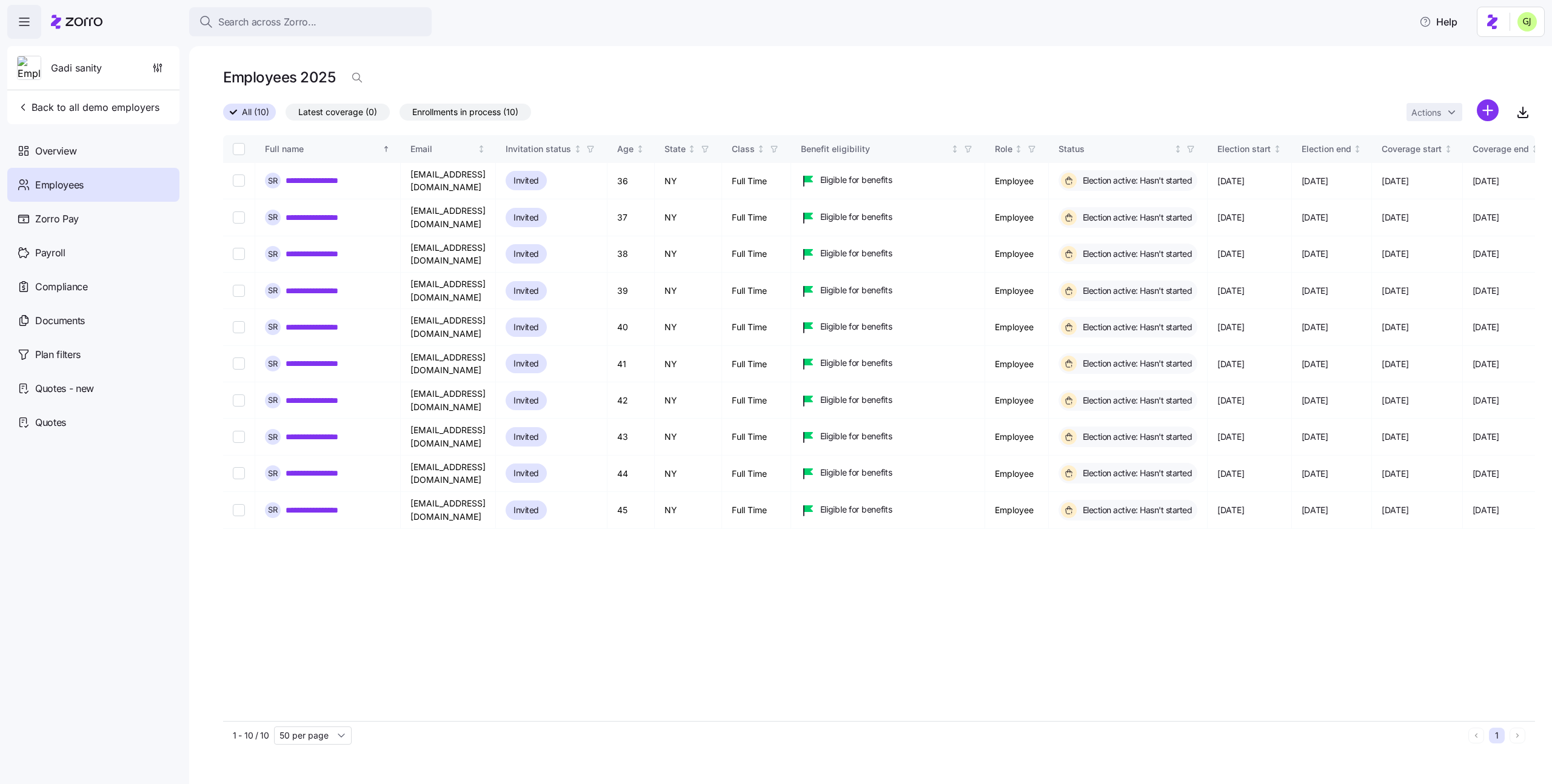
click at [1278, 88] on div "Employees 2025" at bounding box center [879, 77] width 1312 height 24
click at [1483, 113] on html "**********" at bounding box center [776, 388] width 1552 height 777
click at [1459, 161] on span "Add a new employee" at bounding box center [1449, 162] width 82 height 12
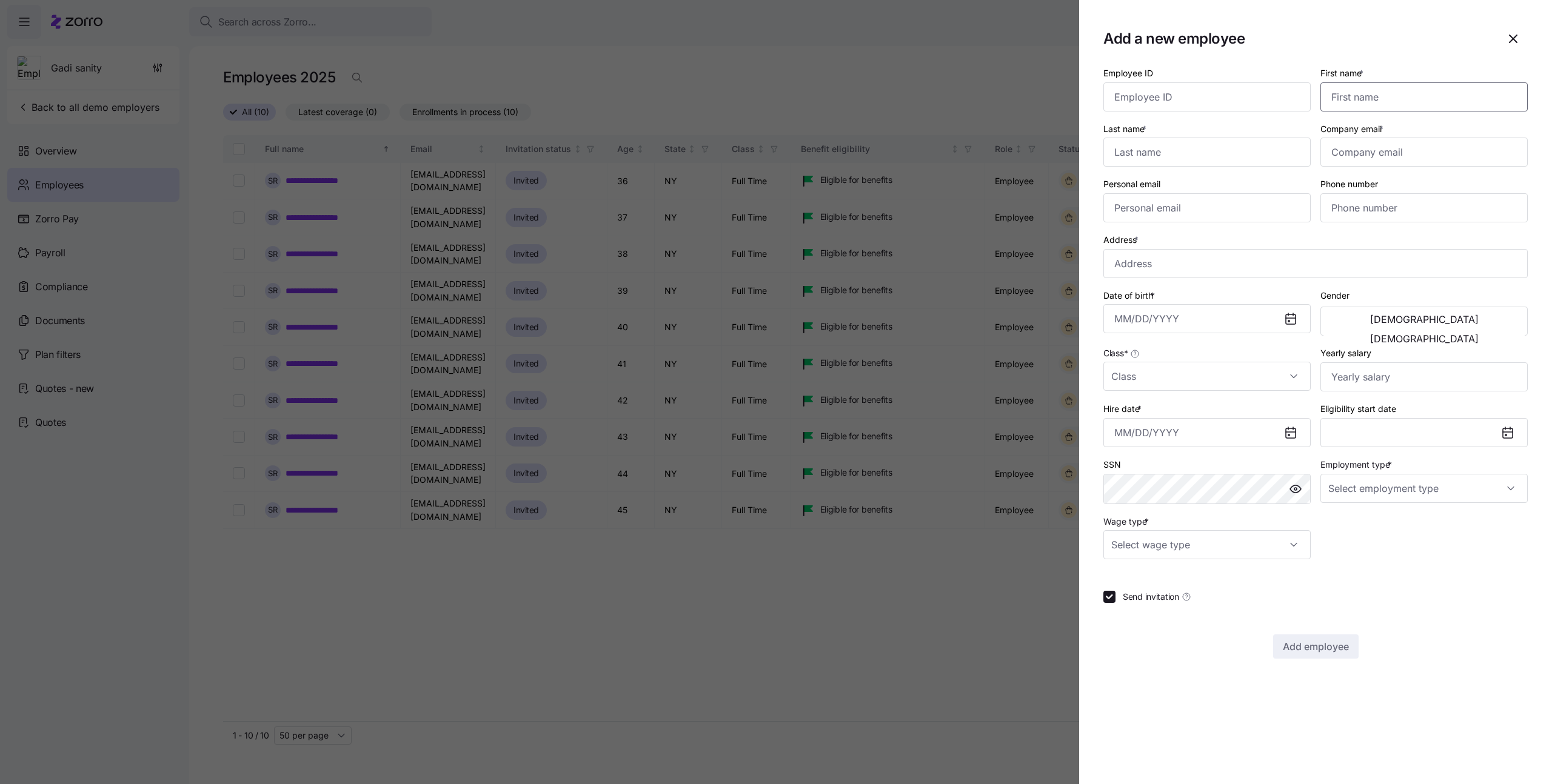
click at [1375, 96] on input "First name *" at bounding box center [1424, 97] width 208 height 30
type input "[PERSON_NAME]"
paste input "[EMAIL_ADDRESS][PERSON_NAME][DOMAIN_NAME]"
type input "[EMAIL_ADDRESS][PERSON_NAME][DOMAIN_NAME]"
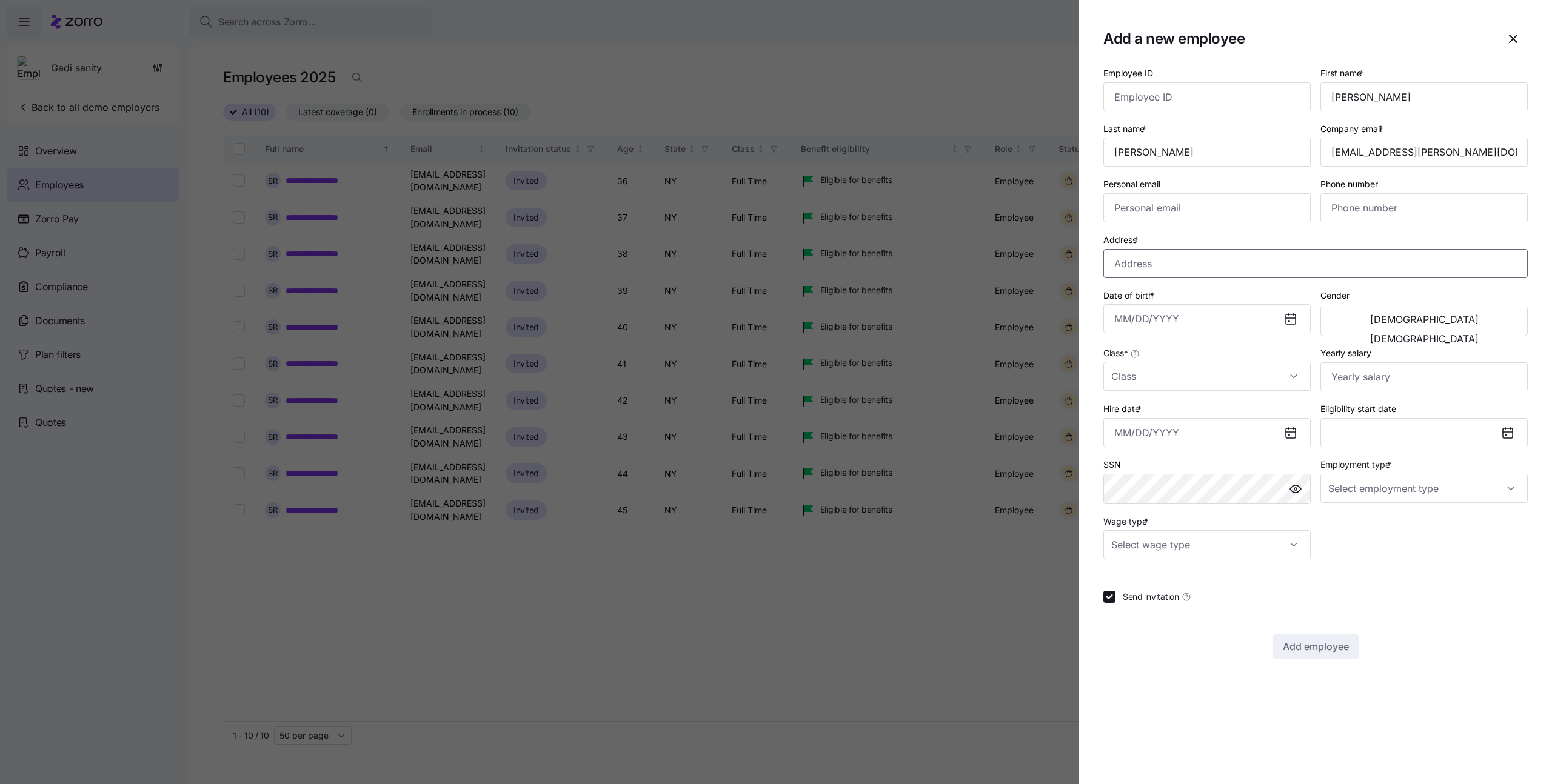
click at [1215, 265] on input "Address *" at bounding box center [1316, 264] width 425 height 30
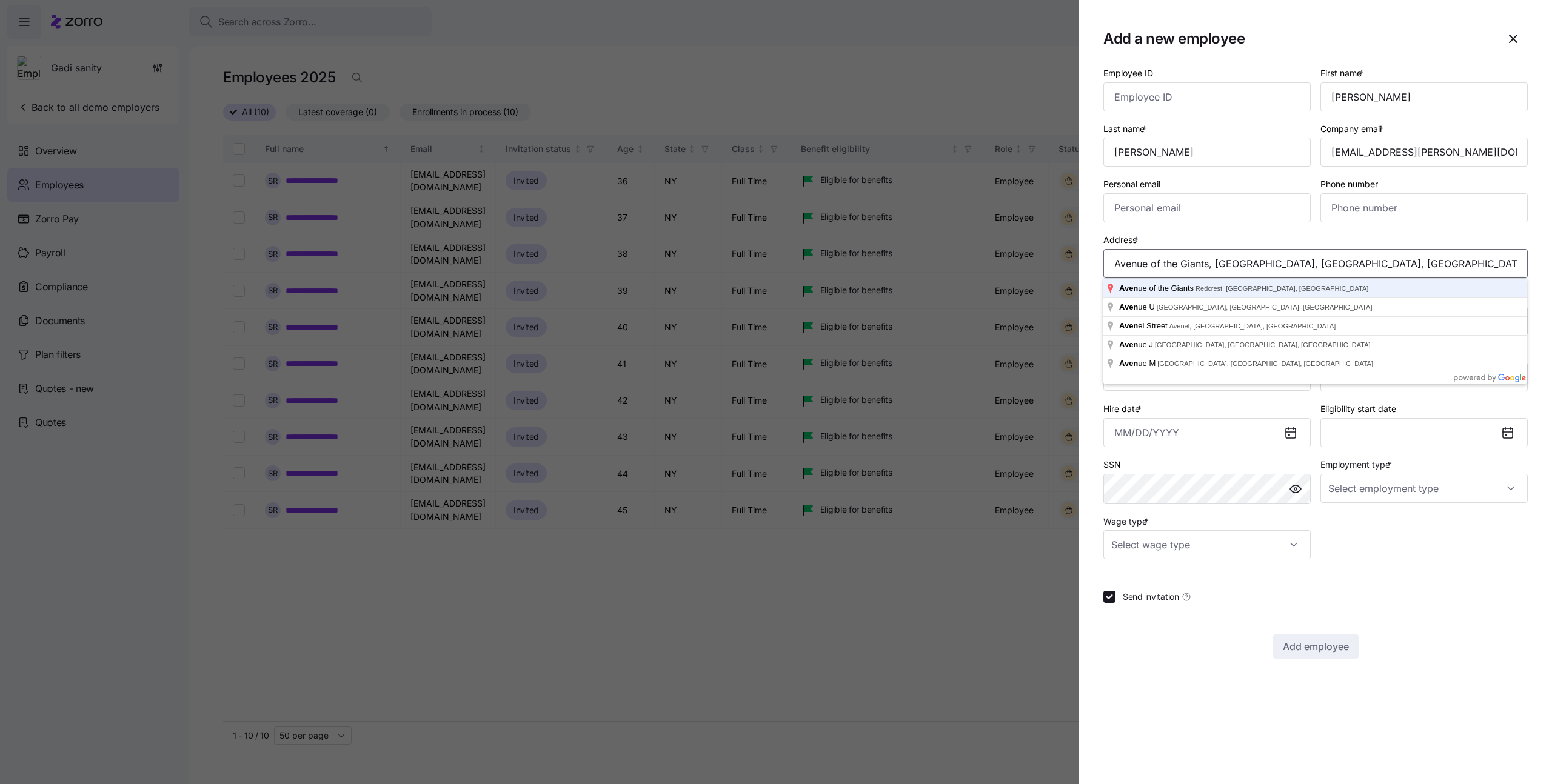
type input "Avenue of the Giants, [GEOGRAPHIC_DATA], [GEOGRAPHIC_DATA], [GEOGRAPHIC_DATA]"
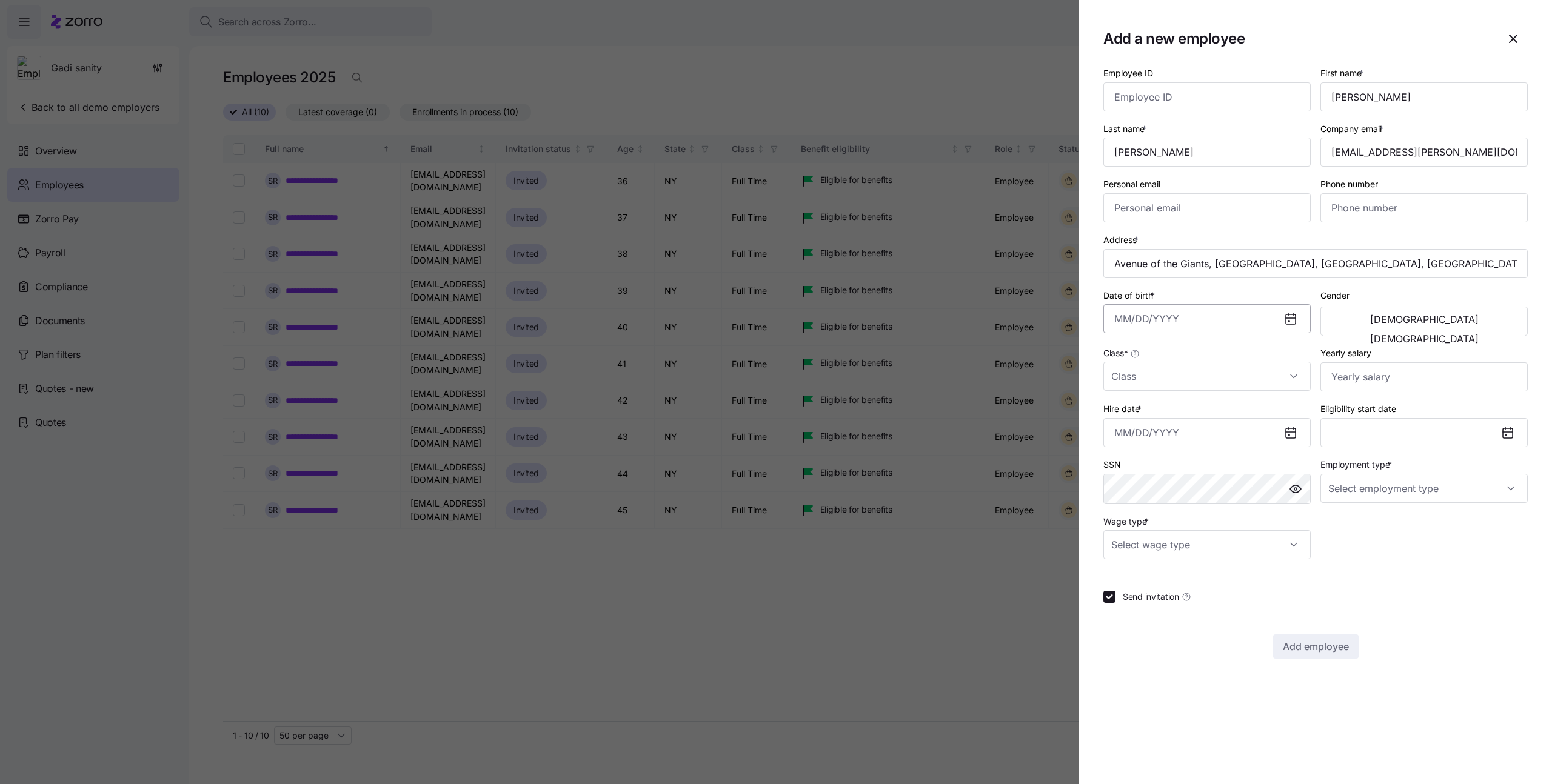
click at [1133, 320] on input "Date of birth *" at bounding box center [1207, 319] width 208 height 30
click at [1152, 392] on button "1990" at bounding box center [1149, 395] width 69 height 30
click at [1151, 392] on button "Jan" at bounding box center [1149, 395] width 69 height 30
click at [1154, 418] on button "2" at bounding box center [1159, 419] width 30 height 30
type input "[DATE]"
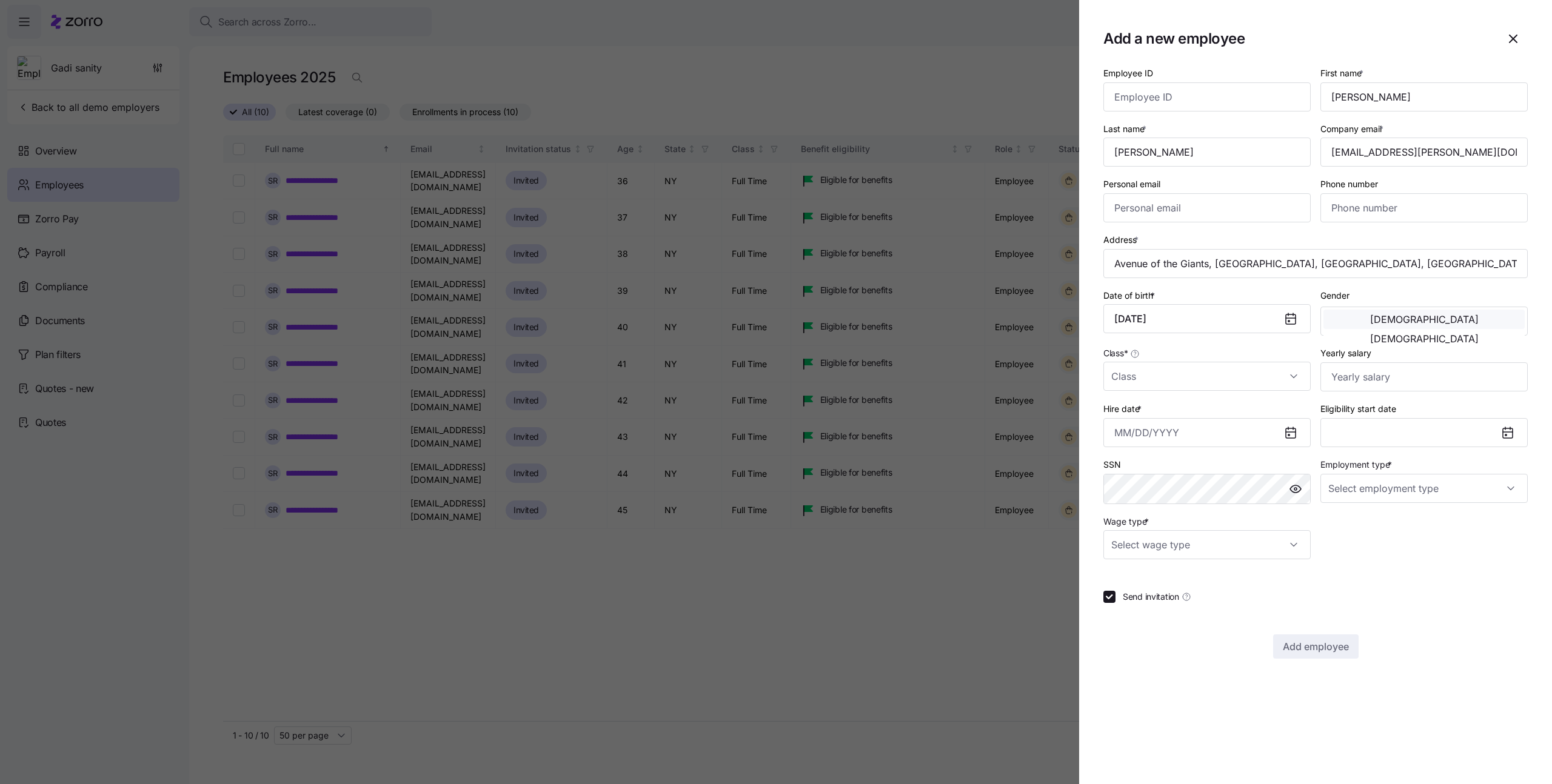
click at [1357, 320] on button "[DEMOGRAPHIC_DATA]" at bounding box center [1424, 320] width 201 height 19
click at [1249, 379] on input "Class *" at bounding box center [1207, 377] width 208 height 30
click at [1239, 415] on div "Full Time" at bounding box center [1207, 412] width 198 height 25
type input "Full Time"
click at [1194, 437] on input "Hire date *" at bounding box center [1207, 433] width 208 height 30
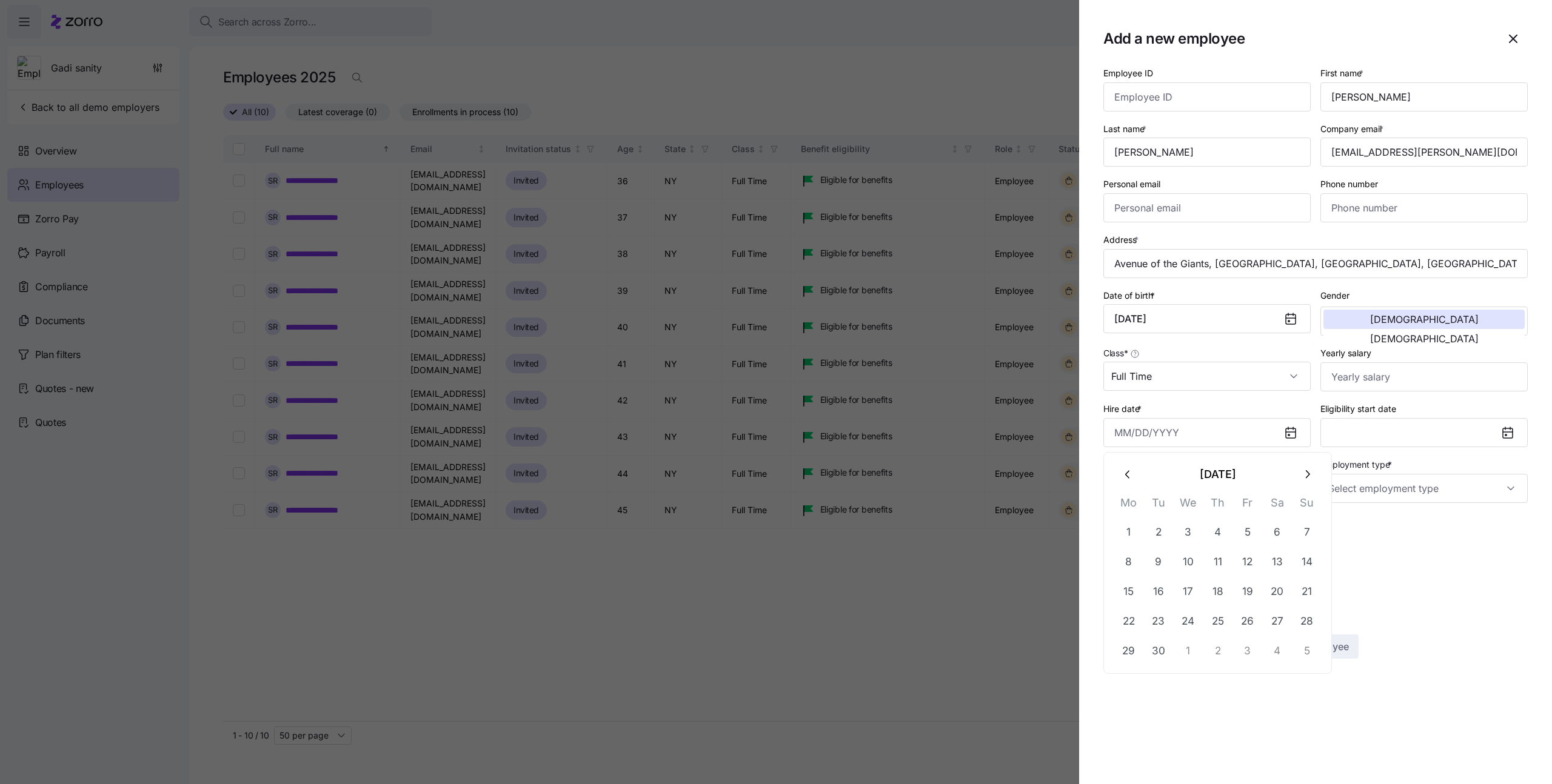
click at [1127, 472] on icon "button" at bounding box center [1127, 474] width 4 height 8
click at [1162, 535] on button "1" at bounding box center [1159, 532] width 30 height 30
type input "[DATE]"
click at [1395, 489] on input "Employment type *" at bounding box center [1424, 489] width 208 height 30
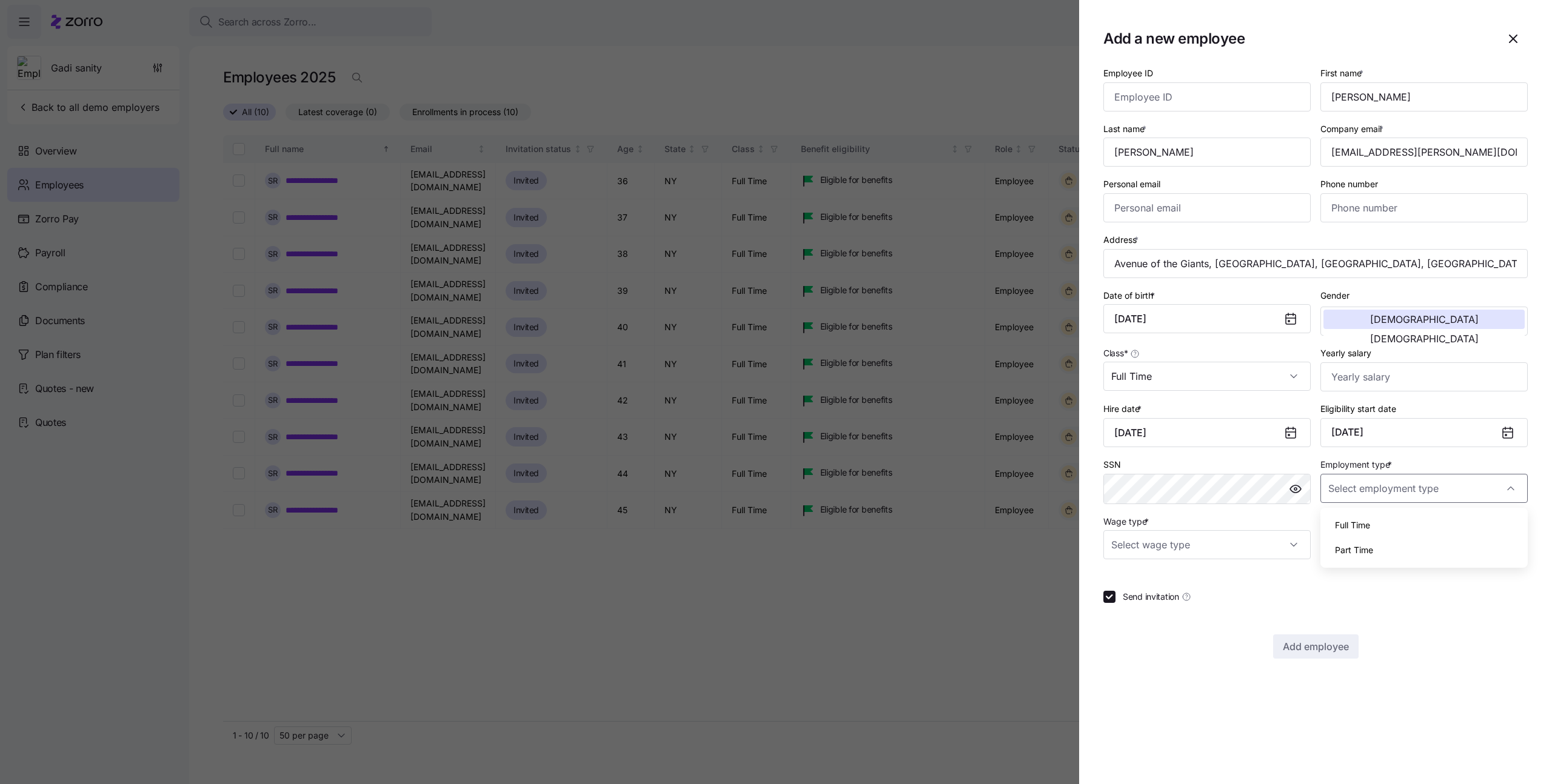
click at [1390, 521] on div "Full Time" at bounding box center [1424, 525] width 198 height 25
type input "Full Time"
click at [1218, 556] on input "Wage type *" at bounding box center [1207, 545] width 208 height 30
click at [1205, 573] on div "Salary" at bounding box center [1207, 582] width 198 height 25
type input "Salary"
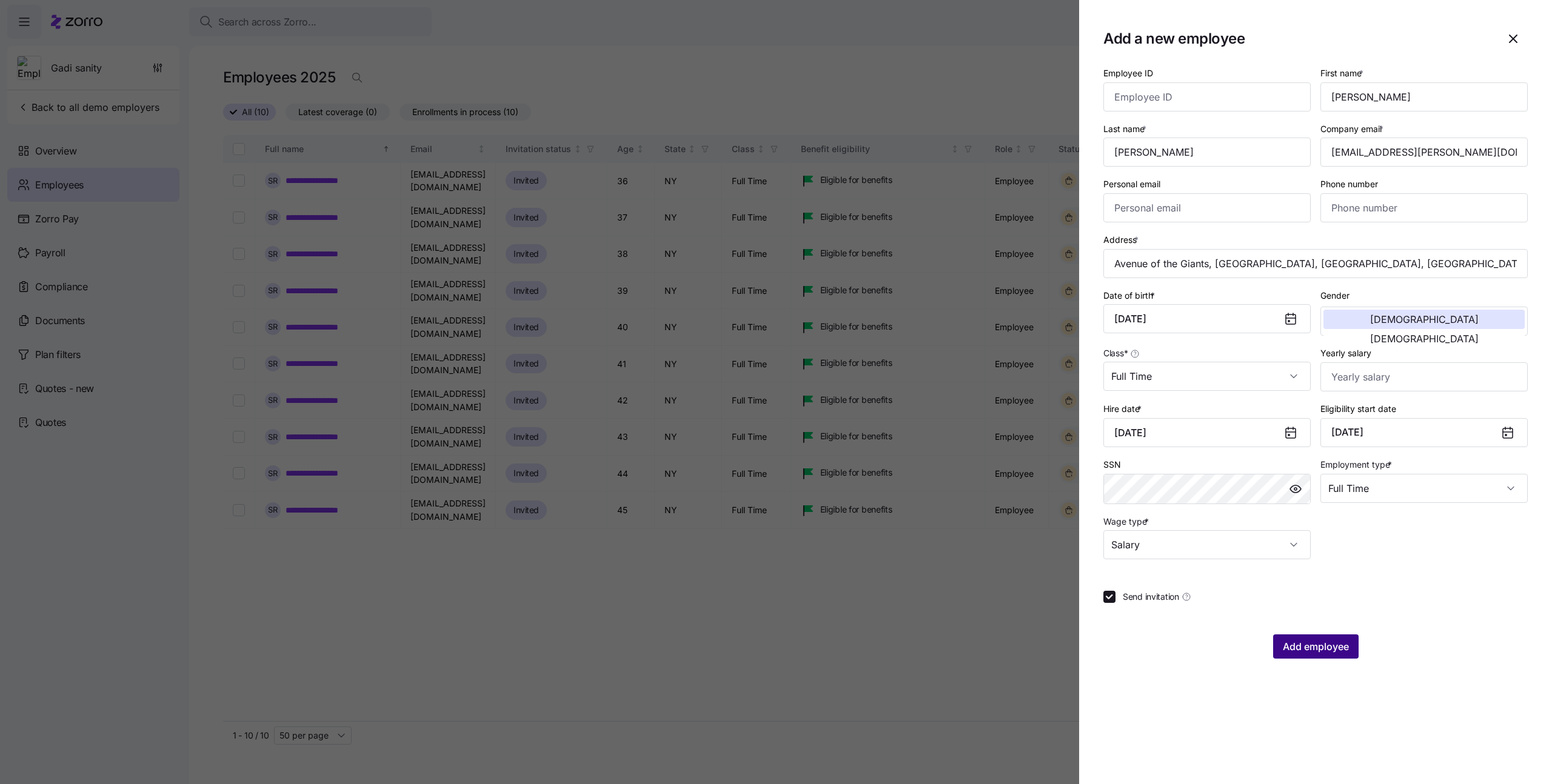
click at [1333, 642] on span "Add employee" at bounding box center [1316, 647] width 66 height 15
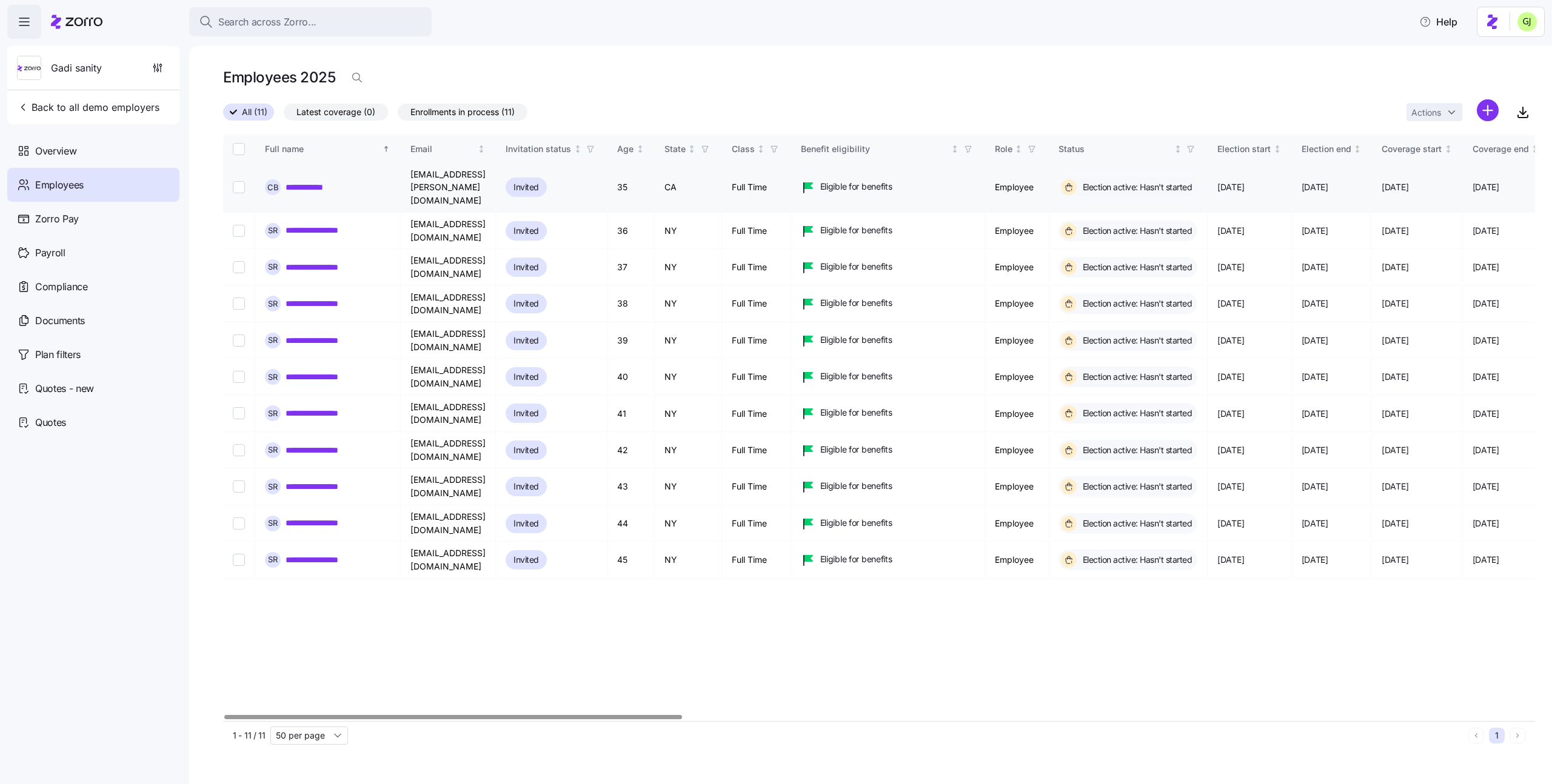
click at [324, 181] on link "**********" at bounding box center [312, 188] width 53 height 12
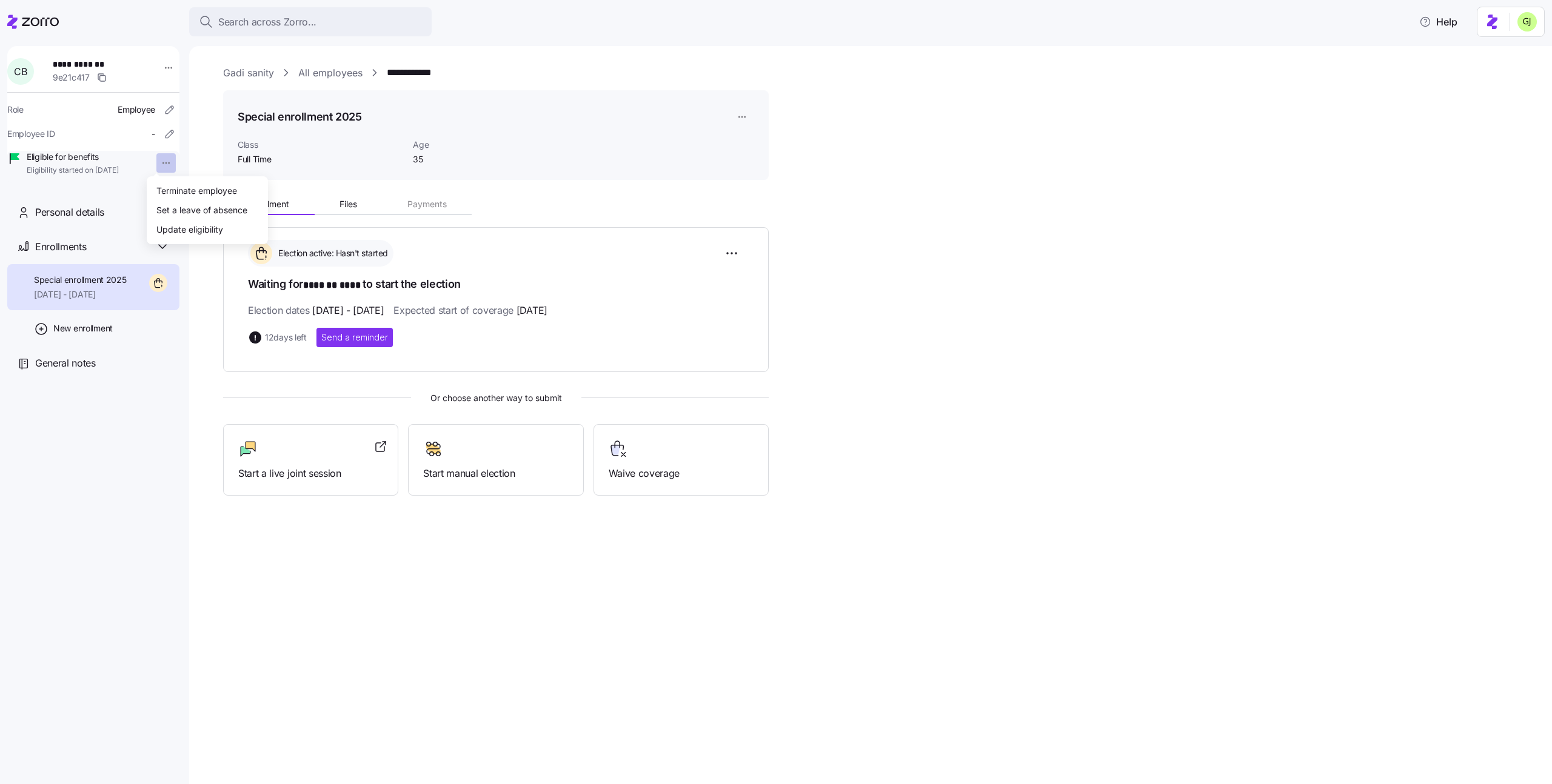
click at [155, 160] on html "**********" at bounding box center [776, 388] width 1552 height 777
click at [181, 185] on div "Terminate employee" at bounding box center [196, 190] width 81 height 13
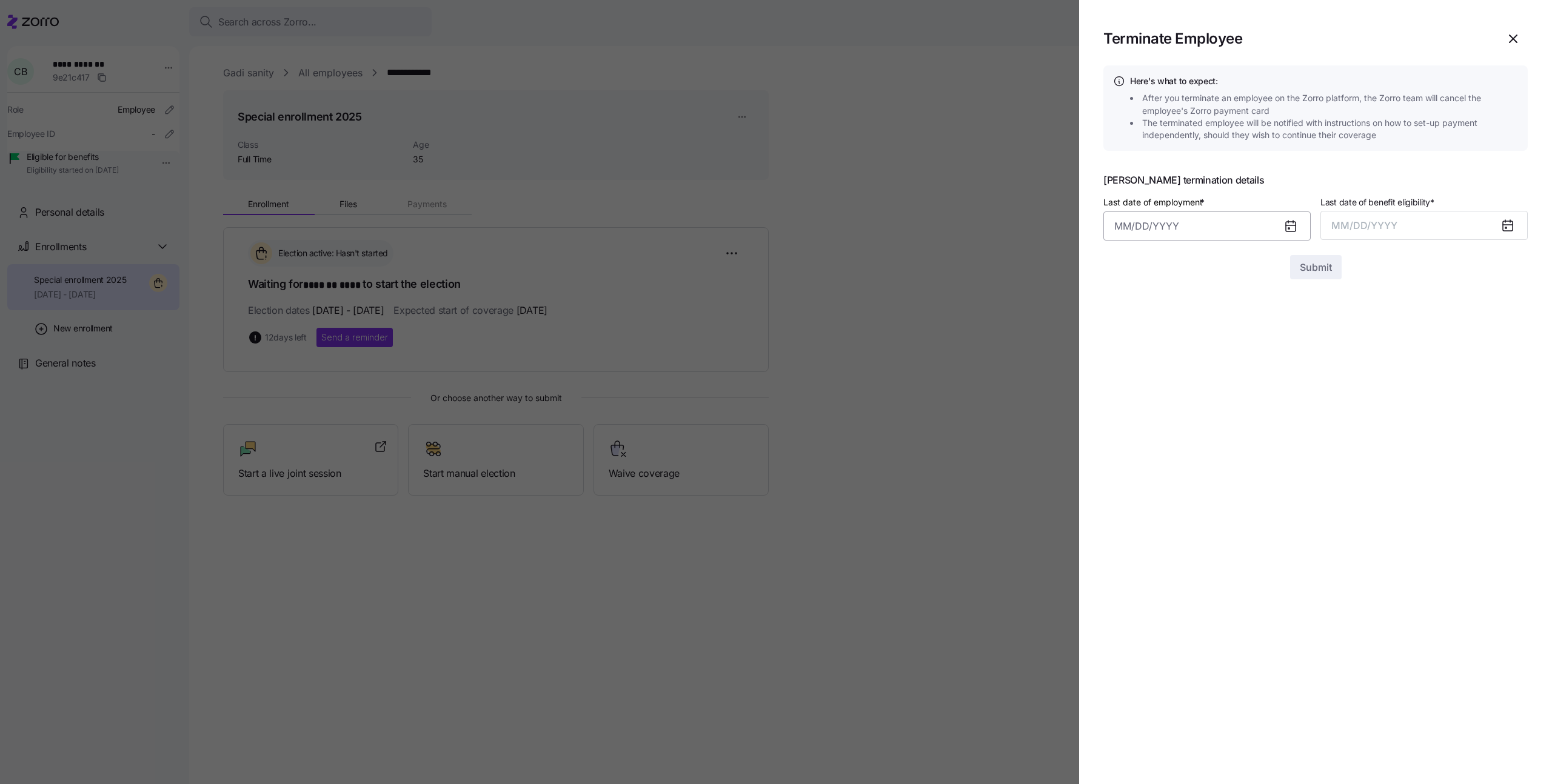
click at [1187, 230] on input "Last date of employment *" at bounding box center [1207, 227] width 208 height 30
click at [1128, 264] on icon "button" at bounding box center [1128, 267] width 13 height 13
click at [1311, 265] on icon "button" at bounding box center [1307, 267] width 13 height 13
click at [1244, 320] on button "1" at bounding box center [1248, 326] width 30 height 30
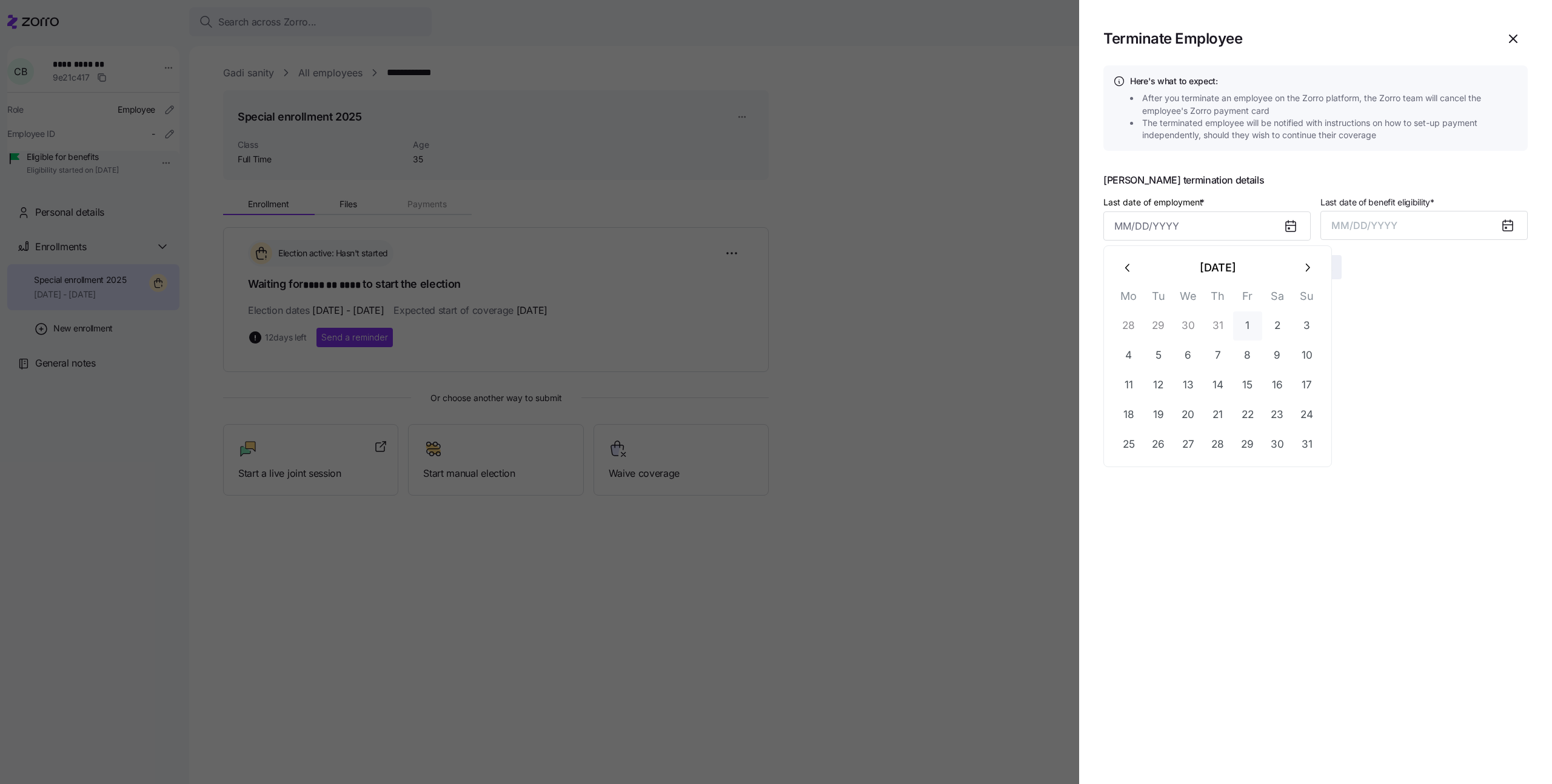
type input "[DATE]"
click at [1390, 224] on span "MM/DD/YYYY" at bounding box center [1364, 226] width 66 height 12
click at [1440, 353] on button "Aug" at bounding box center [1436, 361] width 69 height 30
click at [1318, 274] on span "Submit" at bounding box center [1316, 267] width 32 height 15
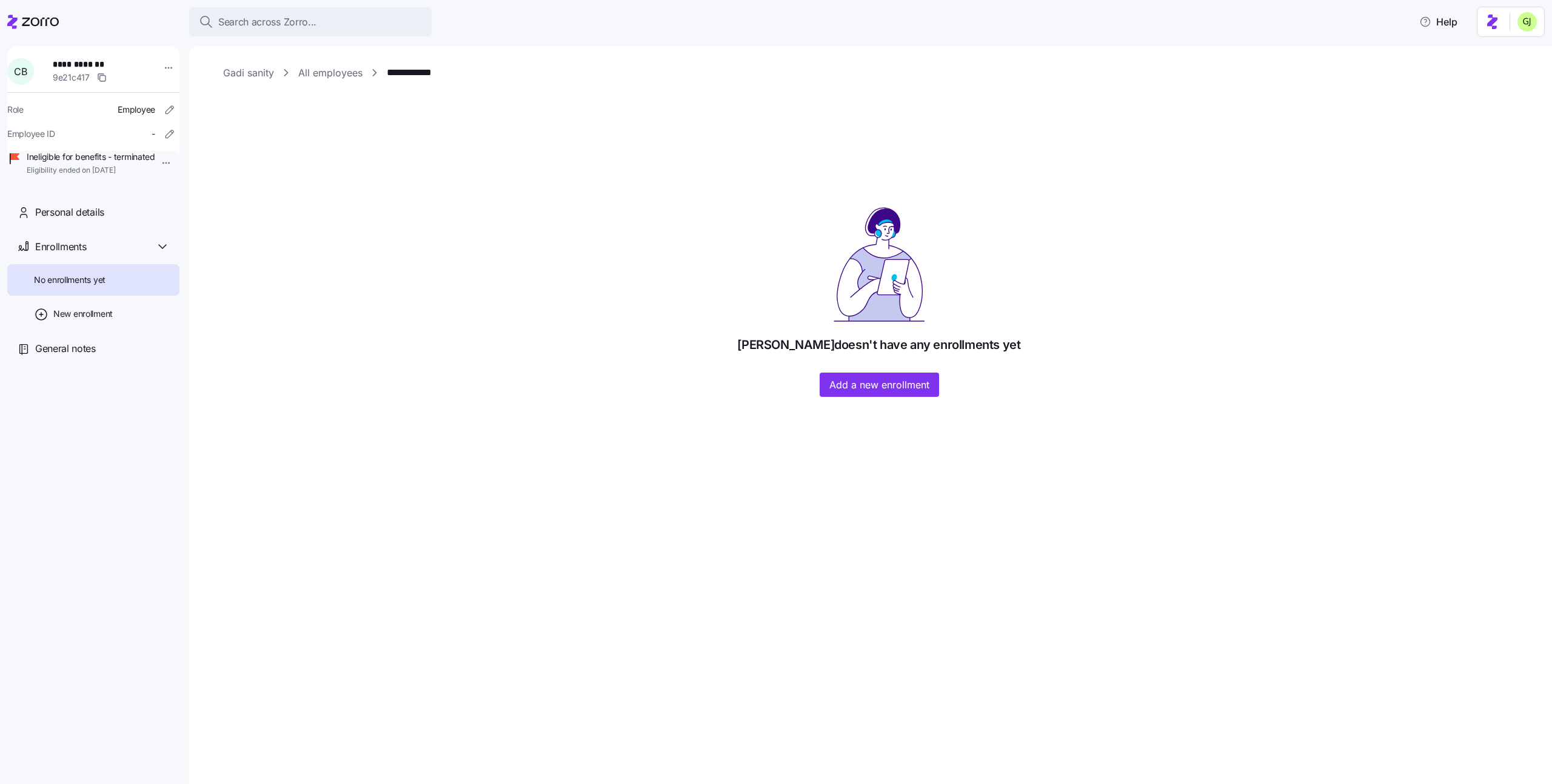
click at [334, 73] on link "All employees" at bounding box center [330, 72] width 64 height 15
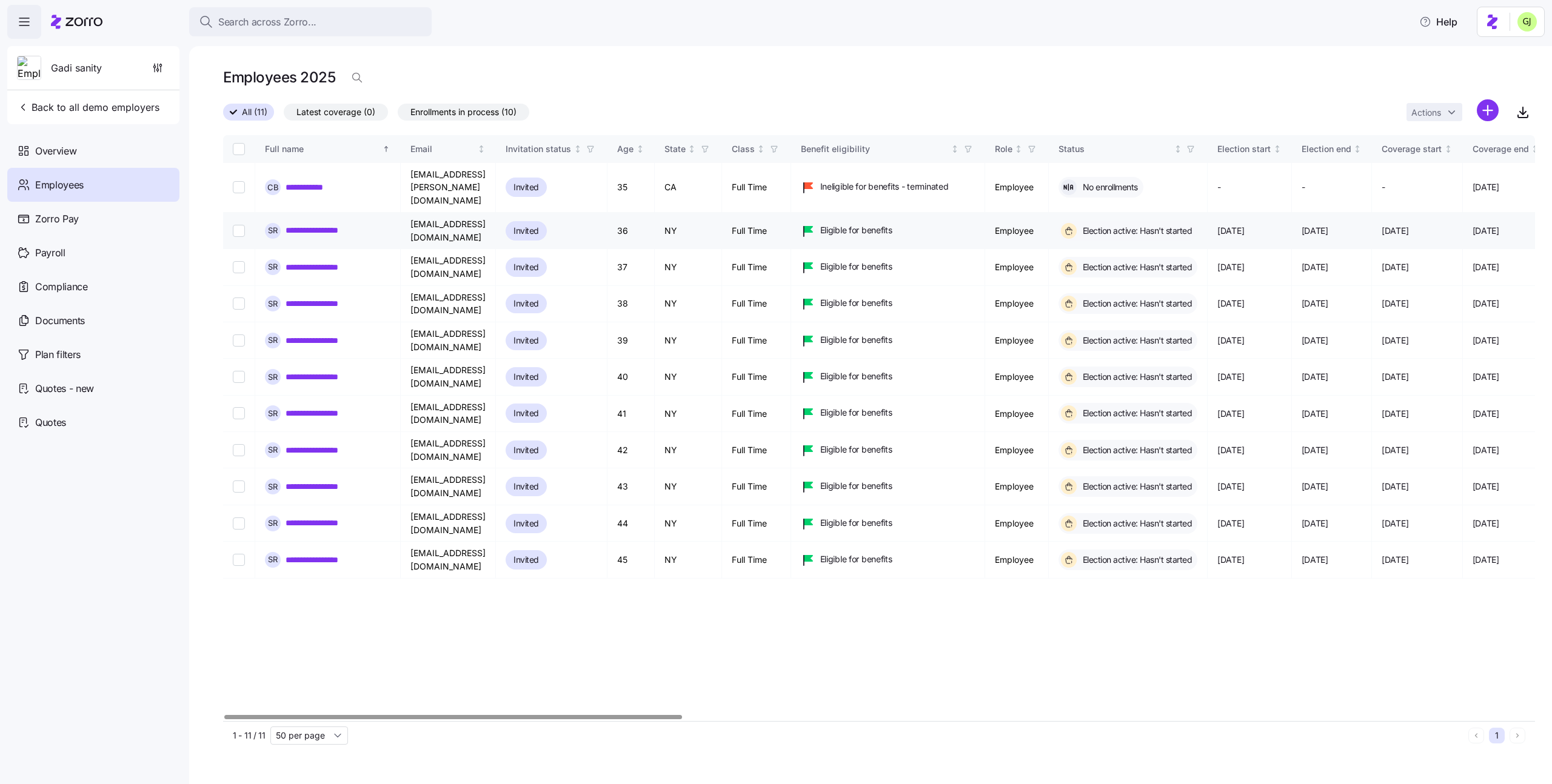
click at [325, 224] on link "**********" at bounding box center [320, 230] width 70 height 12
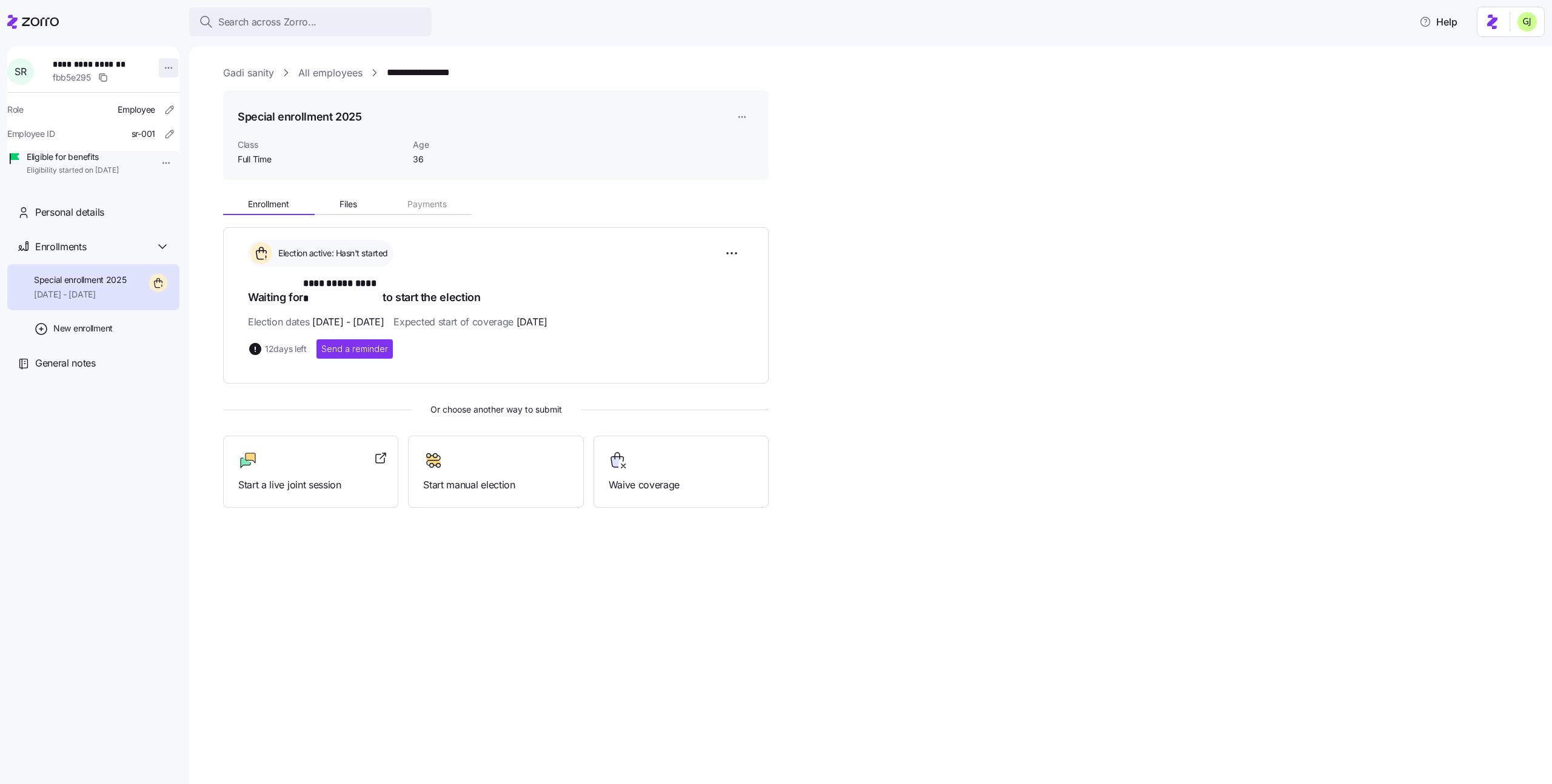
click at [162, 63] on html "**********" at bounding box center [776, 388] width 1552 height 777
click at [208, 210] on div "Delete employee" at bounding box center [209, 212] width 67 height 13
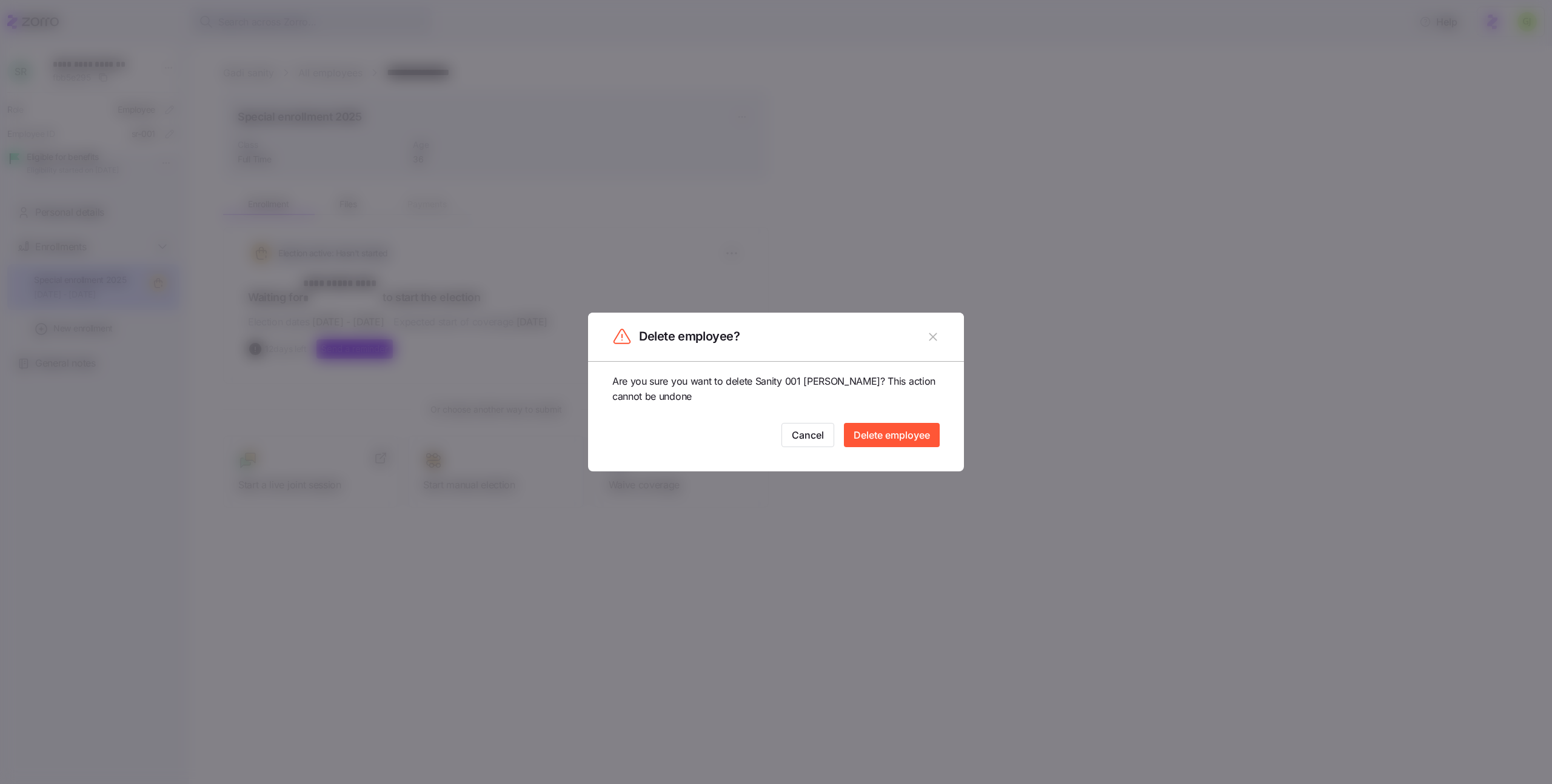
click at [915, 439] on span "Delete employee" at bounding box center [892, 435] width 76 height 15
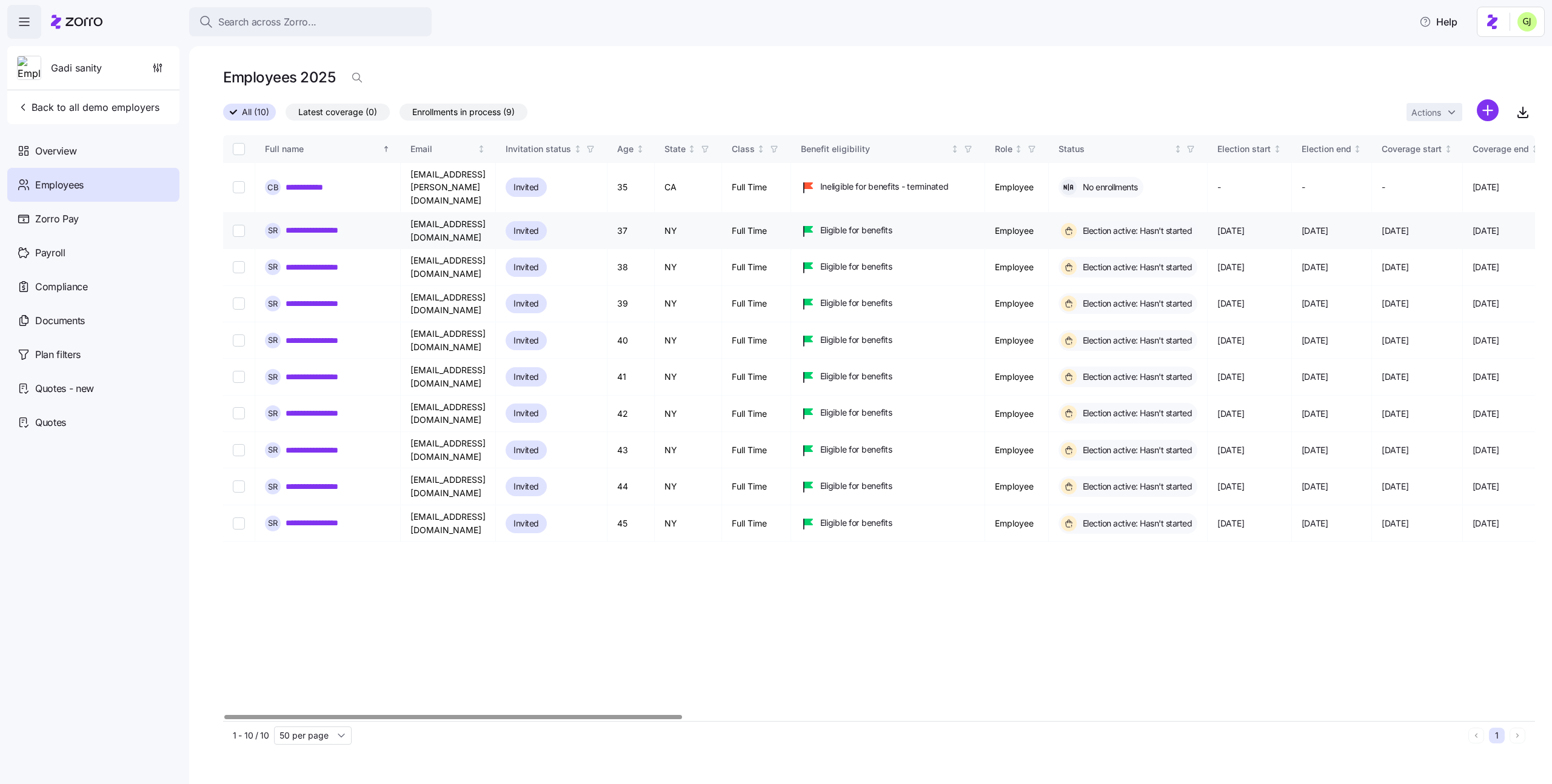
click at [340, 224] on link "**********" at bounding box center [321, 230] width 72 height 12
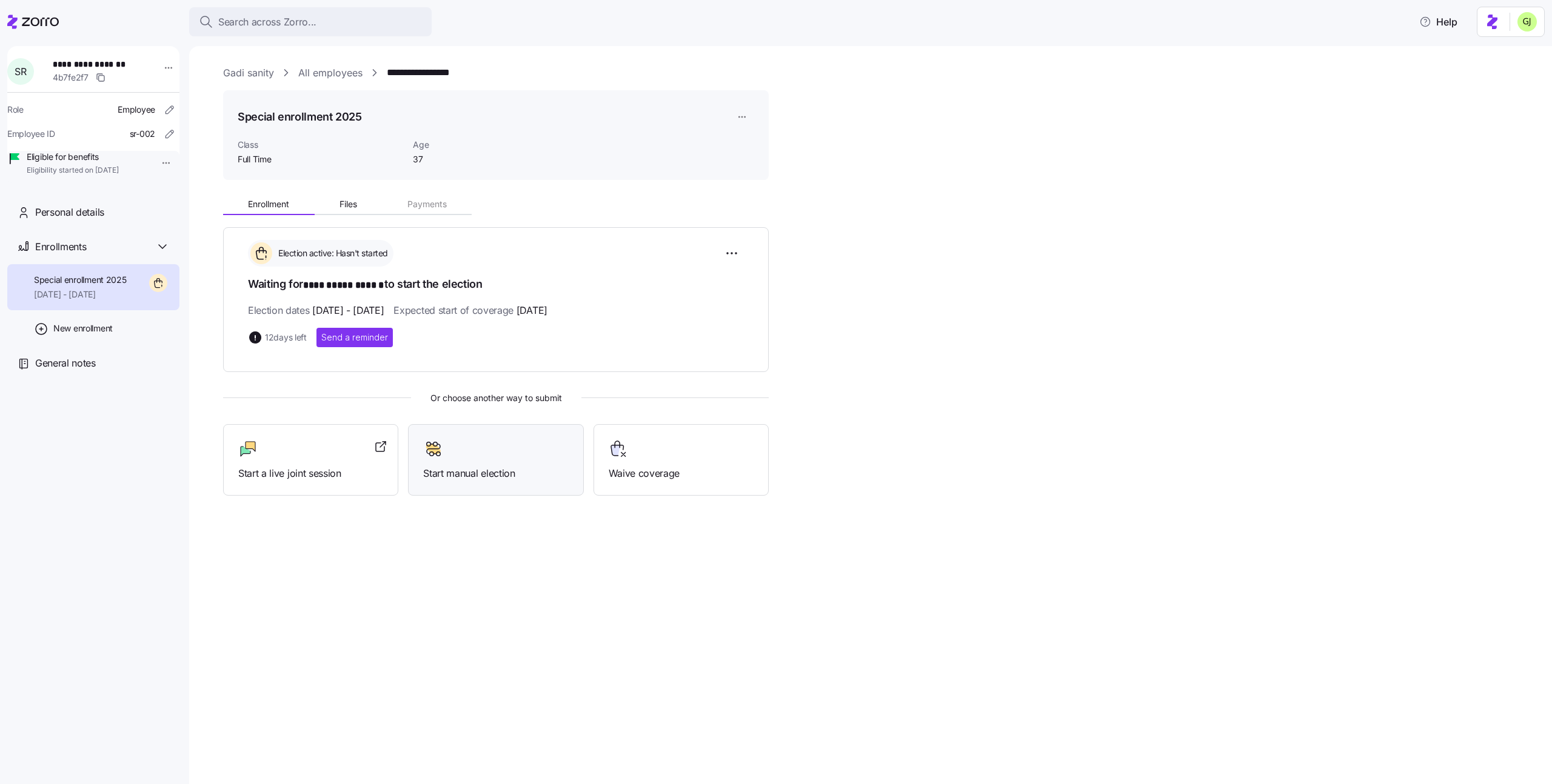
click at [479, 462] on div "Start manual election" at bounding box center [495, 460] width 145 height 42
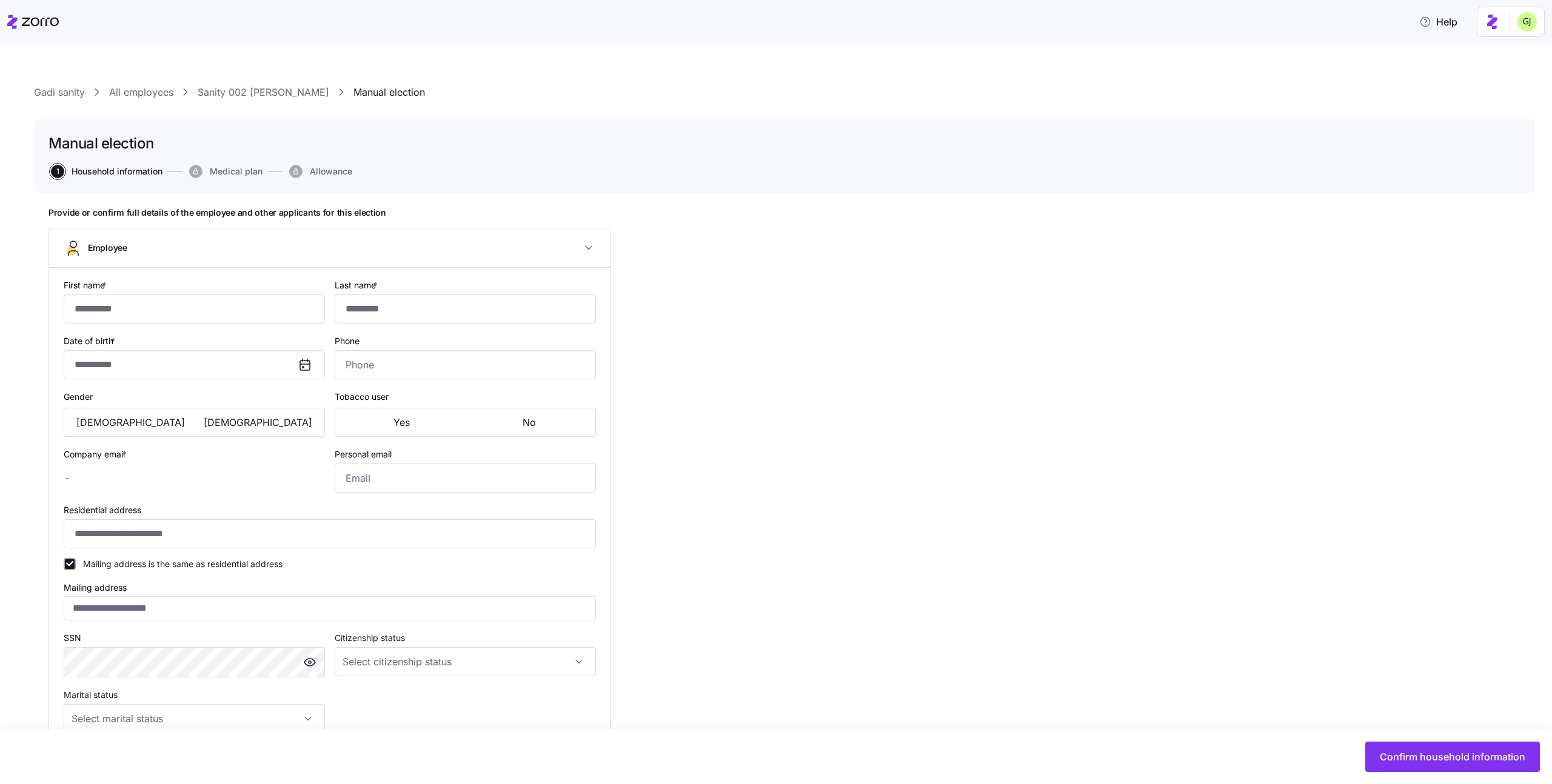
type input "**********"
type input "******"
type input "[EMAIL_ADDRESS][DOMAIN_NAME]"
type input "**********"
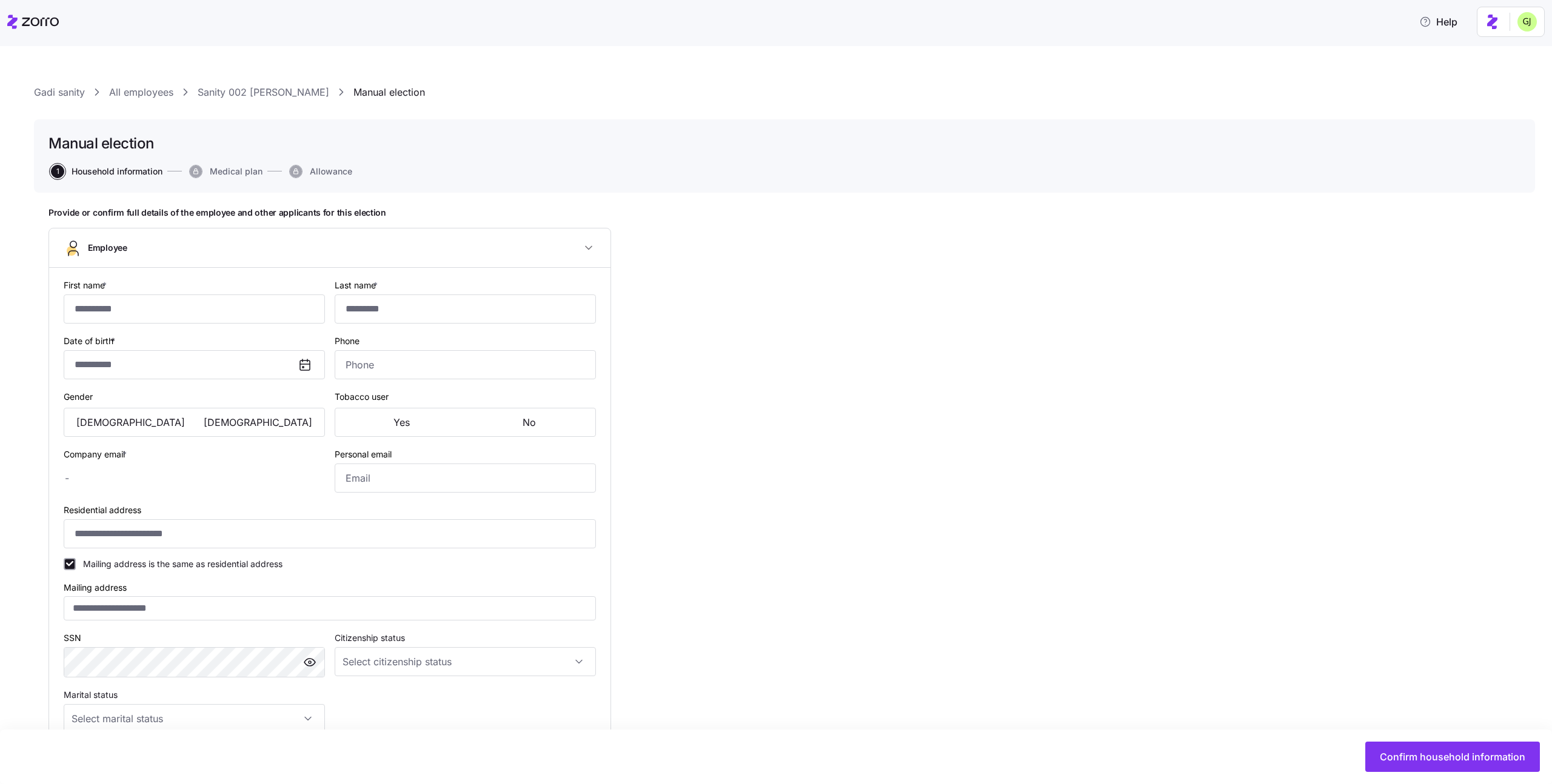
checkbox input "true"
type input "**********"
type input "[PHONE_NUMBER]"
type input "Full Time"
type input "Part time"
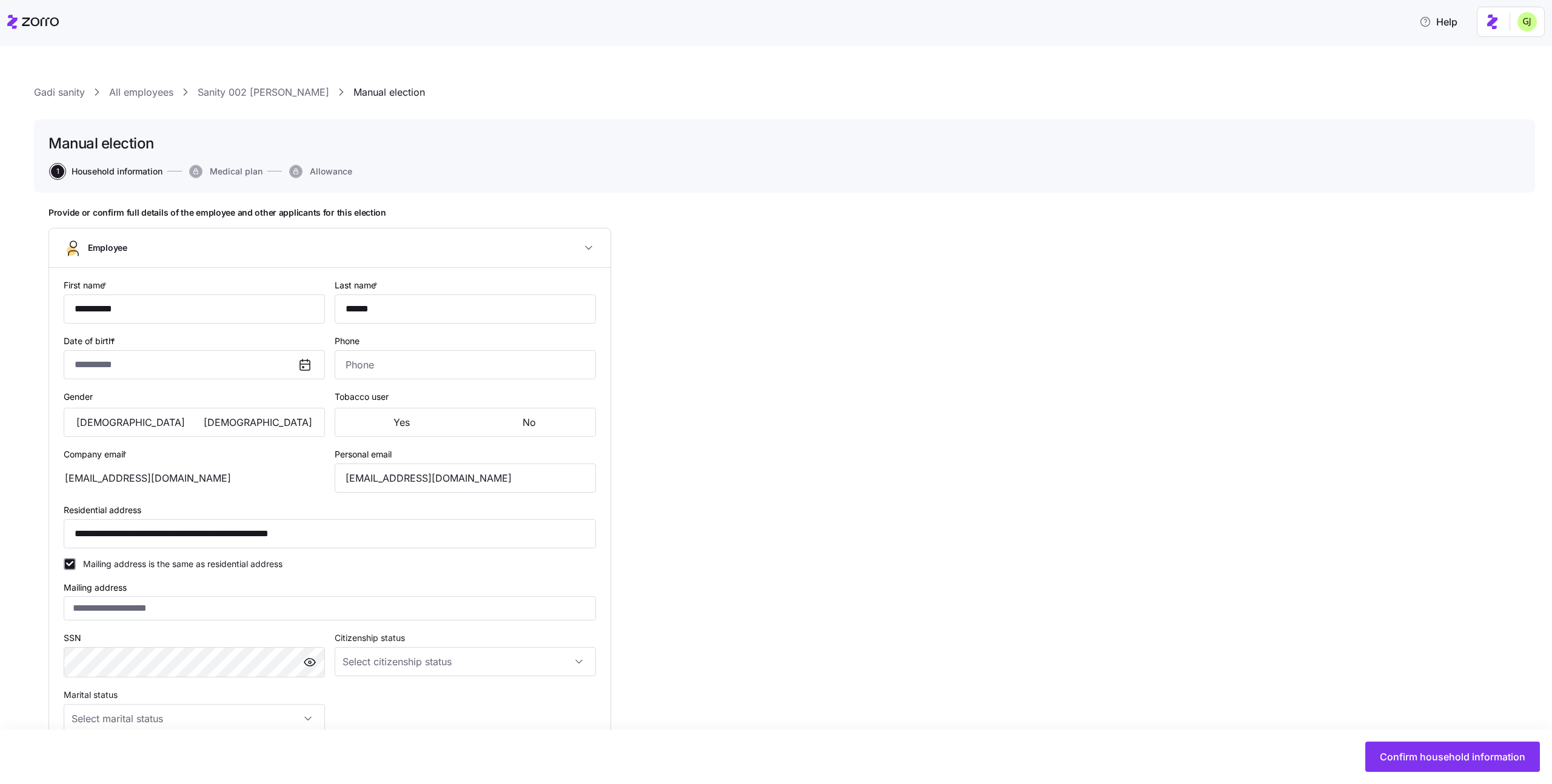
type input "Hourly"
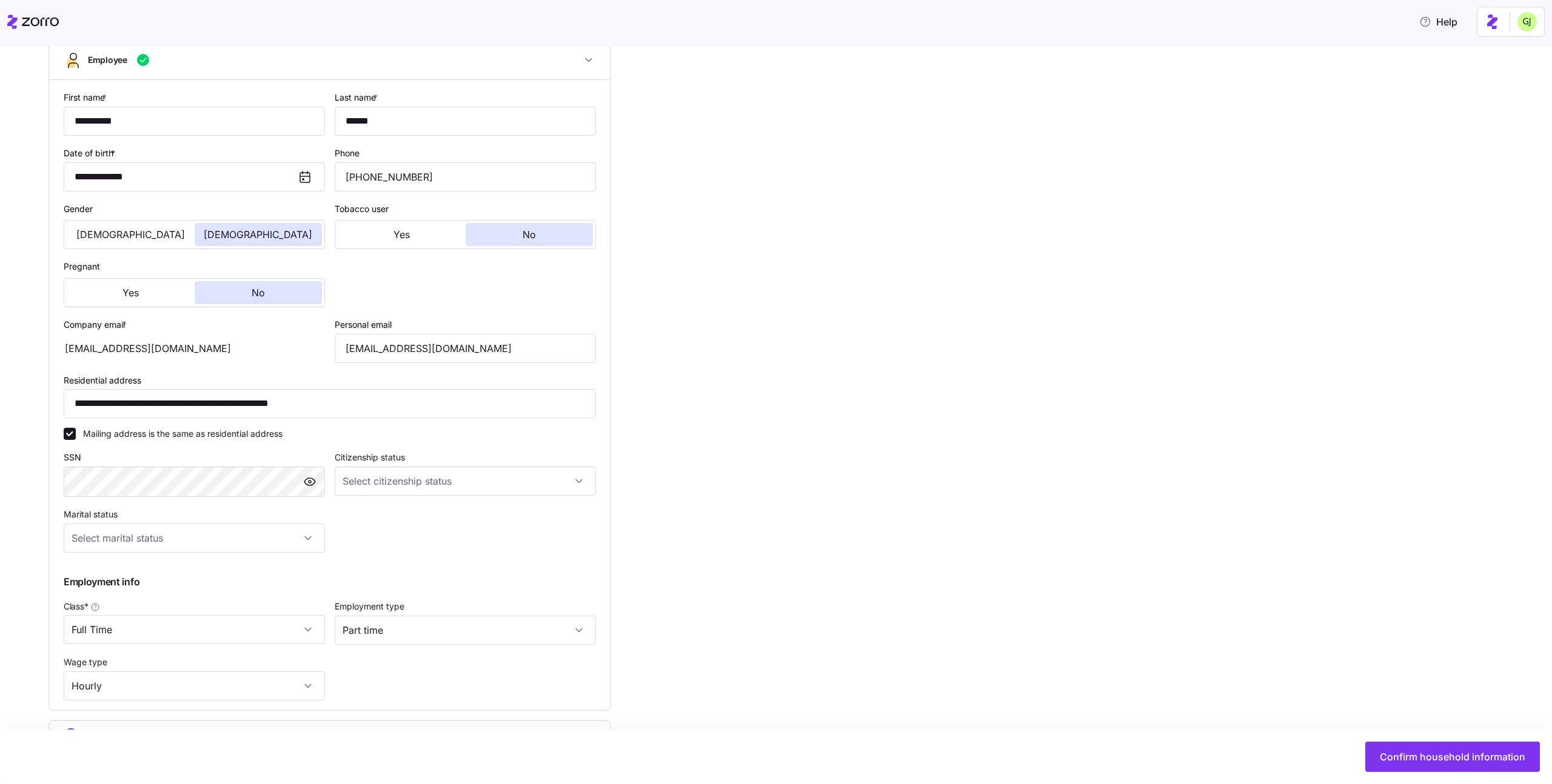
scroll to position [268, 0]
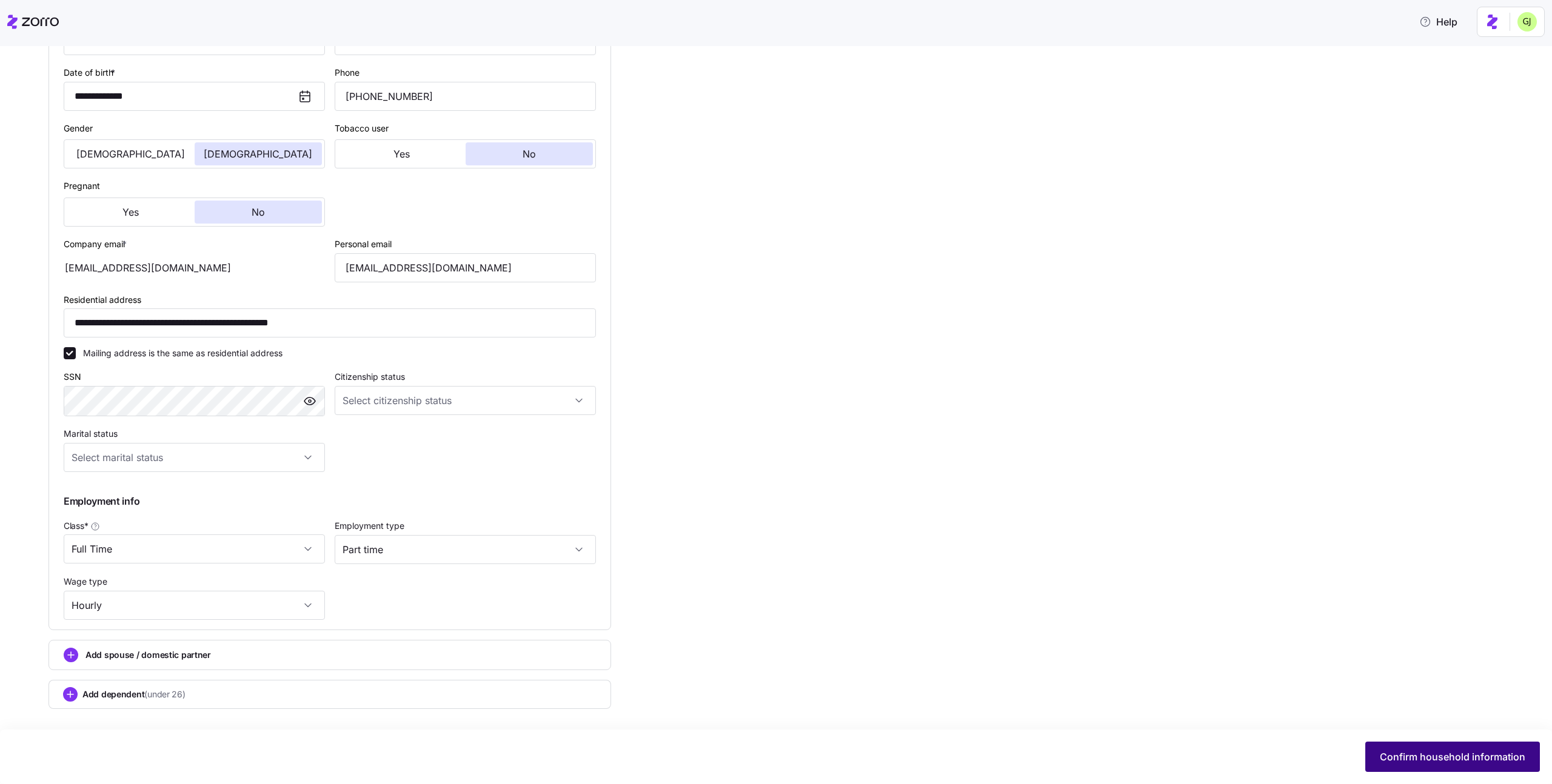
click at [1418, 757] on span "Confirm household information" at bounding box center [1453, 757] width 146 height 15
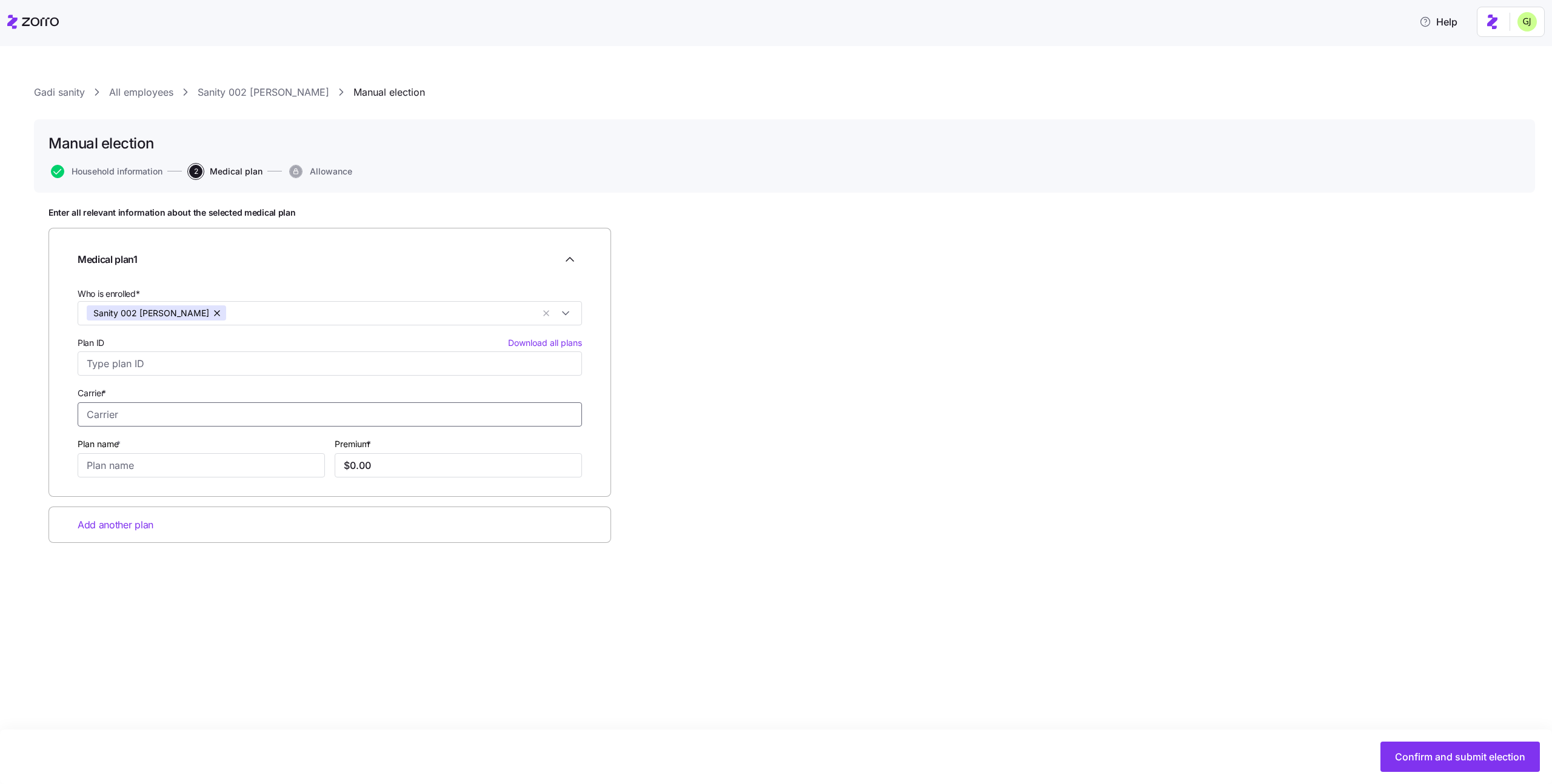
click at [418, 415] on input "Carrier *" at bounding box center [329, 415] width 505 height 24
click at [400, 441] on div "Fidelis Care" at bounding box center [330, 447] width 499 height 25
type input "Fidelis Care"
click at [285, 459] on input "Plan name *" at bounding box center [201, 465] width 248 height 24
type input "test plan"
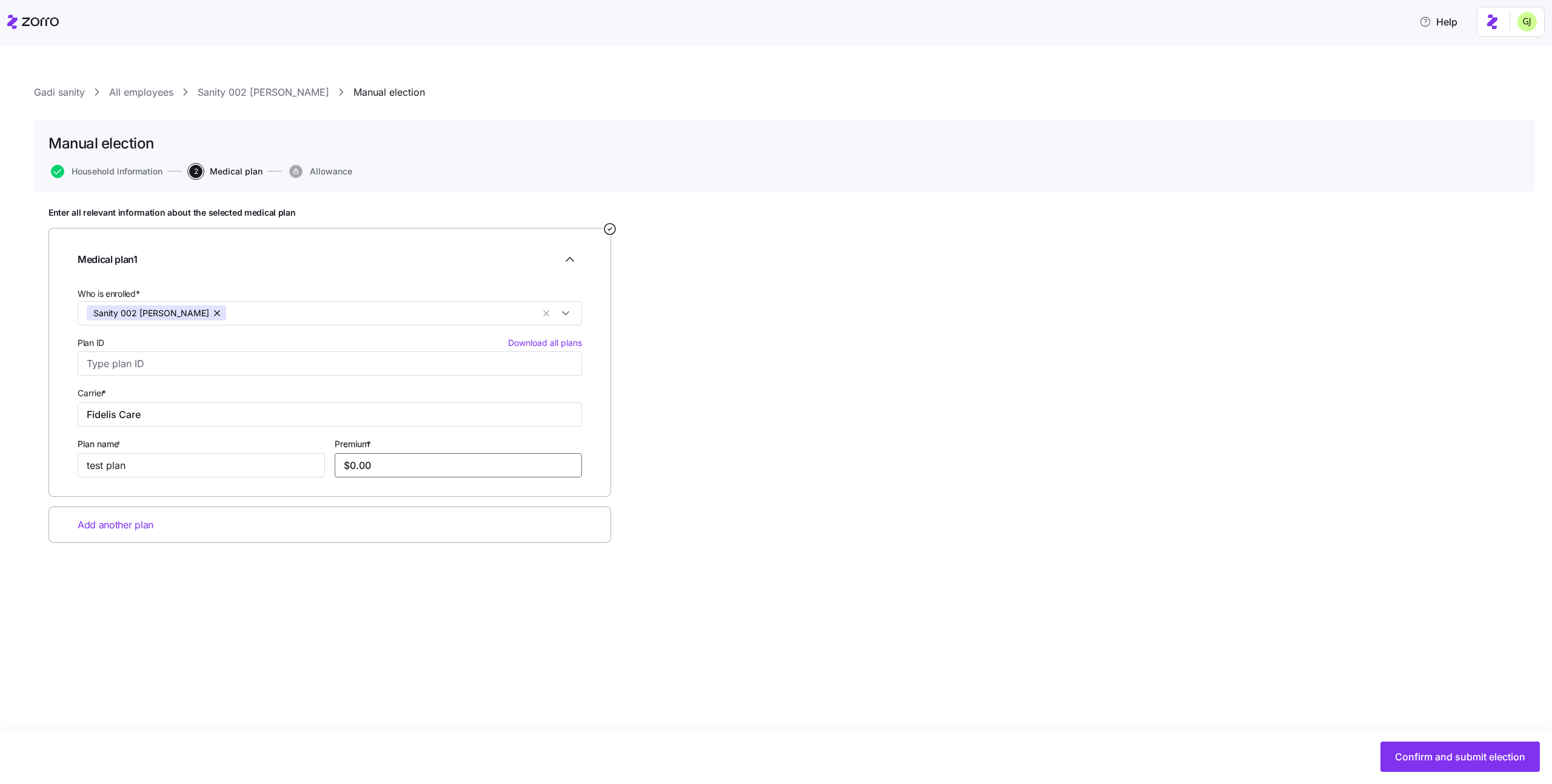
click at [397, 459] on input "$0.00" at bounding box center [458, 465] width 248 height 24
type input "$100.00"
click at [1403, 752] on span "Confirm and submit election" at bounding box center [1460, 757] width 130 height 15
click at [429, 310] on input "Who is enrolled*" at bounding box center [382, 313] width 300 height 16
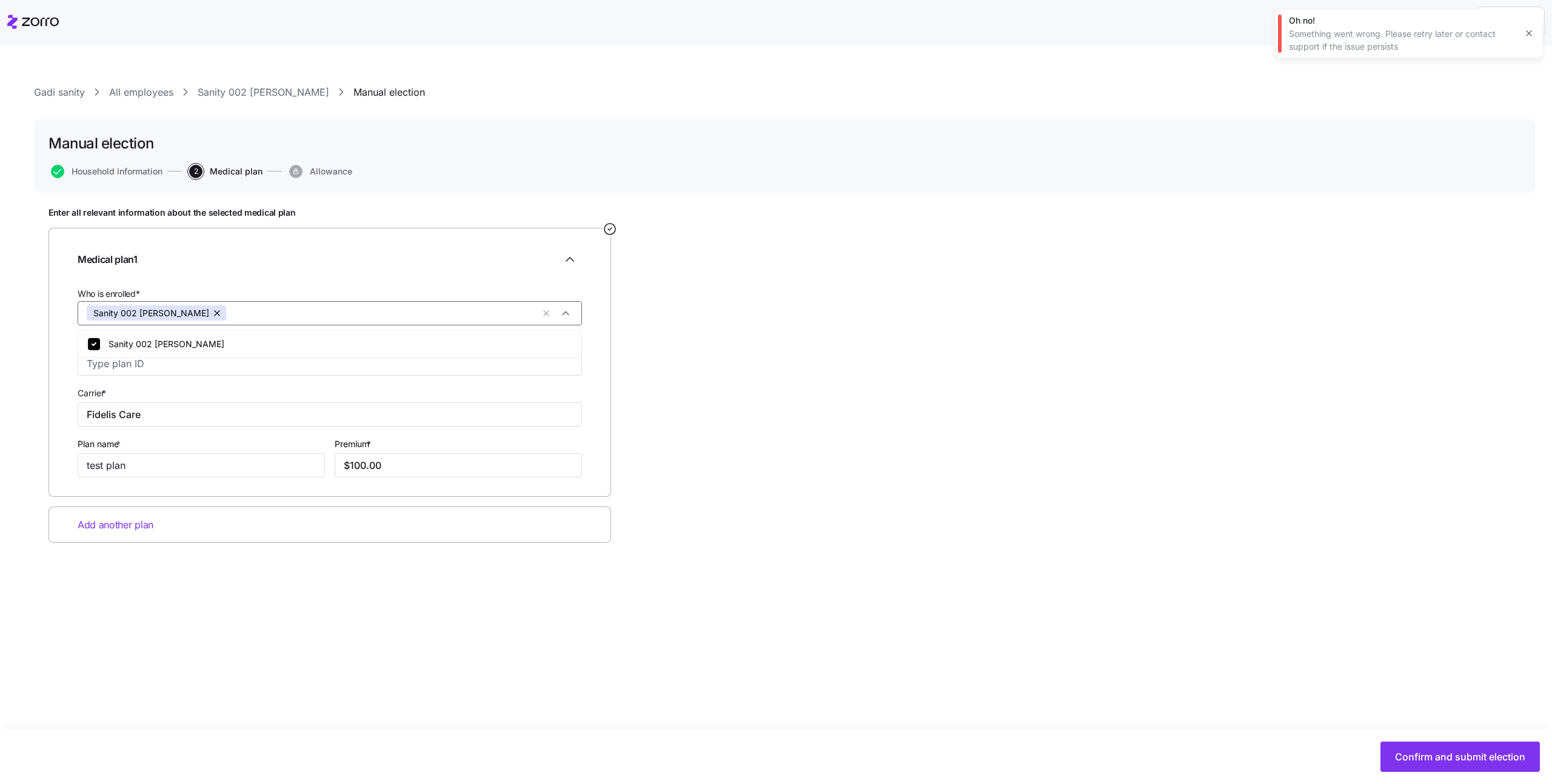
click at [446, 395] on div "Carrier * Fidelis Care" at bounding box center [329, 405] width 505 height 41
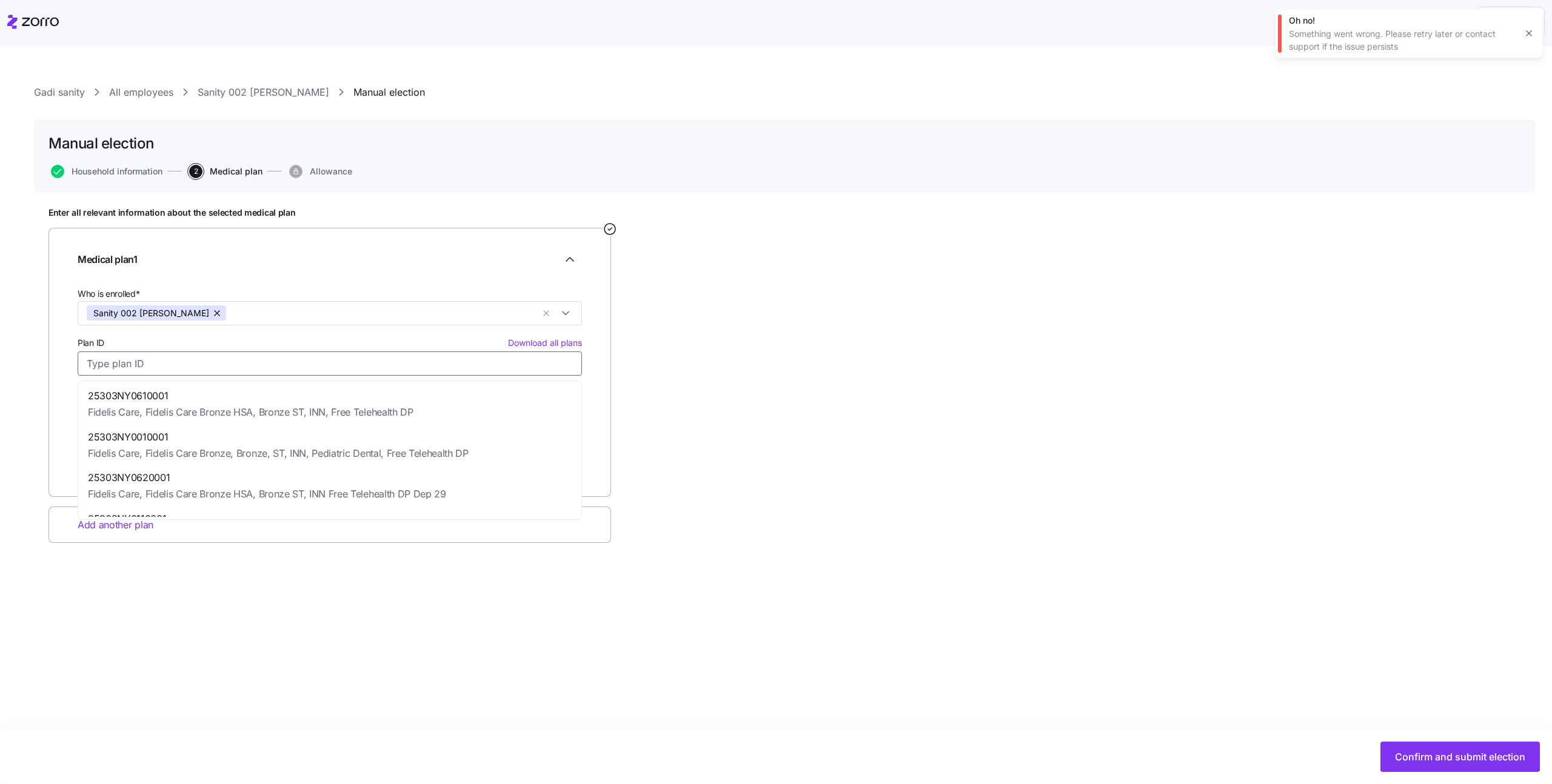
click at [472, 357] on input "Plan ID Download all plans" at bounding box center [329, 364] width 505 height 24
click at [445, 407] on div "25303NY0610001 Fidelis Care, Fidelis Care Bronze HSA, [GEOGRAPHIC_DATA], Free T…" at bounding box center [330, 404] width 499 height 41
type input "25303NY0610001"
type input "Fidelis Care Bronze HSA, Bronze ST, INN, Free Telehealth DP"
type input "$597.15"
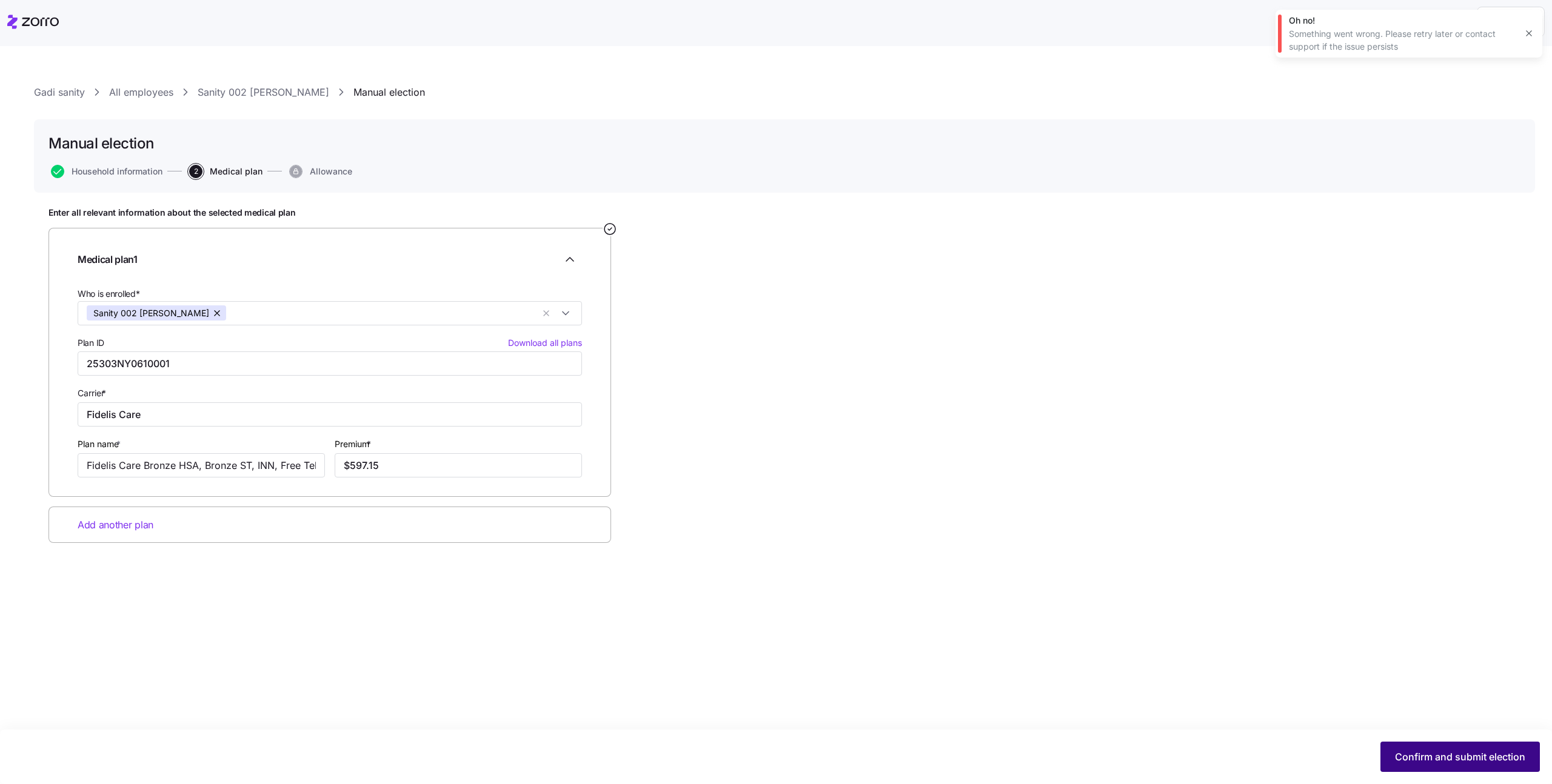
click at [1419, 747] on button "Confirm and submit election" at bounding box center [1461, 757] width 160 height 30
click at [1529, 35] on icon "button" at bounding box center [1529, 33] width 10 height 10
click at [1534, 28] on icon "button" at bounding box center [1529, 27] width 10 height 10
click at [131, 171] on span "Household information" at bounding box center [116, 172] width 91 height 9
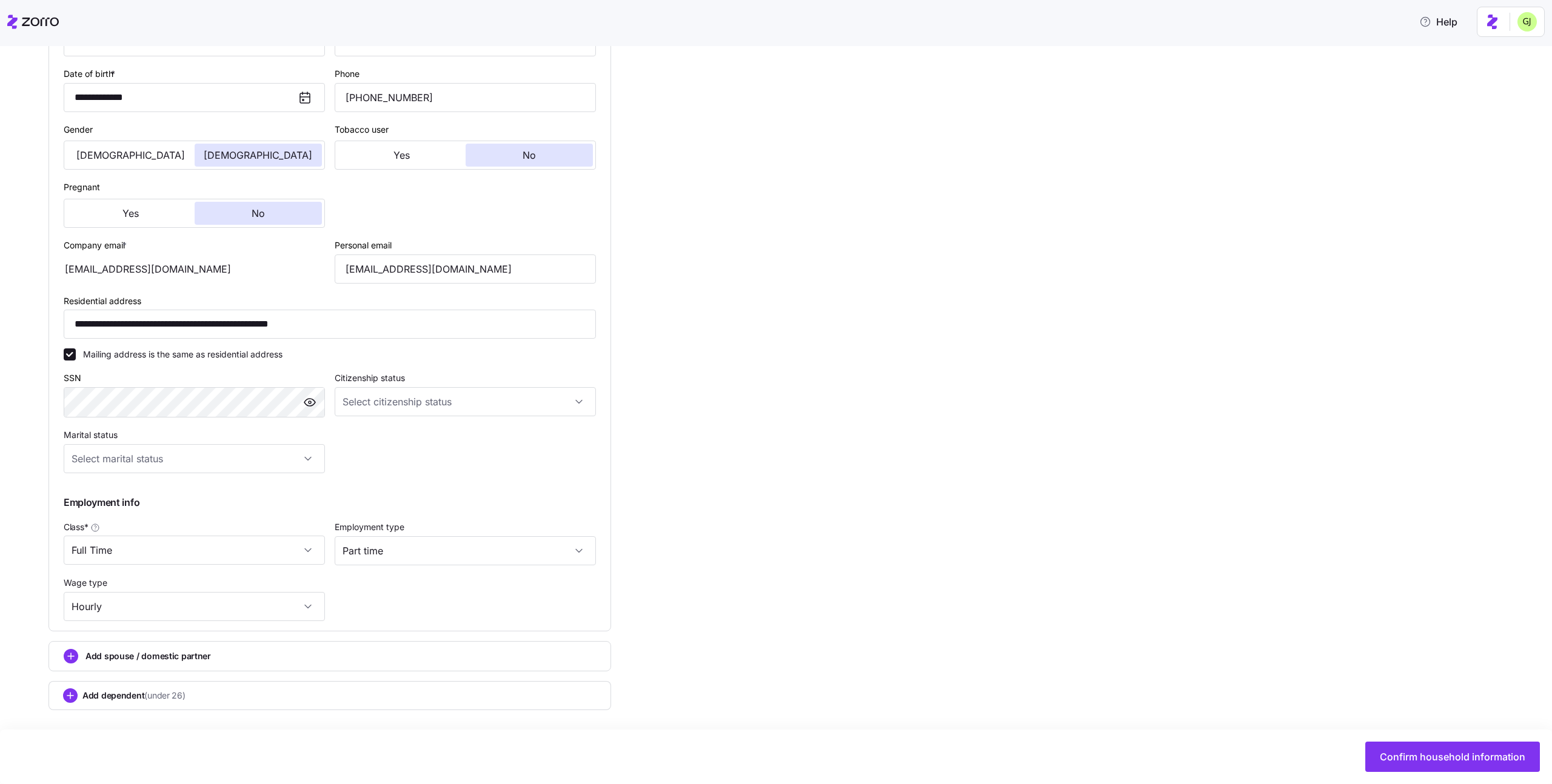
scroll to position [268, 0]
click at [1407, 756] on span "Confirm household information" at bounding box center [1453, 757] width 146 height 15
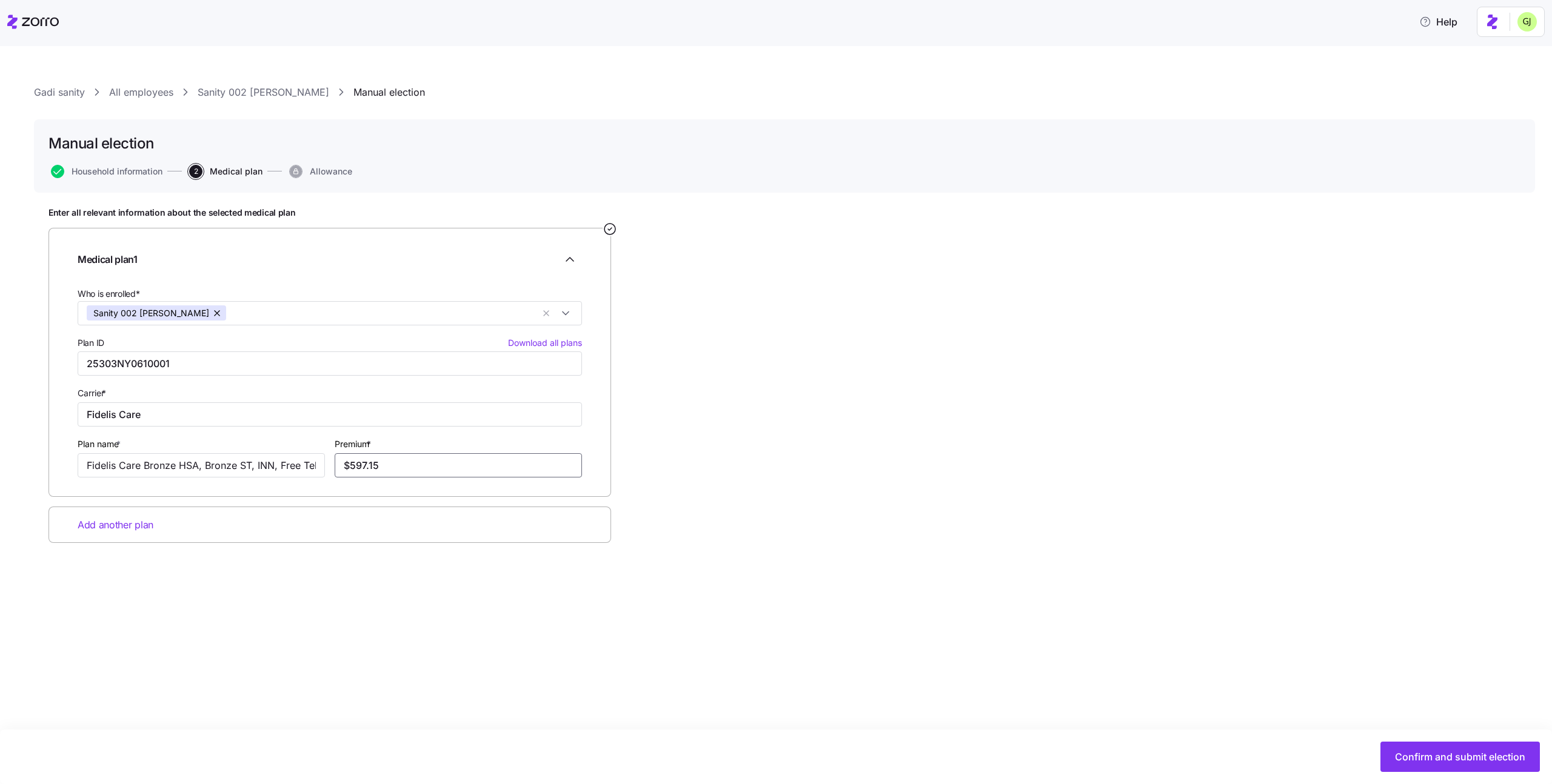
click at [387, 466] on input "$597.15" at bounding box center [458, 465] width 248 height 24
type input "$100.00"
click at [430, 643] on div "Gadi sanity All employees Sanity 002 [PERSON_NAME] Manual election Manual elect…" at bounding box center [776, 415] width 1552 height 738
click at [506, 360] on input "25303NY0610001" at bounding box center [329, 364] width 505 height 24
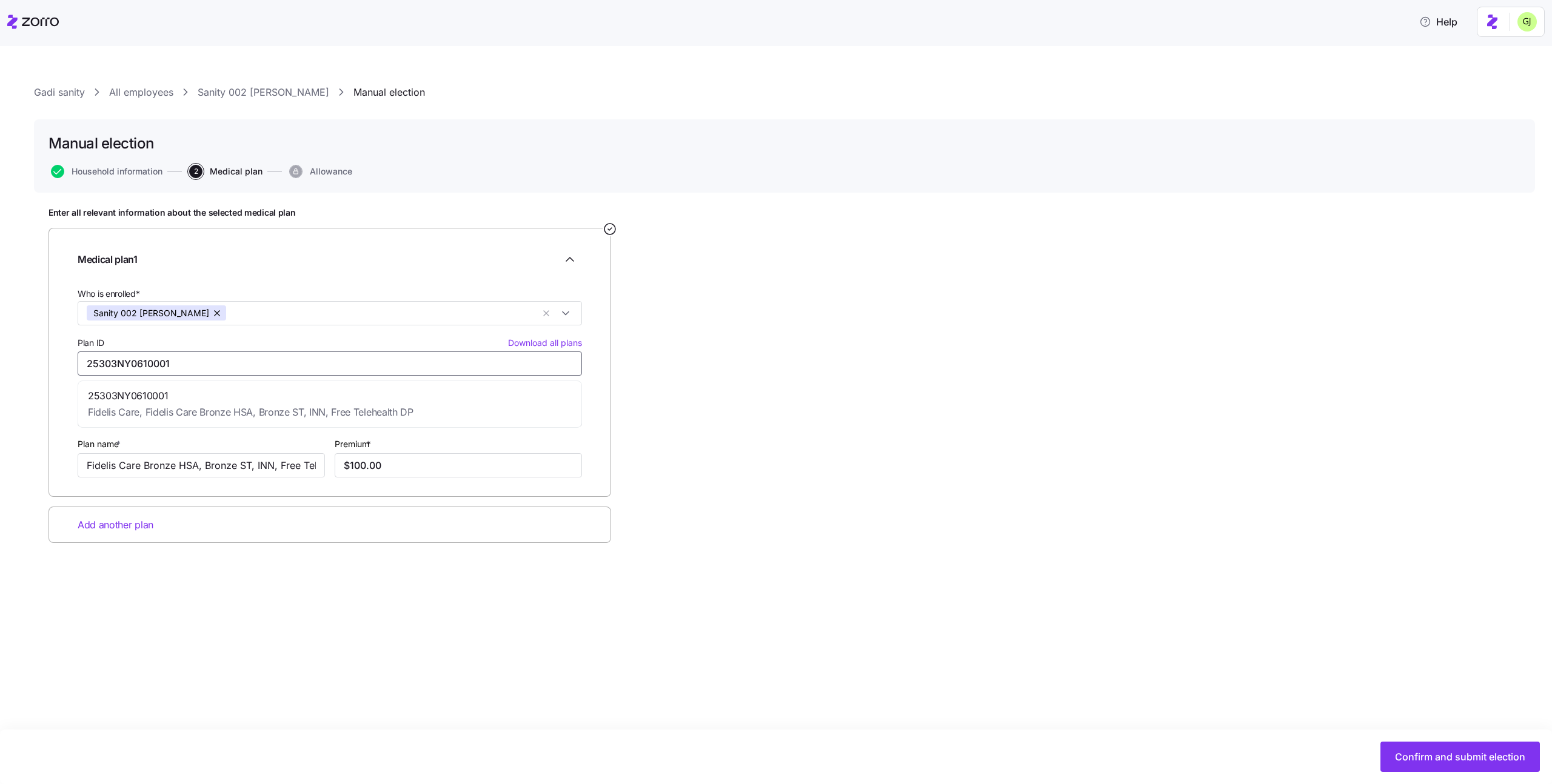
click at [506, 360] on input "25303NY0610001" at bounding box center [329, 364] width 505 height 24
click at [989, 463] on div "Enter all relevant information about the selected medical plan Medical plan 1 W…" at bounding box center [784, 405] width 1472 height 397
click at [1404, 755] on span "Confirm and submit election" at bounding box center [1460, 757] width 130 height 15
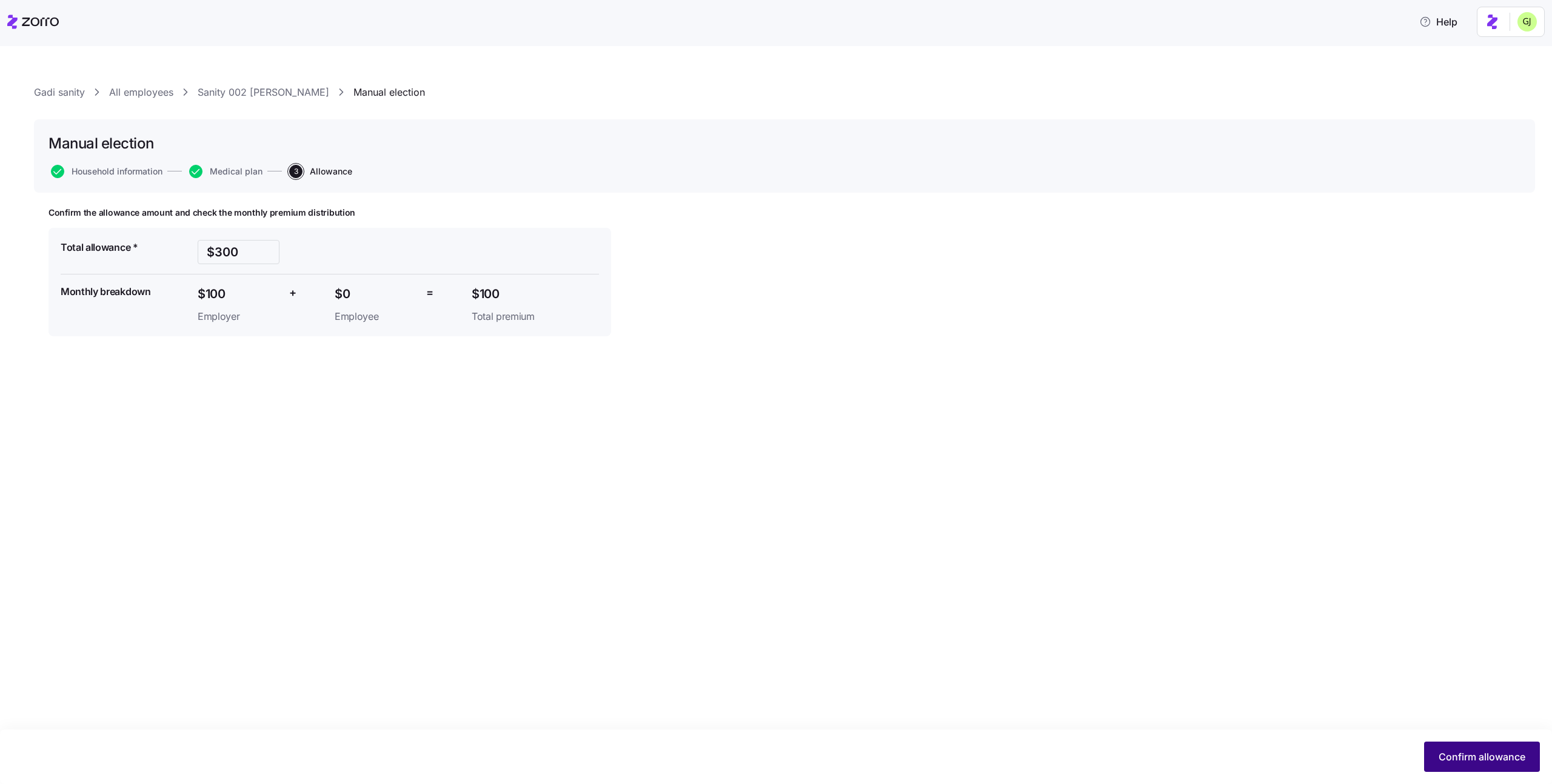
click at [1453, 758] on span "Confirm allowance" at bounding box center [1483, 757] width 87 height 15
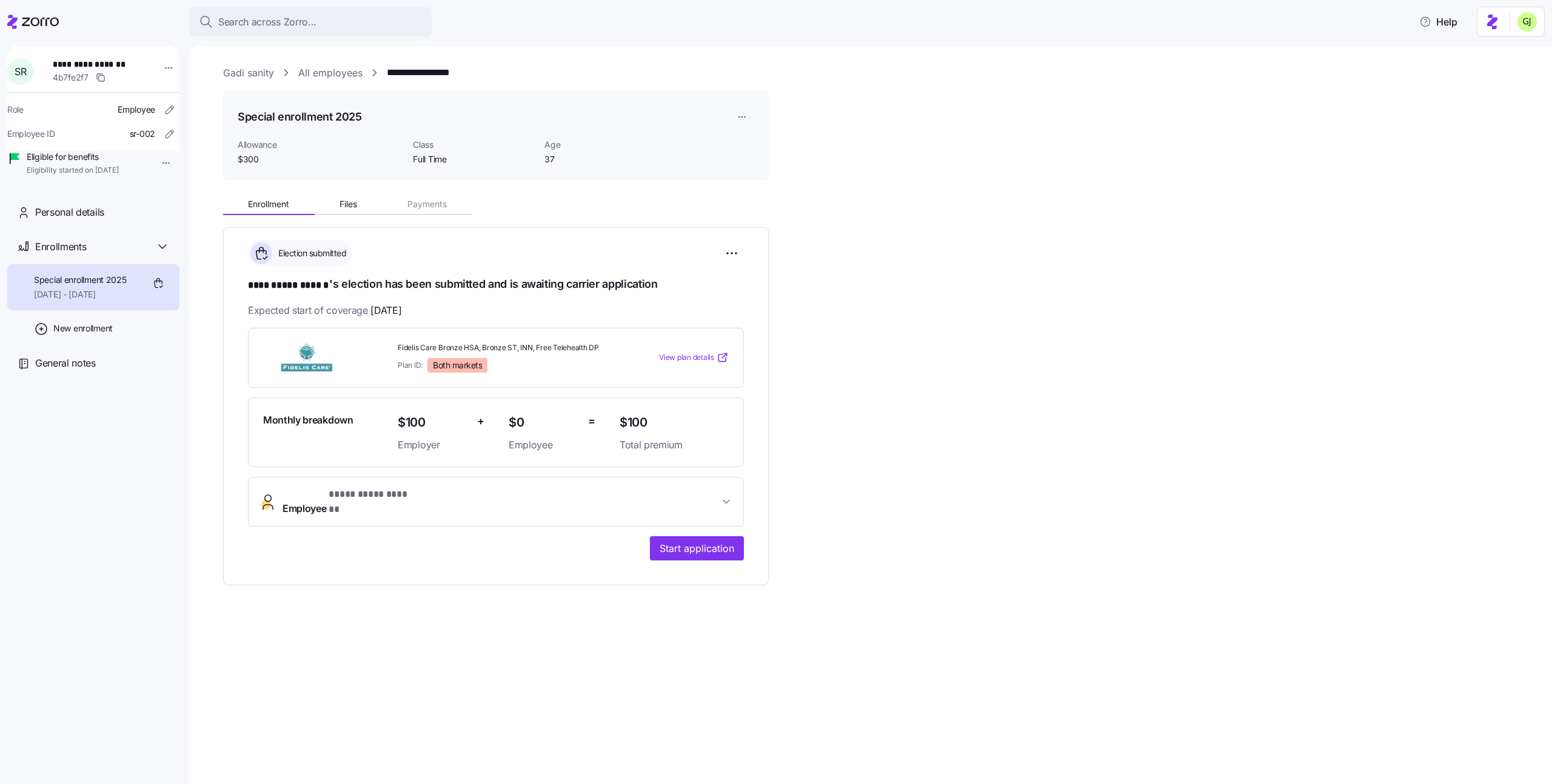
click at [742, 117] on html "**********" at bounding box center [776, 388] width 1552 height 777
click at [846, 116] on html "**********" at bounding box center [776, 388] width 1552 height 777
click at [732, 254] on html "**********" at bounding box center [776, 388] width 1552 height 777
click at [798, 309] on html "**********" at bounding box center [776, 388] width 1552 height 777
click at [156, 64] on html "**********" at bounding box center [776, 388] width 1552 height 777
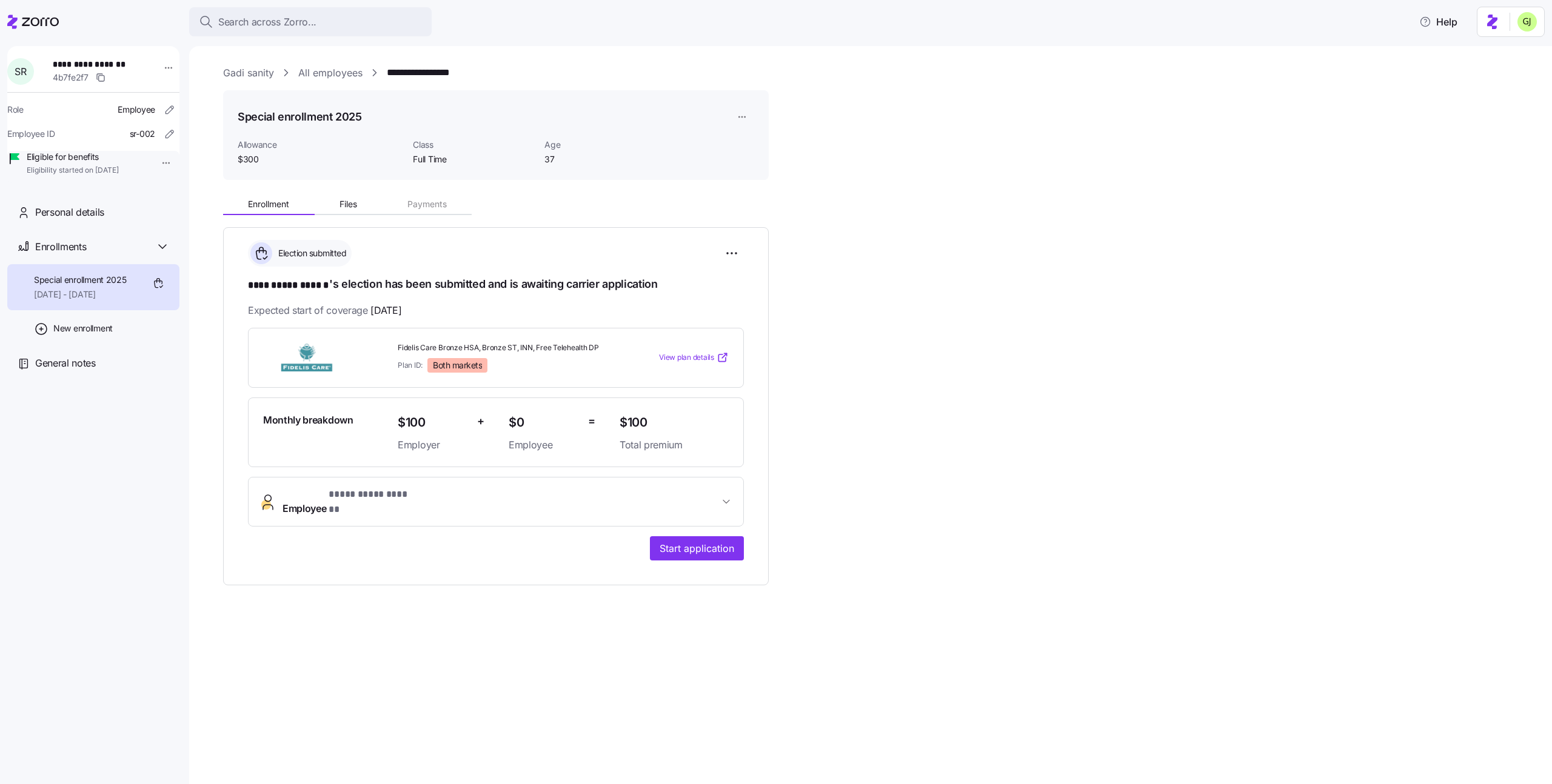
click at [177, 343] on html "**********" at bounding box center [776, 388] width 1552 height 777
click at [670, 357] on span "View plan details" at bounding box center [687, 358] width 56 height 11
click at [538, 501] on span "**********" at bounding box center [500, 502] width 437 height 30
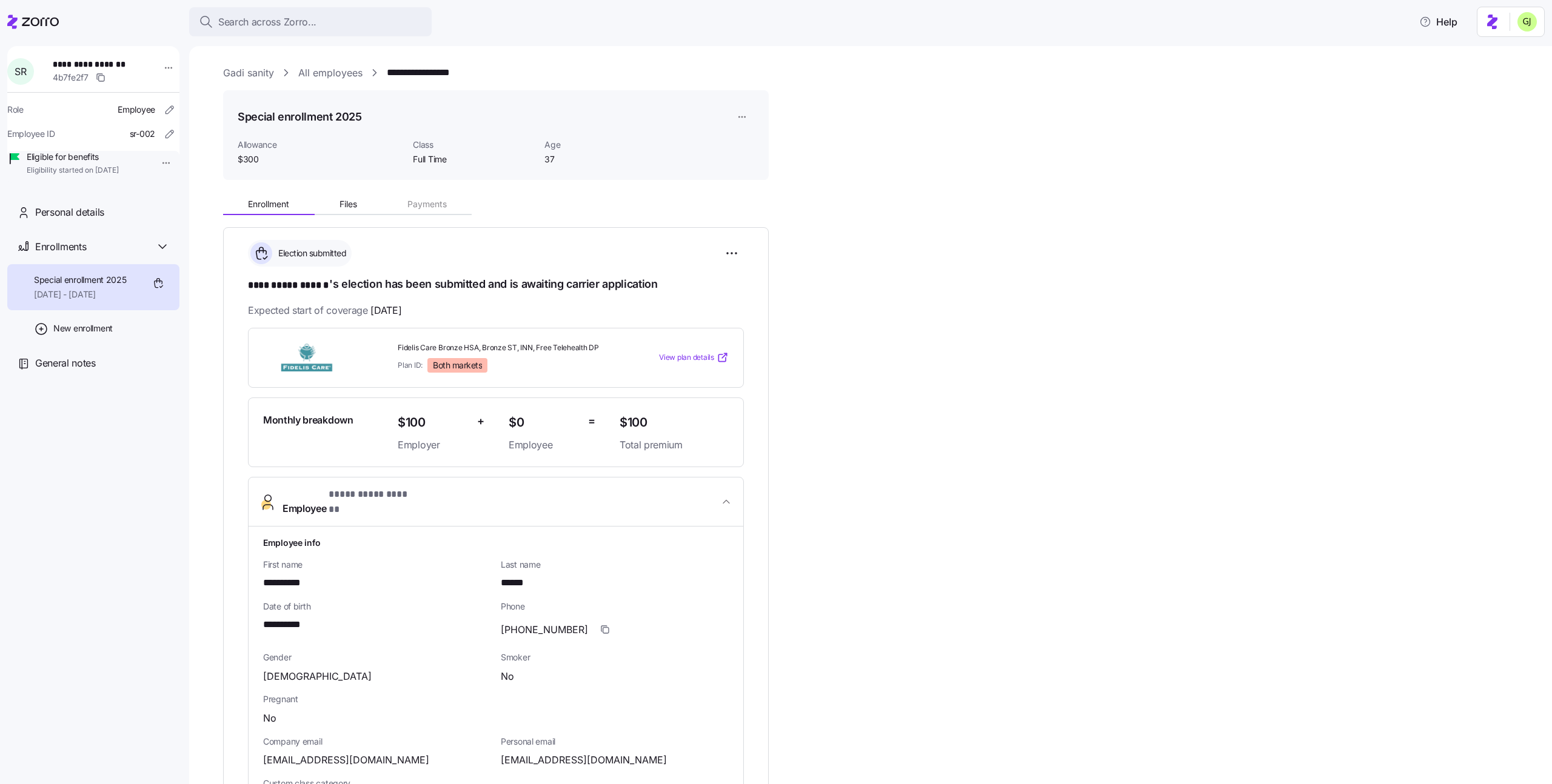
click at [736, 110] on html "**********" at bounding box center [776, 388] width 1552 height 777
click at [840, 103] on html "**********" at bounding box center [776, 388] width 1552 height 777
click at [347, 71] on link "All employees" at bounding box center [330, 72] width 64 height 15
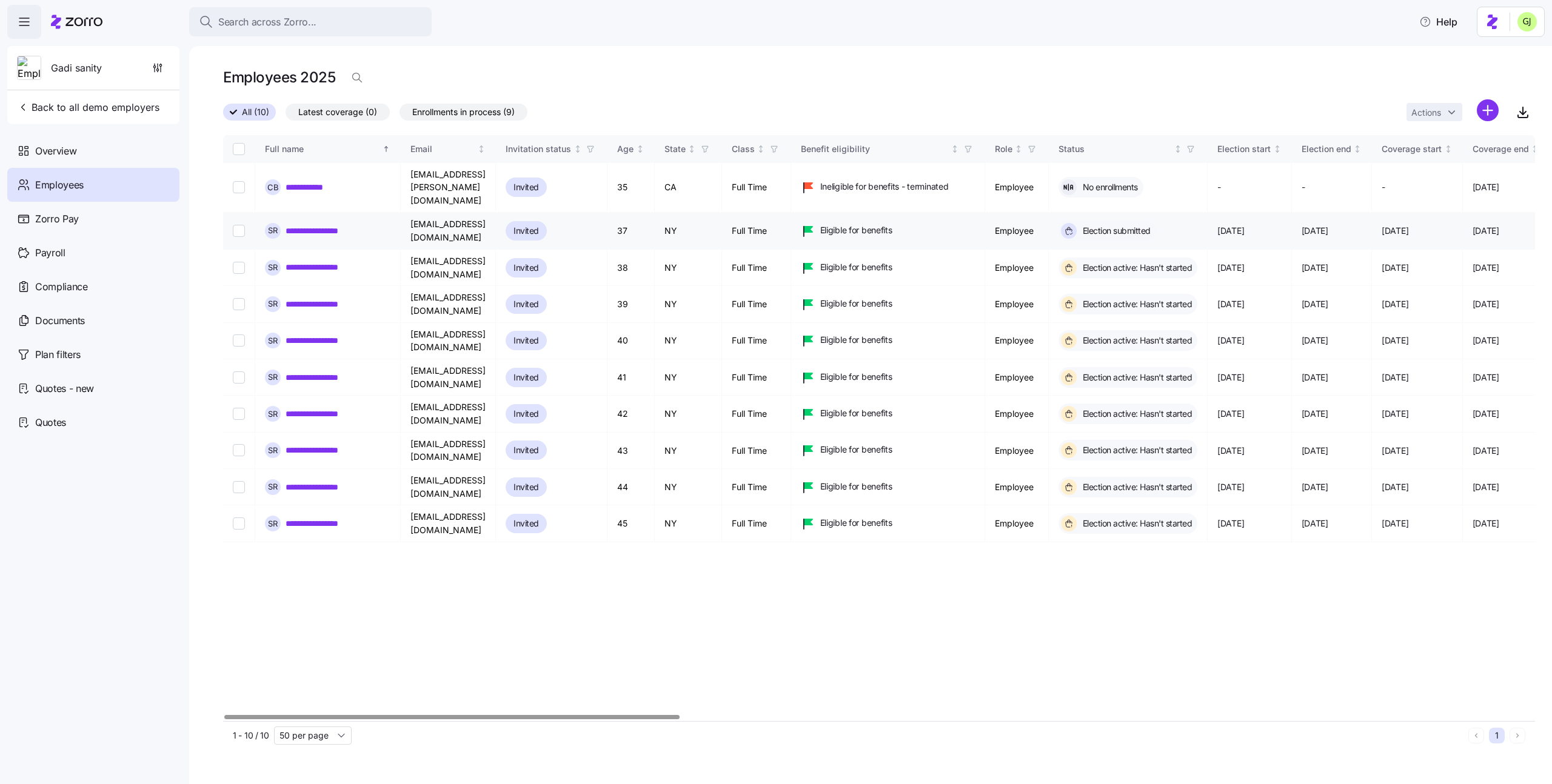
click at [334, 225] on link "**********" at bounding box center [321, 231] width 72 height 12
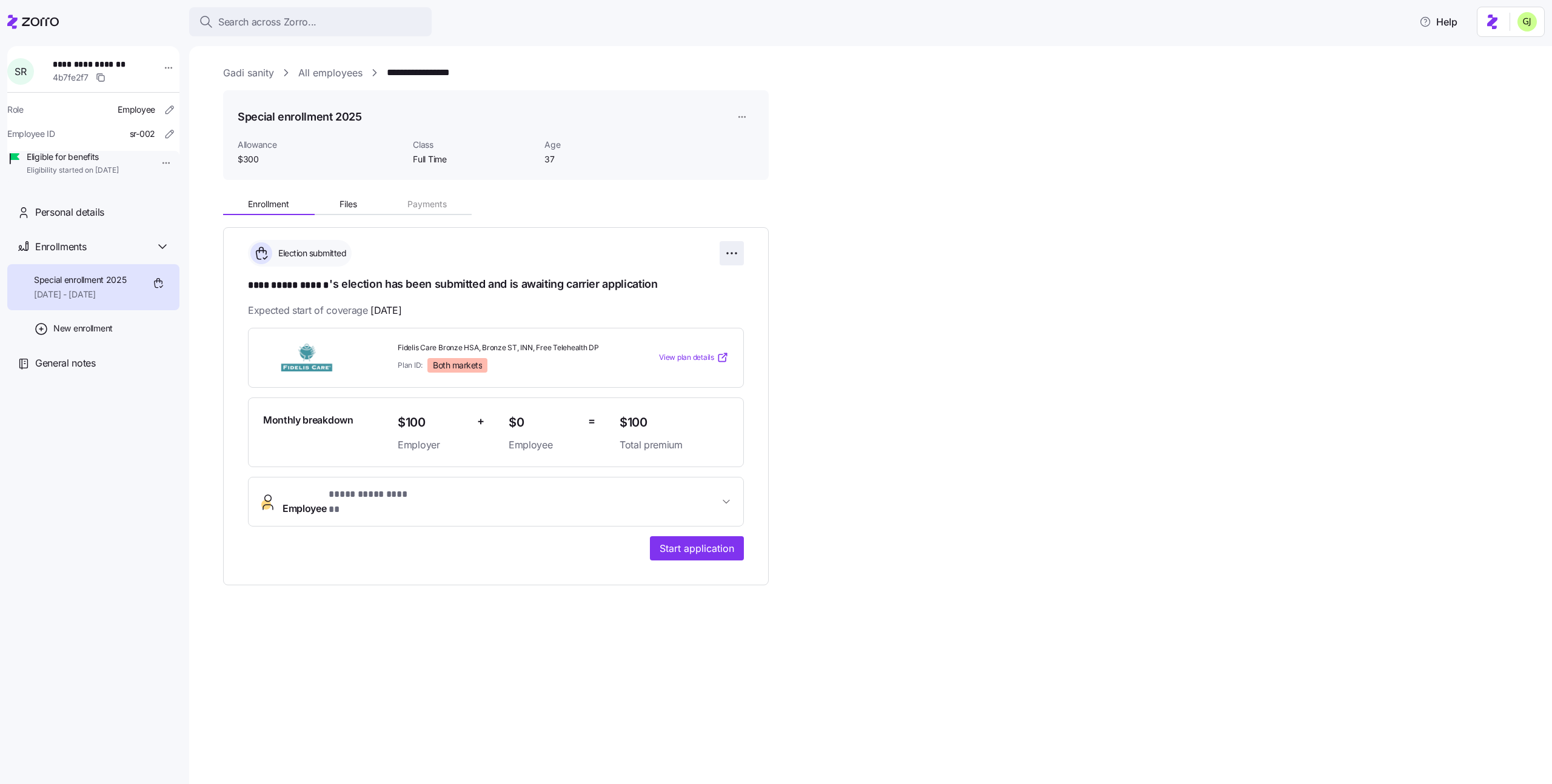
click at [734, 253] on html "**********" at bounding box center [776, 388] width 1552 height 777
click at [852, 400] on html "**********" at bounding box center [776, 388] width 1552 height 777
click at [108, 254] on div "Enrollments" at bounding box center [102, 247] width 135 height 15
click at [109, 220] on div "Personal details" at bounding box center [102, 212] width 135 height 15
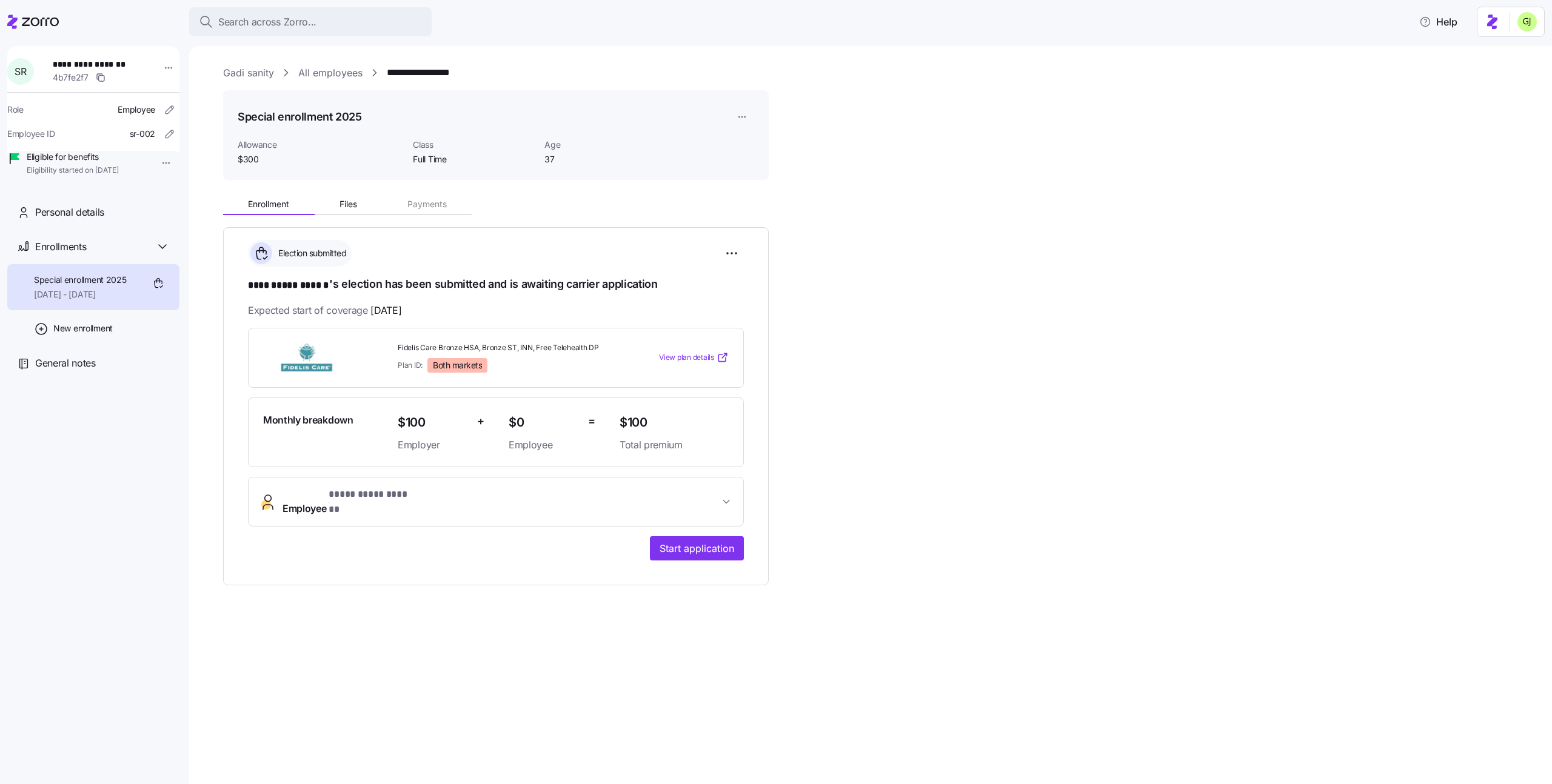
click at [743, 116] on html "**********" at bounding box center [776, 388] width 1552 height 777
click at [809, 287] on html "**********" at bounding box center [776, 388] width 1552 height 777
click at [736, 254] on html "**********" at bounding box center [776, 388] width 1552 height 777
